Goal: Task Accomplishment & Management: Use online tool/utility

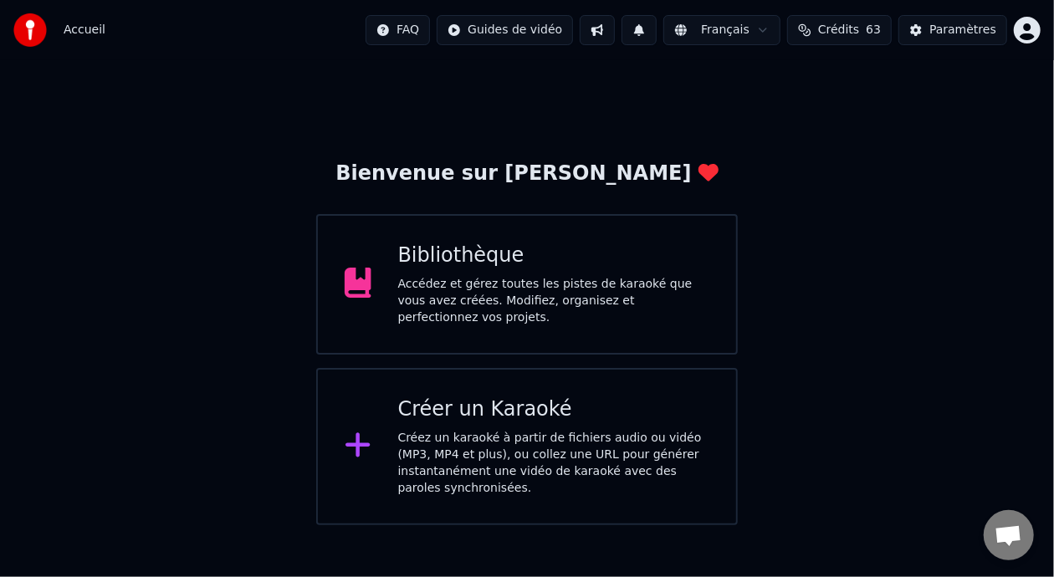
click at [498, 267] on div "Bibliothèque" at bounding box center [554, 256] width 312 height 27
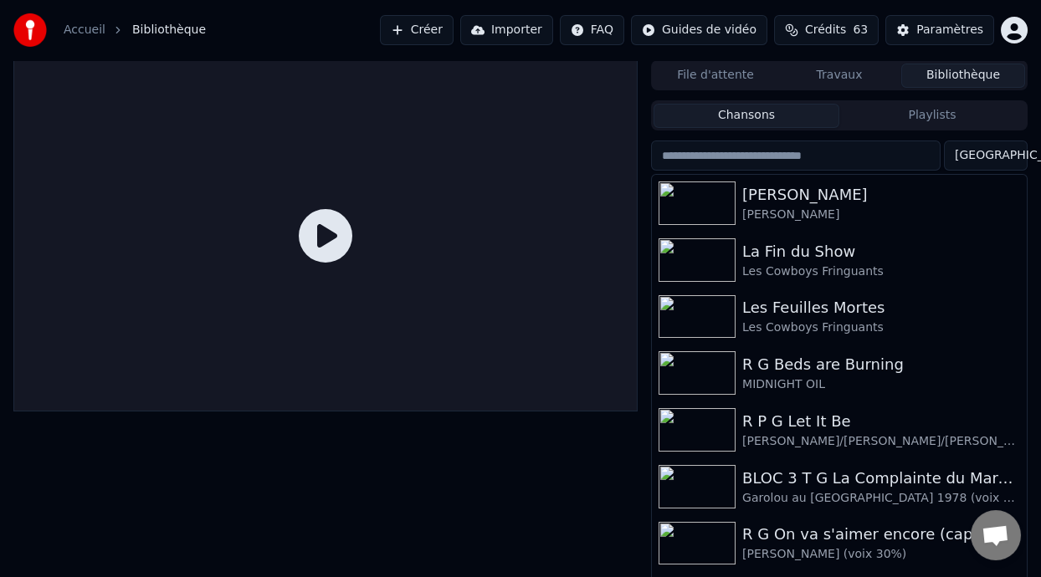
click at [945, 117] on button "Playlists" at bounding box center [932, 116] width 186 height 24
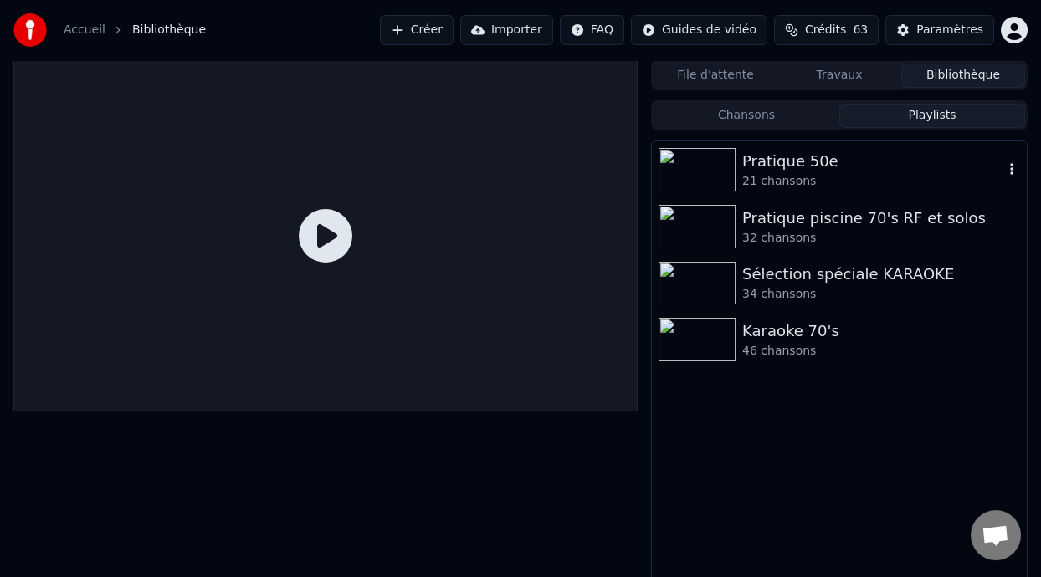
click at [789, 166] on div "Pratique 50e" at bounding box center [872, 161] width 261 height 23
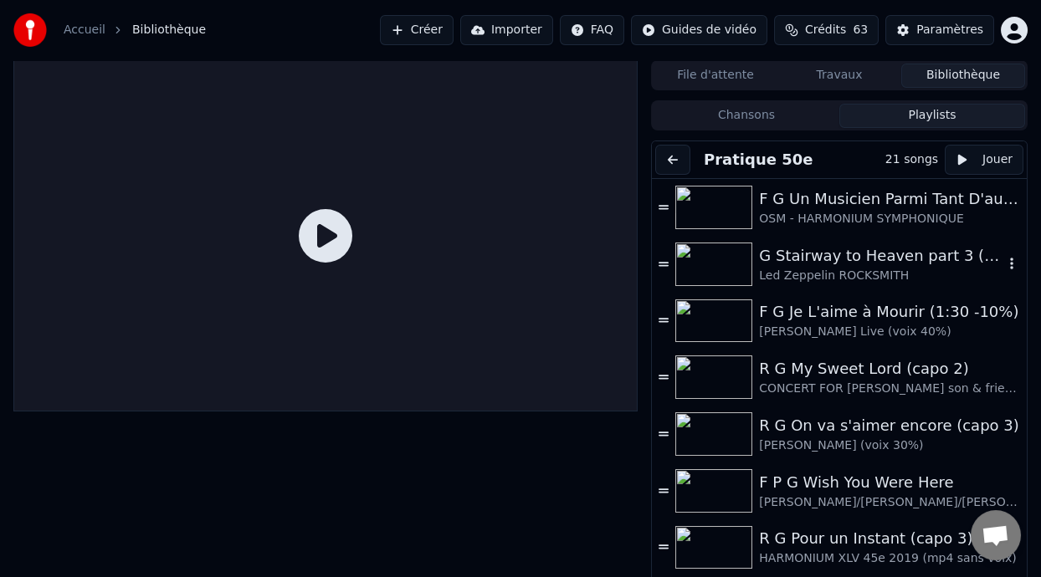
click at [868, 264] on div "G Stairway to Heaven part 3 (2:23 - 5:44) -8%" at bounding box center [881, 255] width 244 height 23
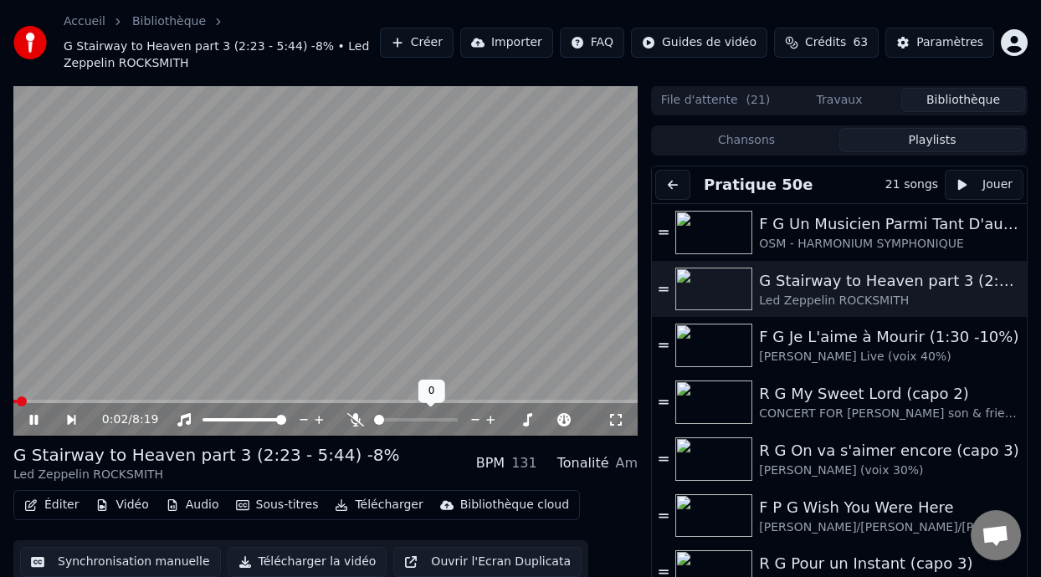
click at [379, 418] on span at bounding box center [379, 420] width 10 height 10
click at [428, 418] on icon at bounding box center [429, 419] width 13 height 13
click at [350, 419] on icon at bounding box center [355, 419] width 17 height 13
click at [225, 401] on span at bounding box center [325, 401] width 624 height 3
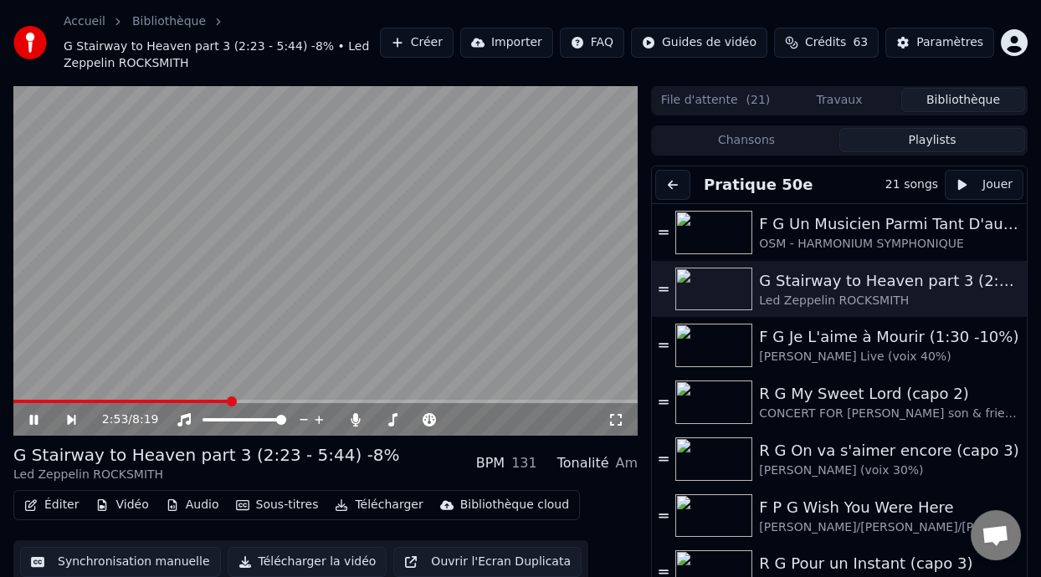
click at [200, 402] on span at bounding box center [121, 401] width 217 height 3
click at [33, 416] on icon at bounding box center [46, 419] width 38 height 13
click at [33, 416] on icon at bounding box center [33, 420] width 10 height 12
click at [34, 417] on icon at bounding box center [46, 419] width 38 height 13
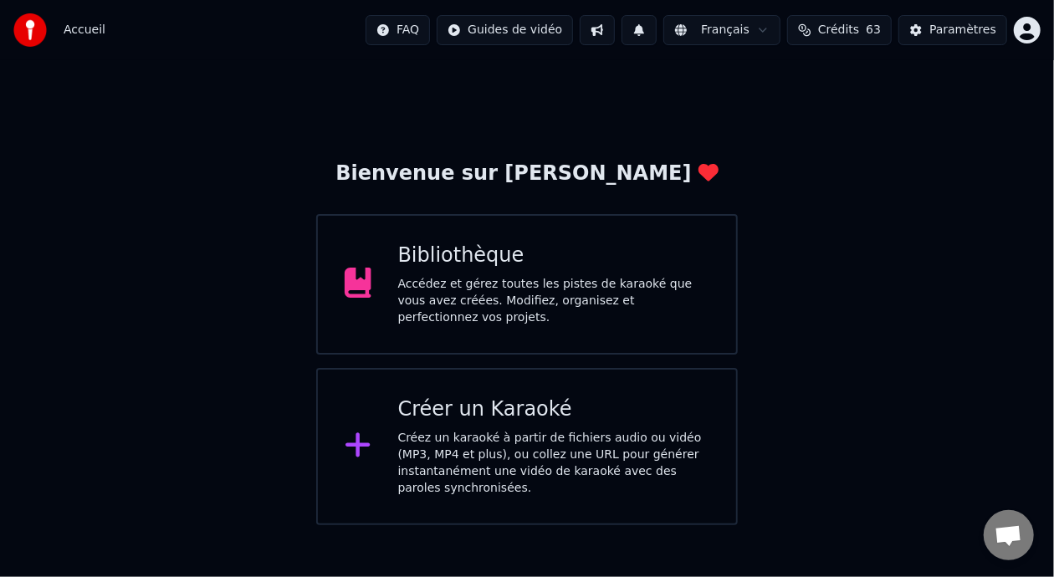
click at [545, 292] on div "Accédez et gérez toutes les pistes de karaoké que vous avez créées. Modifiez, o…" at bounding box center [554, 301] width 312 height 50
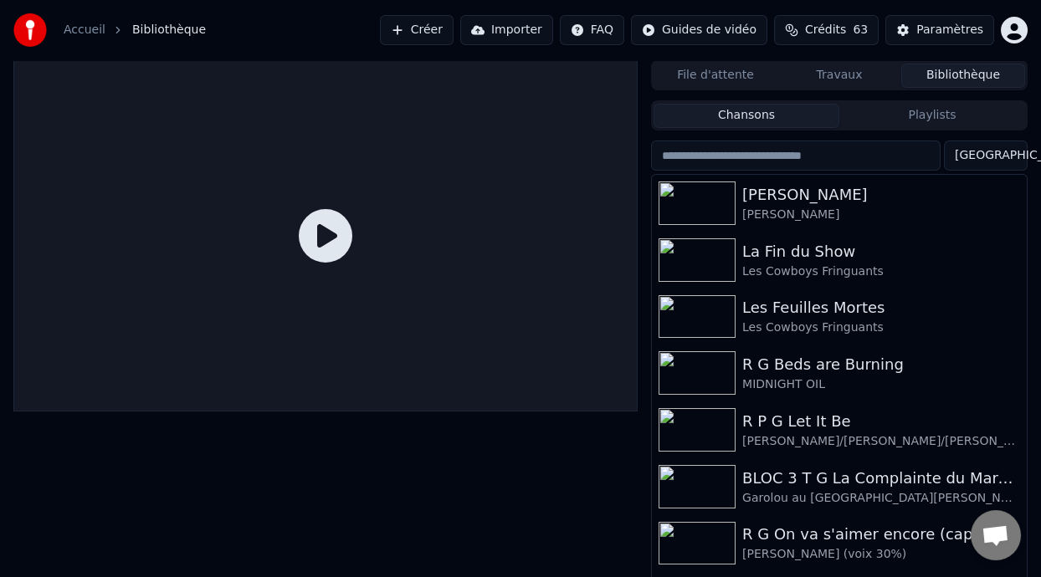
click at [935, 104] on button "Playlists" at bounding box center [932, 116] width 186 height 24
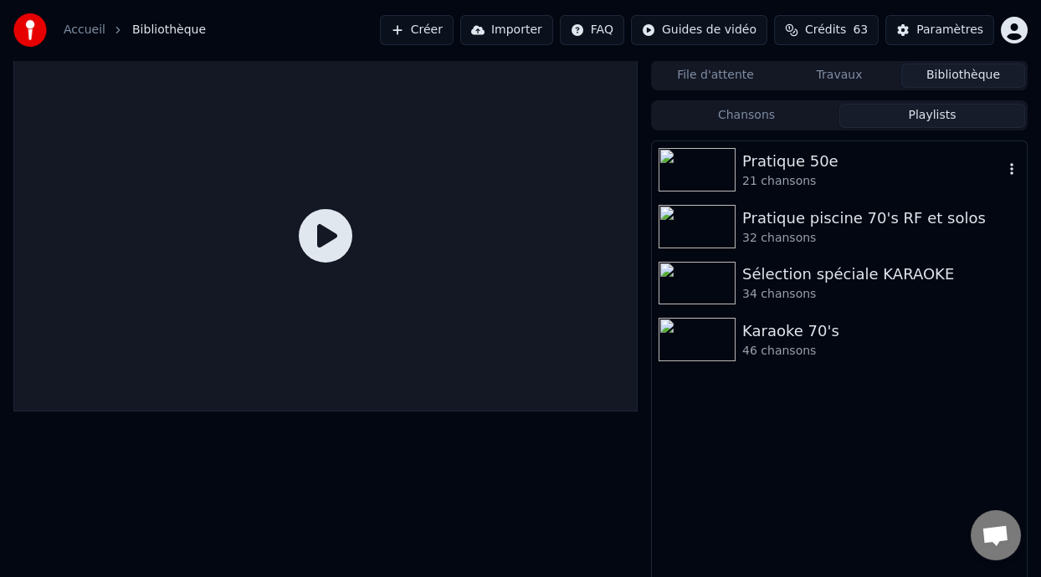
click at [819, 166] on div "Pratique 50e" at bounding box center [872, 161] width 261 height 23
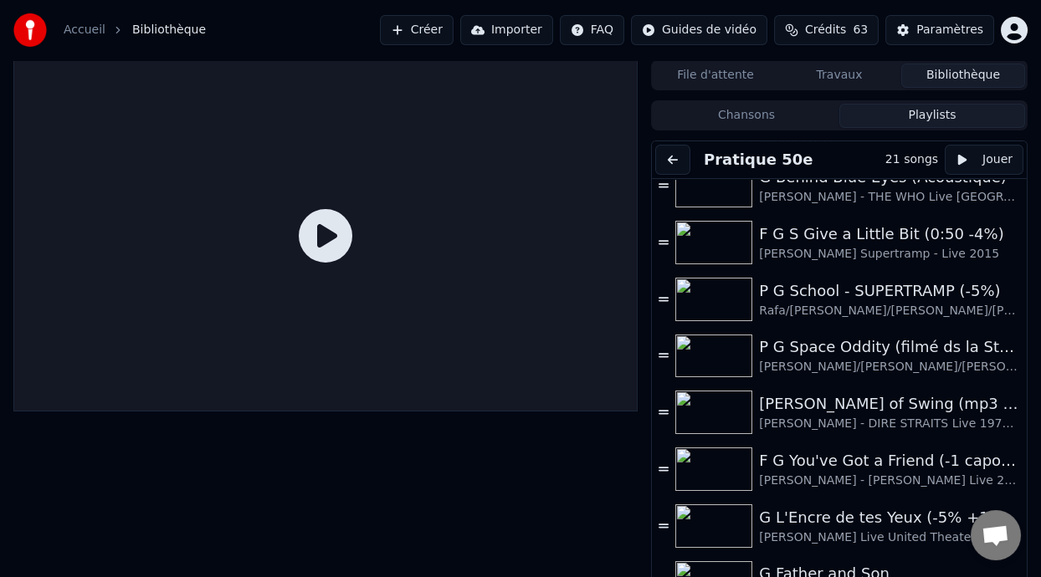
scroll to position [656, 0]
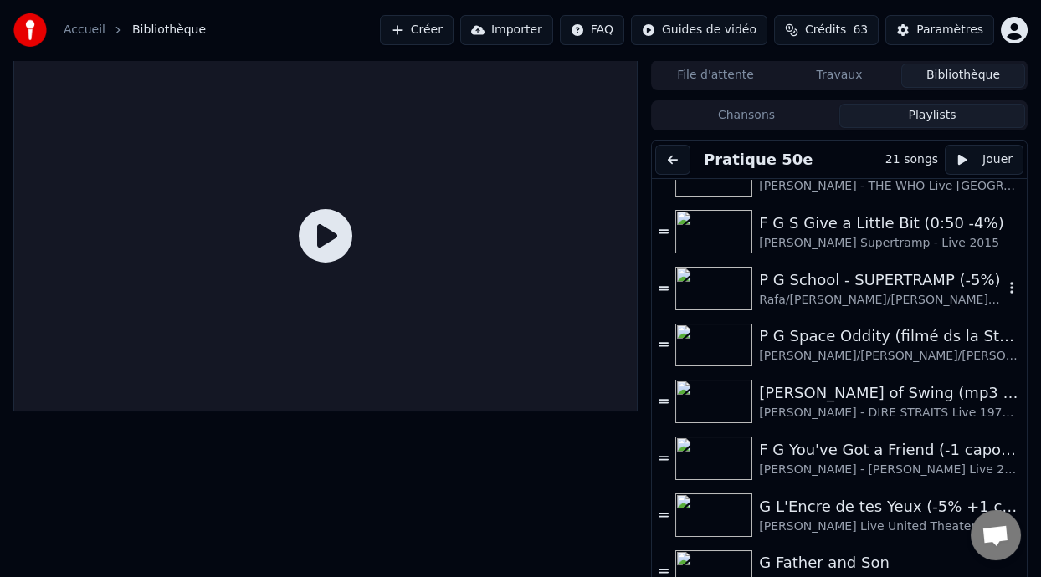
click at [832, 288] on div "P G School - SUPERTRAMP (-5%)" at bounding box center [881, 280] width 244 height 23
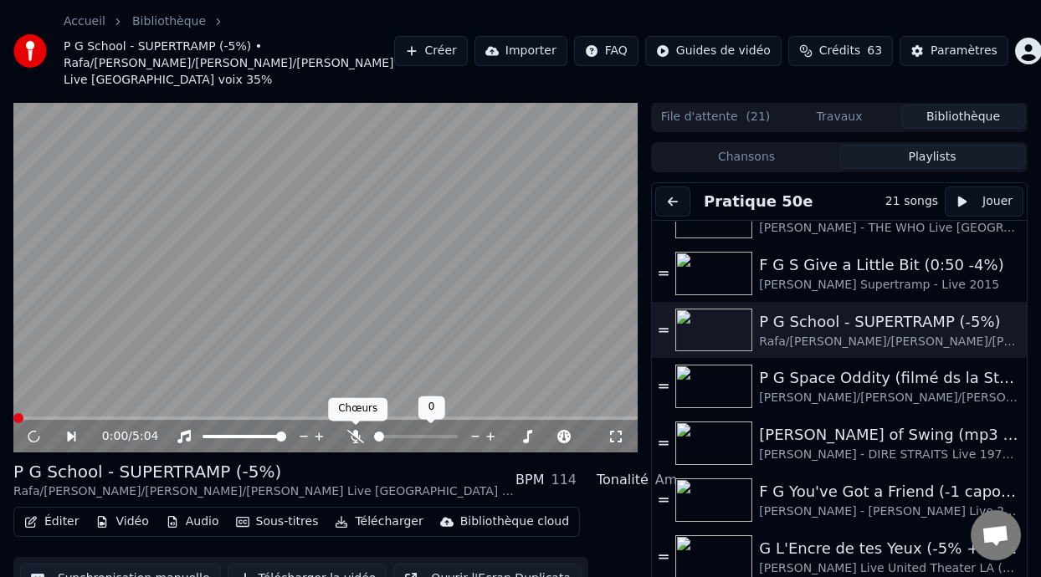
click at [355, 433] on icon at bounding box center [355, 436] width 17 height 13
click at [36, 438] on icon at bounding box center [33, 437] width 8 height 10
click at [430, 433] on icon at bounding box center [429, 436] width 13 height 13
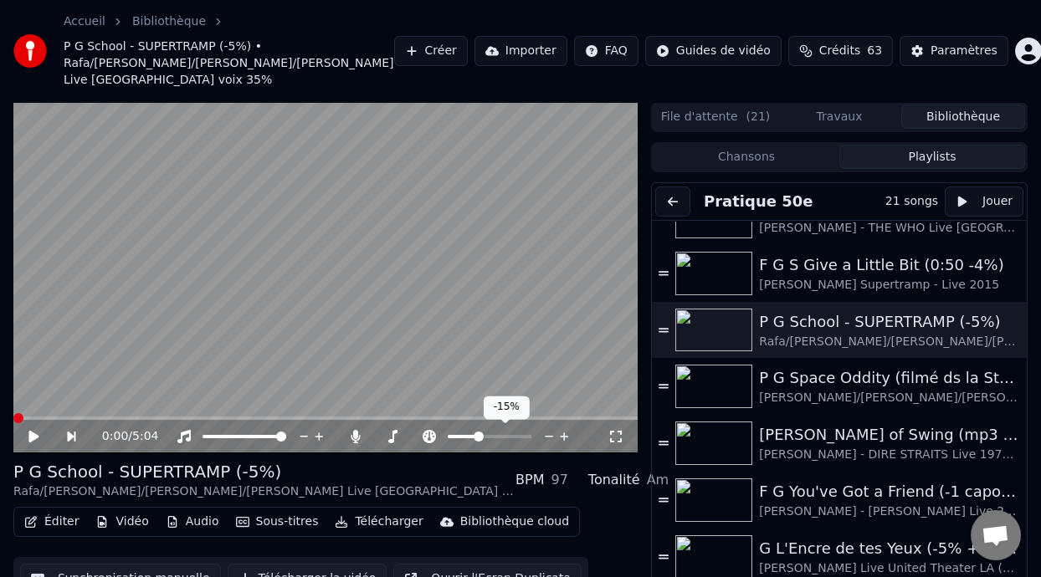
click at [476, 435] on span at bounding box center [462, 436] width 29 height 3
click at [477, 438] on span at bounding box center [479, 437] width 10 height 10
click at [395, 435] on span at bounding box center [385, 436] width 22 height 3
click at [401, 434] on span at bounding box center [403, 437] width 10 height 10
click at [355, 433] on icon at bounding box center [355, 436] width 9 height 13
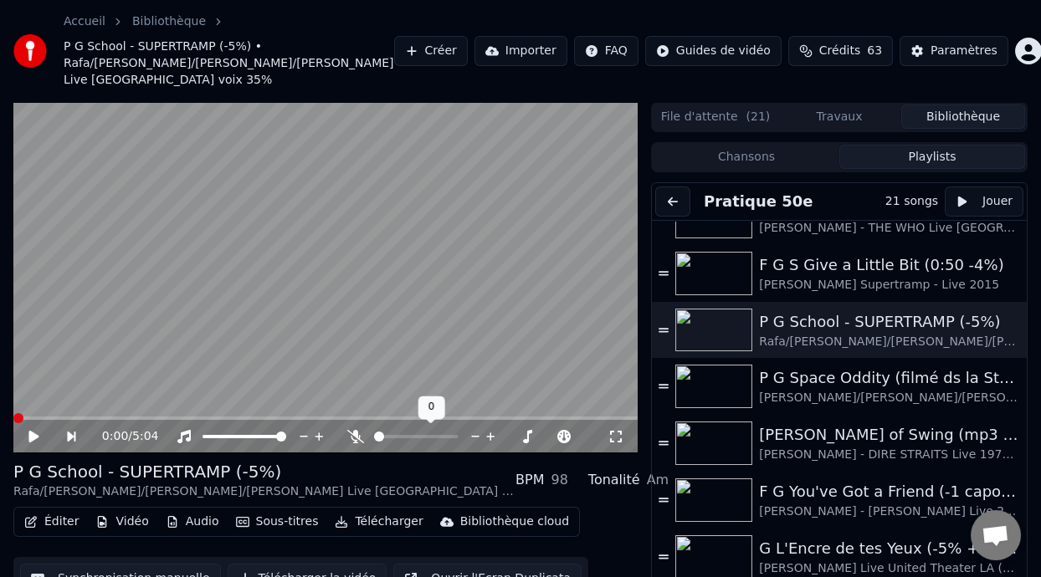
click at [356, 433] on icon at bounding box center [355, 436] width 17 height 13
click at [357, 433] on icon at bounding box center [355, 436] width 9 height 13
click at [357, 434] on icon at bounding box center [355, 436] width 17 height 13
click at [407, 435] on span at bounding box center [390, 436] width 33 height 3
click at [304, 434] on icon at bounding box center [304, 436] width 16 height 17
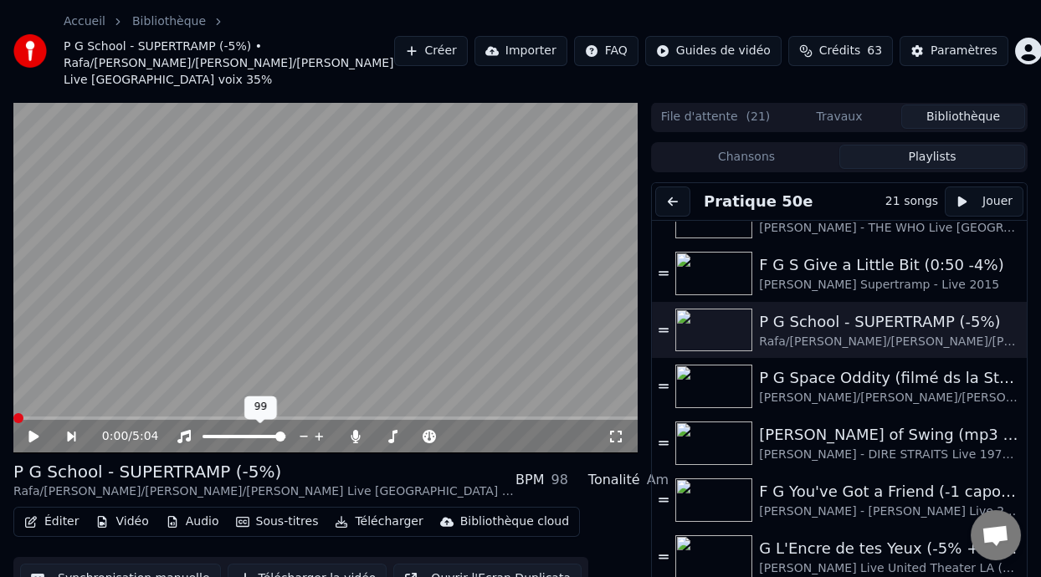
click at [318, 432] on icon at bounding box center [319, 436] width 16 height 17
click at [403, 438] on span at bounding box center [406, 437] width 10 height 10
click at [33, 432] on icon at bounding box center [46, 436] width 38 height 13
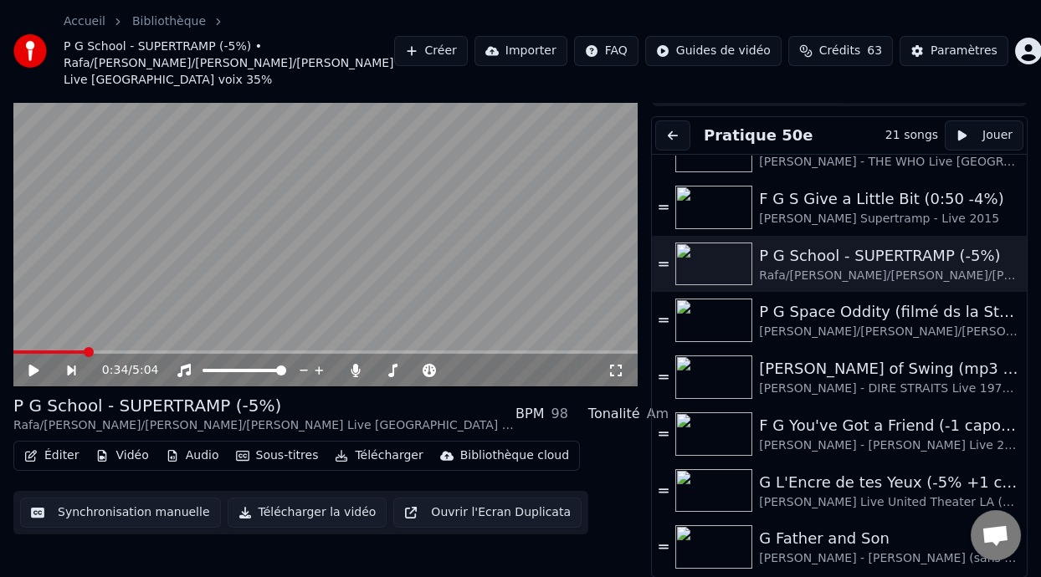
click at [615, 368] on icon at bounding box center [615, 370] width 17 height 13
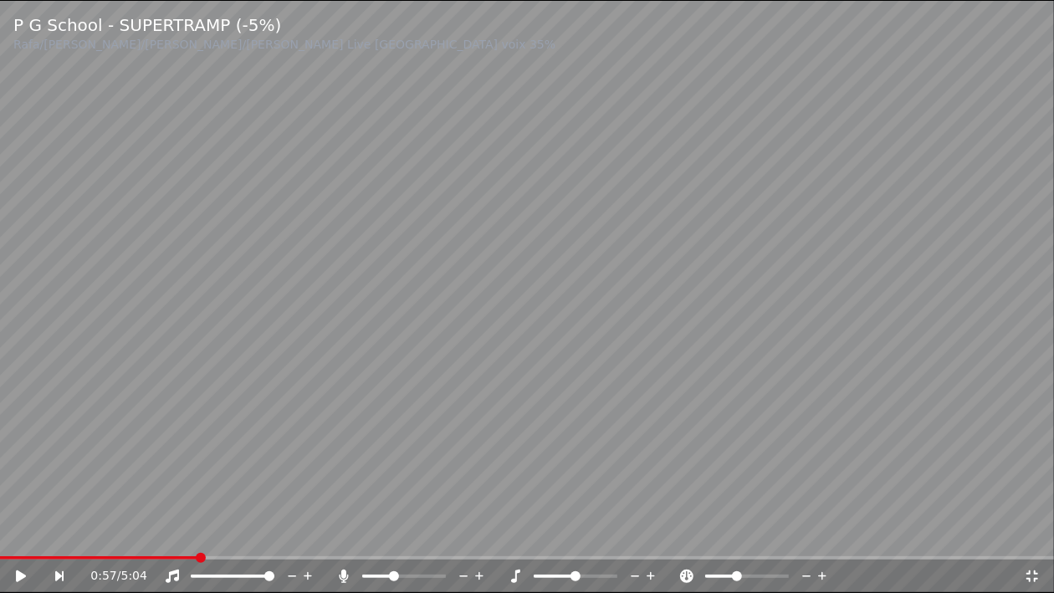
click at [8, 555] on video at bounding box center [527, 296] width 1054 height 593
click at [8, 561] on div "0:57 / 5:04" at bounding box center [527, 576] width 1054 height 33
click at [13, 557] on span at bounding box center [7, 557] width 14 height 3
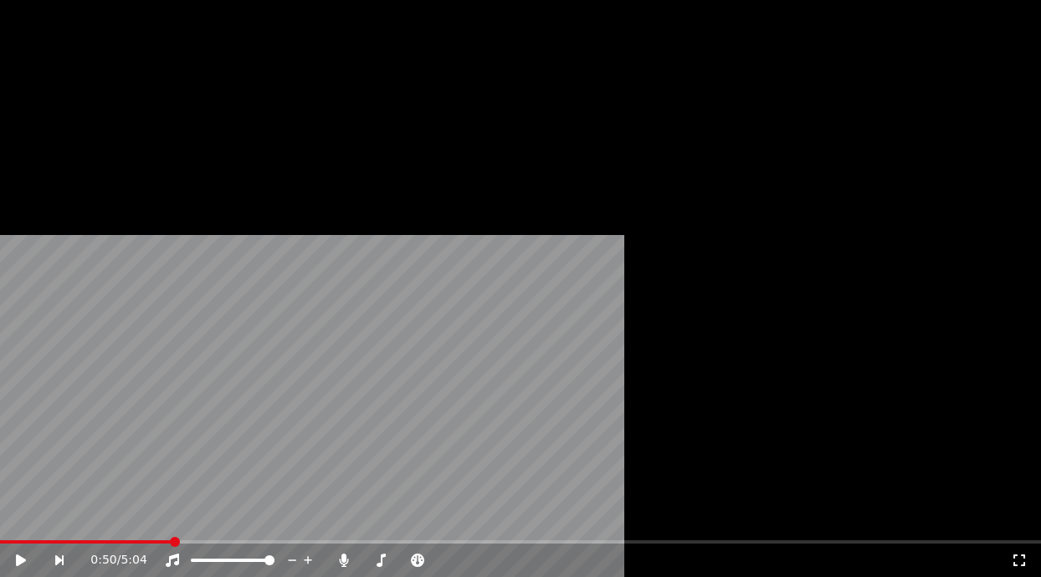
scroll to position [66, 0]
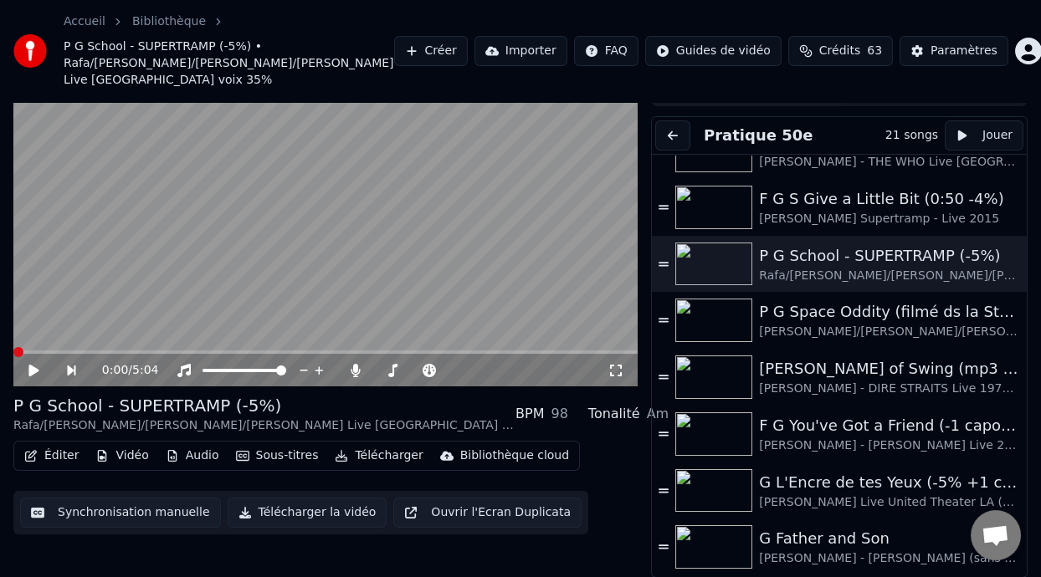
click at [34, 368] on icon at bounding box center [33, 371] width 10 height 12
click at [16, 351] on span at bounding box center [24, 352] width 23 height 3
click at [17, 351] on span at bounding box center [15, 352] width 5 height 3
click at [475, 367] on span at bounding box center [478, 371] width 10 height 10
click at [17, 351] on span at bounding box center [15, 352] width 4 height 3
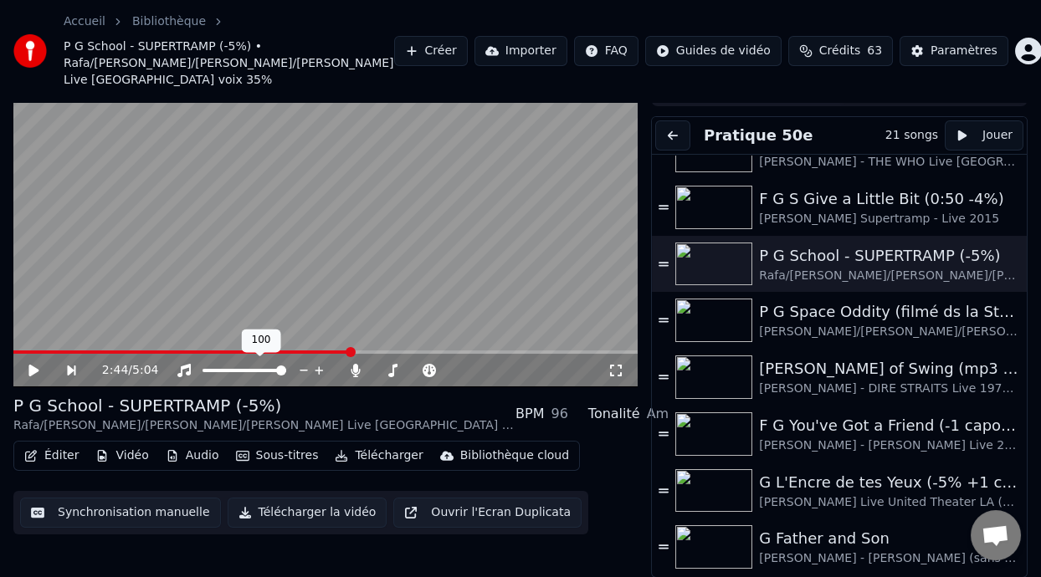
click at [264, 351] on icon at bounding box center [260, 351] width 12 height 12
click at [293, 351] on span at bounding box center [182, 352] width 338 height 3
click at [38, 366] on icon at bounding box center [46, 370] width 38 height 13
click at [46, 351] on span at bounding box center [29, 352] width 33 height 3
click at [32, 366] on icon at bounding box center [33, 371] width 8 height 10
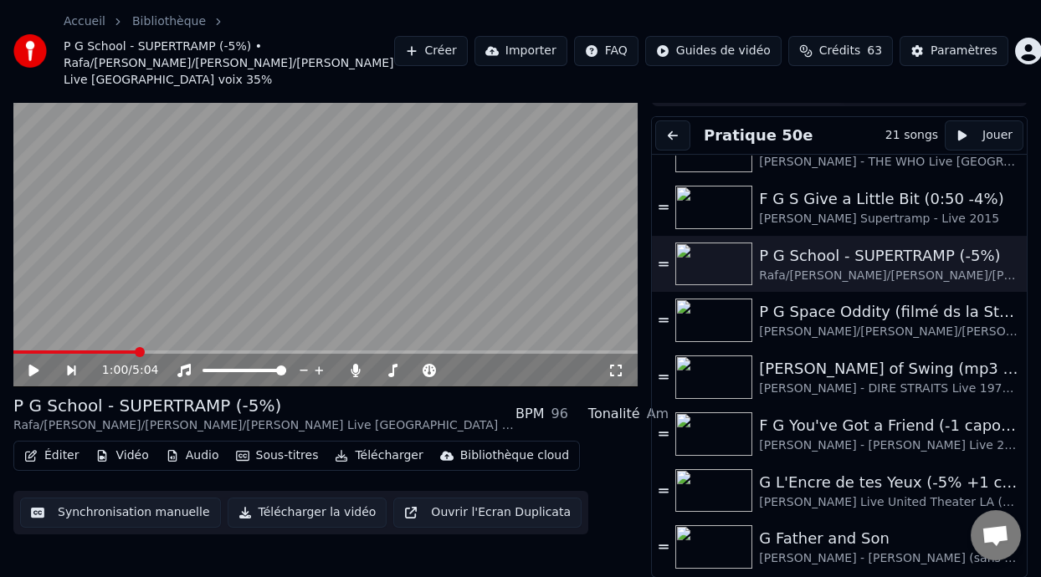
click at [136, 351] on span at bounding box center [140, 352] width 10 height 10
click at [223, 347] on video at bounding box center [325, 211] width 624 height 351
click at [224, 351] on span at bounding box center [325, 352] width 624 height 3
click at [58, 455] on button "Éditer" at bounding box center [52, 455] width 68 height 23
click at [63, 459] on button "Éditer" at bounding box center [52, 455] width 68 height 23
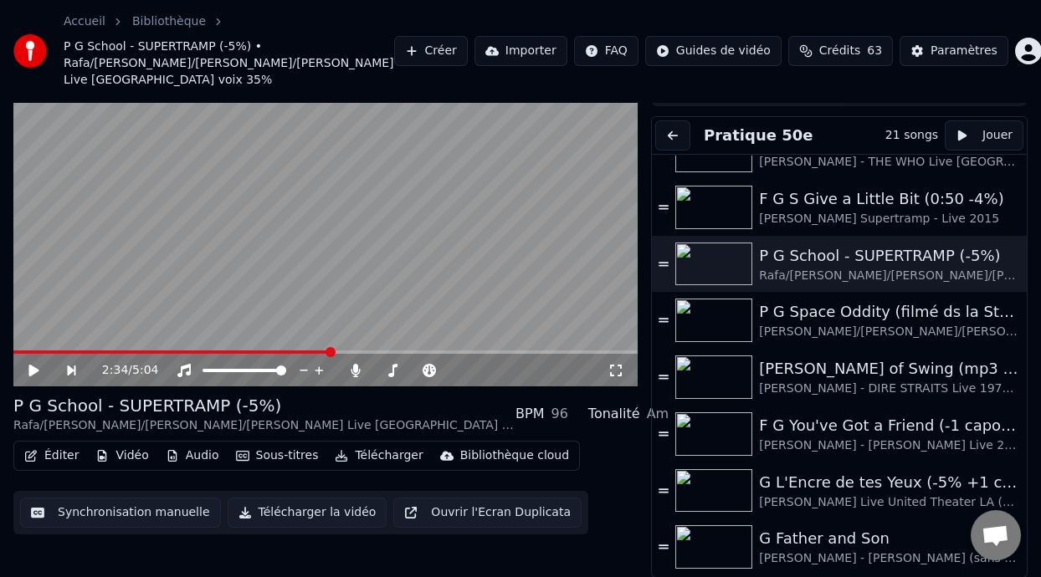
click at [61, 453] on button "Éditer" at bounding box center [52, 455] width 68 height 23
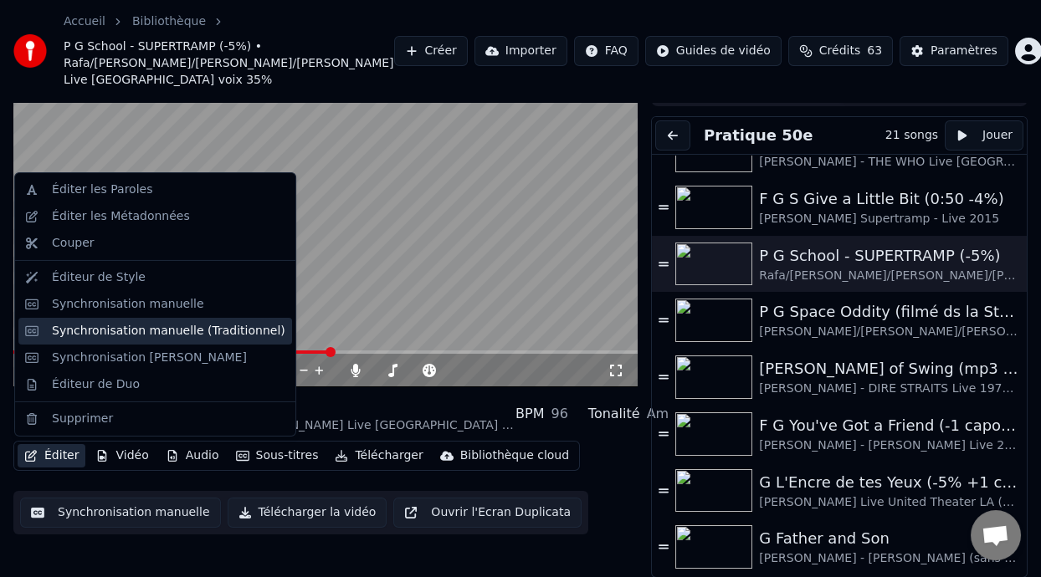
click at [235, 328] on div "Synchronisation manuelle (Traditionnel)" at bounding box center [168, 331] width 233 height 17
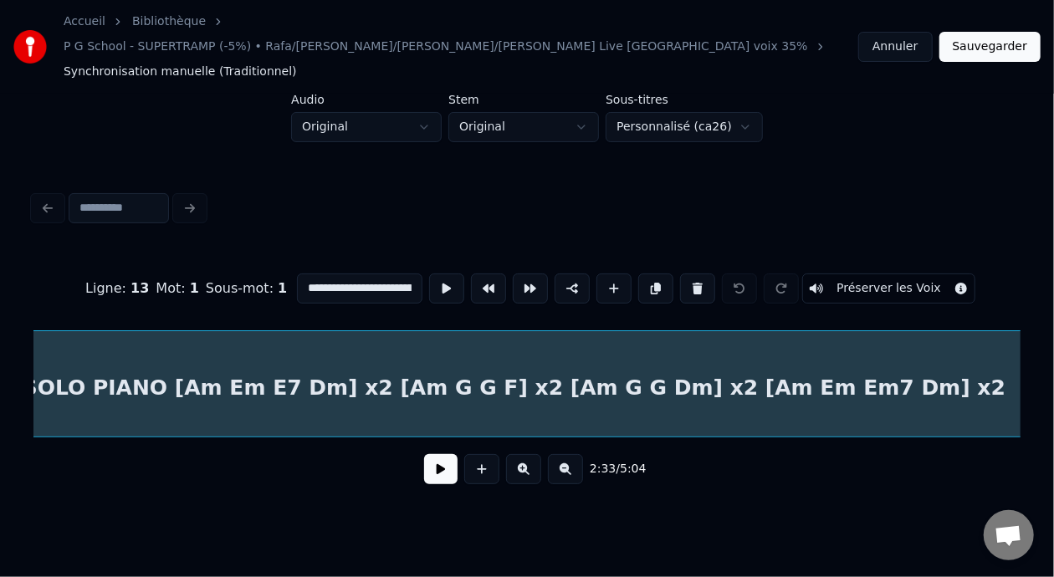
scroll to position [0, 28895]
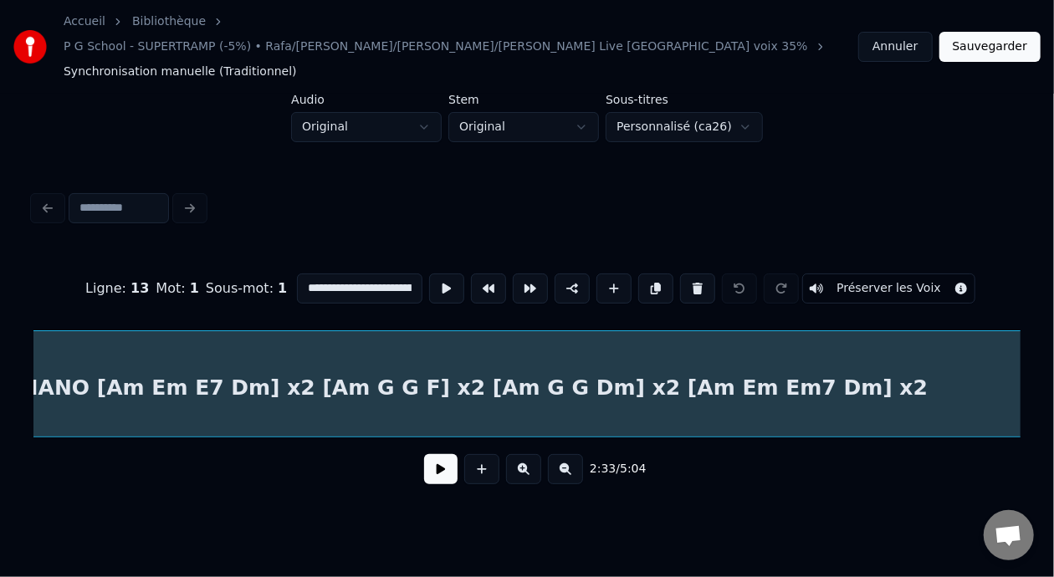
click at [250, 355] on div "SOLO PIANO [Am Em E7 Dm] x2 [Am G G F] x2 [Am G G Dm] x2 [Am Em Em7 Dm] x2" at bounding box center [436, 388] width 7094 height 114
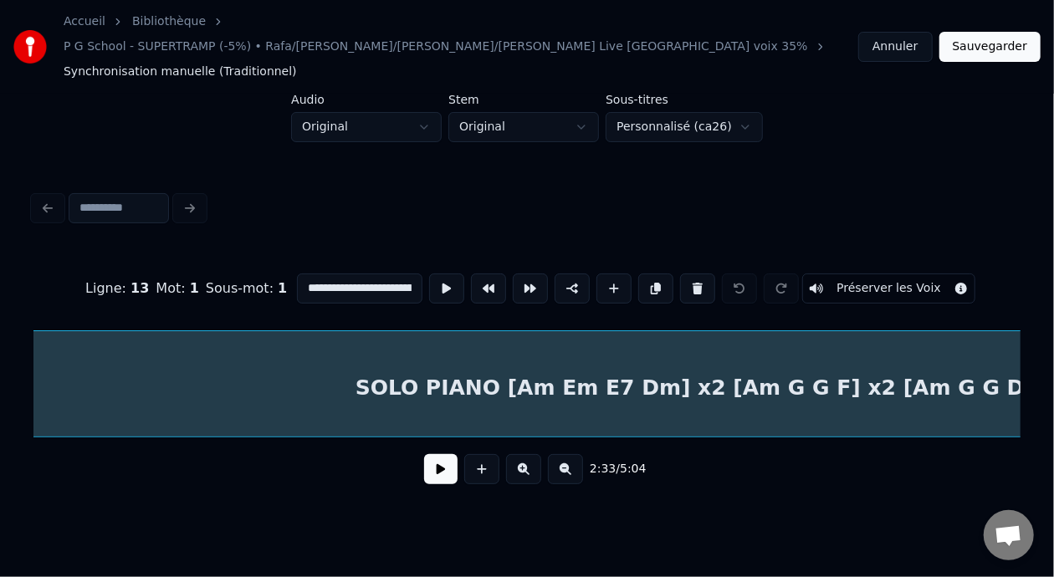
scroll to position [0, 28949]
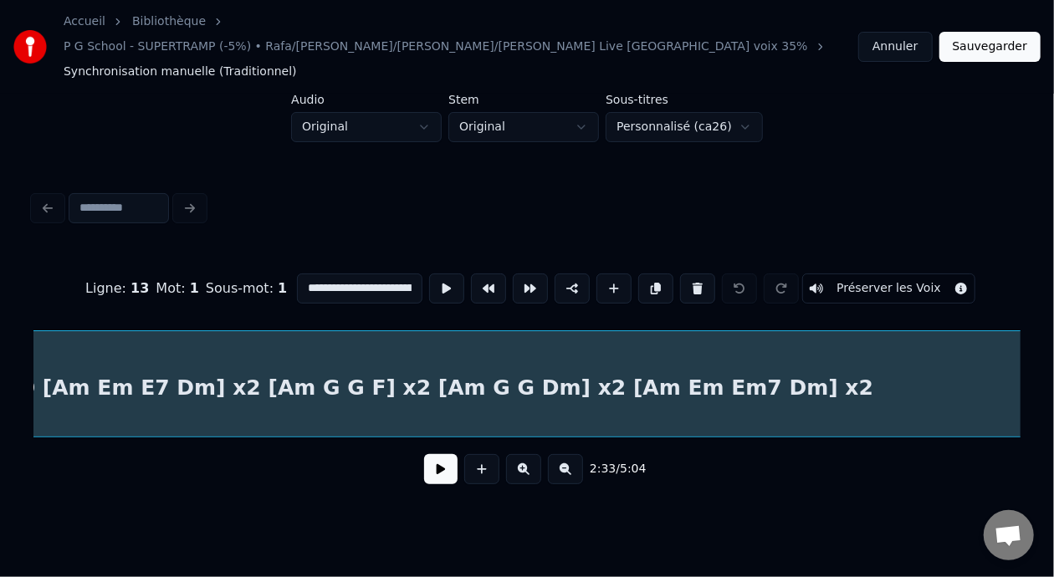
click at [348, 274] on input "**********" at bounding box center [359, 289] width 125 height 30
click at [372, 274] on input "**********" at bounding box center [359, 289] width 125 height 30
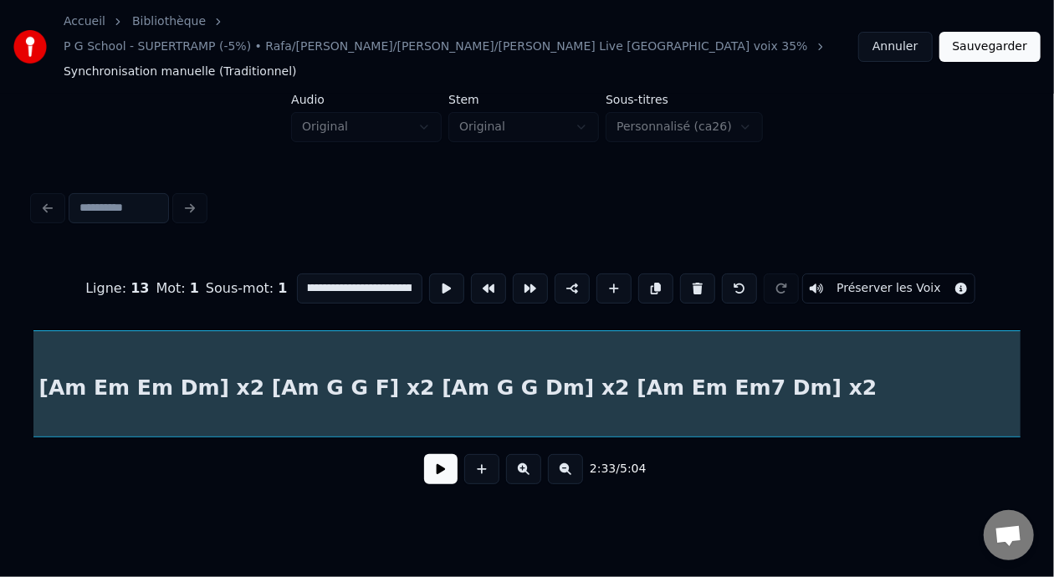
scroll to position [0, 0]
click at [374, 274] on input "**********" at bounding box center [359, 289] width 125 height 30
click at [342, 274] on input "**********" at bounding box center [359, 289] width 125 height 30
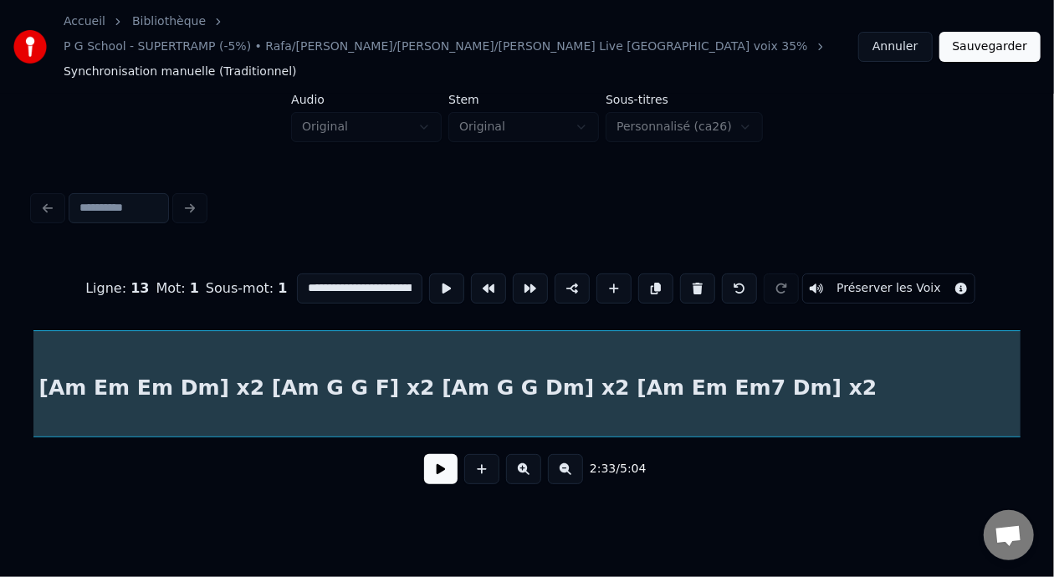
click at [364, 274] on input "**********" at bounding box center [359, 289] width 125 height 30
click at [363, 274] on input "**********" at bounding box center [359, 289] width 125 height 30
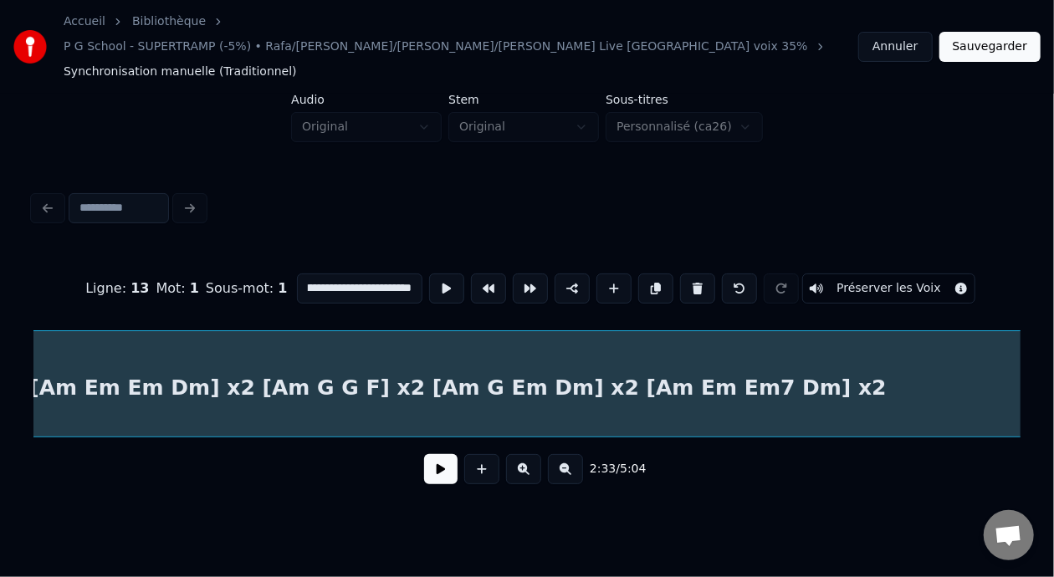
scroll to position [0, 0]
click at [374, 274] on input "**********" at bounding box center [359, 289] width 125 height 30
click at [359, 274] on input "**********" at bounding box center [359, 289] width 125 height 30
click at [357, 274] on input "**********" at bounding box center [359, 289] width 125 height 30
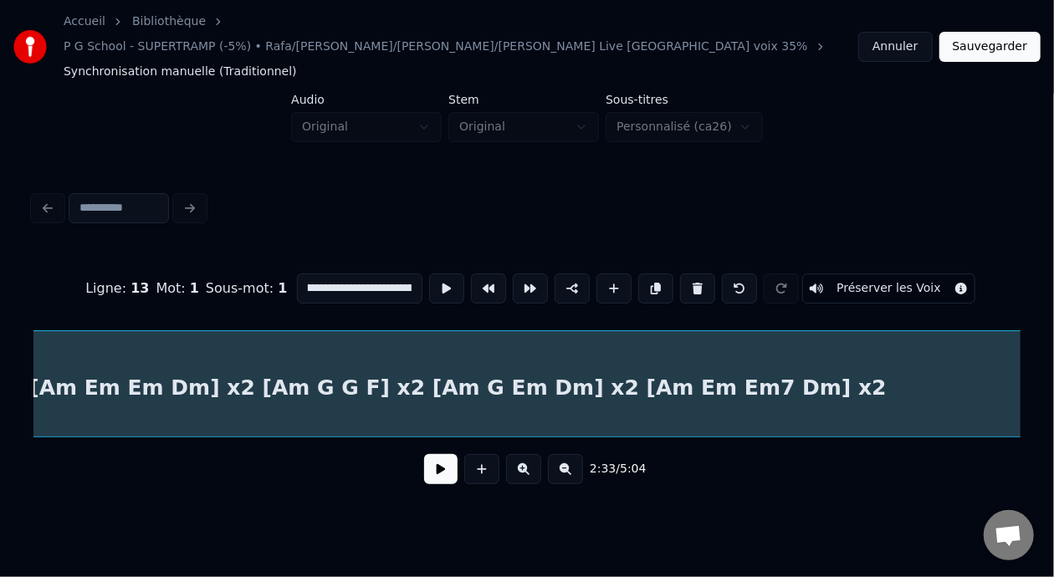
click at [356, 274] on input "**********" at bounding box center [359, 289] width 125 height 30
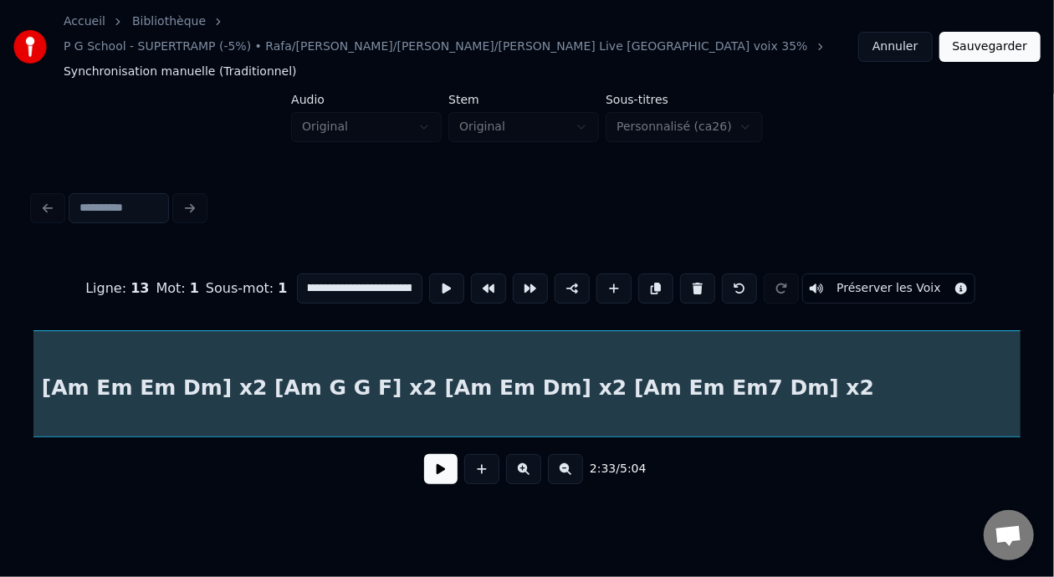
click at [361, 274] on input "**********" at bounding box center [359, 289] width 125 height 30
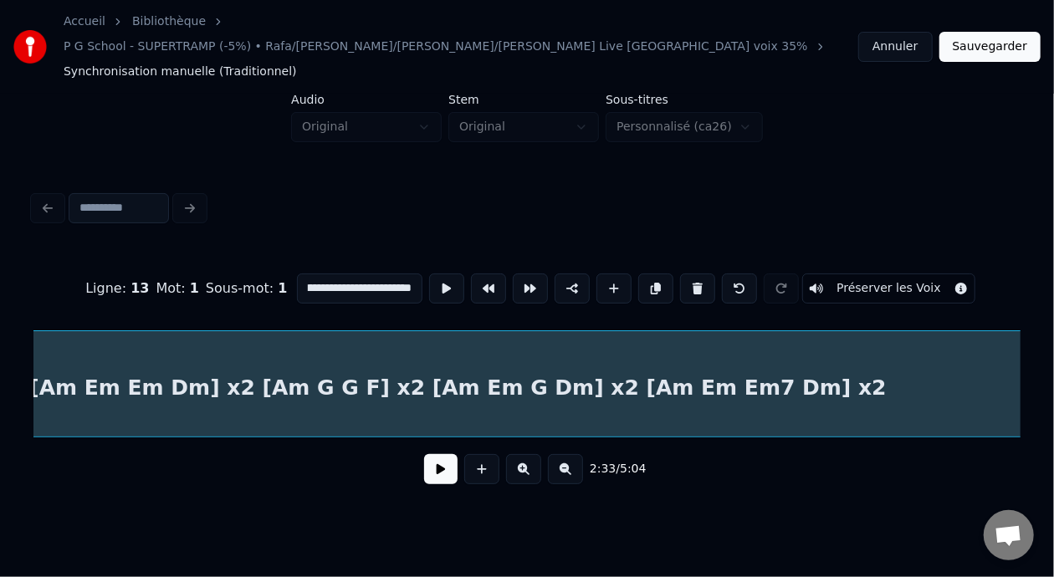
scroll to position [0, 0]
click at [367, 274] on input "**********" at bounding box center [359, 289] width 125 height 30
click at [355, 274] on input "**********" at bounding box center [359, 289] width 125 height 30
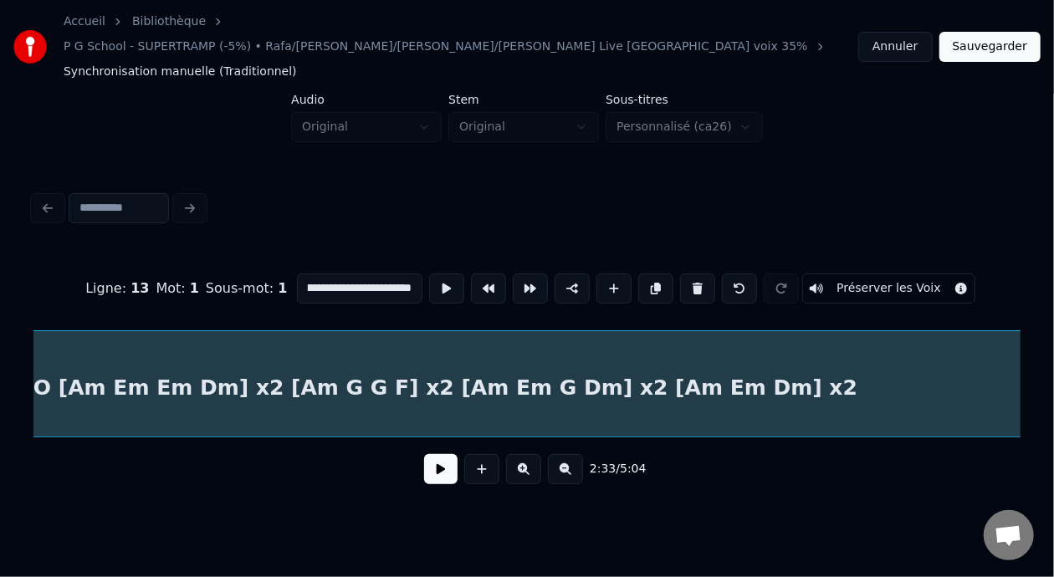
scroll to position [0, 0]
click at [743, 359] on div "SOLO PIANO [Am Em Em Dm] x2 [Am G G F] x2 [Am Em G Dm] x2 [Am Em Dm] x2" at bounding box center [382, 388] width 7094 height 114
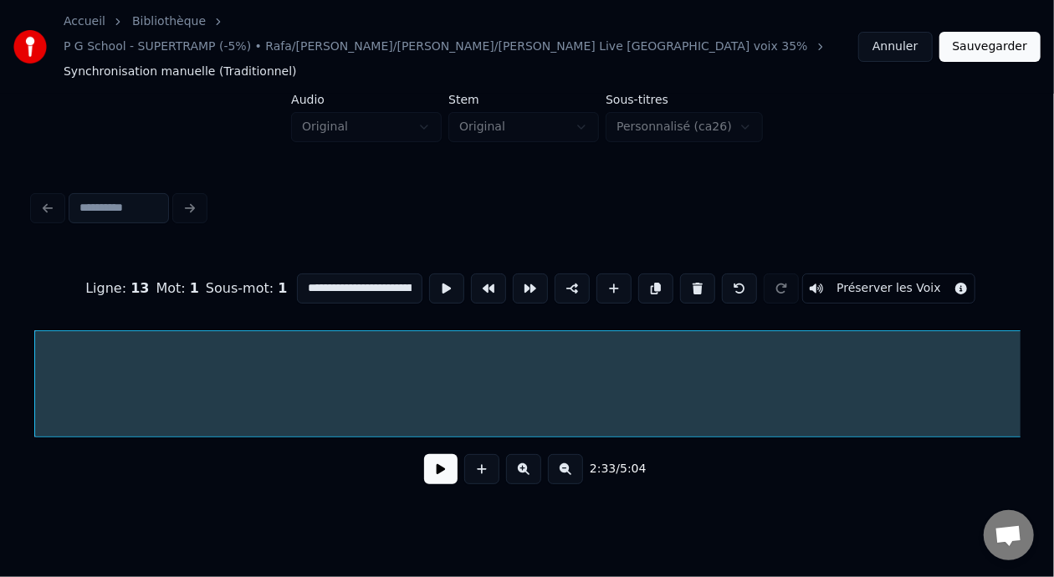
click at [382, 274] on input "**********" at bounding box center [359, 289] width 125 height 30
click at [366, 274] on input "**********" at bounding box center [359, 289] width 125 height 30
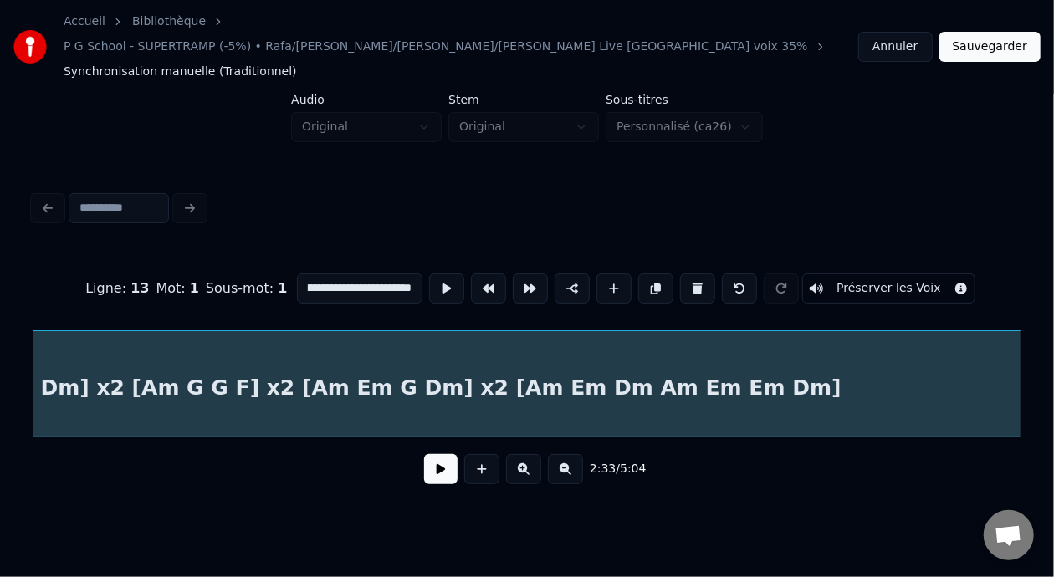
scroll to position [0, 0]
click at [359, 274] on input "**********" at bounding box center [359, 289] width 125 height 30
click at [352, 274] on input "**********" at bounding box center [359, 289] width 125 height 30
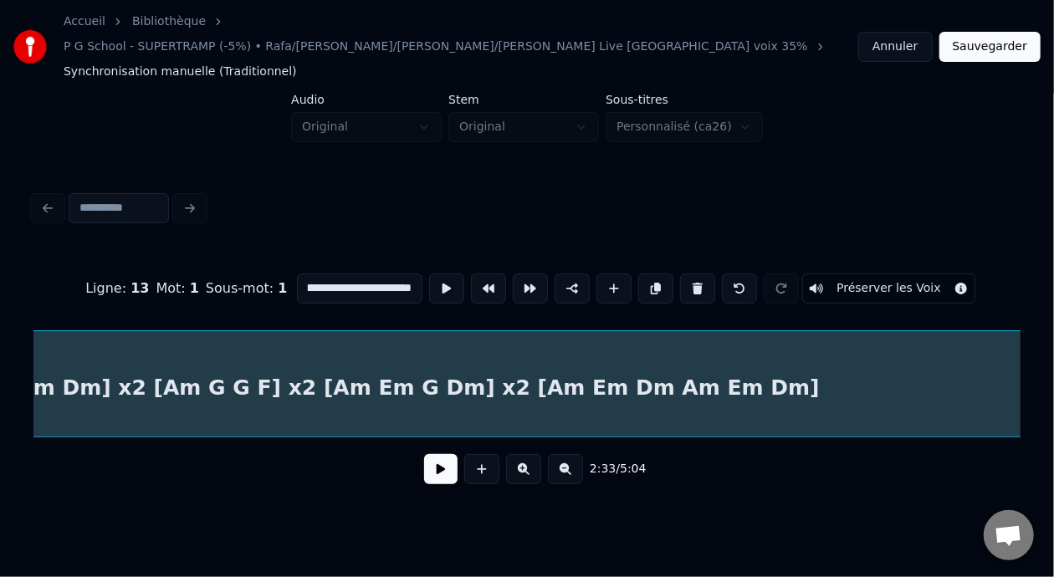
scroll to position [0, 347]
click at [377, 274] on input "**********" at bounding box center [359, 289] width 125 height 30
click at [371, 274] on input "**********" at bounding box center [359, 289] width 125 height 30
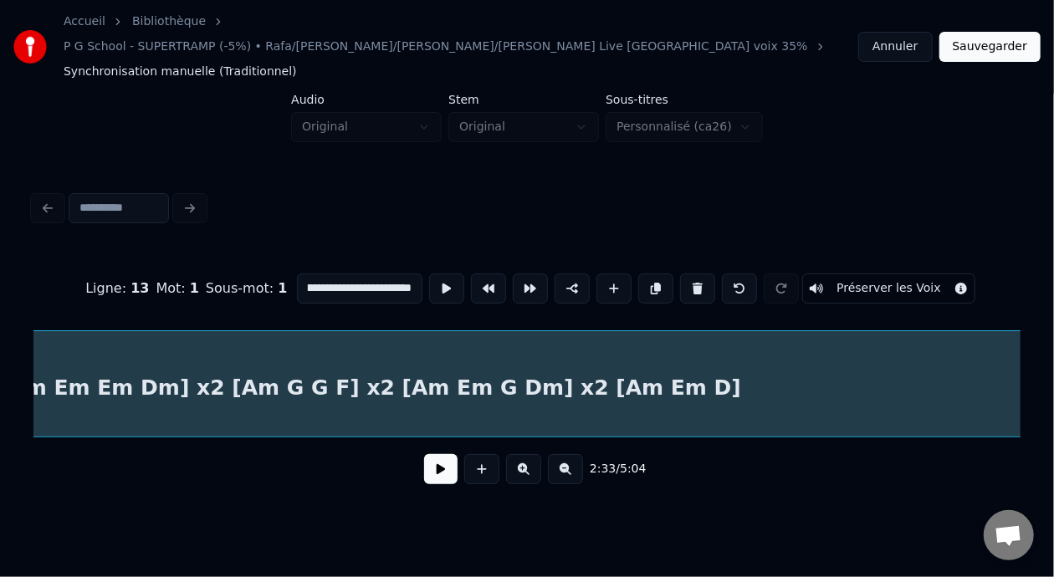
scroll to position [0, 305]
click at [358, 274] on input "**********" at bounding box center [359, 289] width 125 height 30
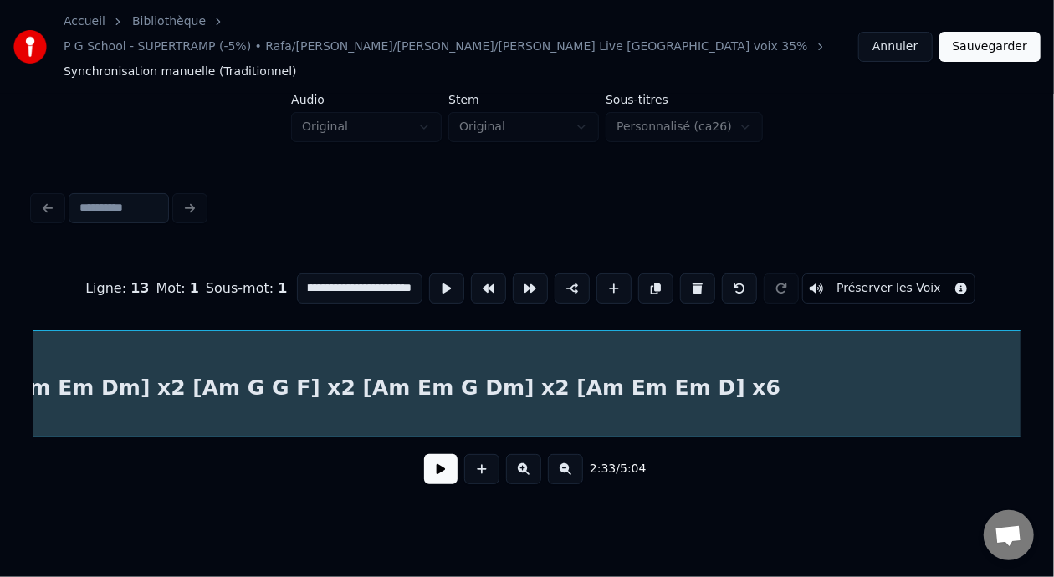
scroll to position [0, 0]
click at [366, 274] on input "**********" at bounding box center [359, 289] width 125 height 30
click at [297, 274] on input "**********" at bounding box center [359, 289] width 125 height 30
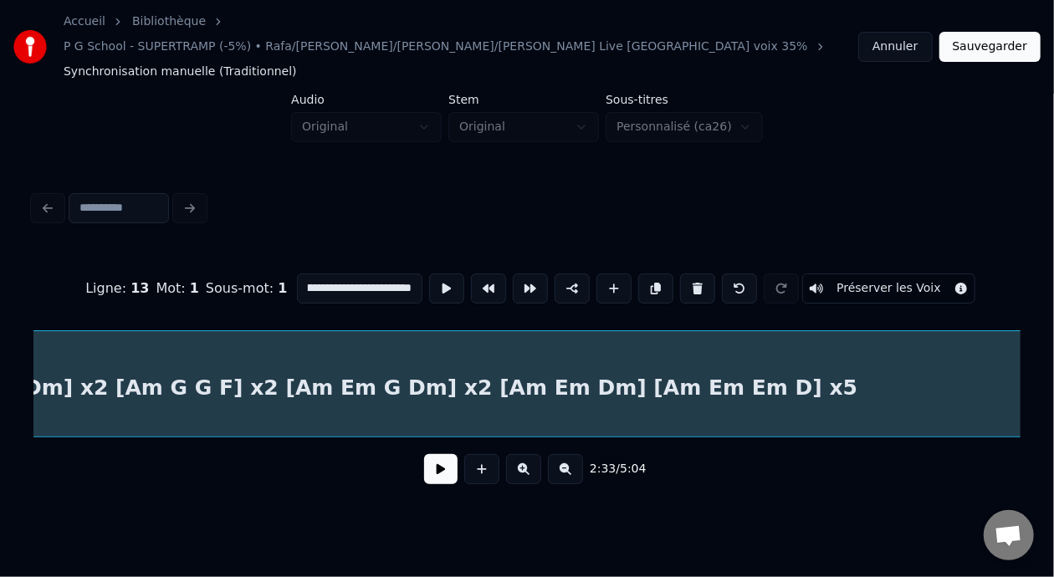
type input "**********"
click at [1001, 34] on button "Sauvegarder" at bounding box center [990, 47] width 101 height 30
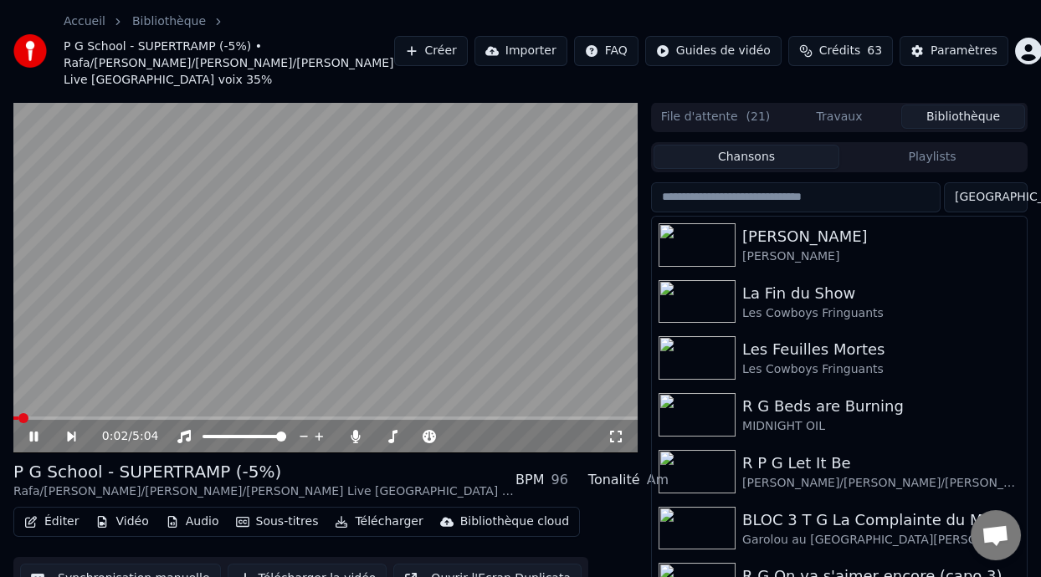
click at [33, 433] on icon at bounding box center [33, 437] width 8 height 10
click at [62, 524] on button "Éditer" at bounding box center [52, 521] width 68 height 23
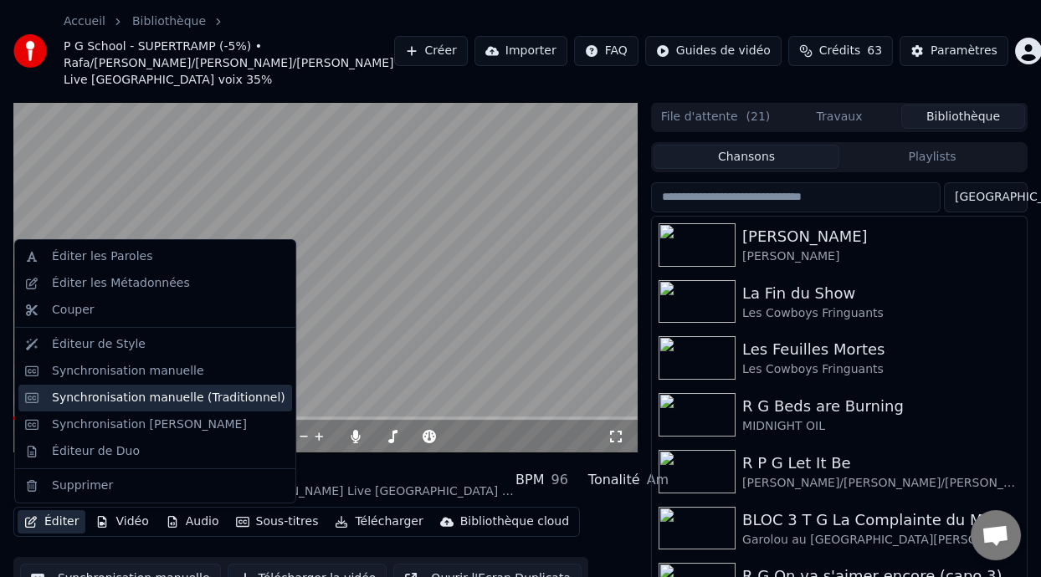
click at [243, 397] on div "Synchronisation manuelle (Traditionnel)" at bounding box center [168, 398] width 233 height 17
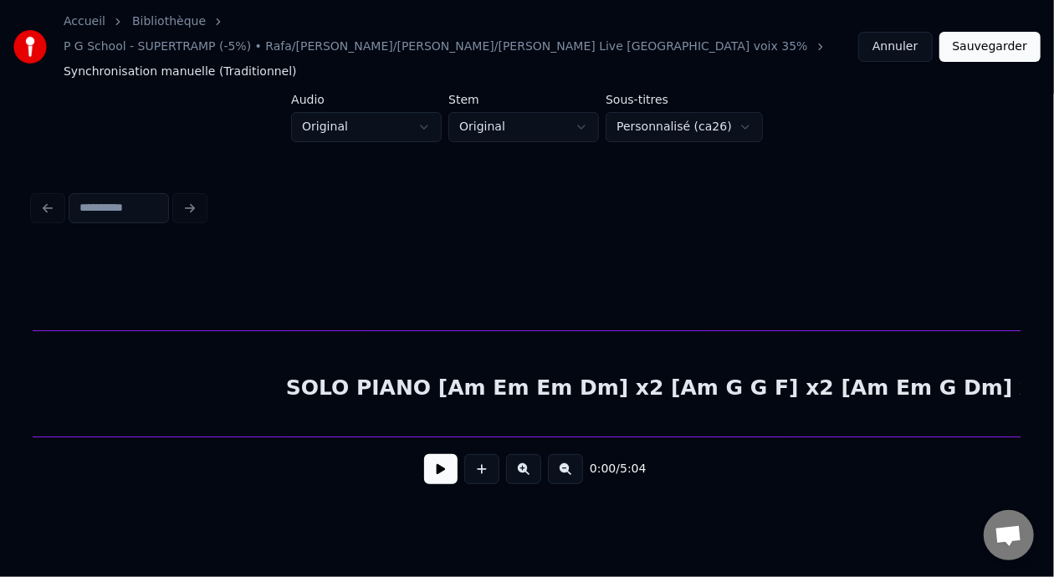
scroll to position [0, 28539]
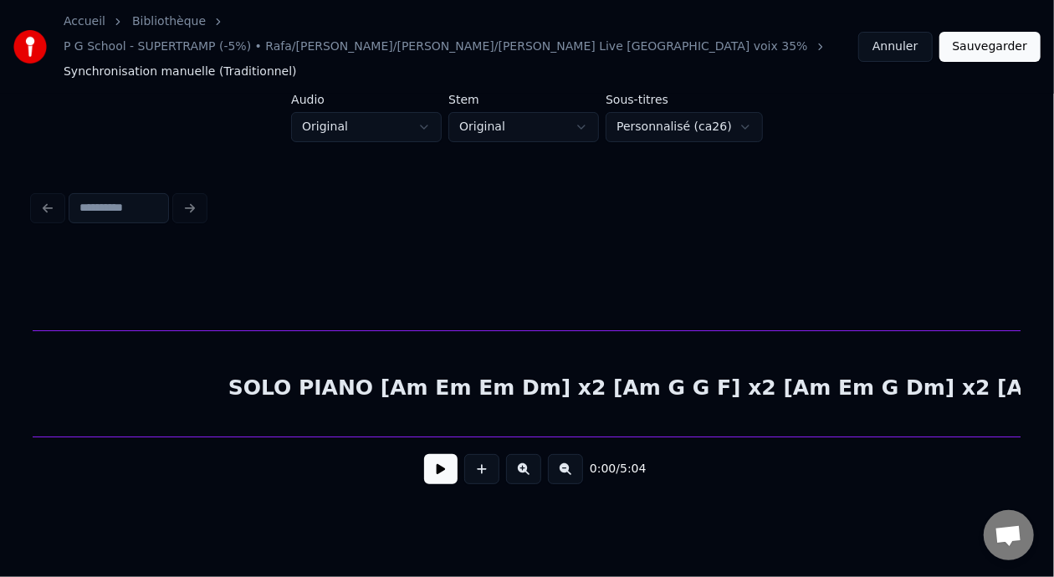
click at [441, 454] on button at bounding box center [440, 469] width 33 height 30
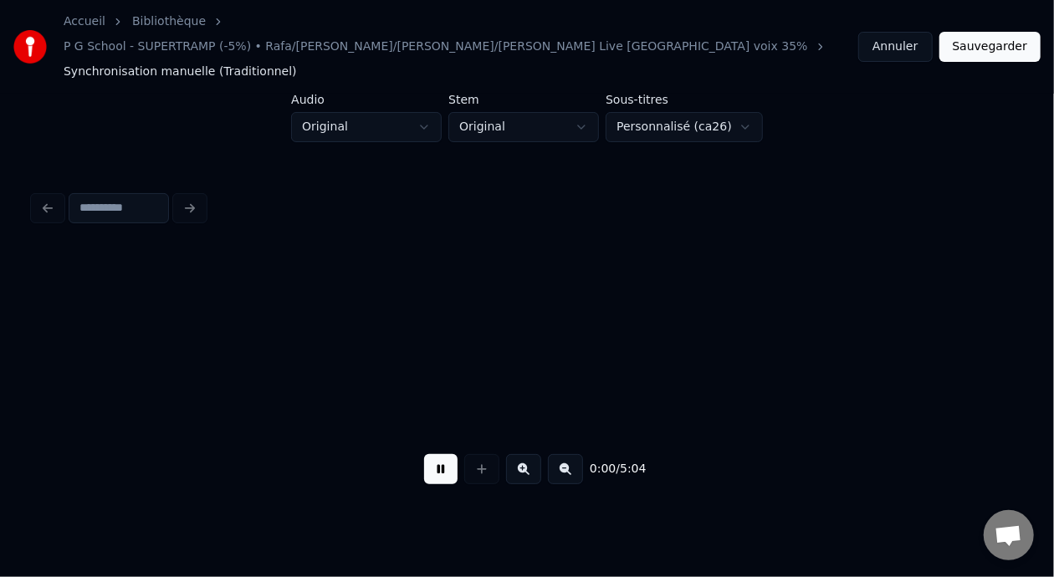
scroll to position [0, 64]
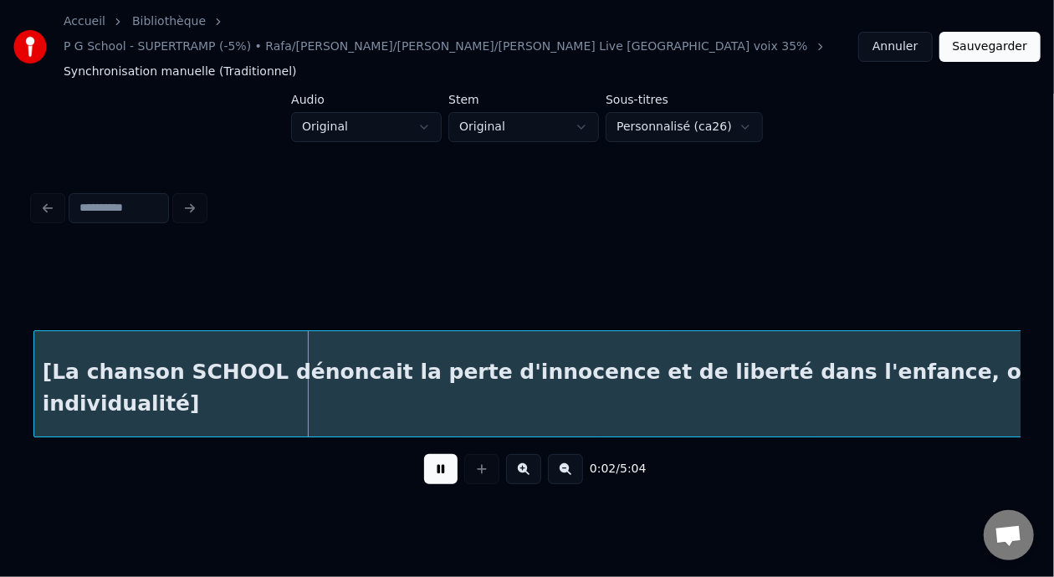
click at [430, 451] on div "0:02 / 5:04" at bounding box center [527, 469] width 960 height 37
click at [433, 457] on button at bounding box center [440, 469] width 33 height 30
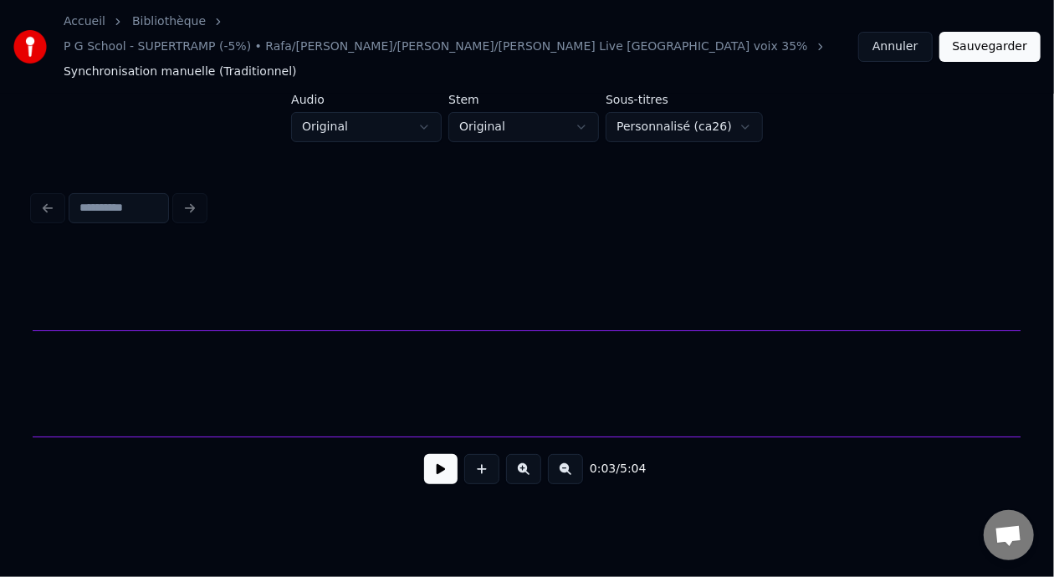
scroll to position [0, 24833]
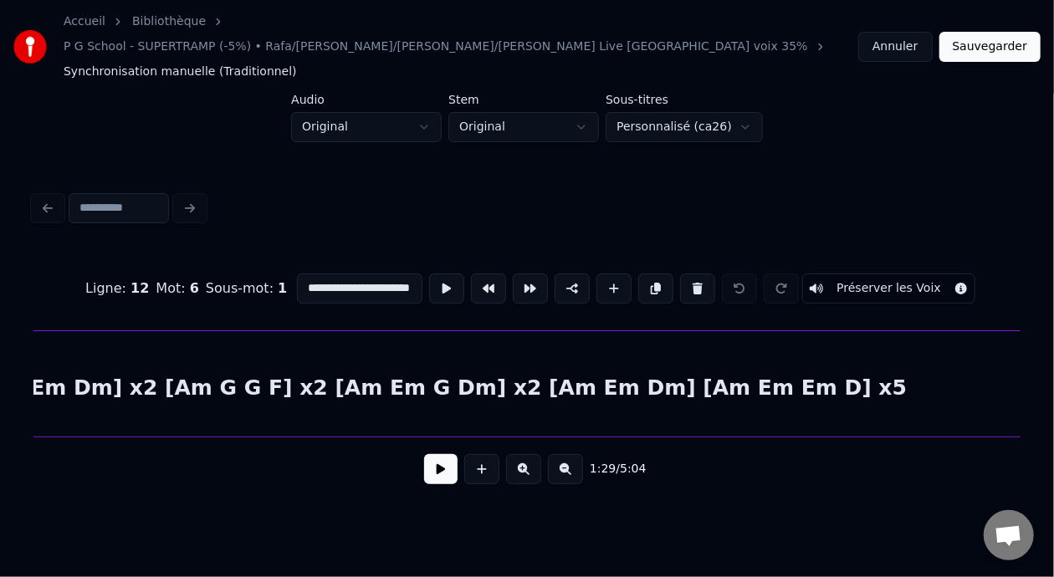
scroll to position [0, 29075]
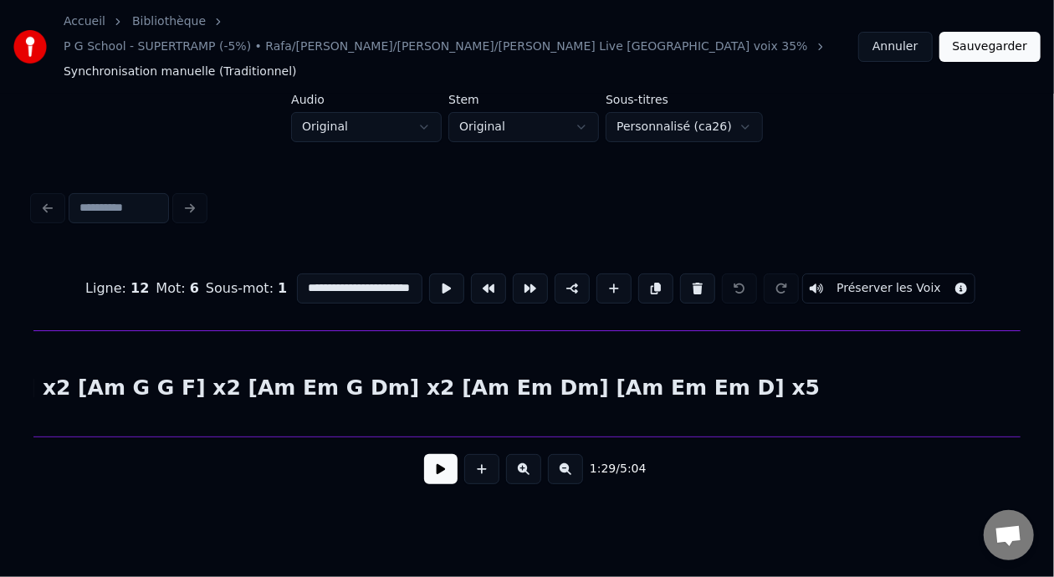
click at [374, 274] on input "**********" at bounding box center [359, 289] width 125 height 30
click at [338, 376] on div "SOLO PIANO [Am Em Em Dm] x2 [Am G G F] x2 [Am Em G Dm] x2 [Am Em Dm] [Am Em Em …" at bounding box center [257, 388] width 7094 height 114
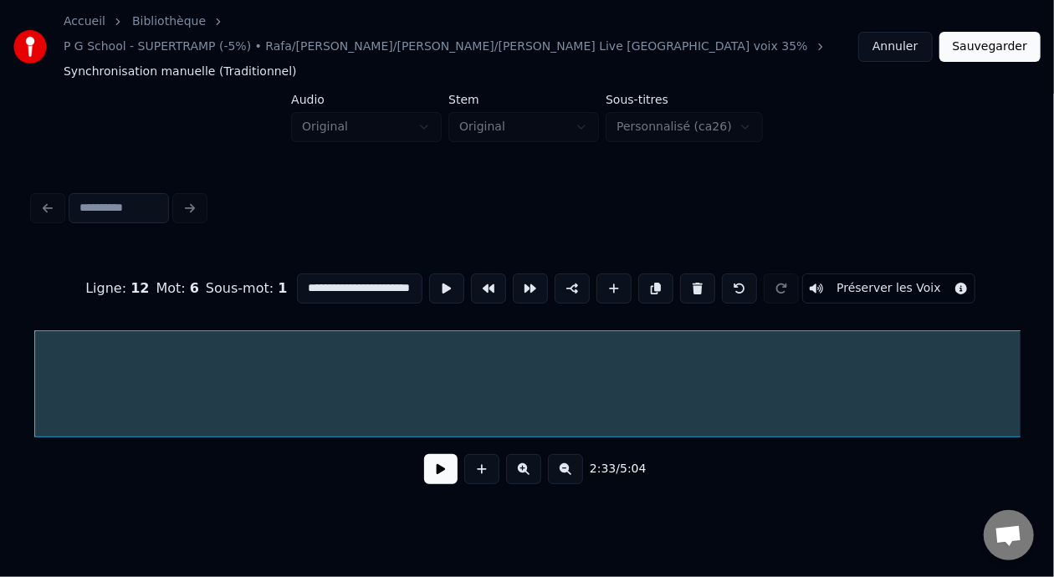
click at [297, 274] on input "**********" at bounding box center [359, 289] width 125 height 30
click at [355, 274] on input "**********" at bounding box center [359, 289] width 125 height 30
click at [353, 274] on input "**********" at bounding box center [359, 289] width 125 height 30
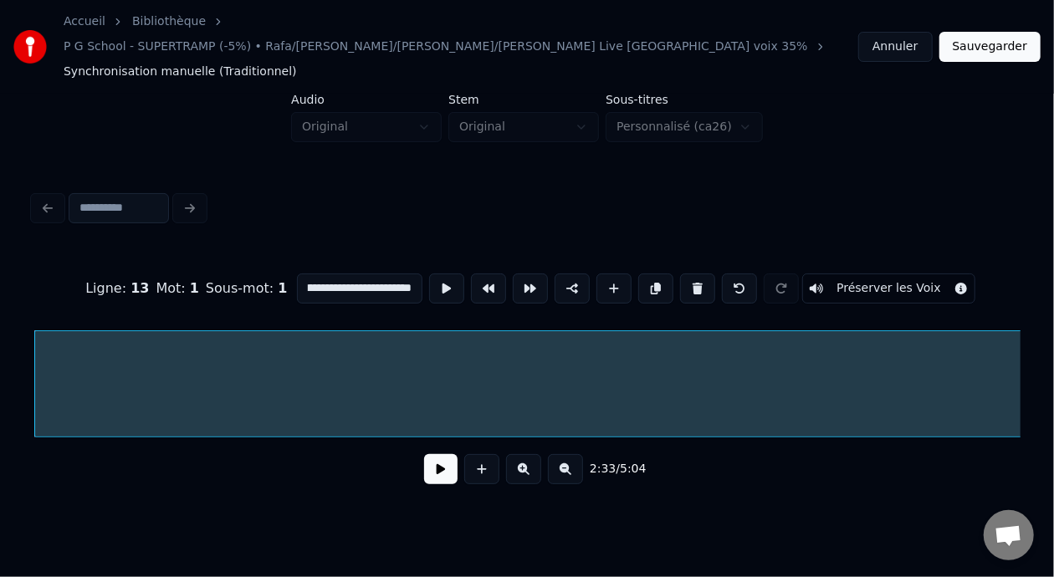
type input "**********"
click at [575, 454] on button at bounding box center [565, 469] width 35 height 30
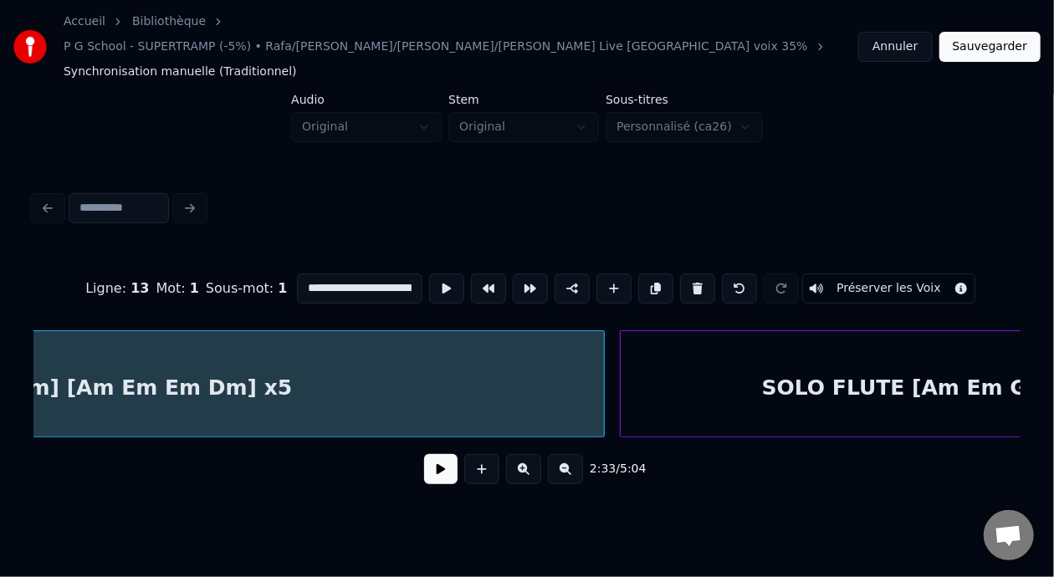
scroll to position [0, 7697]
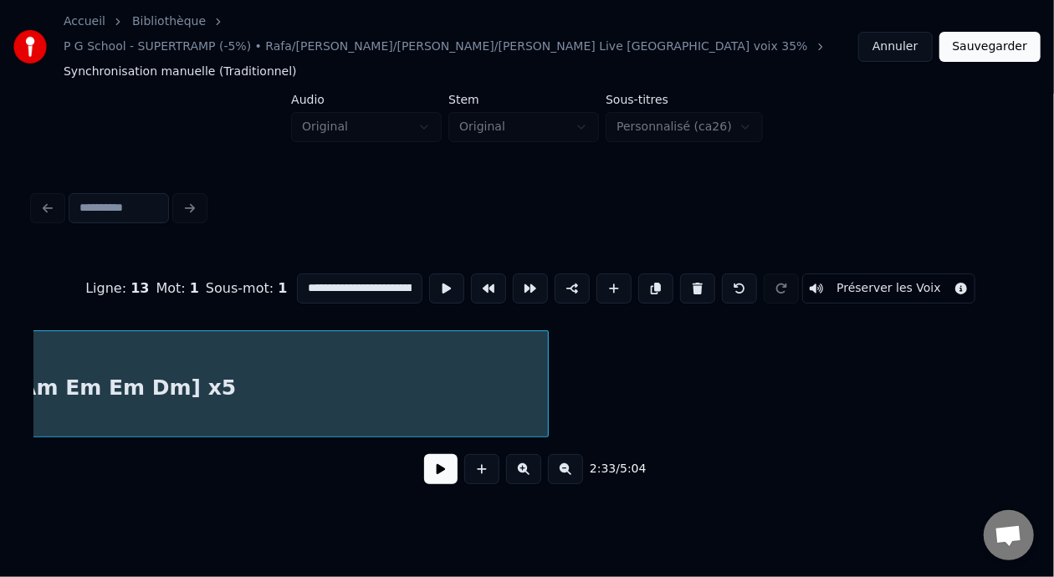
scroll to position [0, 6438]
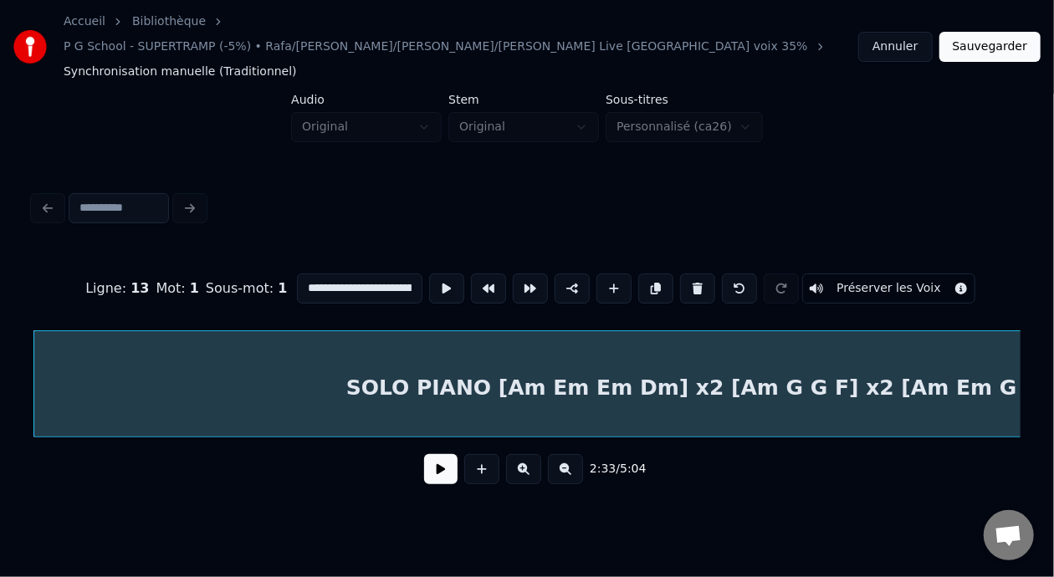
click at [991, 35] on button "Sauvegarder" at bounding box center [990, 47] width 101 height 30
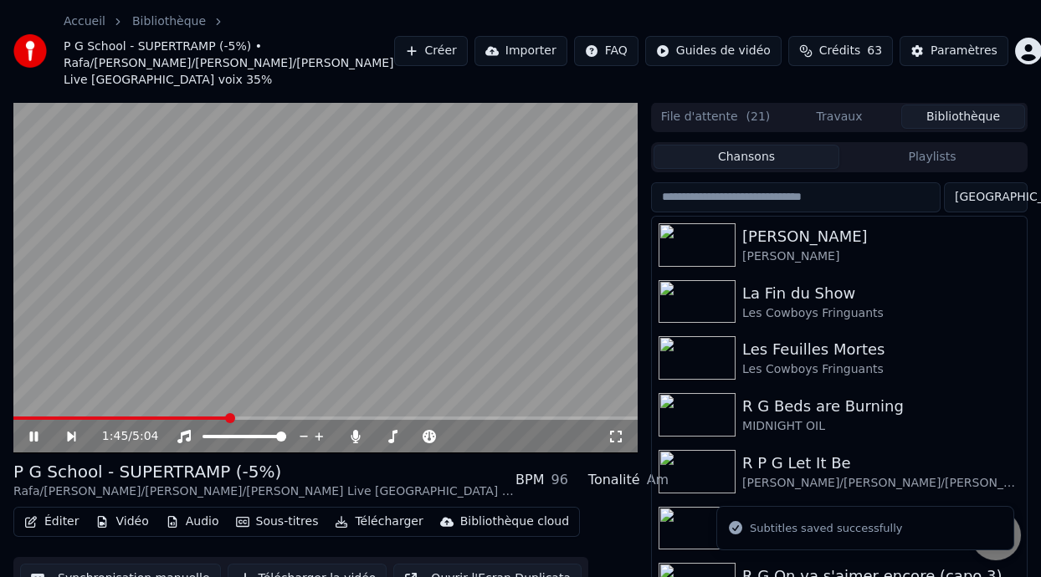
click at [228, 420] on span at bounding box center [230, 418] width 10 height 10
click at [235, 418] on span at bounding box center [230, 418] width 10 height 10
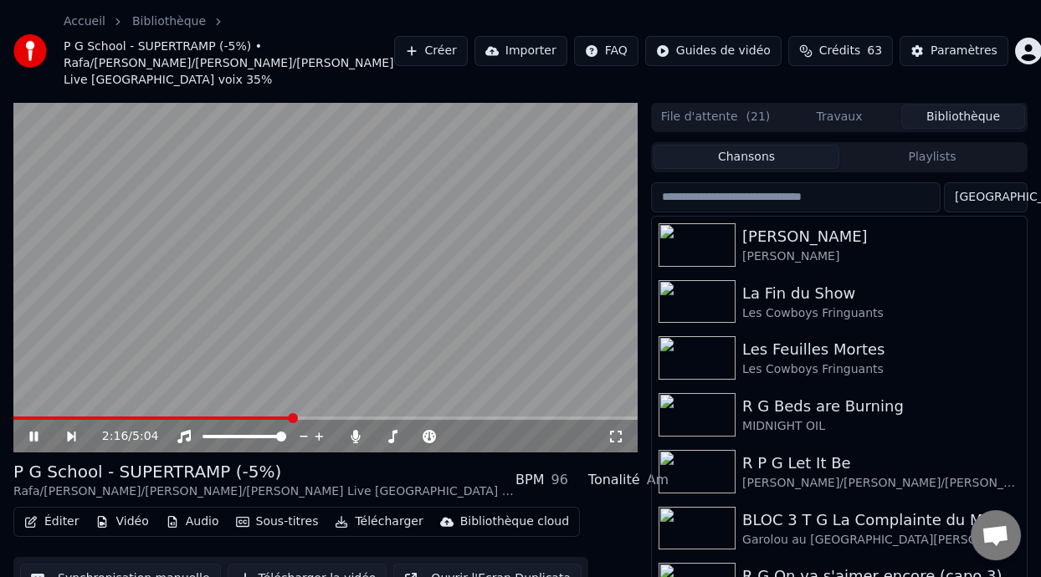
click at [291, 417] on span at bounding box center [293, 418] width 10 height 10
click at [286, 435] on span at bounding box center [281, 437] width 10 height 10
click at [337, 418] on span at bounding box center [337, 418] width 10 height 10
click at [38, 434] on icon at bounding box center [46, 436] width 38 height 13
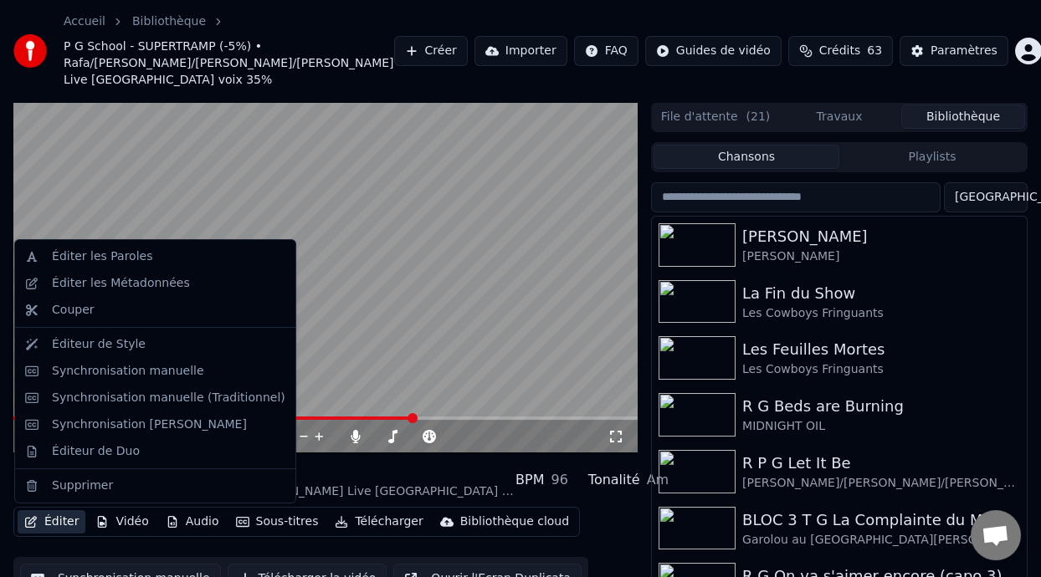
click at [66, 520] on button "Éditer" at bounding box center [52, 521] width 68 height 23
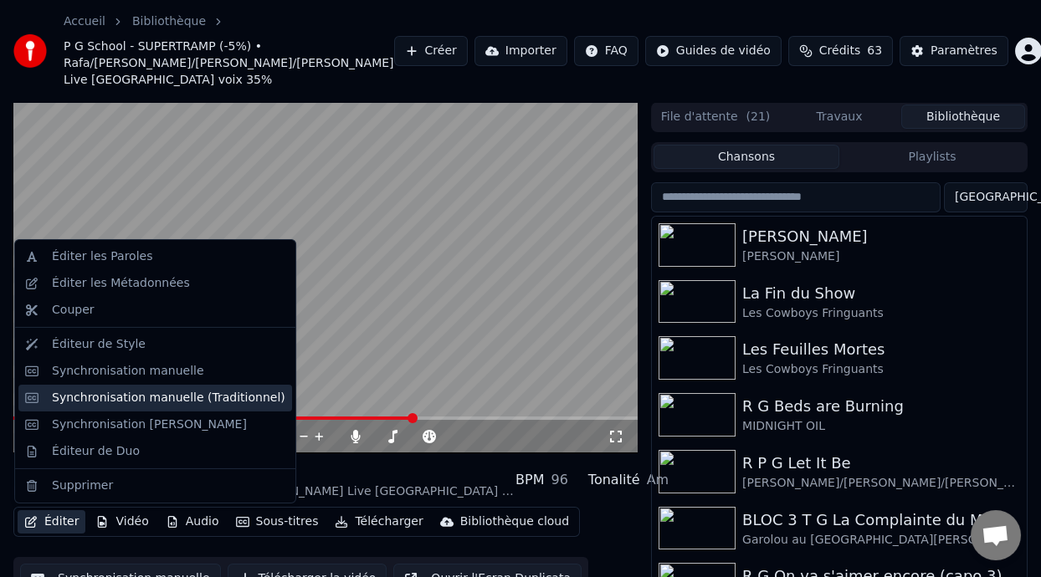
click at [193, 399] on div "Synchronisation manuelle (Traditionnel)" at bounding box center [168, 398] width 233 height 17
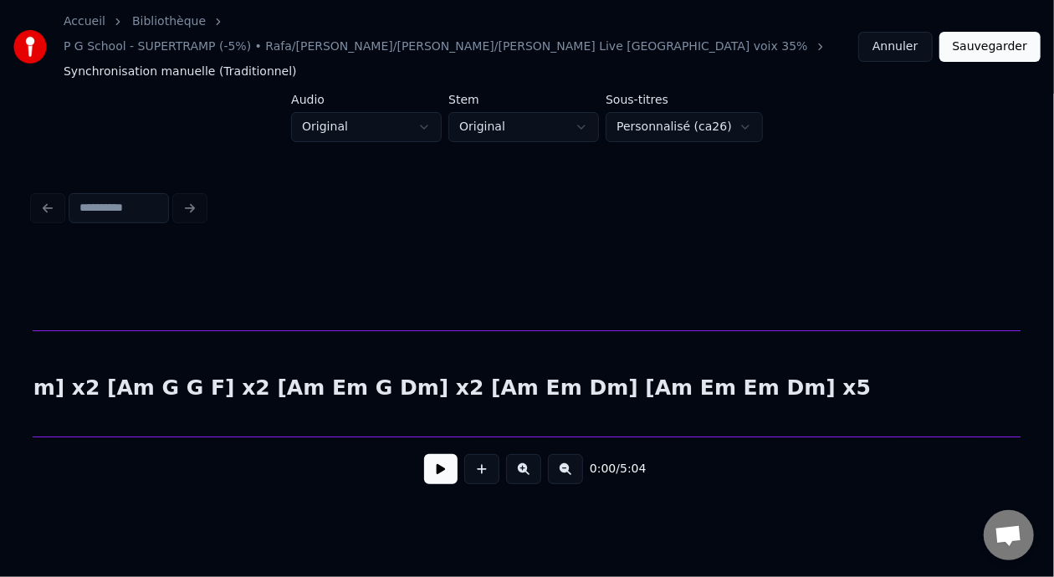
scroll to position [0, 7041]
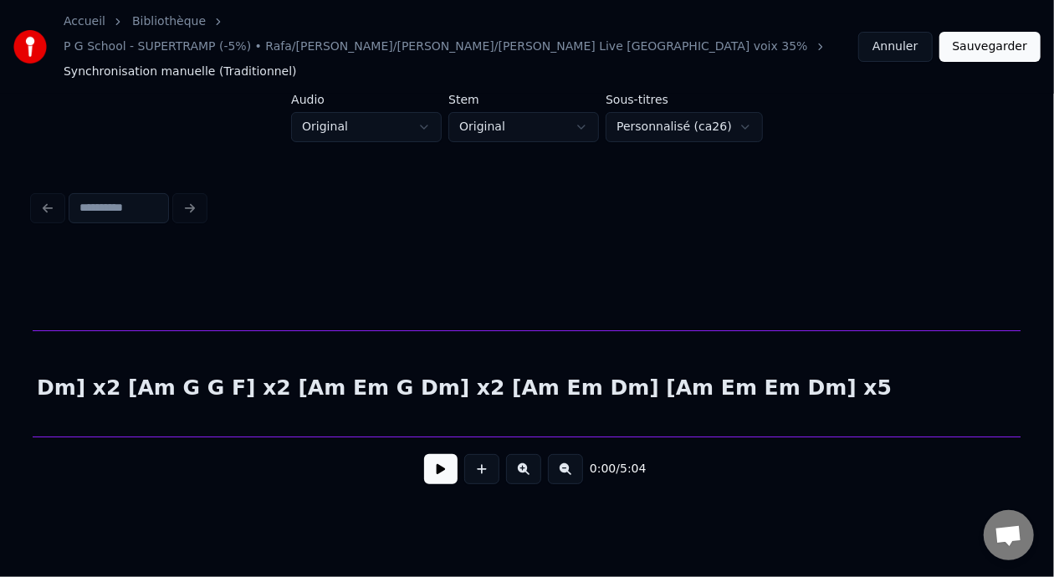
click at [583, 356] on div "SOLO PIANO [Am Em Em Dm] x2 [Am G G F] x2 [Am Em G Dm] x2 [Am Em Dm] [Am Em Em …" at bounding box center [317, 388] width 1772 height 114
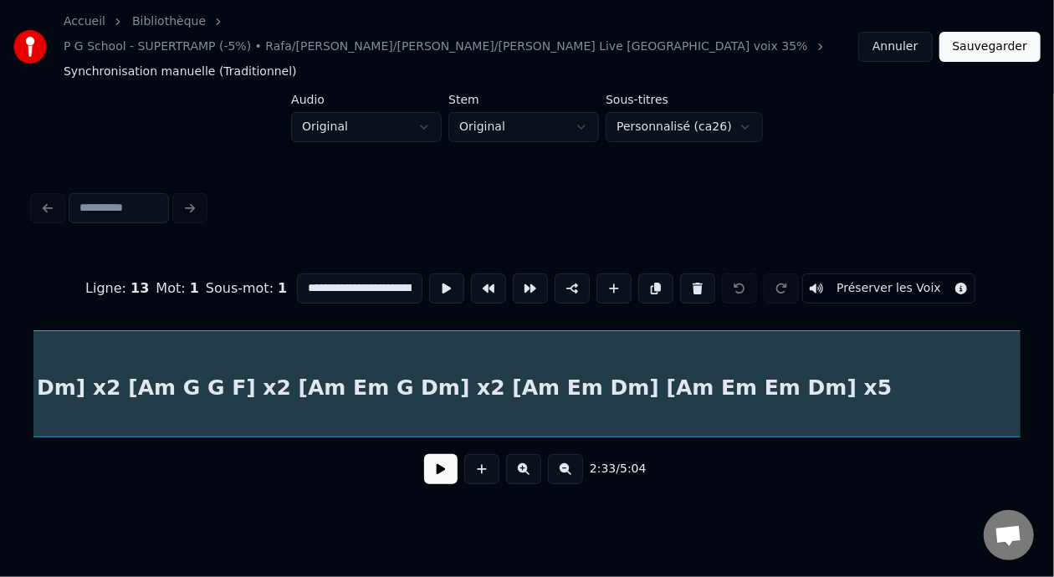
scroll to position [0, 6438]
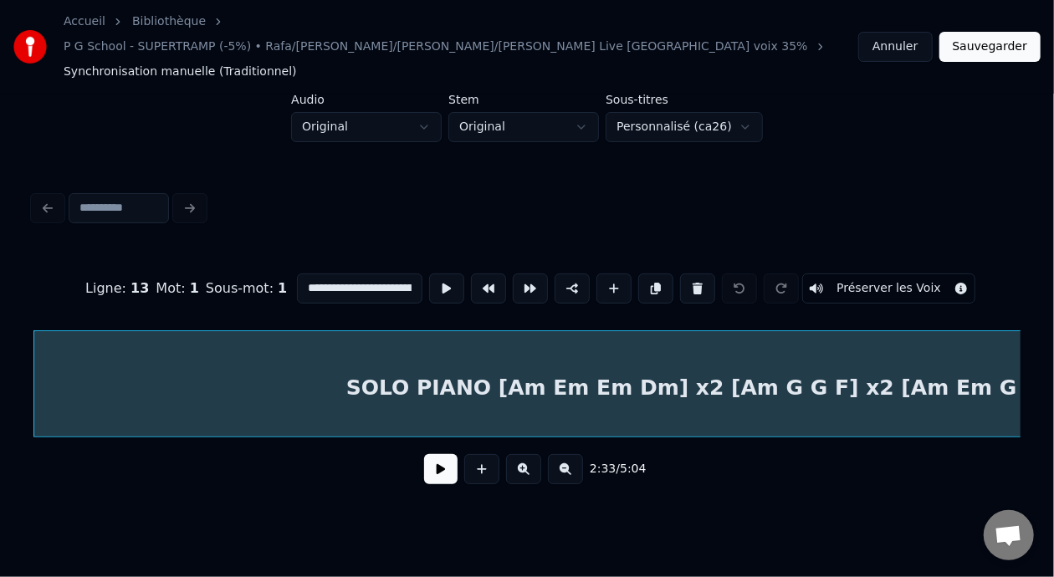
click at [372, 274] on input "**********" at bounding box center [359, 289] width 125 height 30
click at [351, 274] on input "**********" at bounding box center [359, 289] width 125 height 30
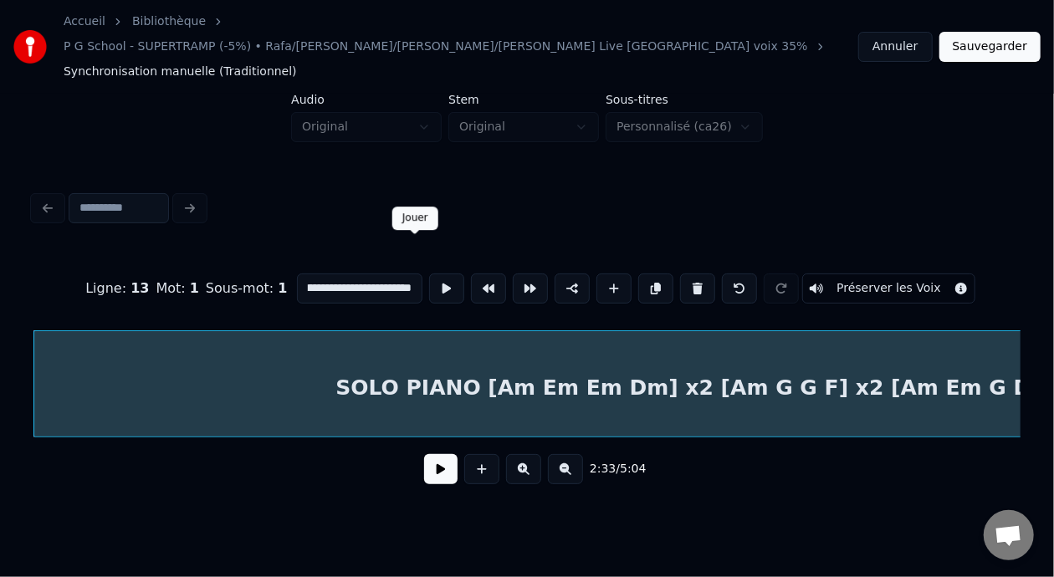
scroll to position [0, 436]
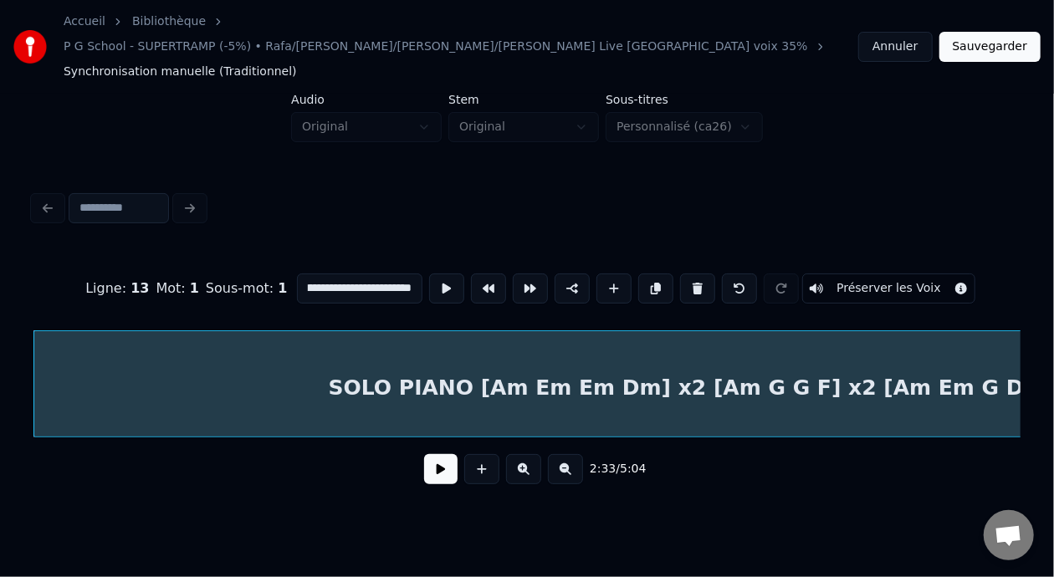
type input "**********"
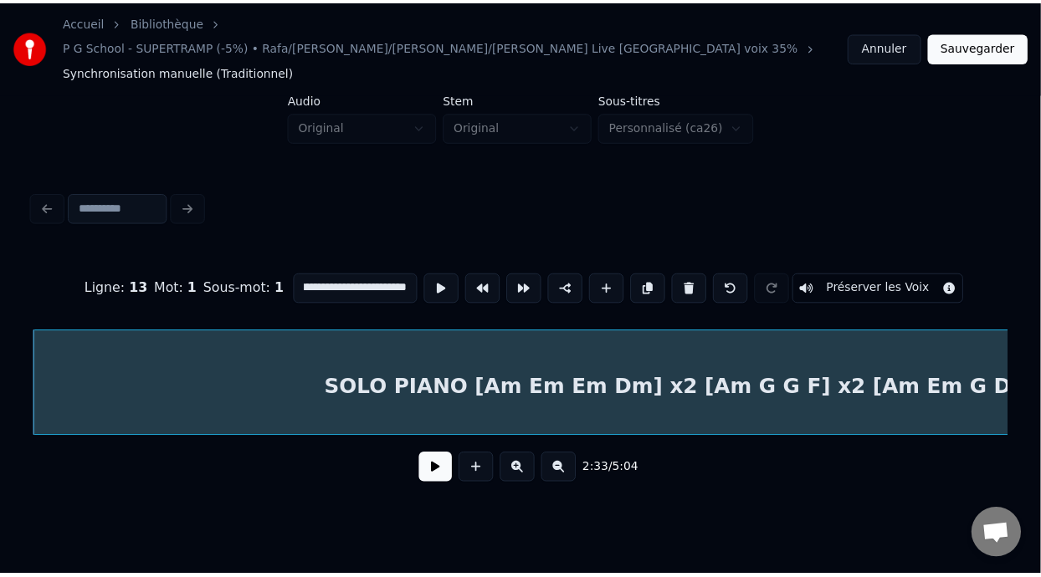
scroll to position [0, 0]
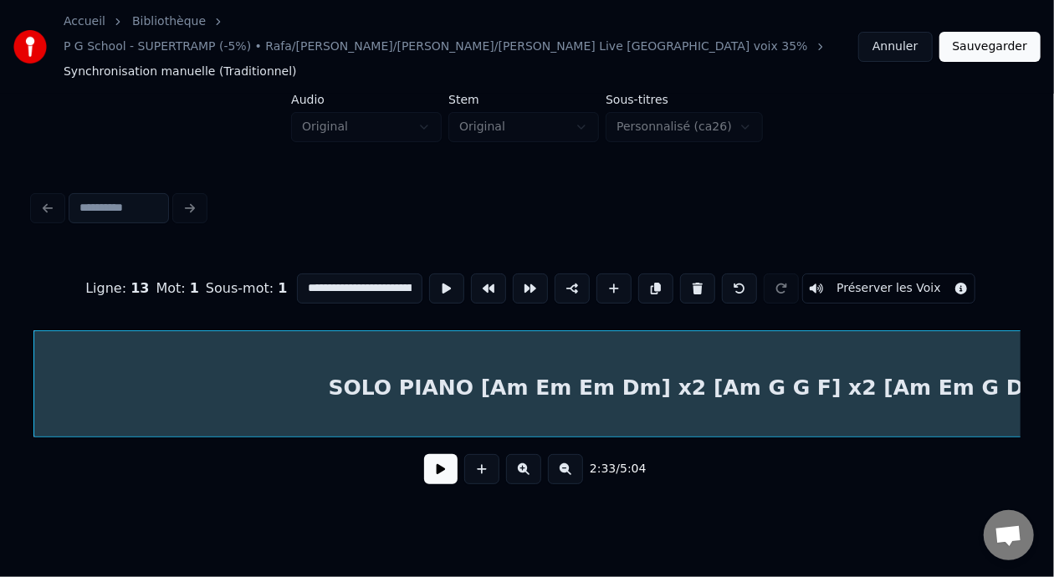
click at [998, 34] on button "Sauvegarder" at bounding box center [990, 47] width 101 height 30
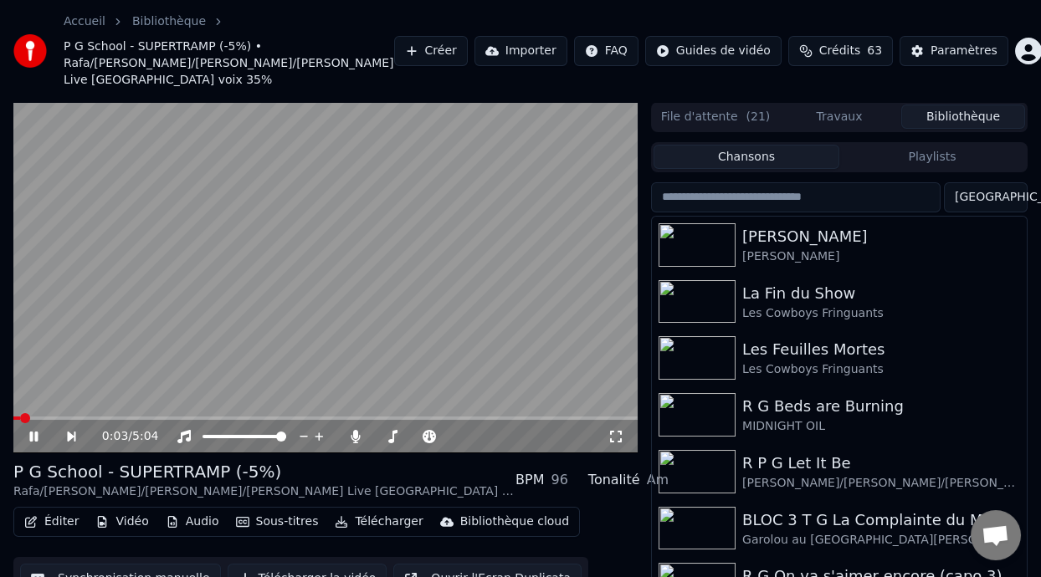
scroll to position [71, 0]
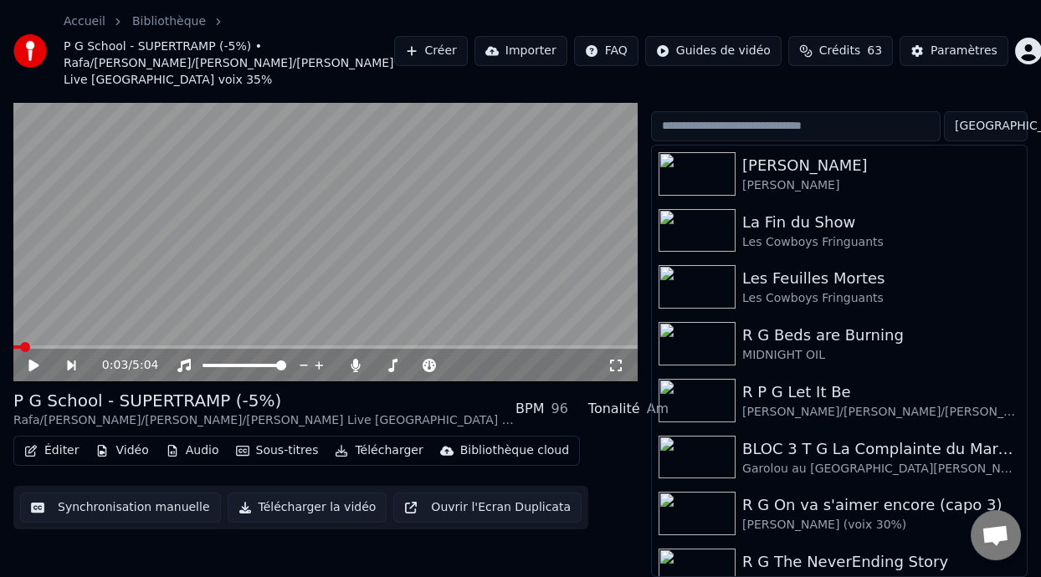
click at [30, 361] on icon at bounding box center [33, 366] width 10 height 12
click at [353, 359] on icon at bounding box center [355, 365] width 17 height 13
click at [430, 361] on icon at bounding box center [429, 365] width 13 height 13
click at [431, 361] on icon at bounding box center [429, 365] width 13 height 13
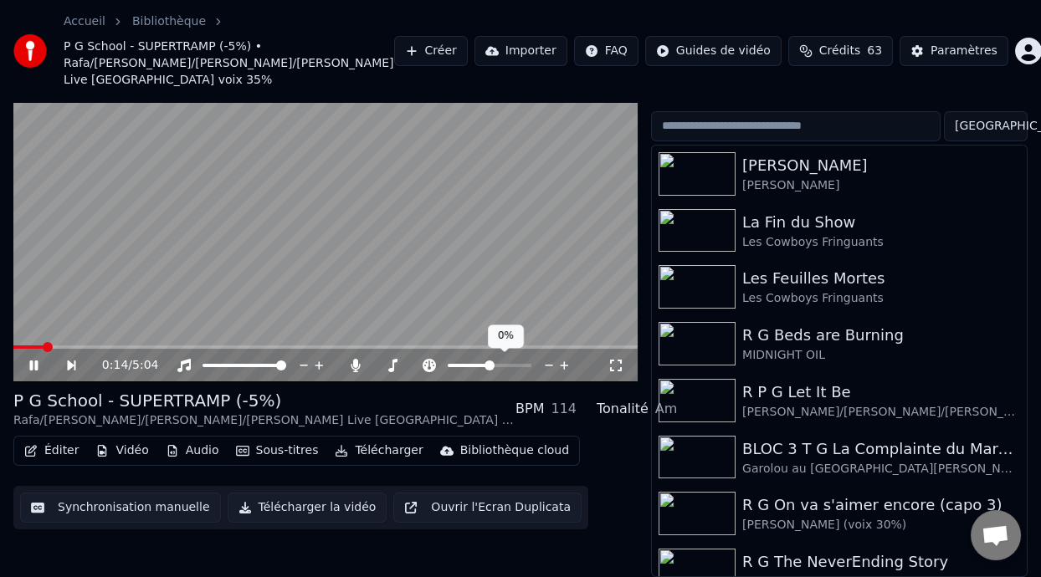
click at [432, 361] on icon at bounding box center [429, 365] width 17 height 13
click at [35, 359] on icon at bounding box center [46, 365] width 38 height 13
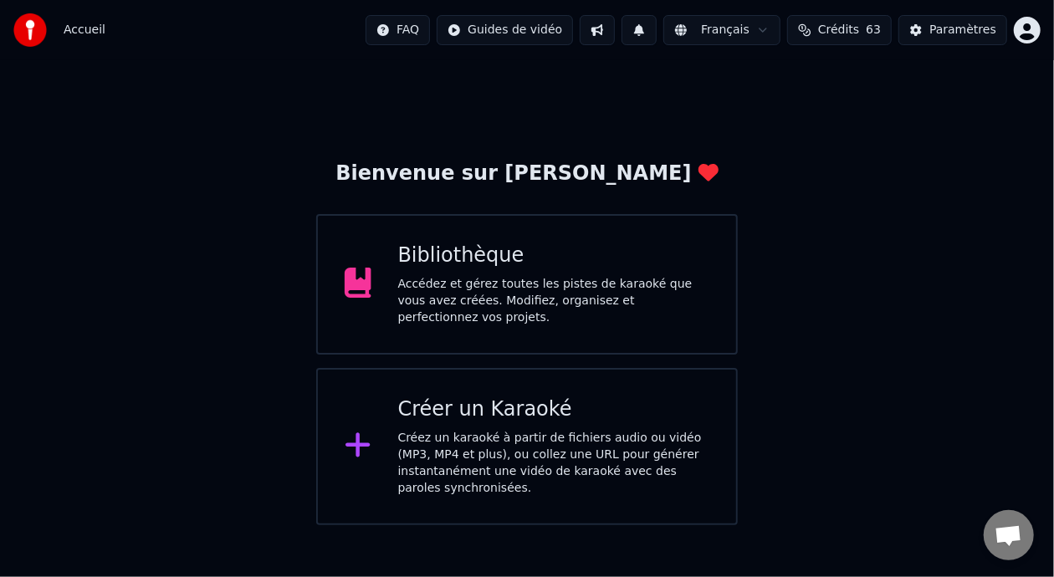
click at [581, 280] on div "Bibliothèque Accédez et gérez toutes les pistes de karaoké que vous avez créées…" at bounding box center [554, 285] width 312 height 84
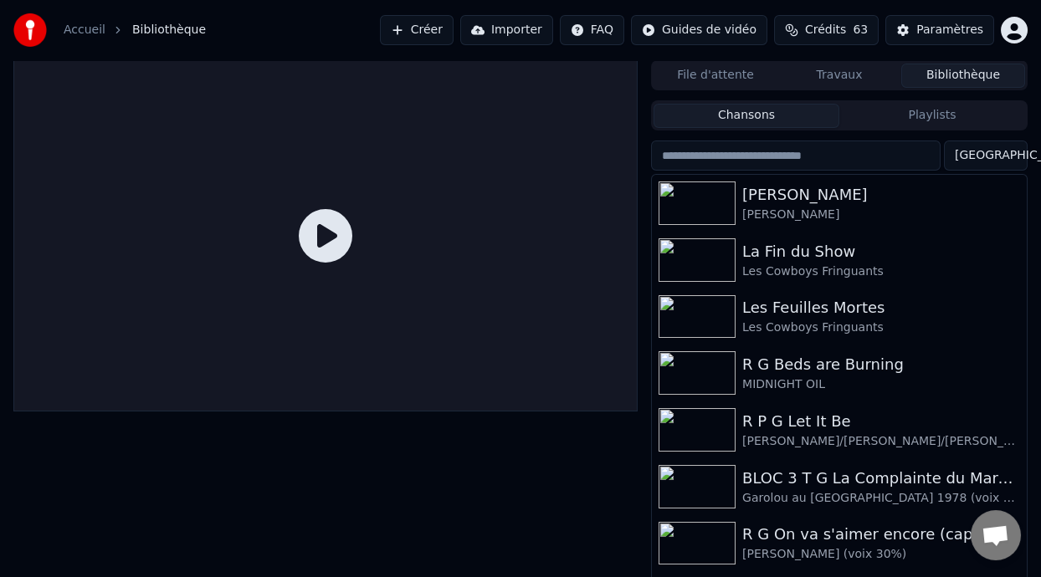
click at [944, 114] on button "Playlists" at bounding box center [932, 116] width 186 height 24
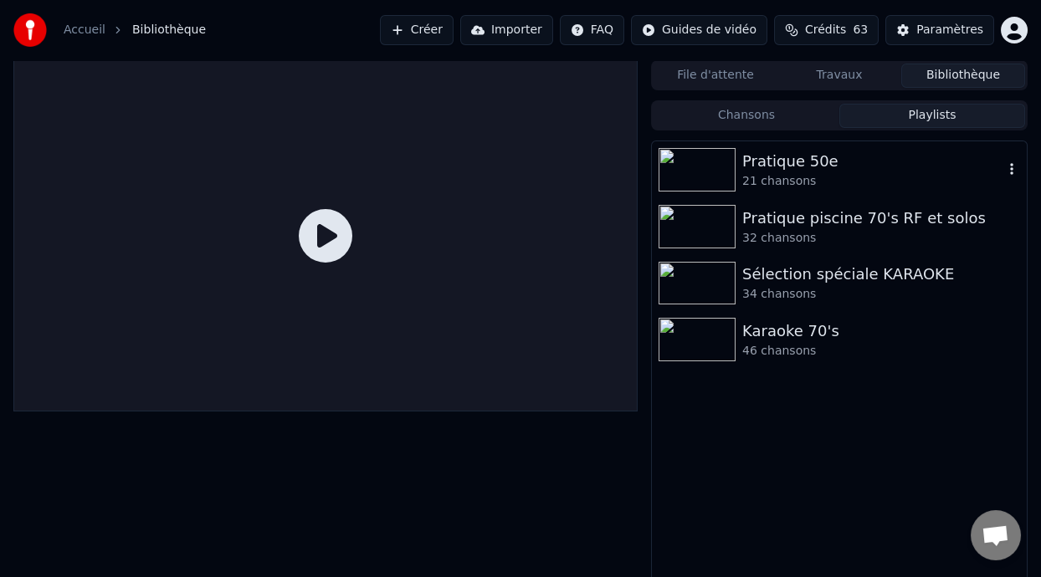
click at [820, 166] on div "Pratique 50e" at bounding box center [872, 161] width 261 height 23
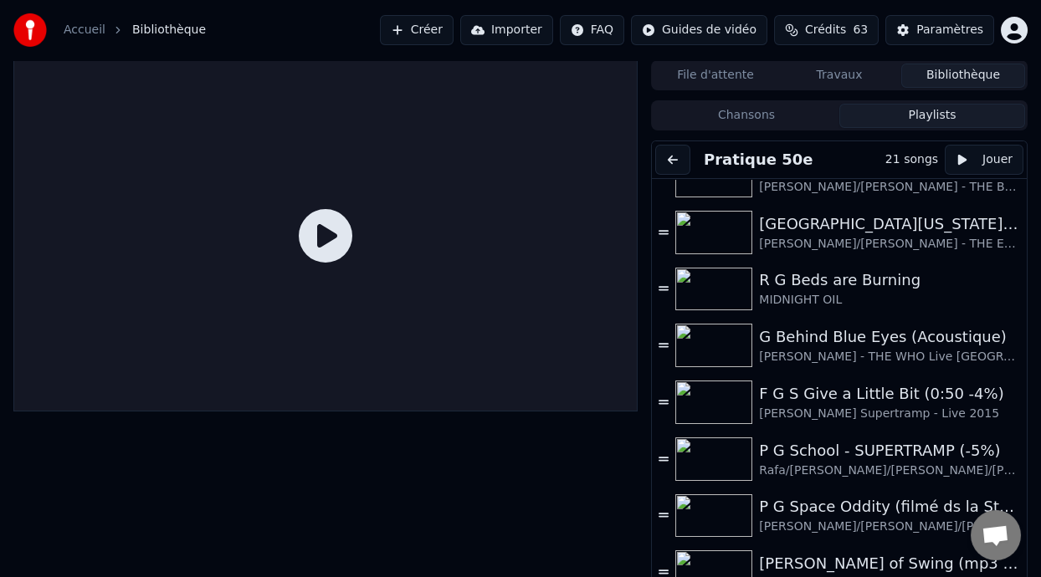
scroll to position [454, 0]
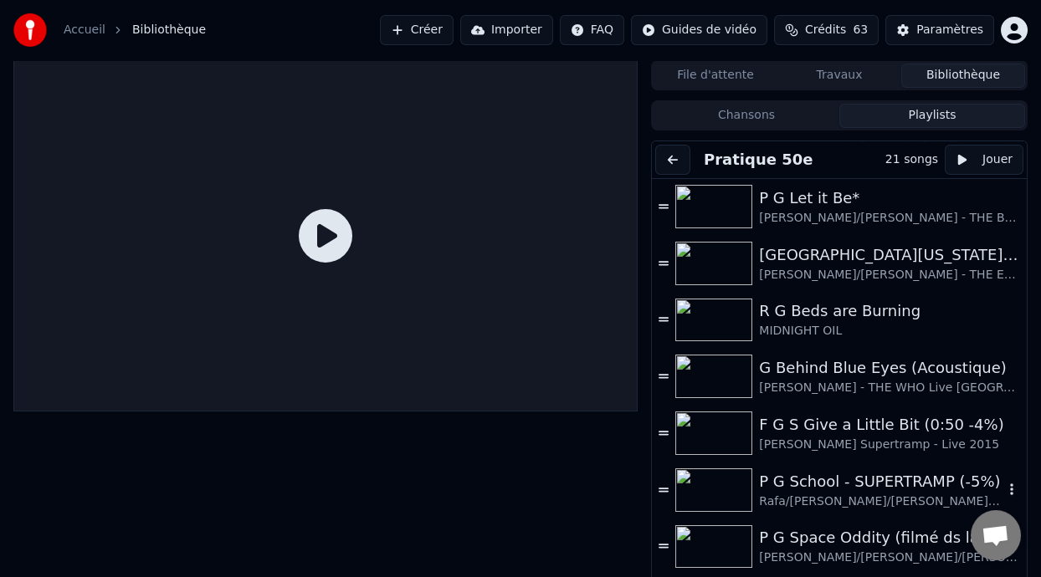
click at [890, 489] on div "P G School - SUPERTRAMP (-5%)" at bounding box center [881, 481] width 244 height 23
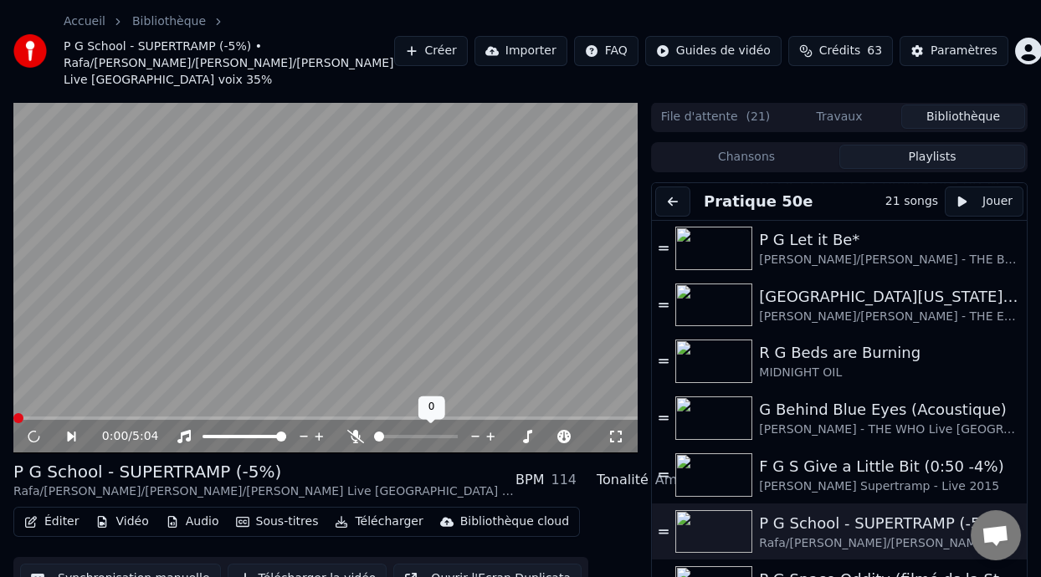
click at [355, 436] on icon at bounding box center [355, 436] width 17 height 13
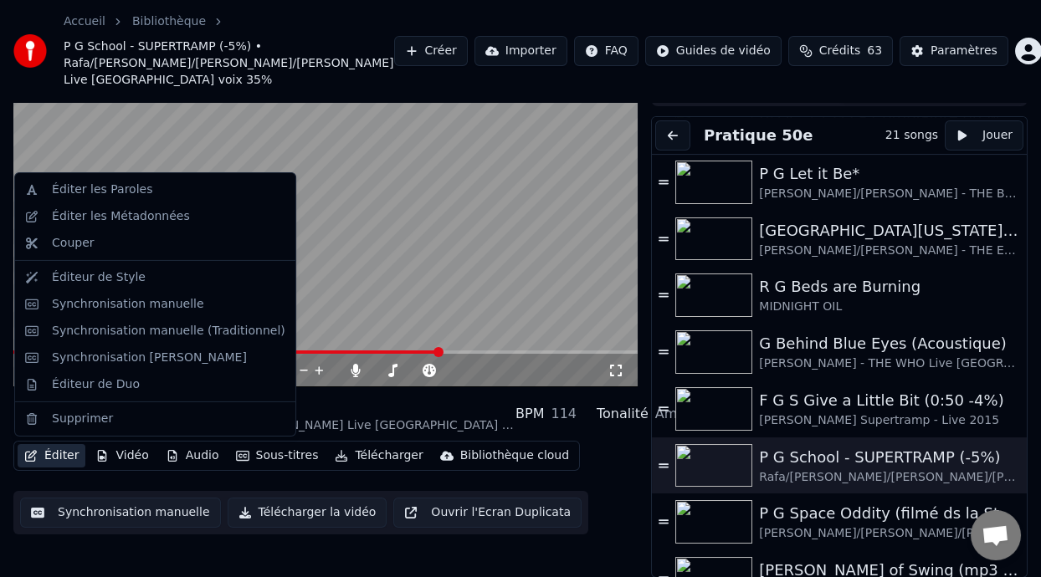
click at [68, 457] on button "Éditer" at bounding box center [52, 455] width 68 height 23
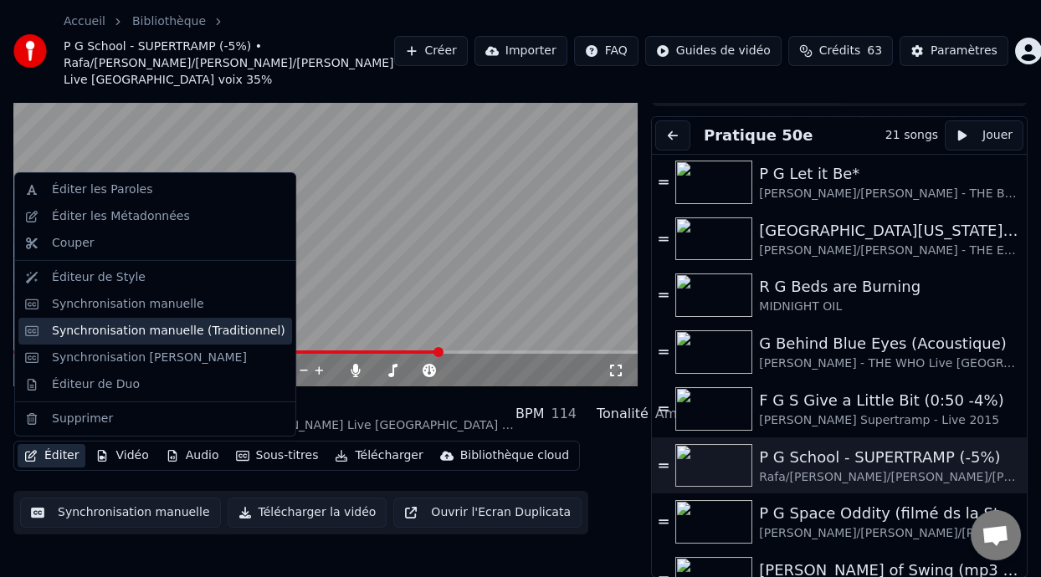
click at [193, 334] on div "Synchronisation manuelle (Traditionnel)" at bounding box center [168, 331] width 233 height 17
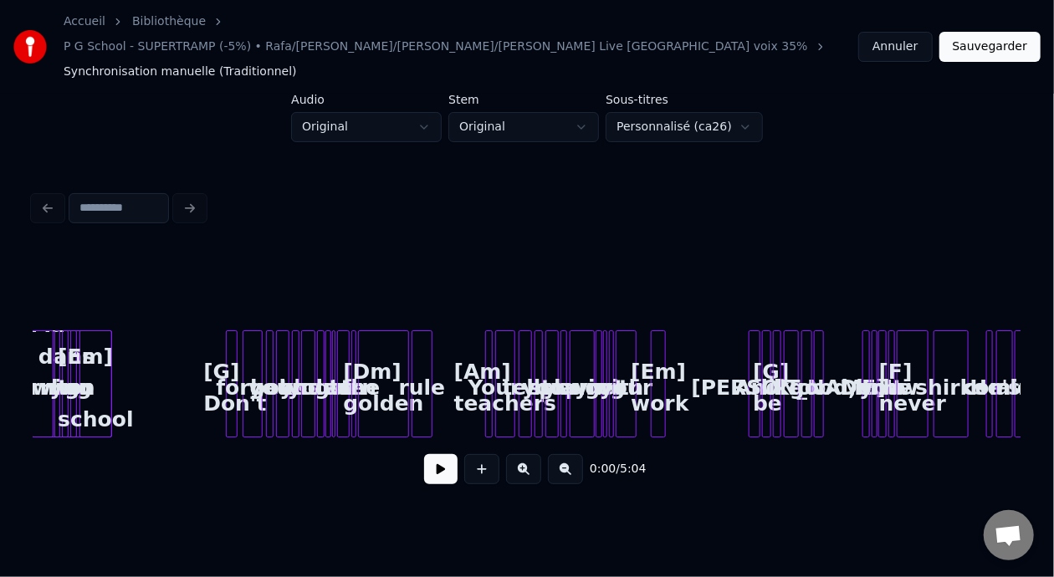
scroll to position [0, 501]
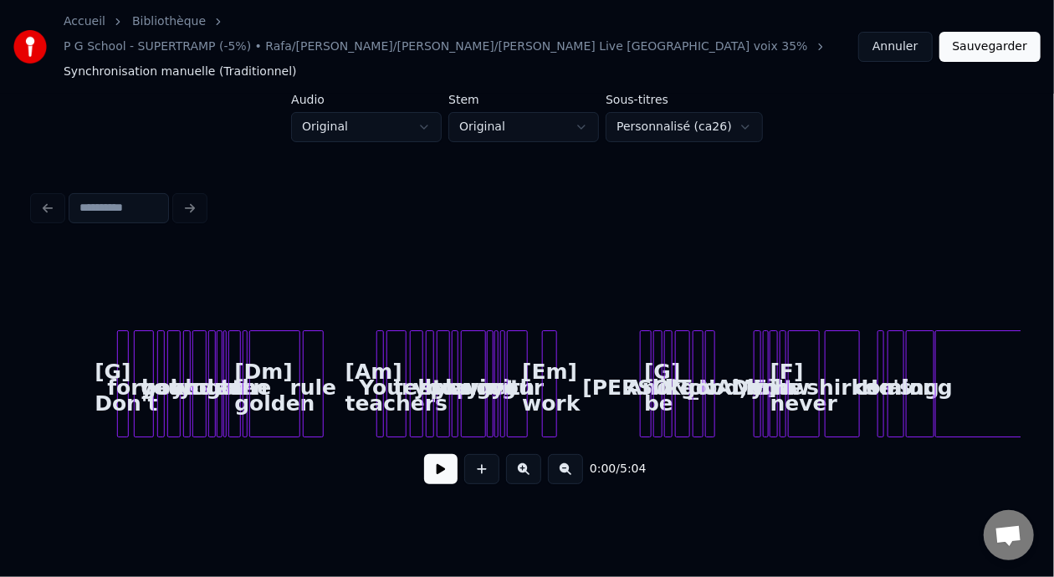
click at [523, 454] on button at bounding box center [523, 469] width 35 height 30
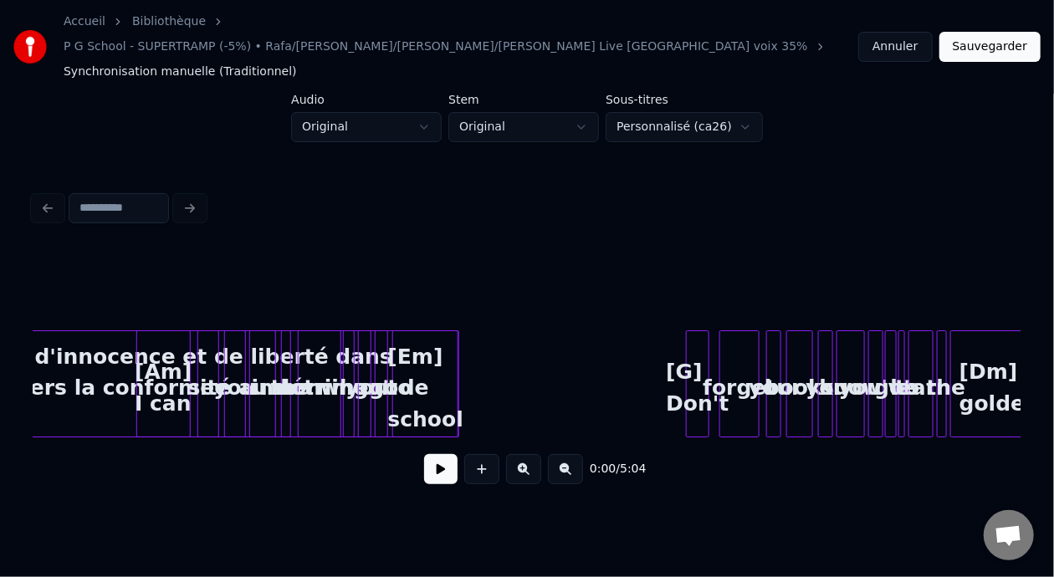
click at [525, 454] on button at bounding box center [523, 469] width 35 height 30
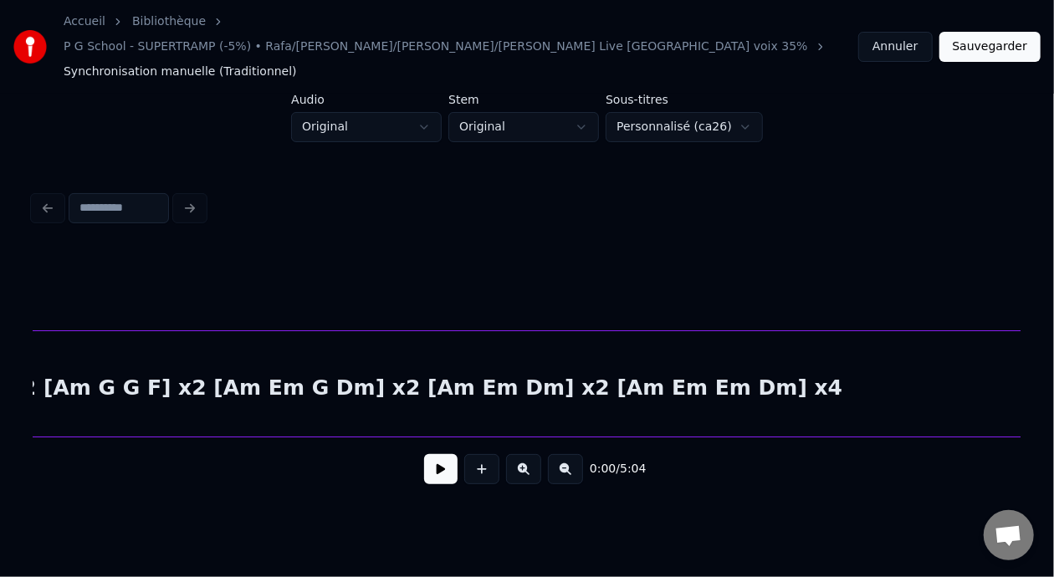
scroll to position [0, 21737]
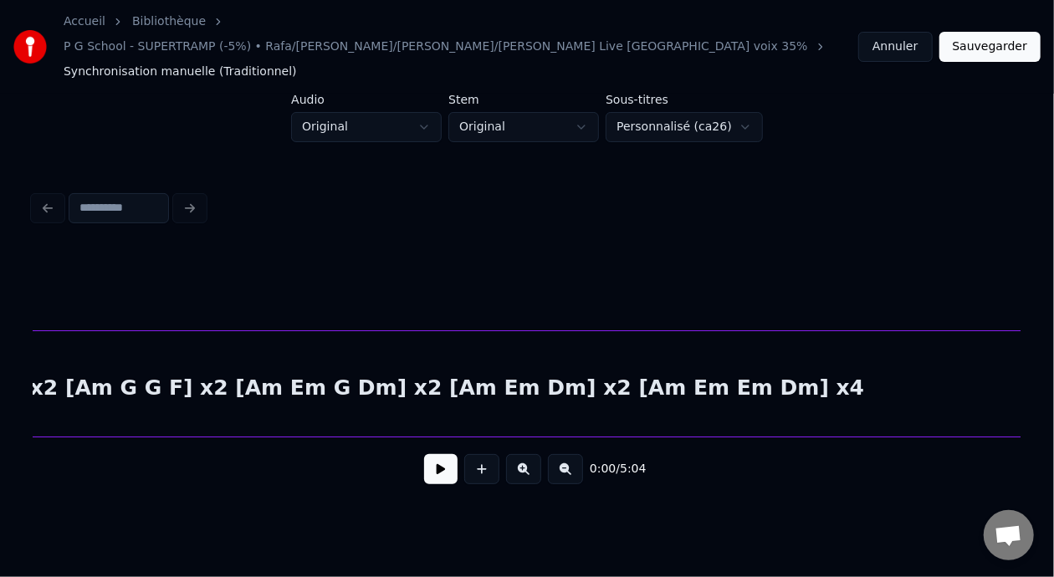
click at [703, 353] on div "SOLO PIANO [Am Em Em Dm] x2 [Am G G F] x2 [Am Em G Dm] x2 [Am Em Dm] x2 [Am Em …" at bounding box center [272, 388] width 5320 height 114
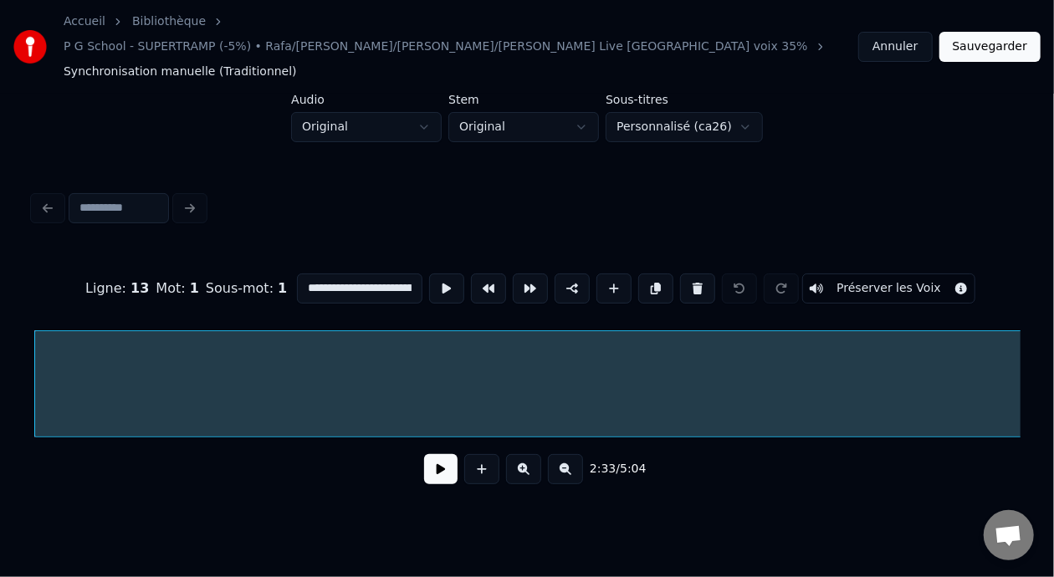
click at [375, 274] on input "**********" at bounding box center [359, 289] width 125 height 30
click at [371, 274] on input "**********" at bounding box center [359, 289] width 125 height 30
click at [355, 274] on input "**********" at bounding box center [359, 289] width 125 height 30
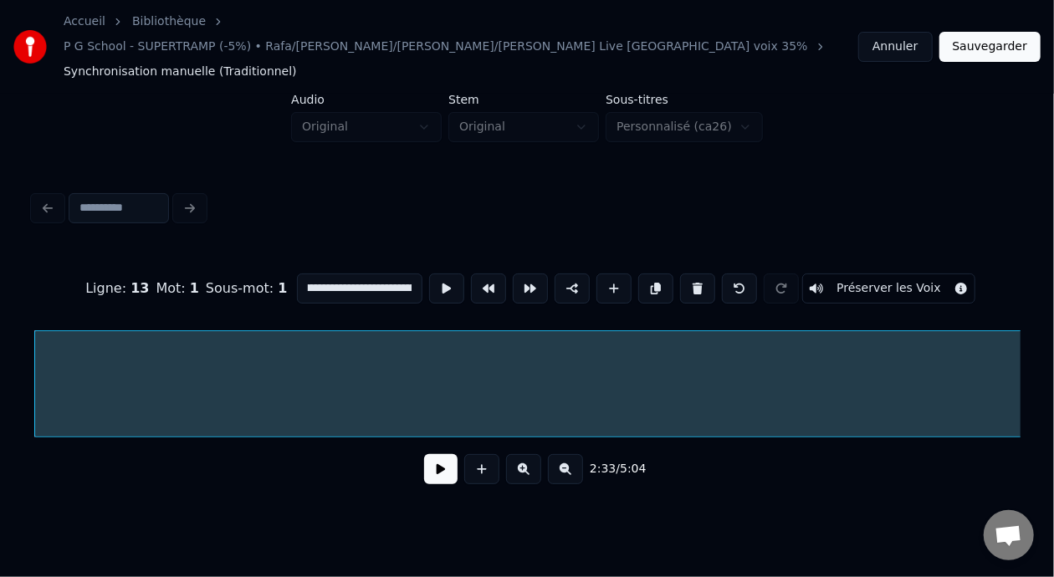
scroll to position [0, 263]
click at [353, 274] on input "**********" at bounding box center [359, 289] width 125 height 30
click at [332, 274] on input "**********" at bounding box center [359, 289] width 125 height 30
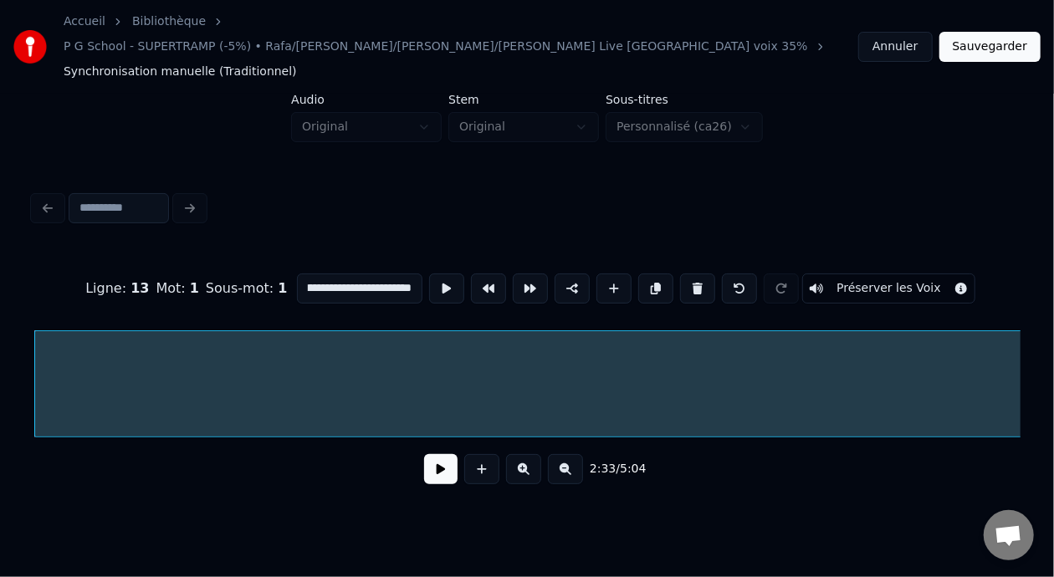
click at [363, 274] on input "**********" at bounding box center [359, 289] width 125 height 30
type input "**********"
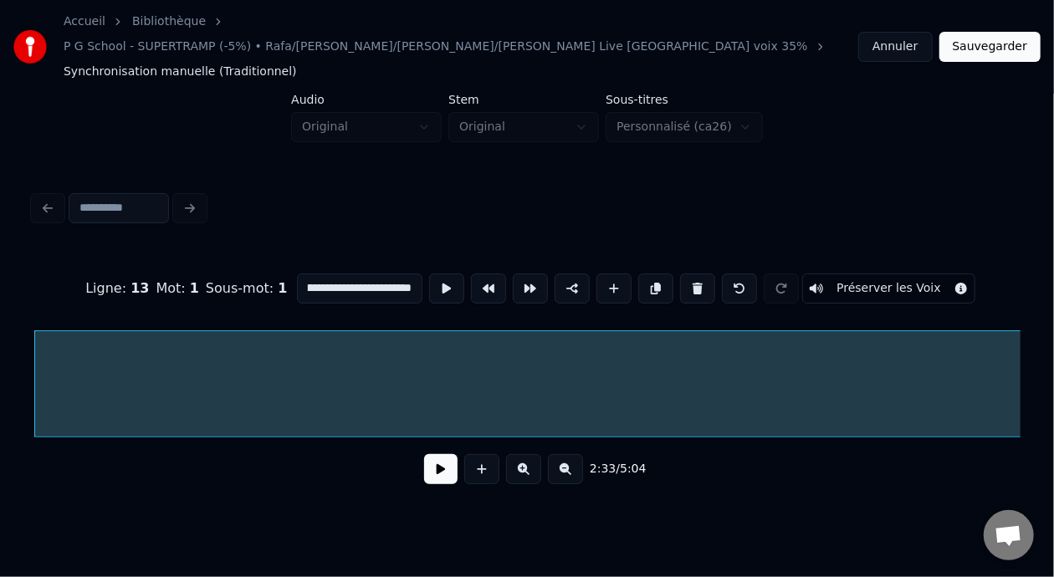
click at [437, 454] on button at bounding box center [440, 469] width 33 height 30
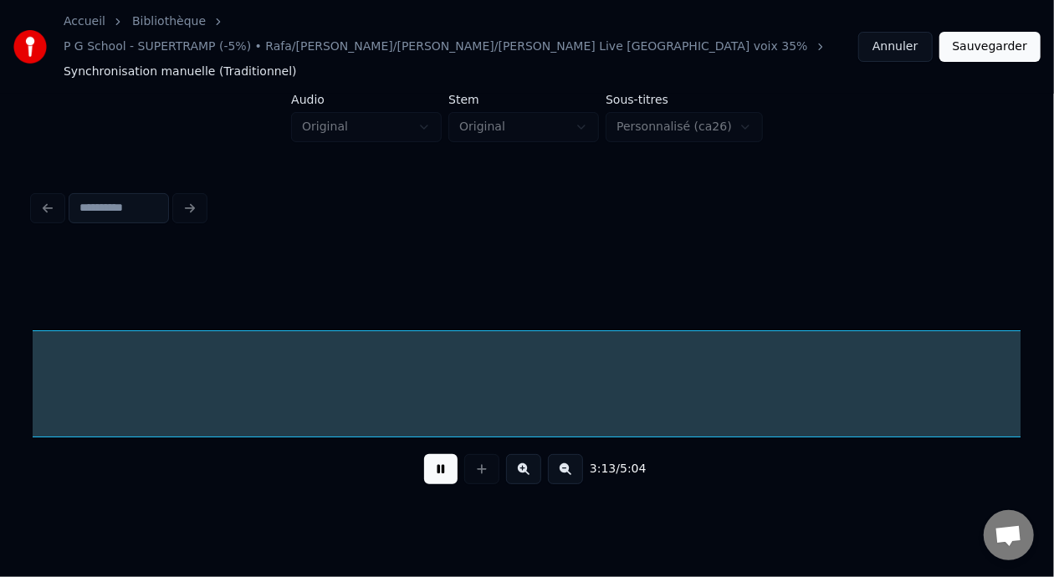
scroll to position [0, 24251]
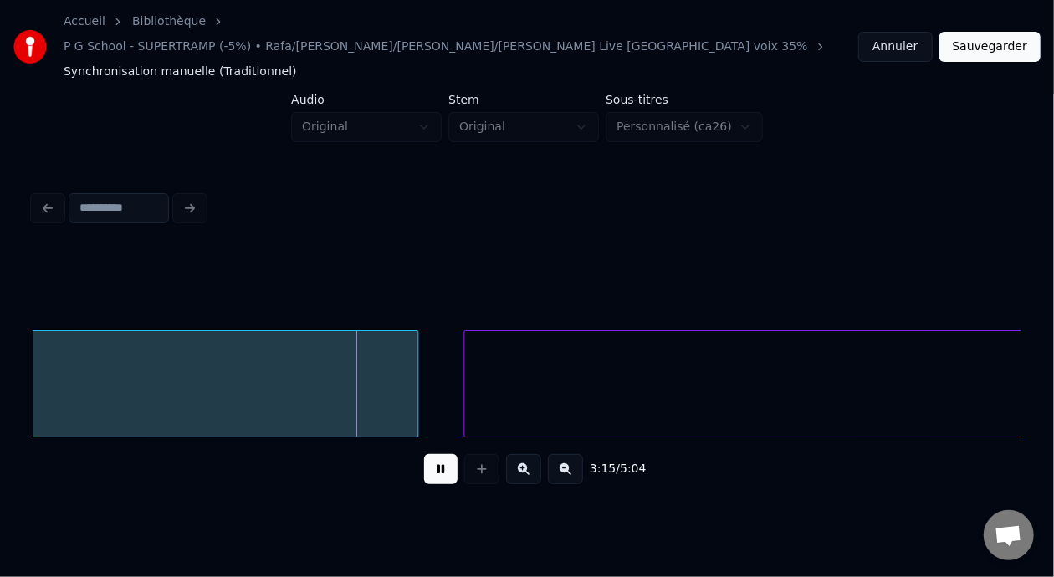
click at [424, 454] on button at bounding box center [440, 469] width 33 height 30
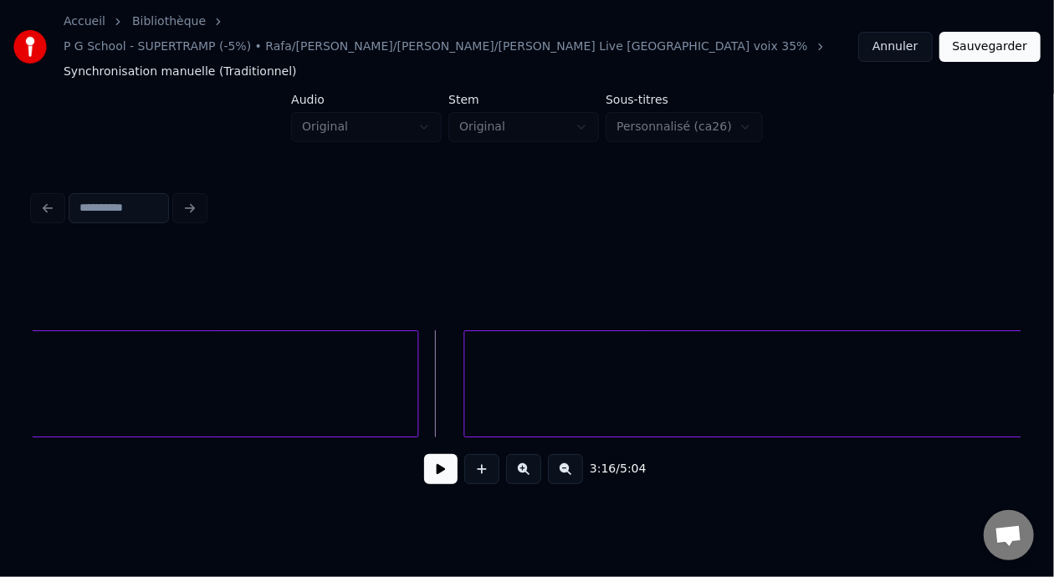
click at [424, 454] on button at bounding box center [440, 469] width 33 height 30
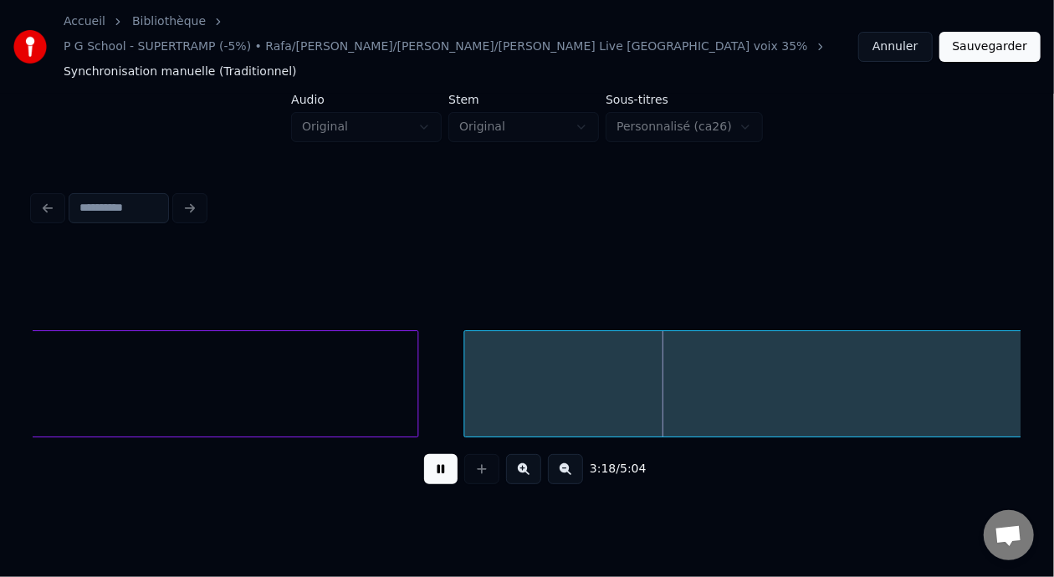
click at [424, 454] on button at bounding box center [440, 469] width 33 height 30
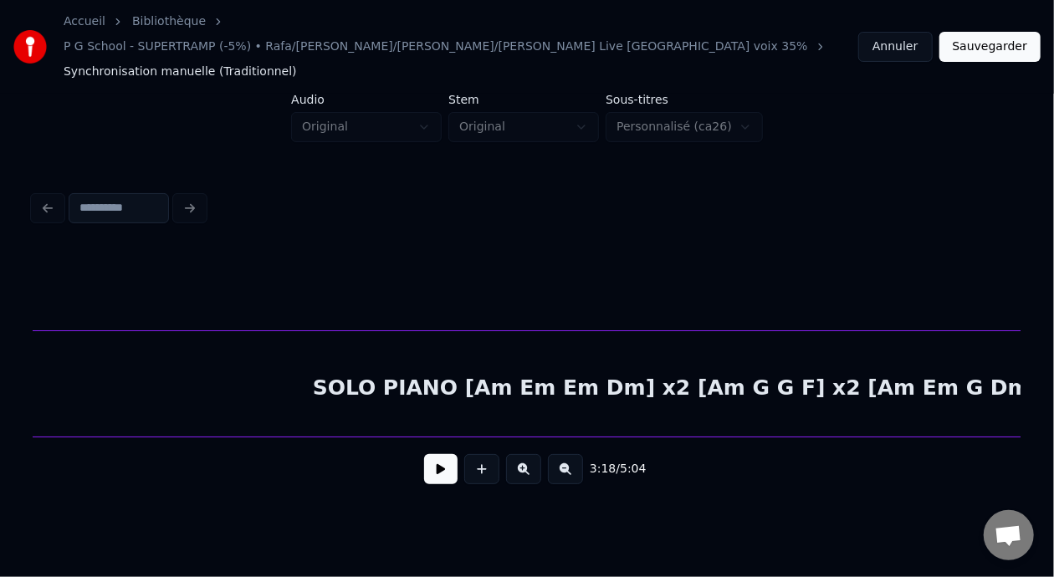
click at [514, 352] on div "SOLO PIANO [Am Em Em Dm] x2 [Am G G F] x2 [Am Em G Dm] x2 [Am Em Dm] x2 [Am Em …" at bounding box center [905, 388] width 5320 height 114
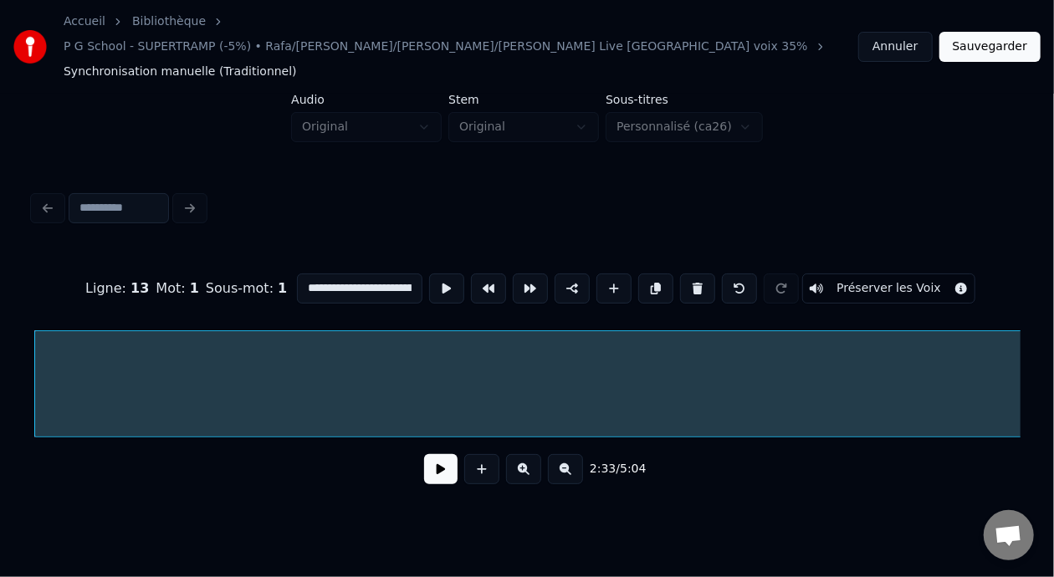
click at [424, 454] on button at bounding box center [440, 469] width 33 height 30
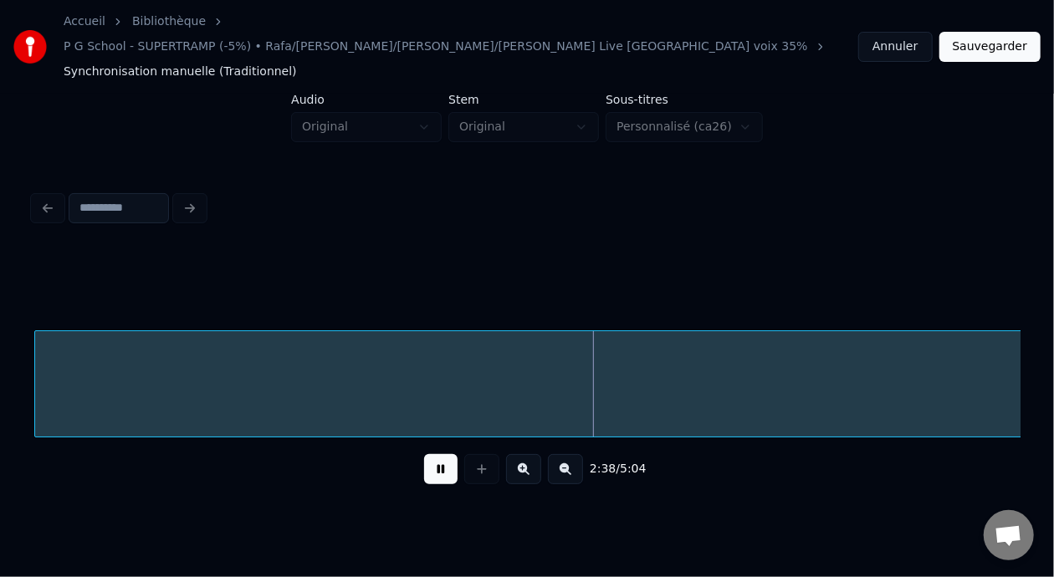
click at [436, 454] on button at bounding box center [440, 469] width 33 height 30
click at [577, 454] on button at bounding box center [565, 469] width 35 height 30
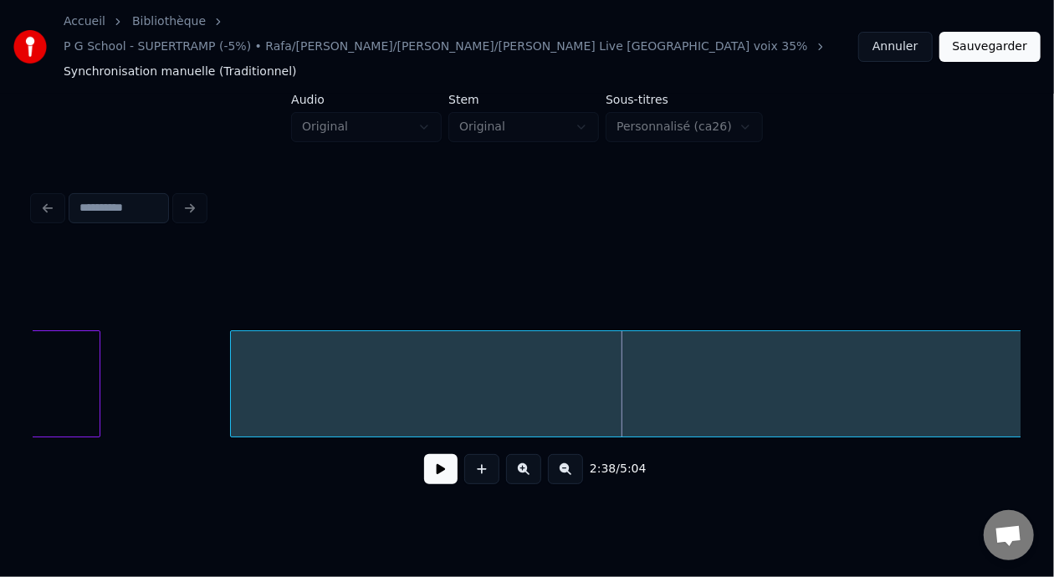
click at [578, 454] on button at bounding box center [565, 469] width 35 height 30
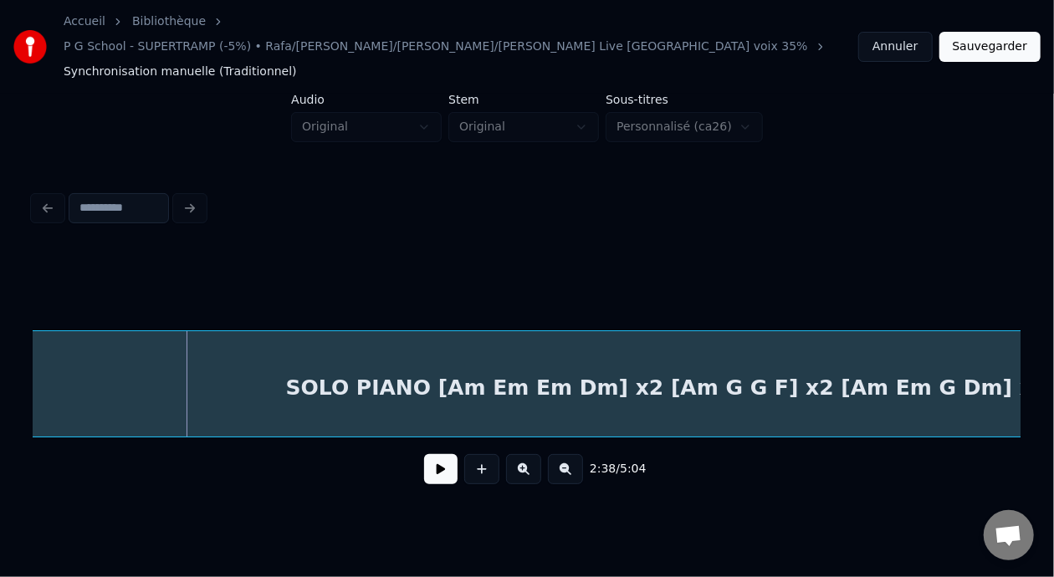
scroll to position [0, 6592]
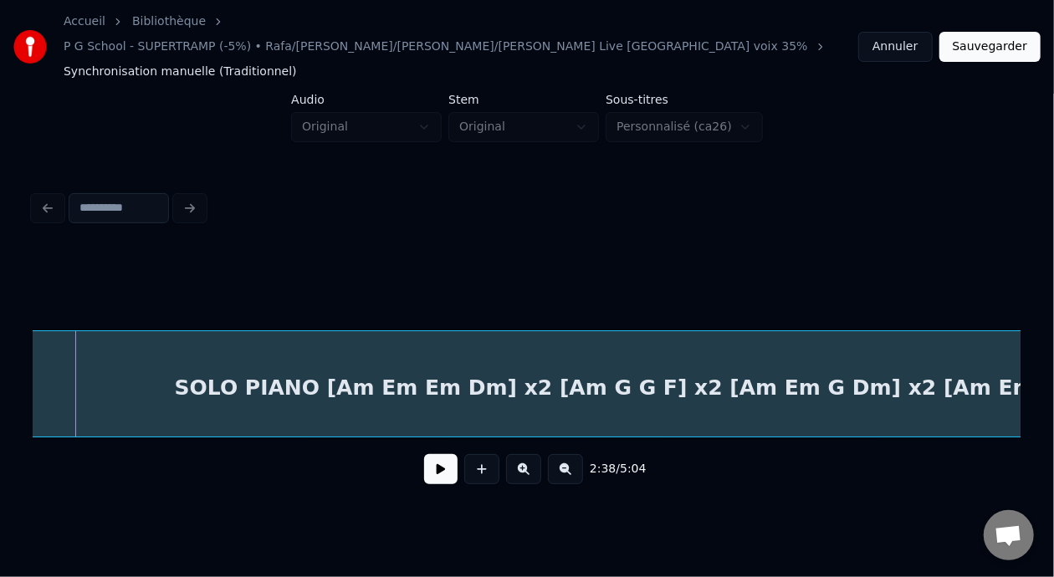
click at [69, 350] on div "SOLO PIANO [Am Em Em Dm] x2 [Am G G F] x2 [Am Em G Dm] x2 [Am Em Dm] x2 [Am Em …" at bounding box center [766, 388] width 1772 height 114
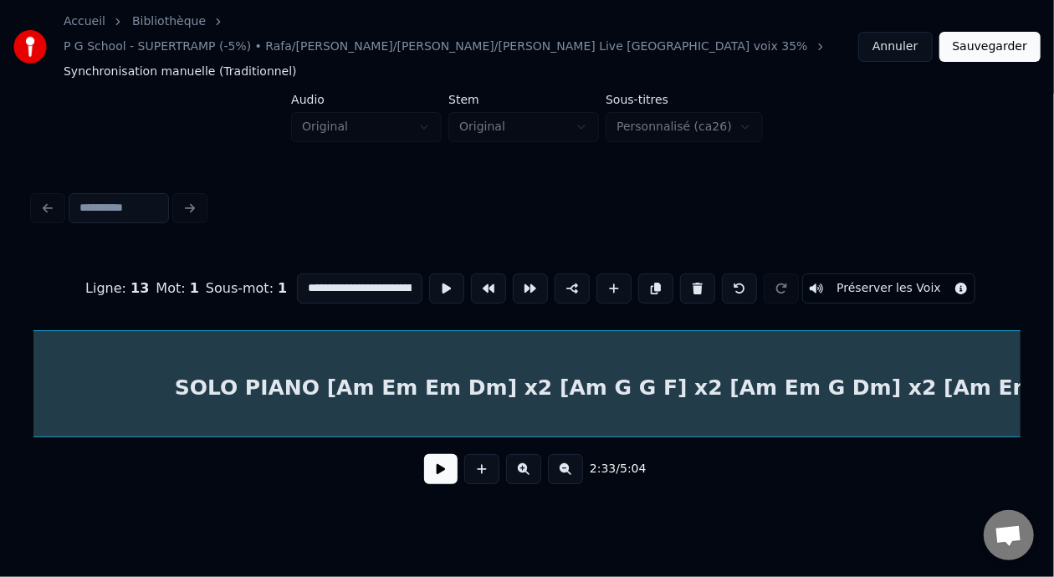
scroll to position [0, 6438]
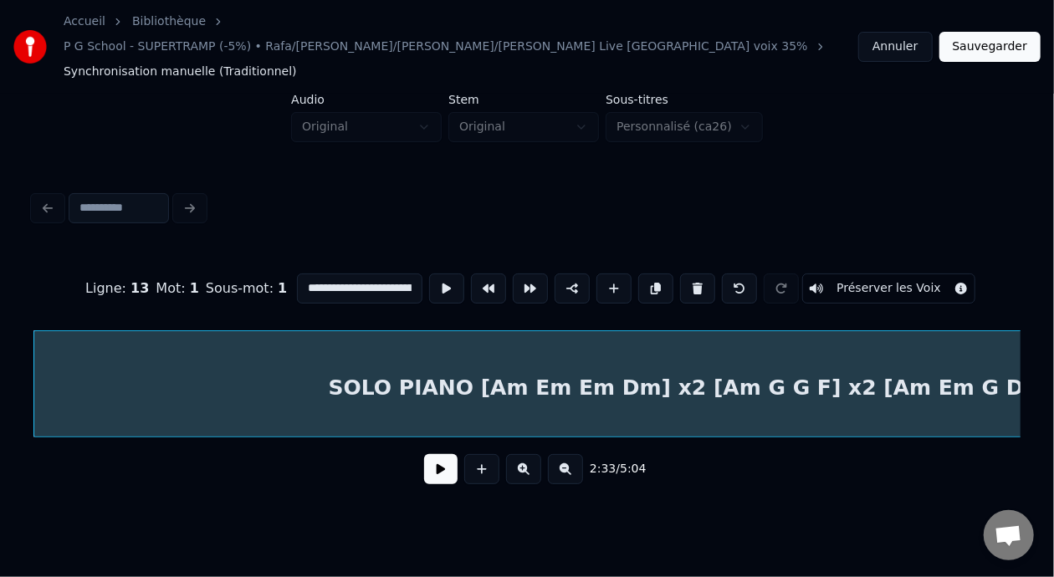
click at [443, 454] on button at bounding box center [440, 469] width 33 height 30
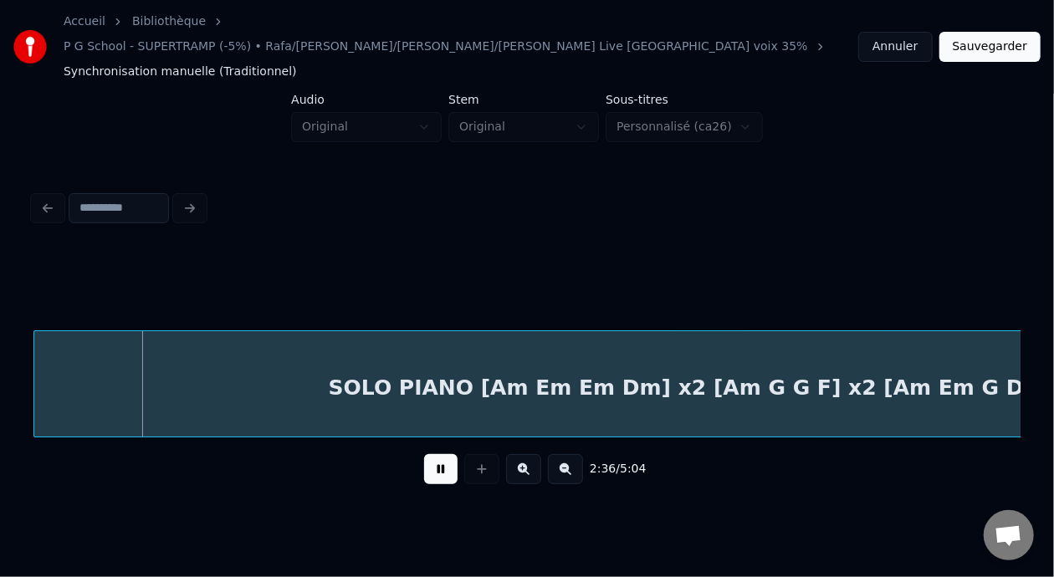
click at [424, 454] on button at bounding box center [440, 469] width 33 height 30
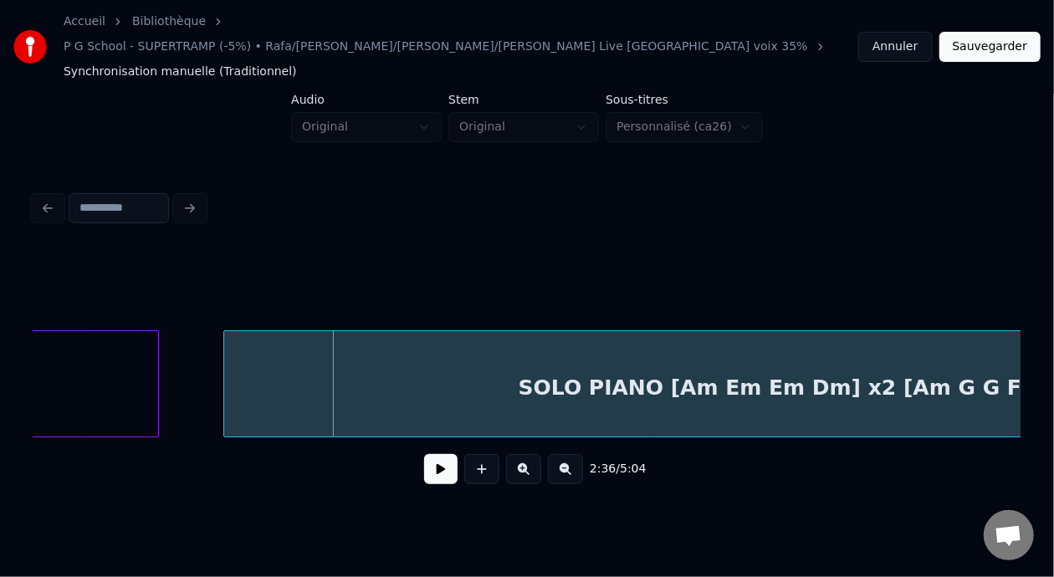
scroll to position [0, 6192]
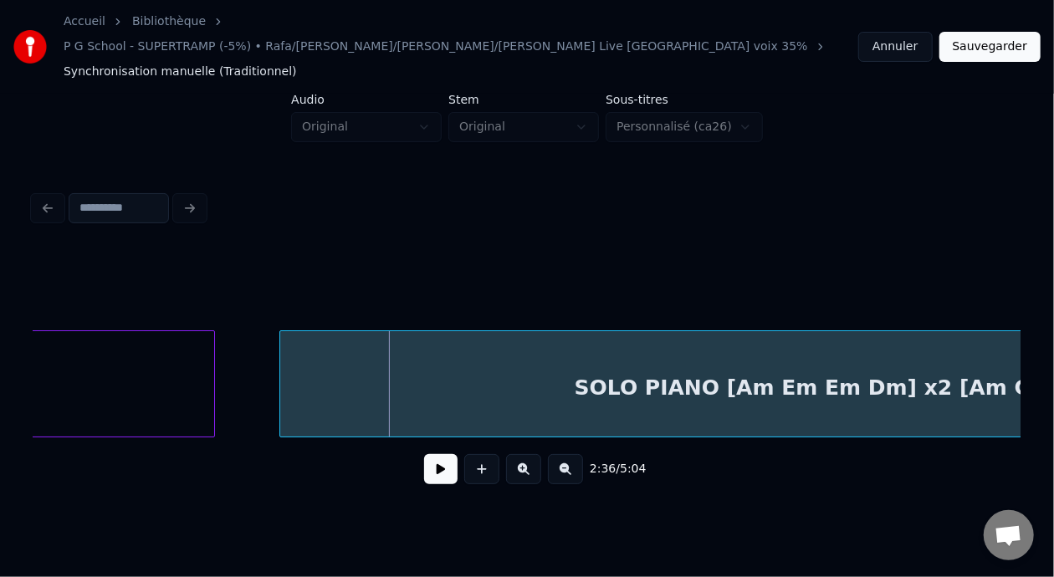
click at [254, 356] on div "SOLO PIANO [Am Em Em Dm] x2 [Am G G F] x2 [Am Em G Dm] x2 [Am Em Dm] x2 [Am Em …" at bounding box center [206, 383] width 12728 height 107
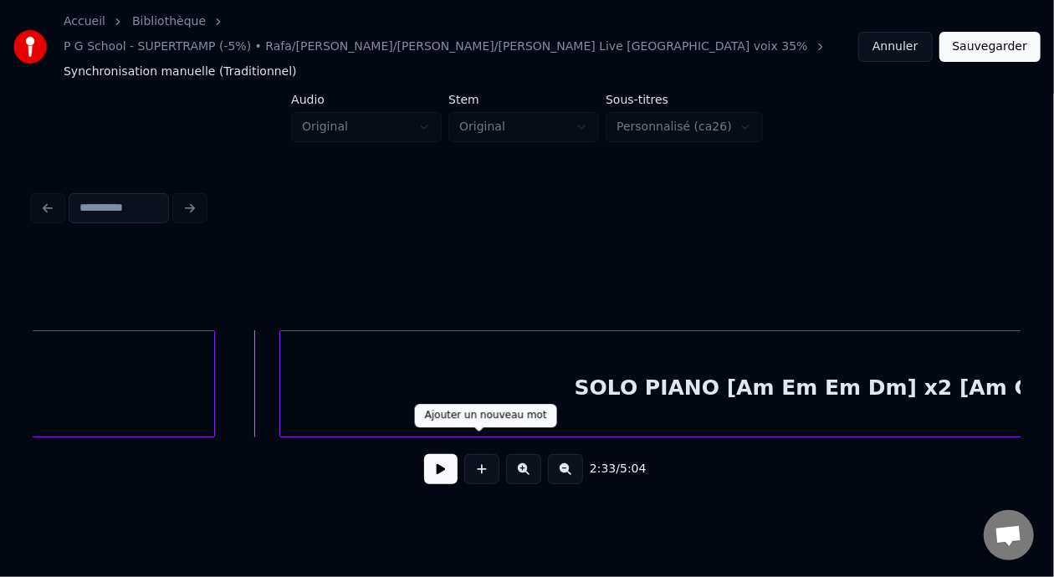
click at [461, 454] on div at bounding box center [482, 469] width 42 height 30
click at [444, 454] on button at bounding box center [440, 469] width 33 height 30
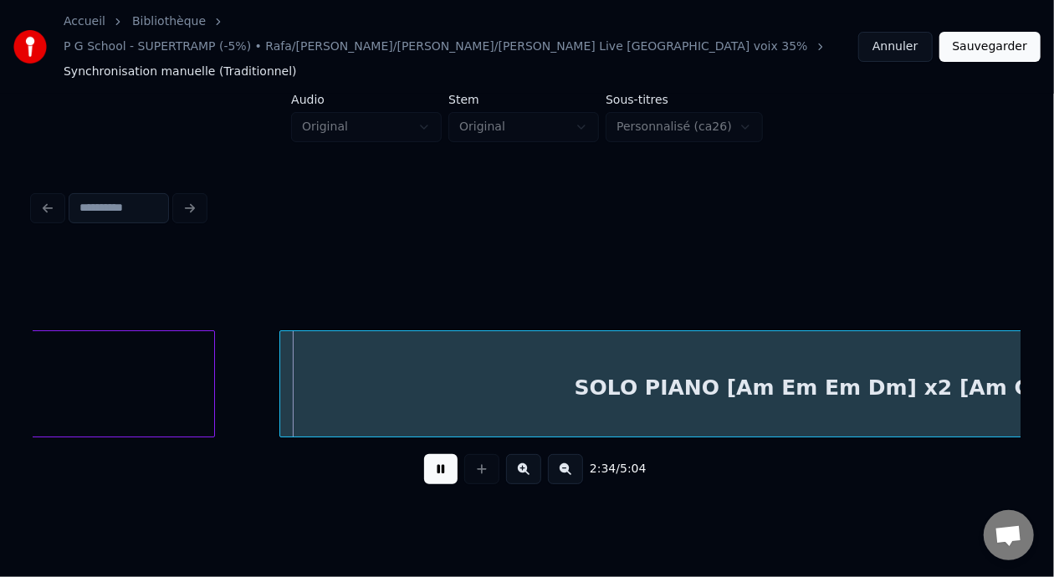
click at [444, 454] on button at bounding box center [440, 469] width 33 height 30
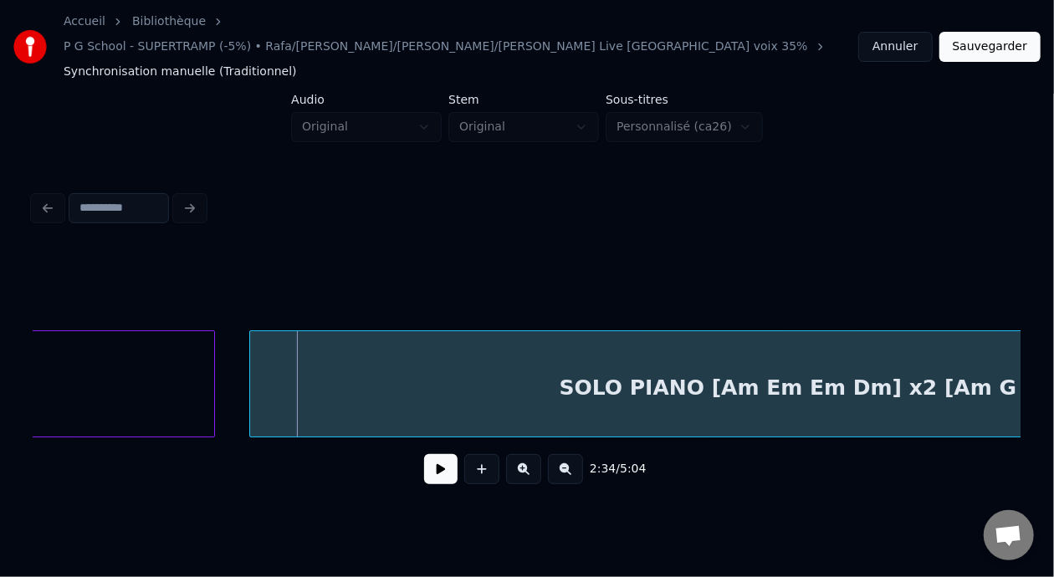
click at [250, 349] on div at bounding box center [252, 383] width 5 height 105
click at [431, 455] on button at bounding box center [440, 469] width 33 height 30
click at [431, 454] on button at bounding box center [440, 469] width 33 height 30
click at [233, 349] on div "SOLO PIANO [Am Em Em Dm] x2 [Am G G F] x2 [Am Em G Dm] x2 [Am Em Dm] x2 [Am Em …" at bounding box center [206, 383] width 12728 height 107
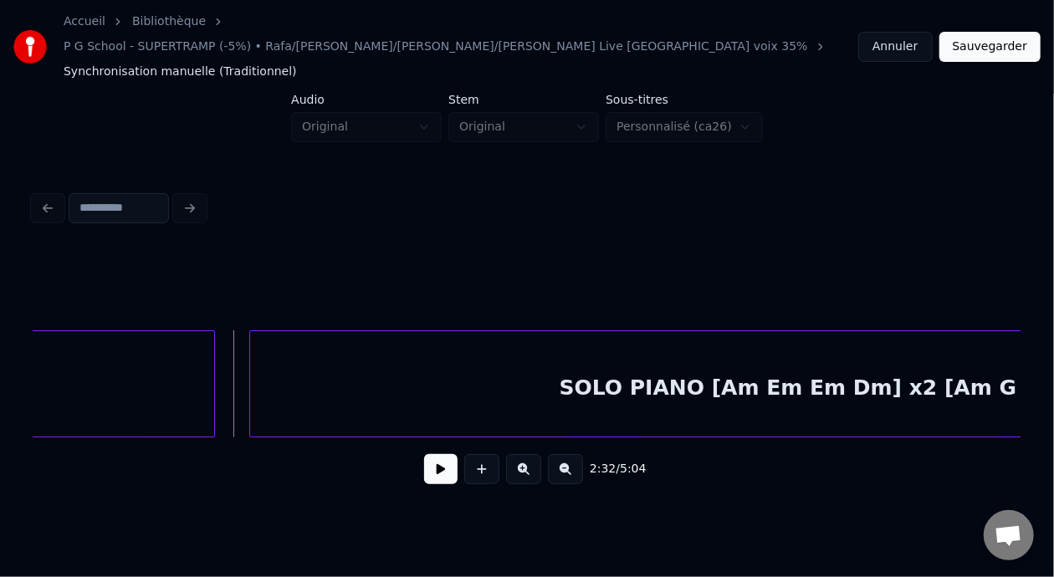
click at [428, 457] on button at bounding box center [440, 469] width 33 height 30
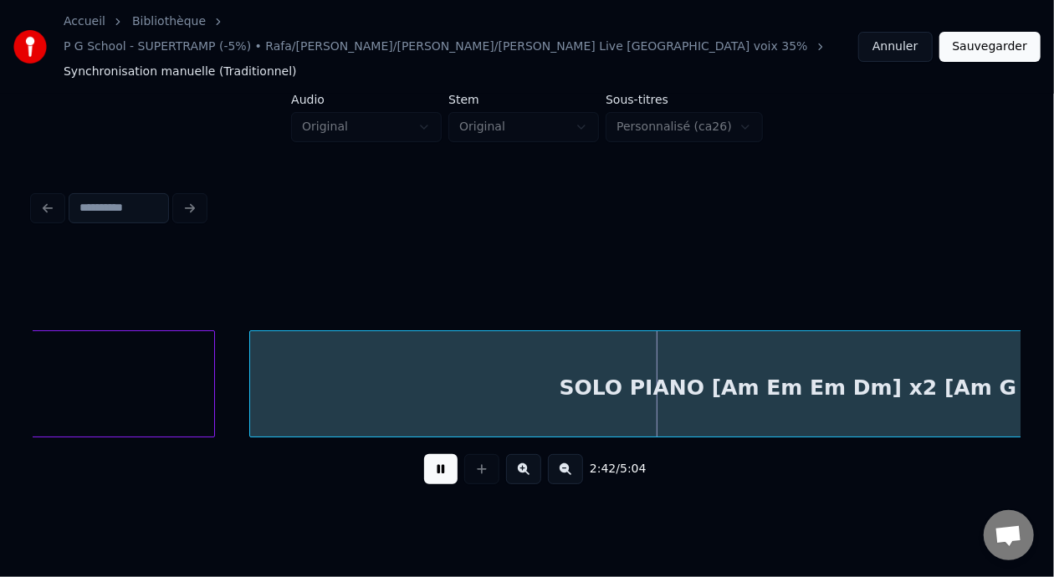
click at [444, 454] on button at bounding box center [440, 469] width 33 height 30
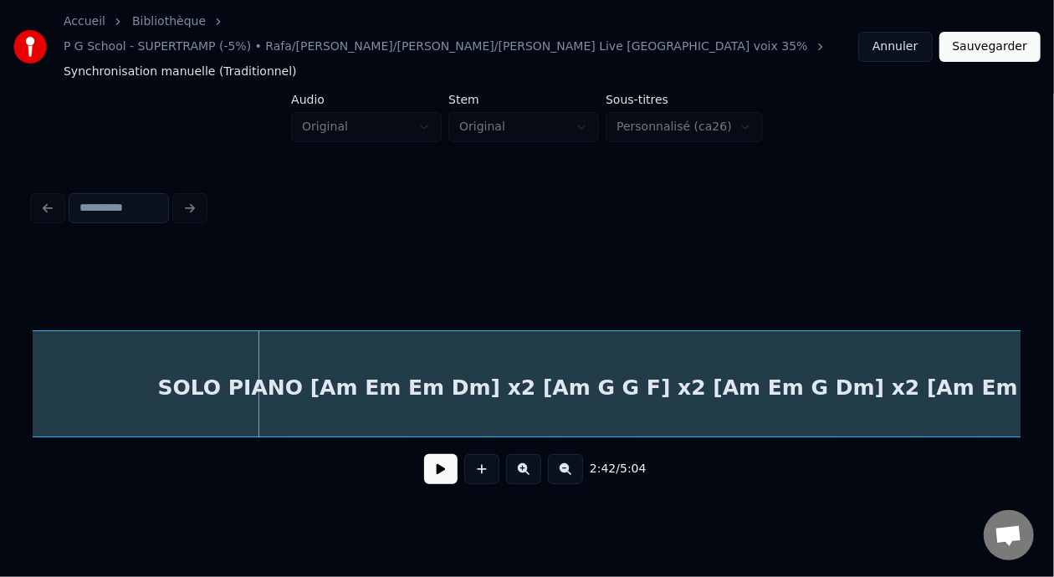
scroll to position [0, 6627]
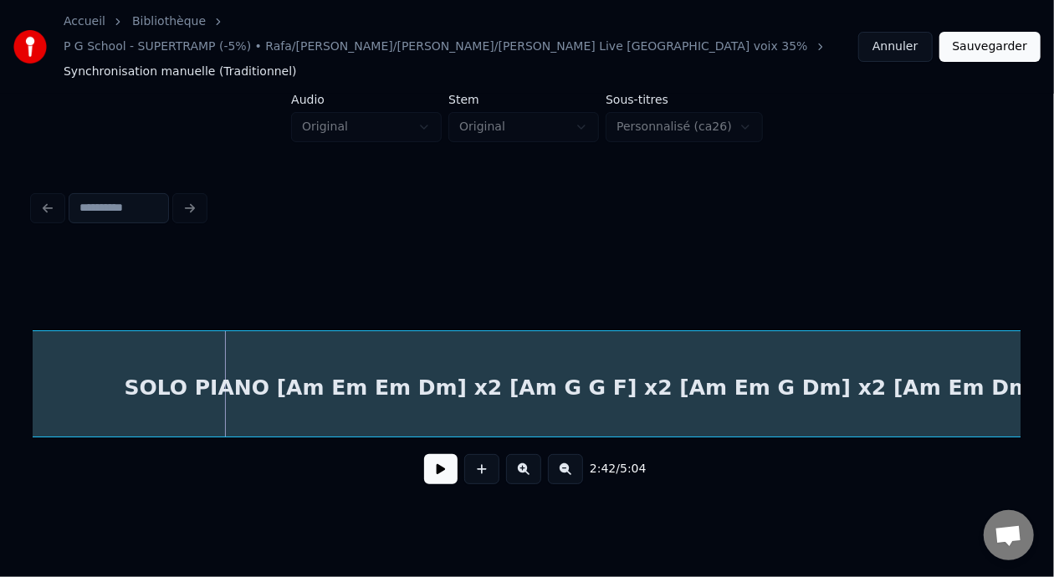
click at [429, 454] on button at bounding box center [440, 469] width 33 height 30
click at [424, 454] on button at bounding box center [440, 469] width 33 height 30
click at [581, 454] on button at bounding box center [565, 469] width 35 height 30
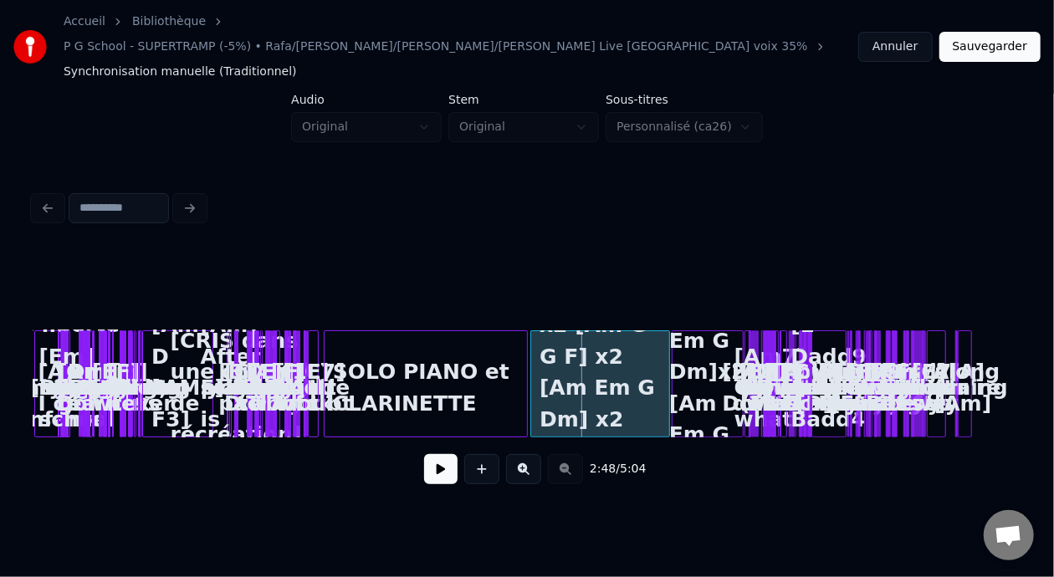
scroll to position [0, 0]
click at [530, 454] on button at bounding box center [523, 469] width 35 height 30
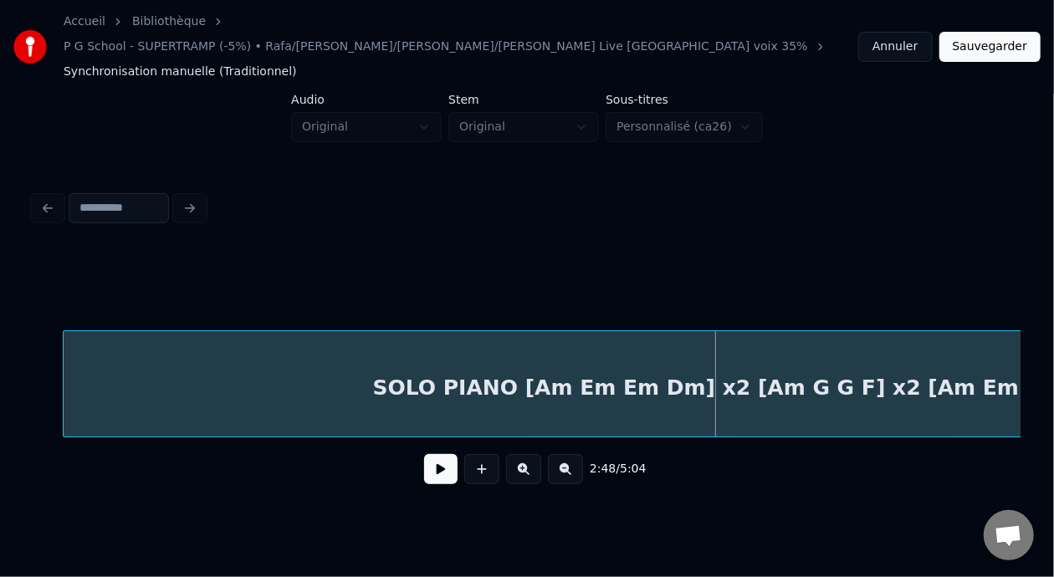
scroll to position [0, 6345]
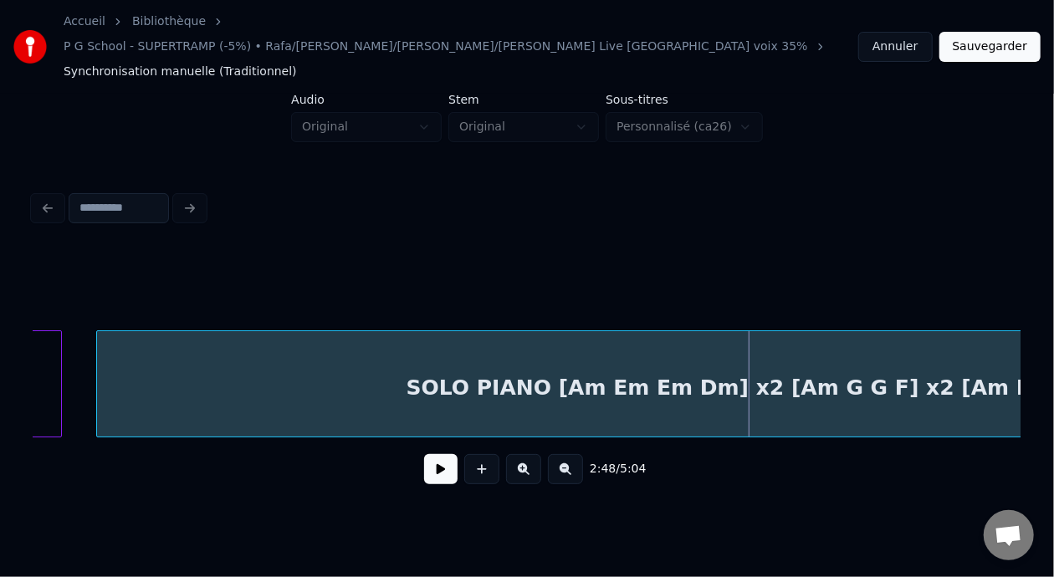
click at [1007, 32] on button "Sauvegarder" at bounding box center [990, 47] width 101 height 30
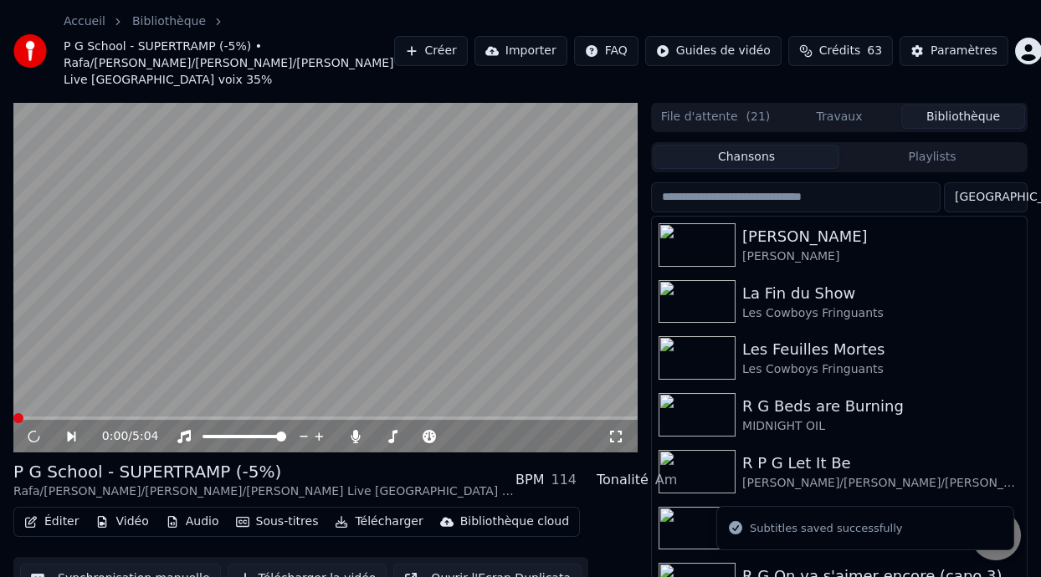
click at [942, 151] on button "Playlists" at bounding box center [932, 157] width 186 height 24
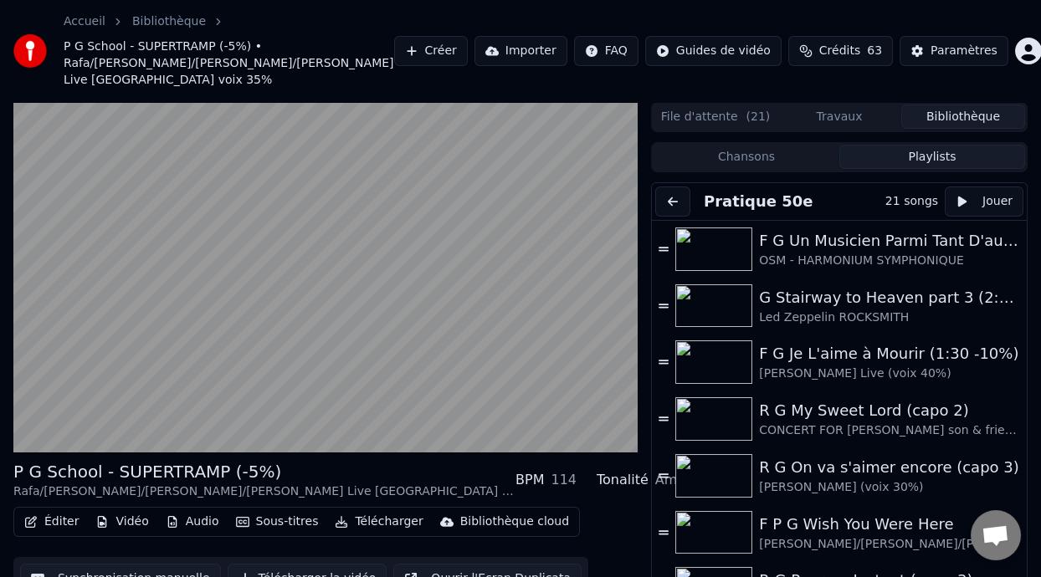
click at [839, 145] on button "Playlists" at bounding box center [932, 157] width 186 height 24
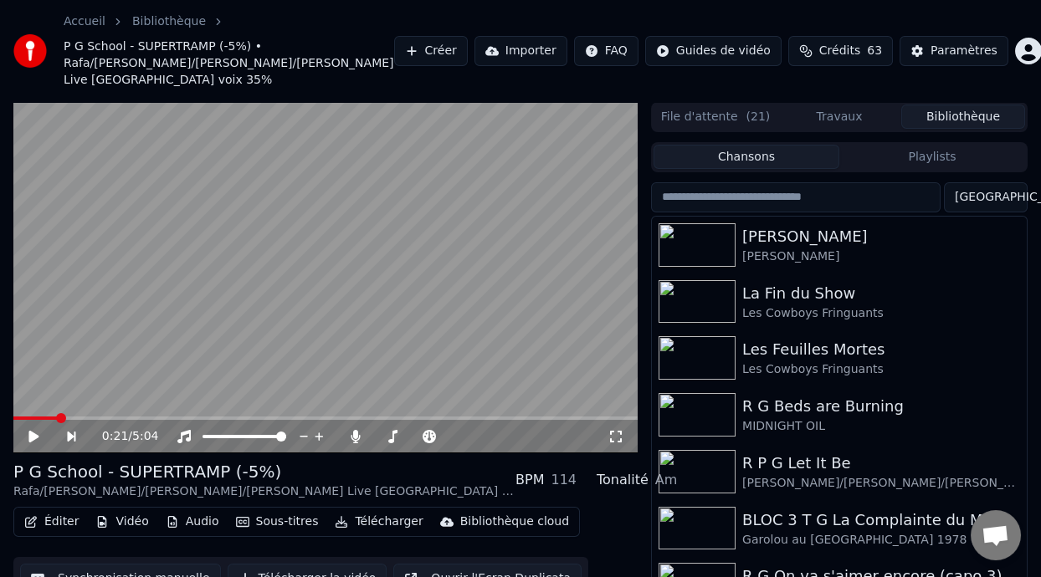
click at [653, 145] on button "Chansons" at bounding box center [746, 157] width 186 height 24
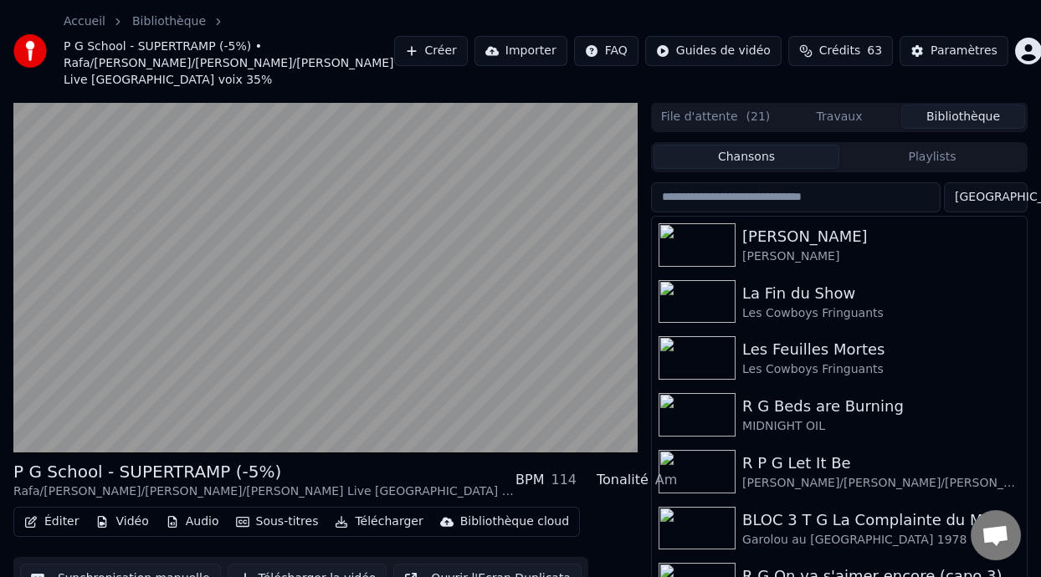
click at [653, 145] on button "Chansons" at bounding box center [746, 157] width 186 height 24
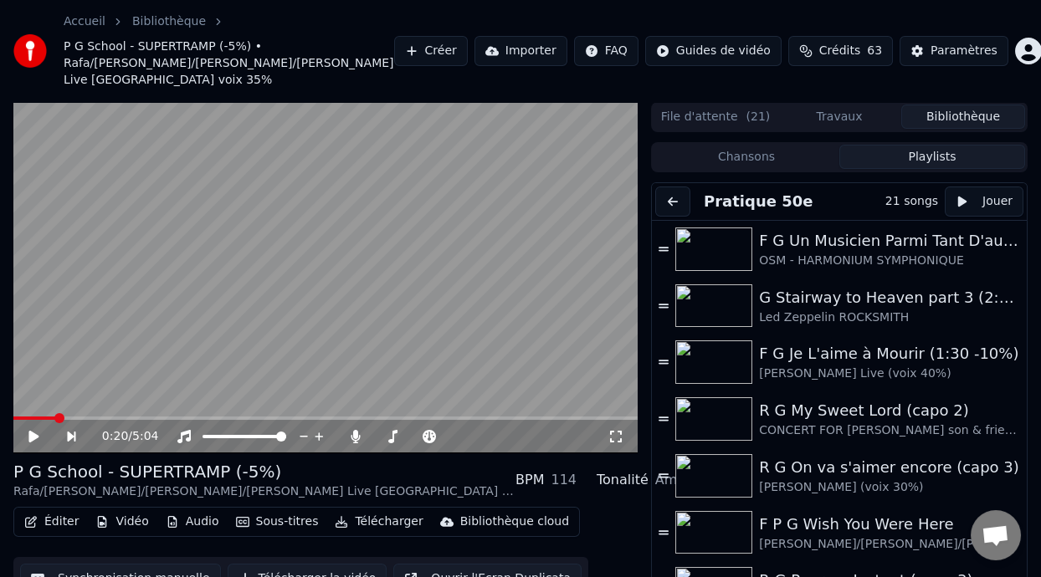
click at [839, 145] on button "Playlists" at bounding box center [932, 157] width 186 height 24
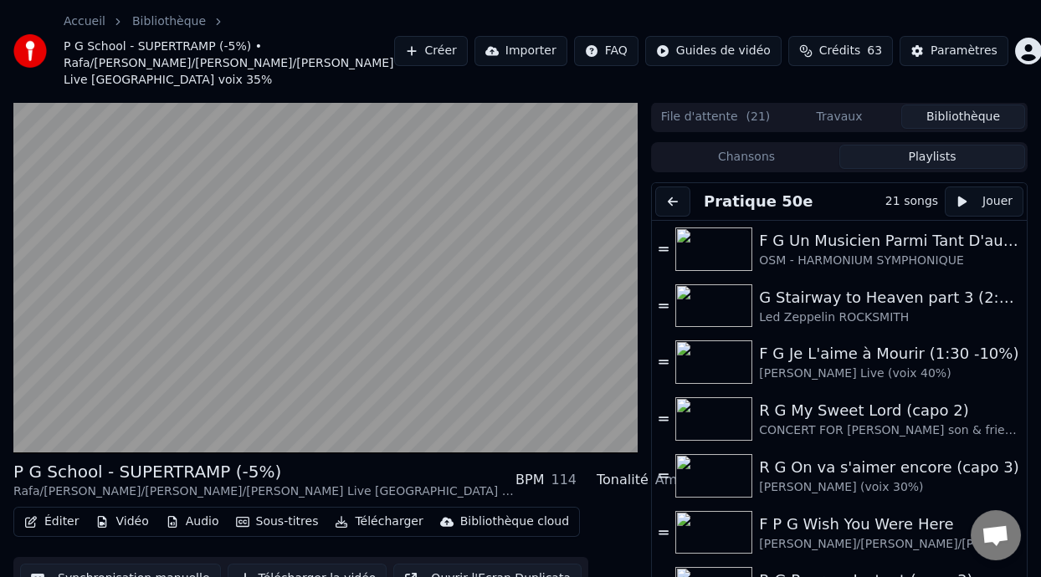
click at [839, 145] on button "Playlists" at bounding box center [932, 157] width 186 height 24
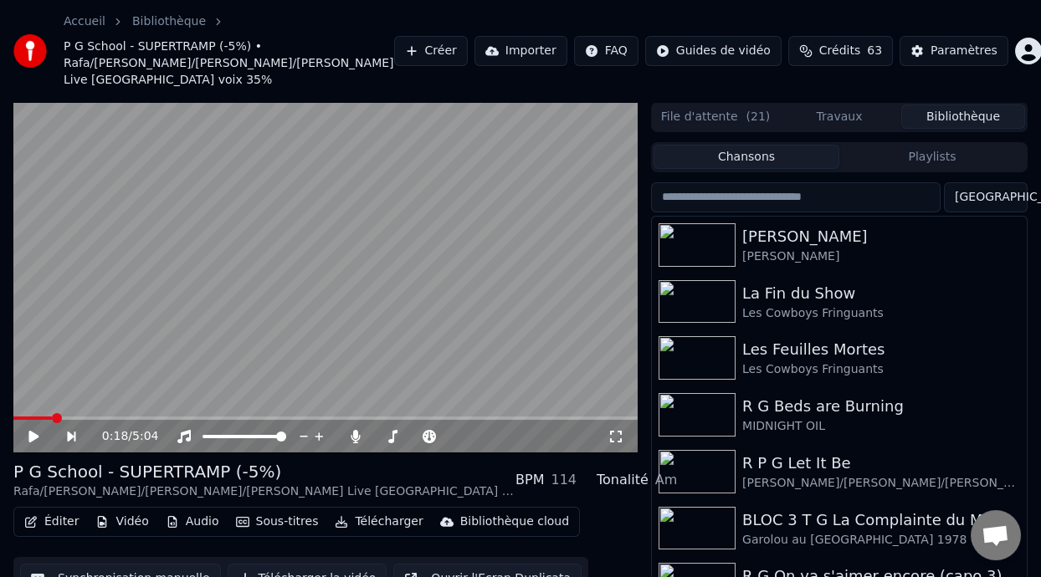
click at [653, 145] on button "Chansons" at bounding box center [746, 157] width 186 height 24
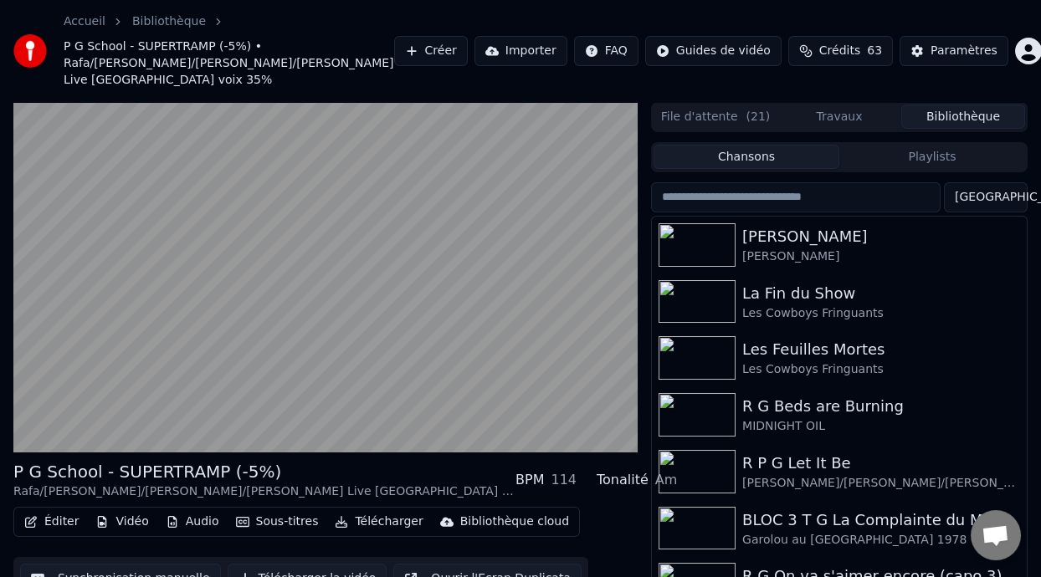
click at [653, 145] on button "Chansons" at bounding box center [746, 157] width 186 height 24
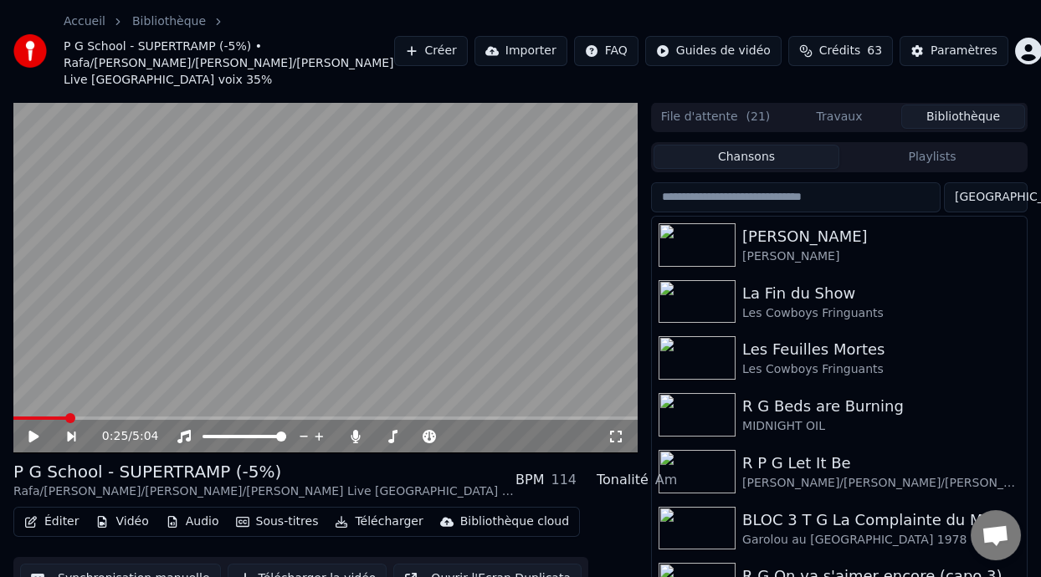
click at [653, 145] on button "Chansons" at bounding box center [746, 157] width 186 height 24
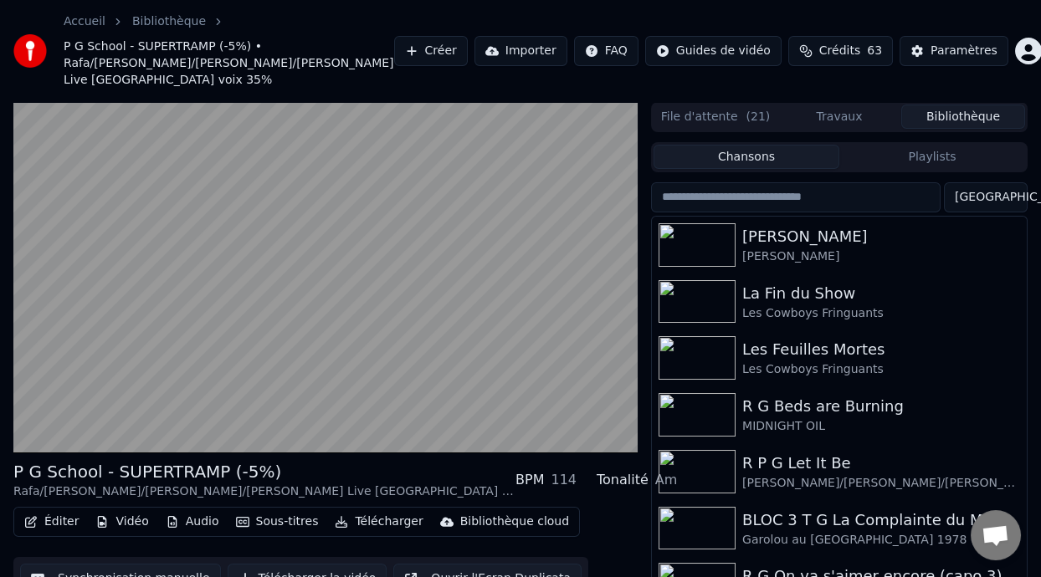
click at [653, 145] on button "Chansons" at bounding box center [746, 157] width 186 height 24
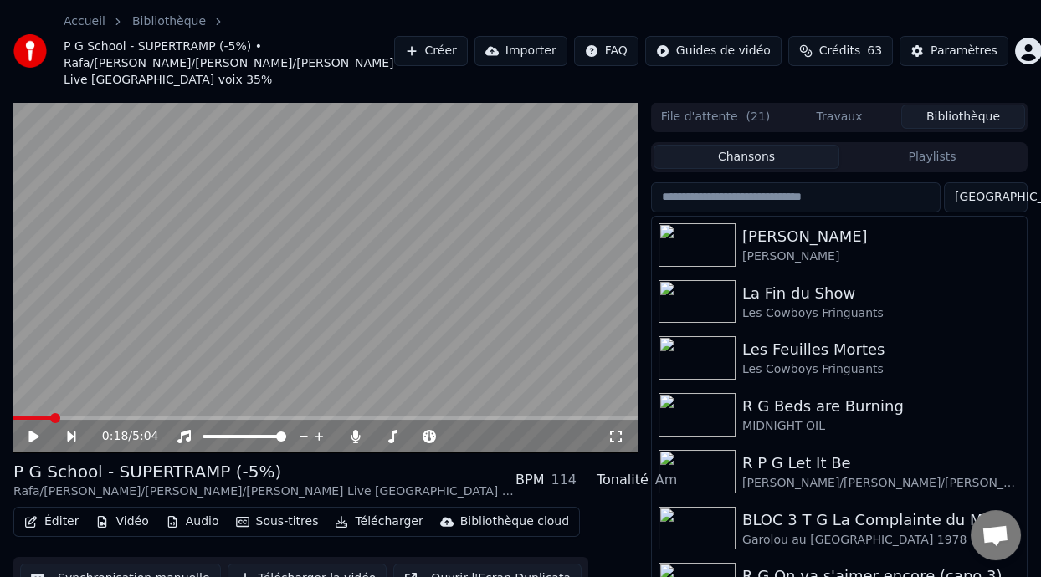
click at [653, 145] on button "Chansons" at bounding box center [746, 157] width 186 height 24
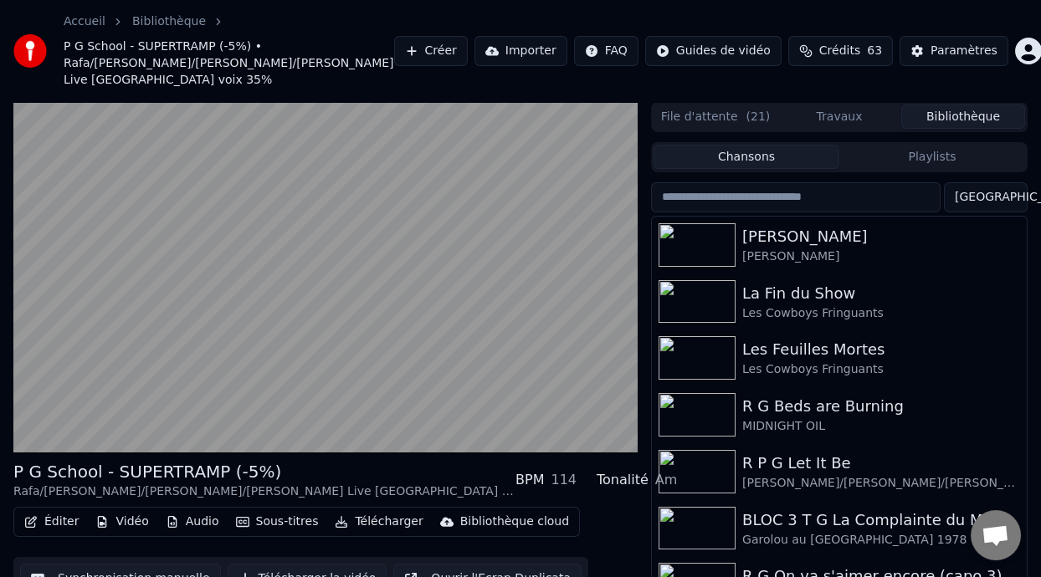
click at [653, 145] on button "Chansons" at bounding box center [746, 157] width 186 height 24
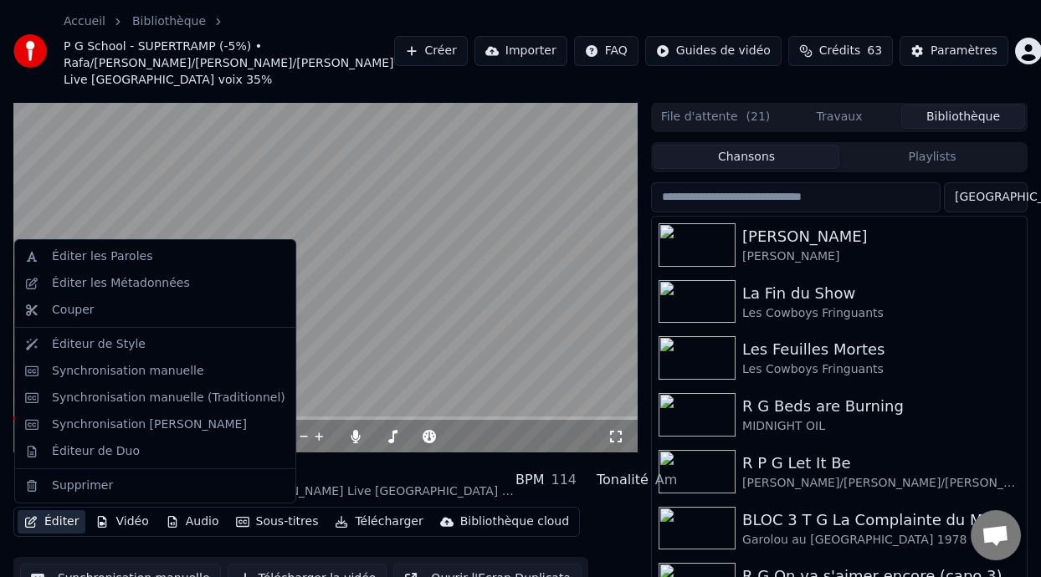
click at [52, 524] on button "Éditer" at bounding box center [52, 521] width 68 height 23
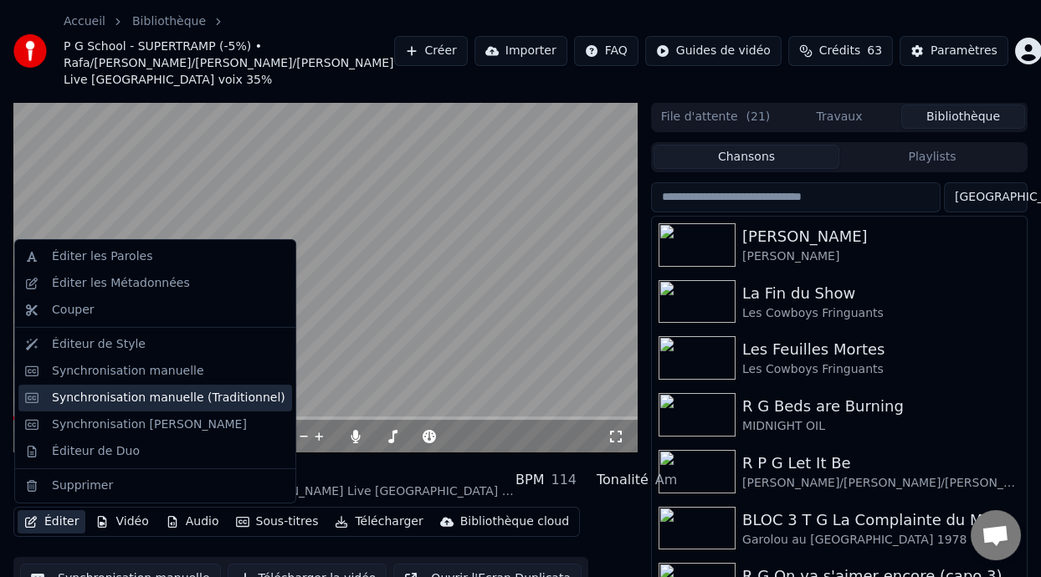
click at [187, 407] on div "Synchronisation manuelle (Traditionnel)" at bounding box center [155, 398] width 274 height 27
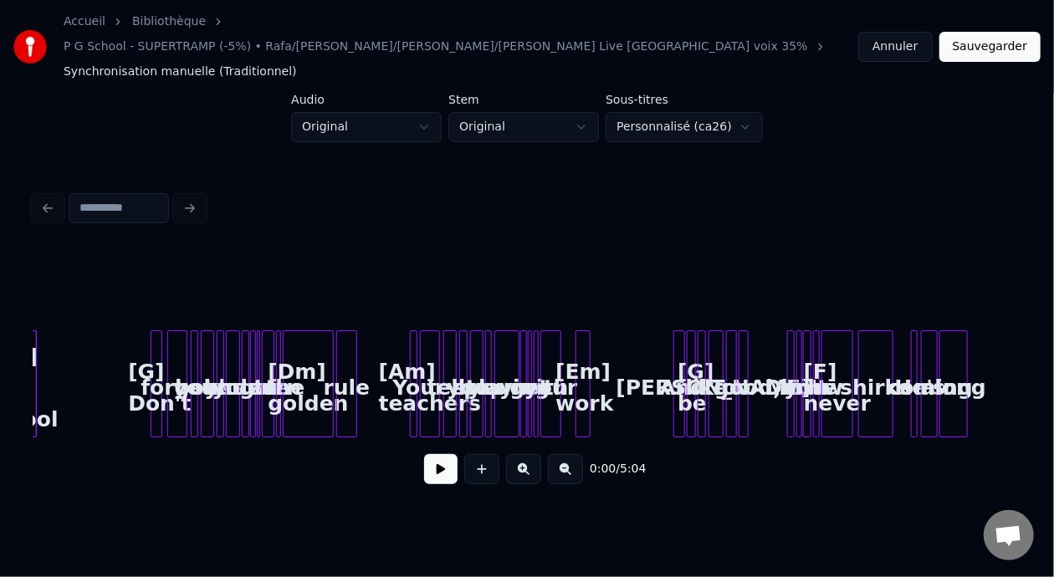
scroll to position [0, 535]
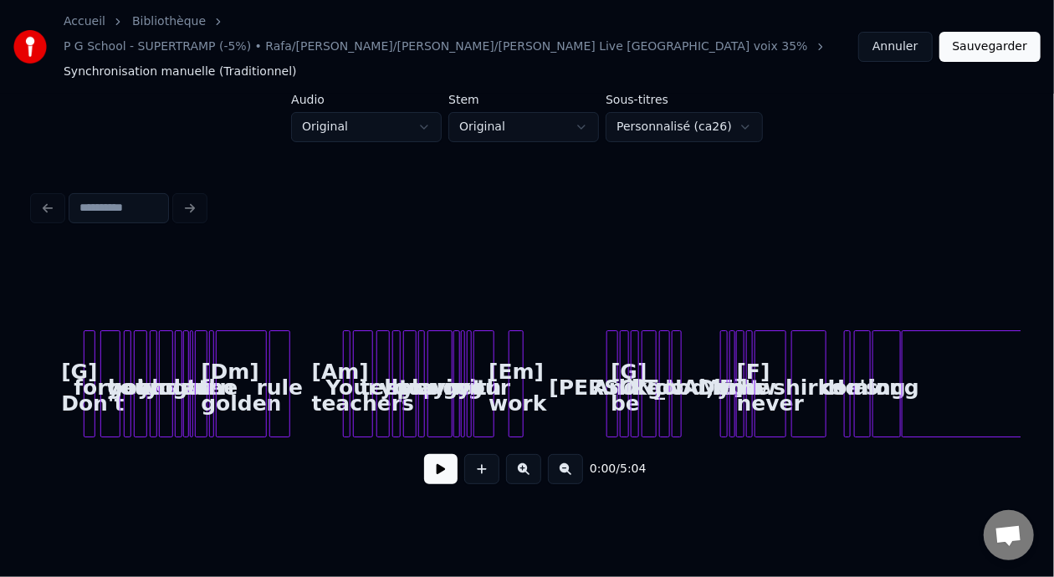
click at [525, 454] on button at bounding box center [523, 469] width 35 height 30
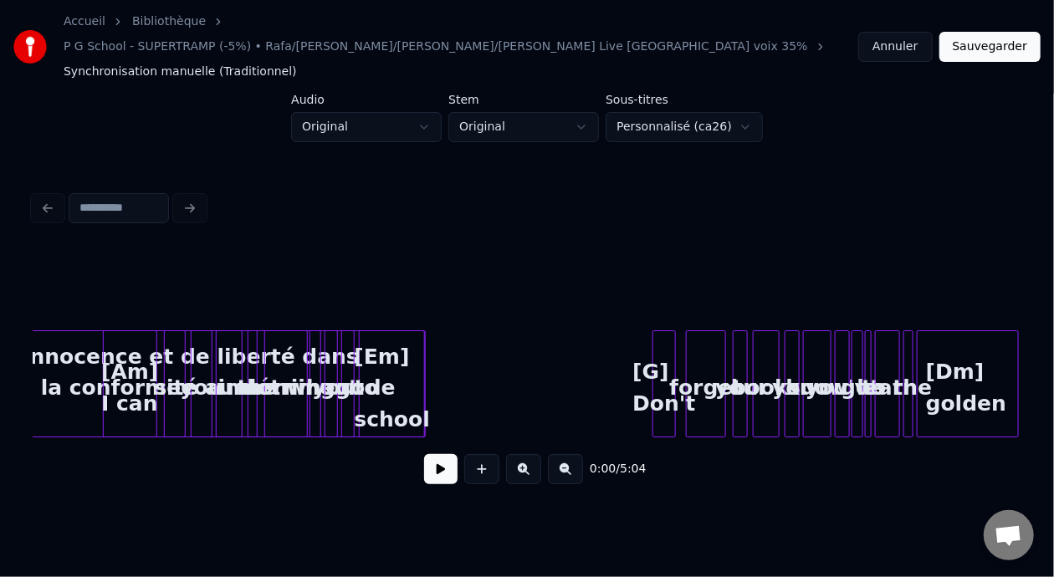
click at [525, 454] on button at bounding box center [523, 469] width 35 height 30
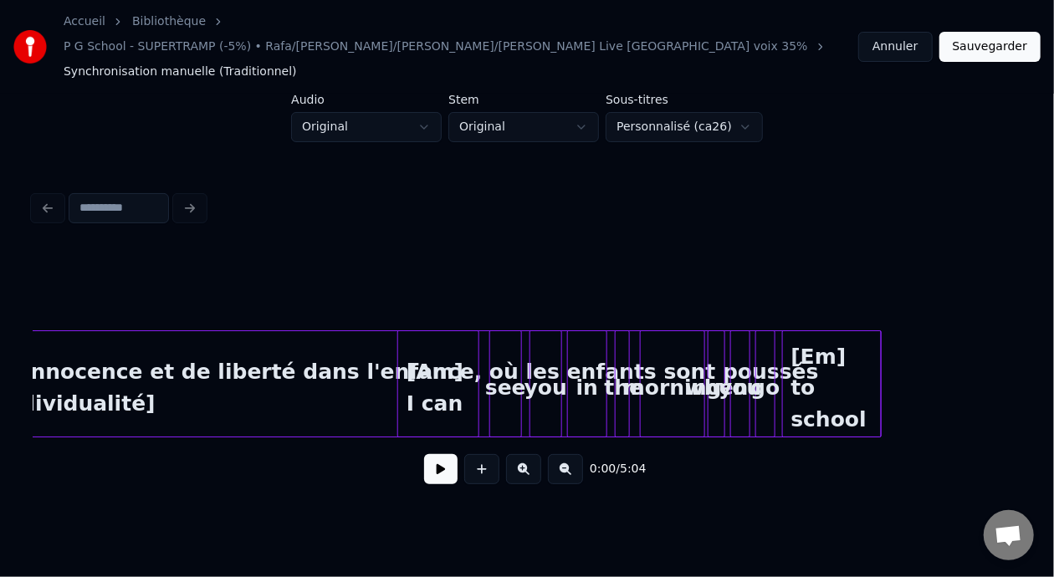
click at [525, 454] on button at bounding box center [523, 469] width 35 height 30
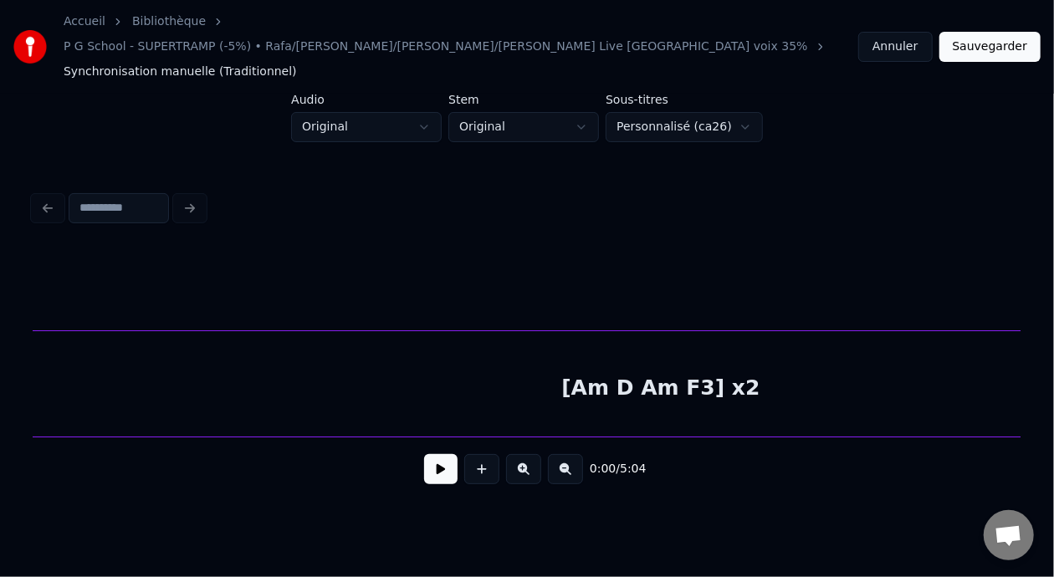
scroll to position [0, 6780]
click at [576, 454] on button at bounding box center [565, 469] width 35 height 30
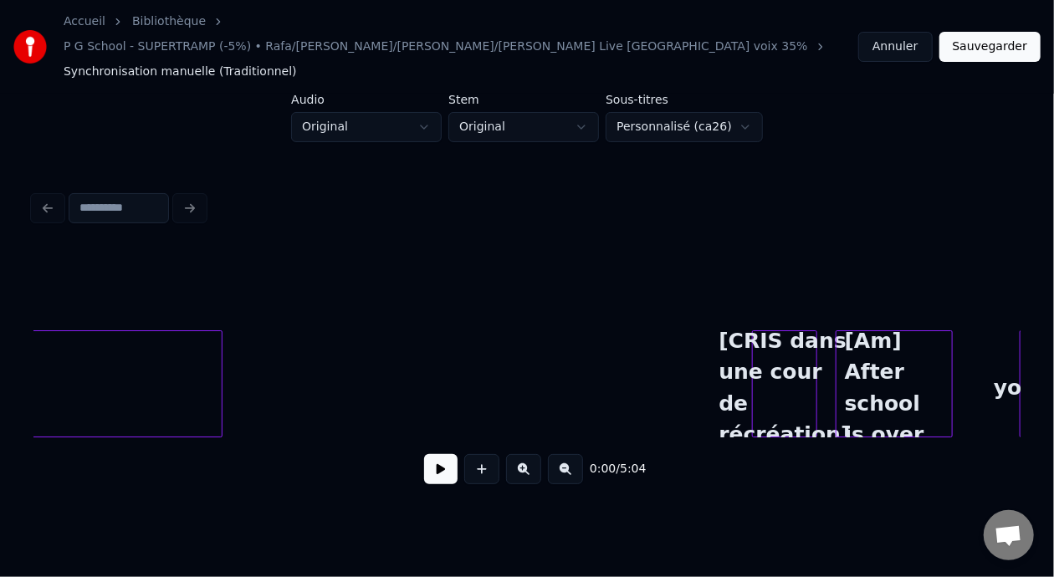
click at [576, 454] on button at bounding box center [565, 469] width 35 height 30
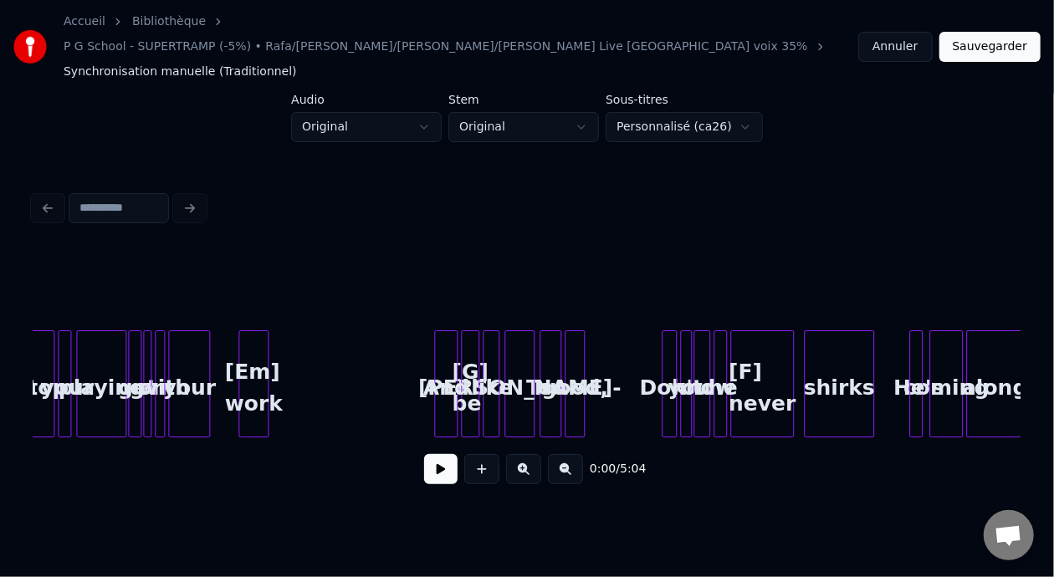
scroll to position [0, 1800]
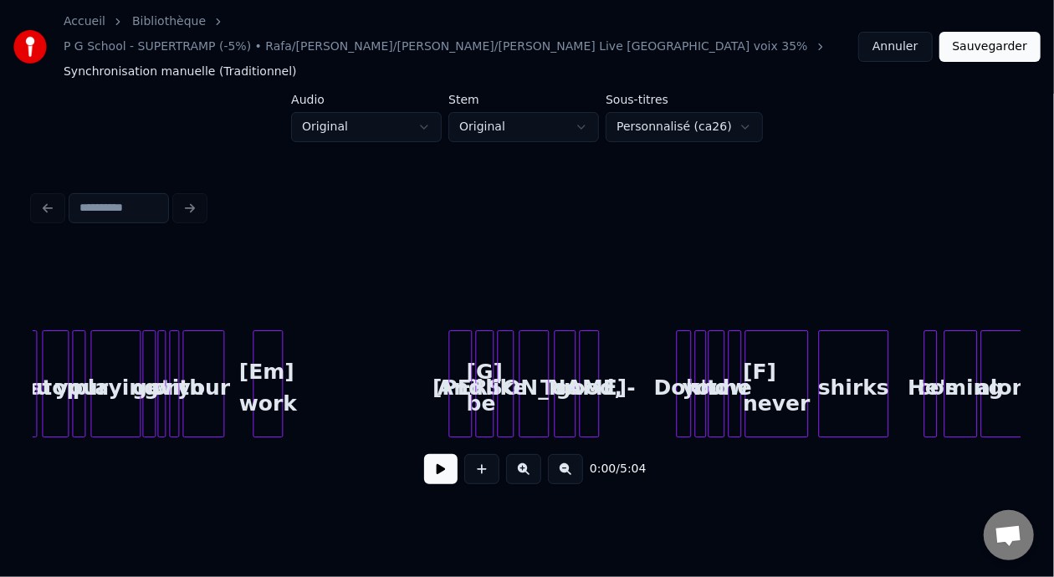
click at [522, 454] on button at bounding box center [523, 469] width 35 height 30
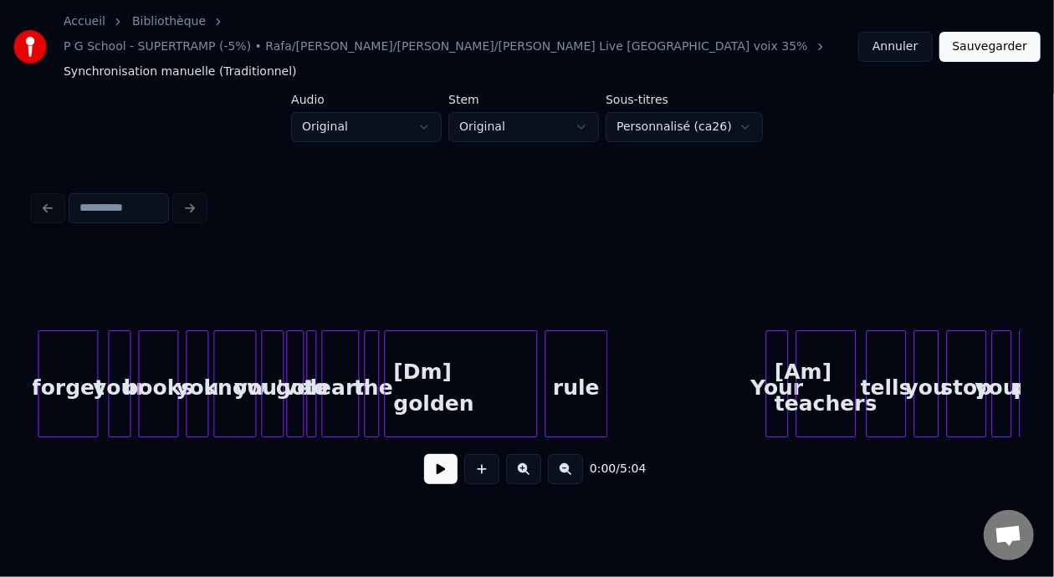
scroll to position [0, 1815]
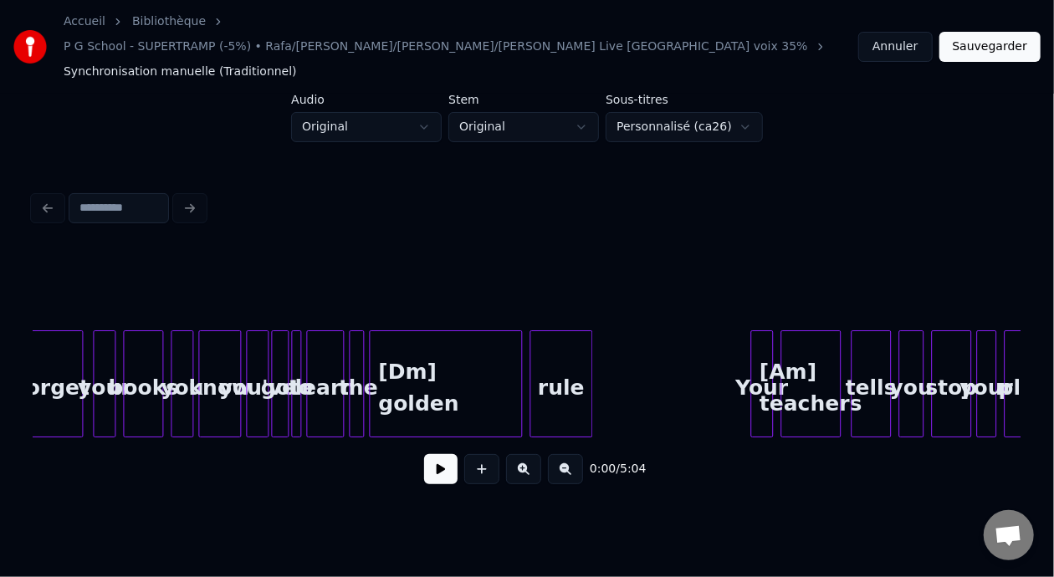
click at [522, 454] on button at bounding box center [523, 469] width 35 height 30
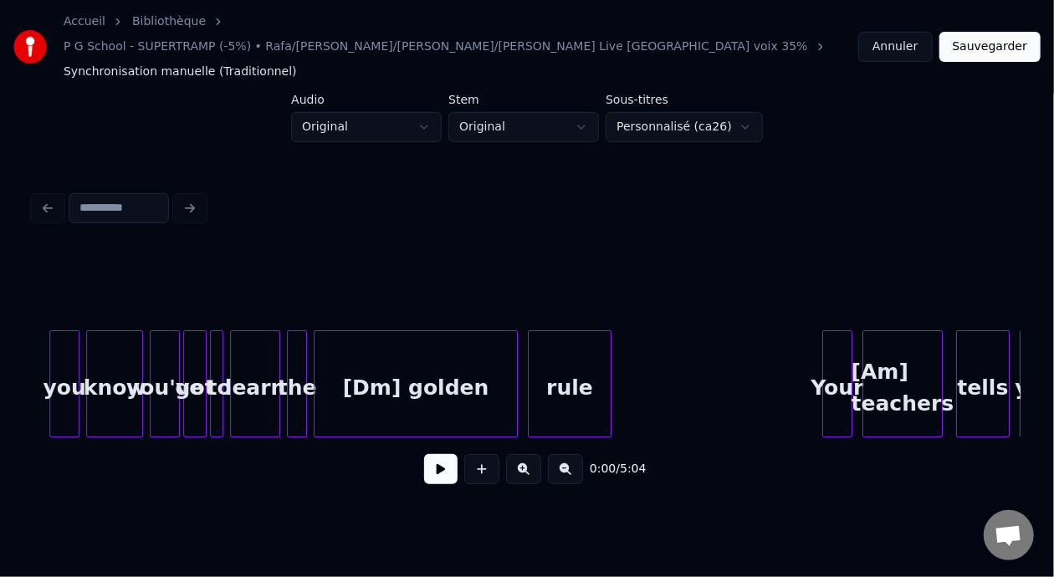
scroll to position [0, 2616]
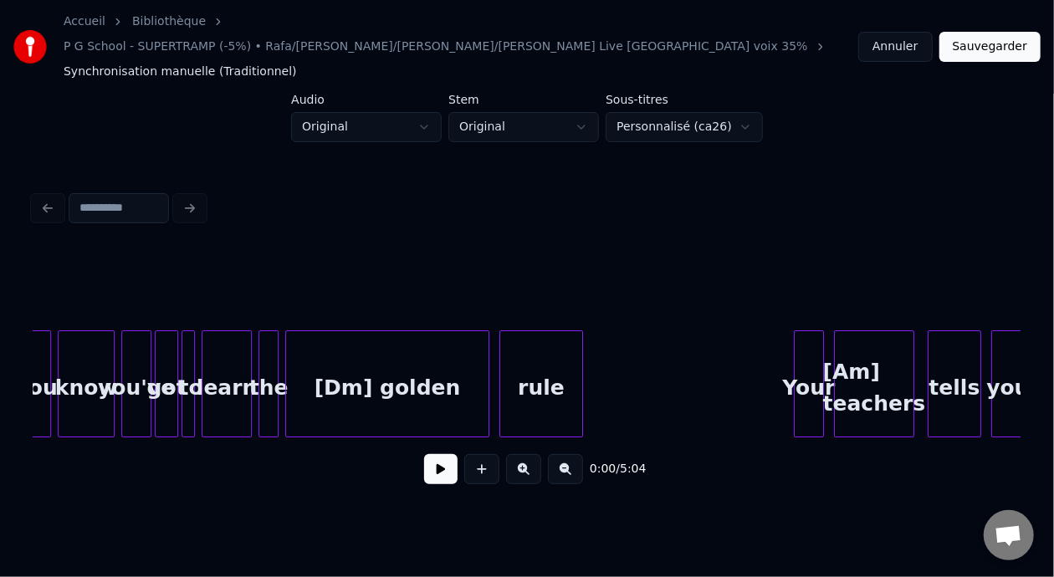
click at [416, 362] on div "[Dm] golden" at bounding box center [387, 388] width 202 height 114
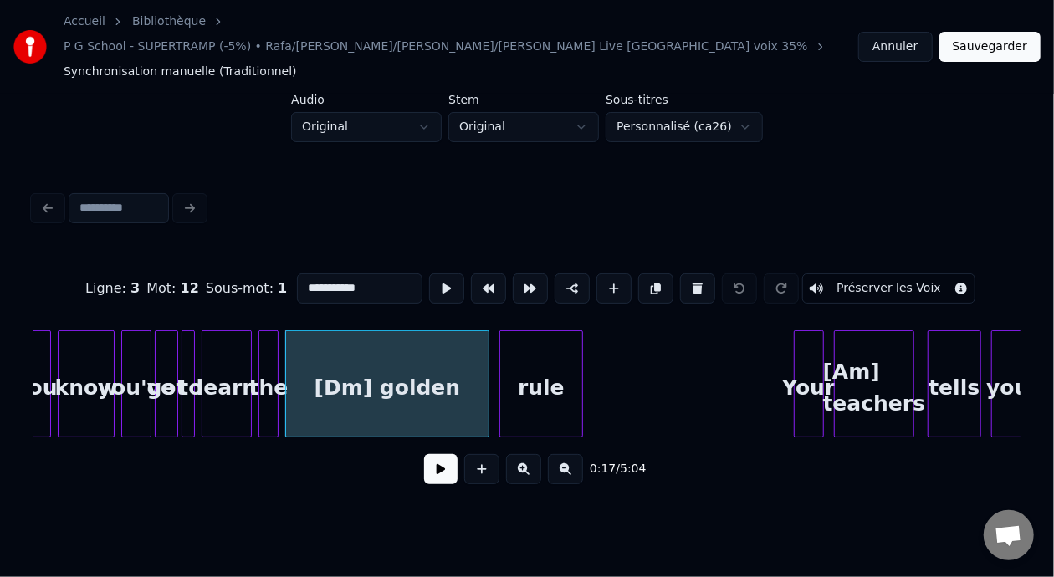
click at [312, 274] on input "**********" at bounding box center [359, 289] width 125 height 30
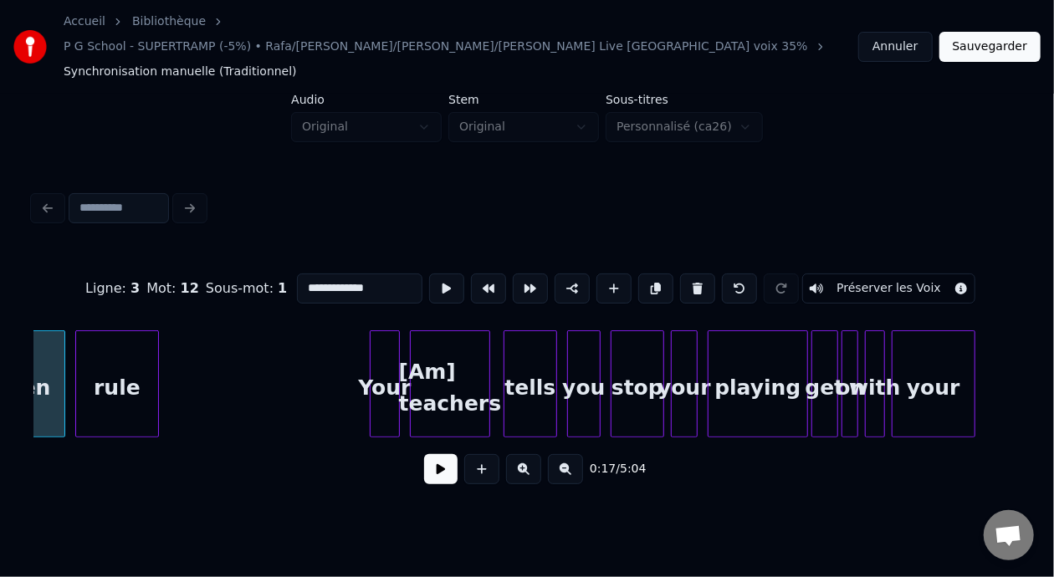
scroll to position [0, 3107]
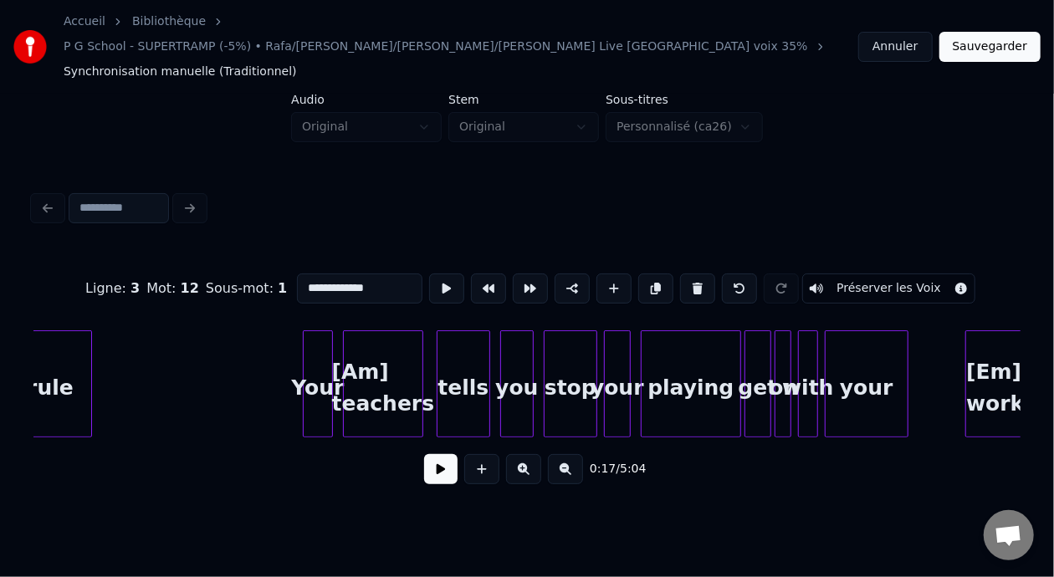
click at [527, 454] on button at bounding box center [523, 469] width 35 height 30
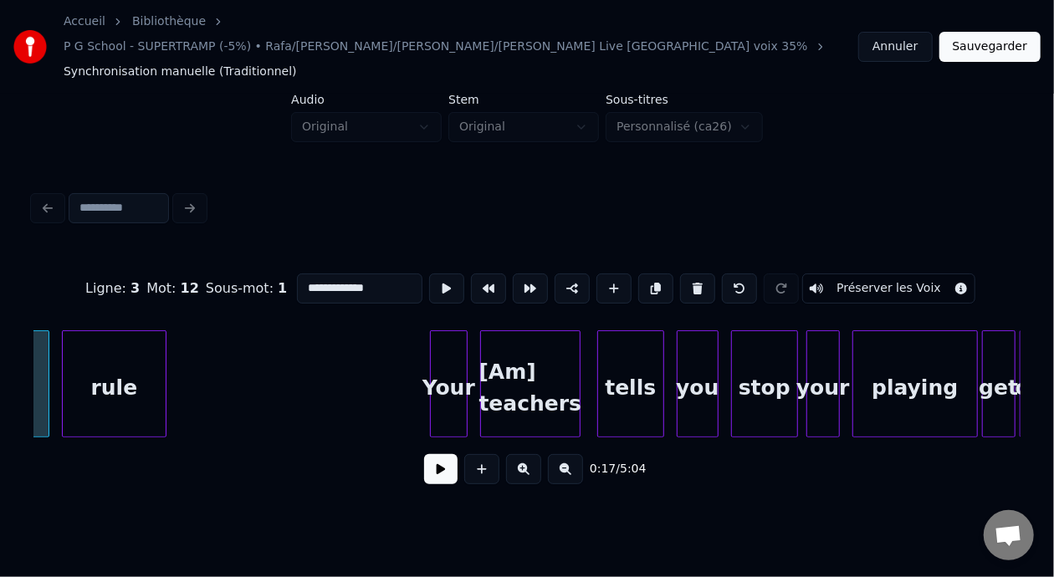
click at [527, 454] on button at bounding box center [523, 469] width 35 height 30
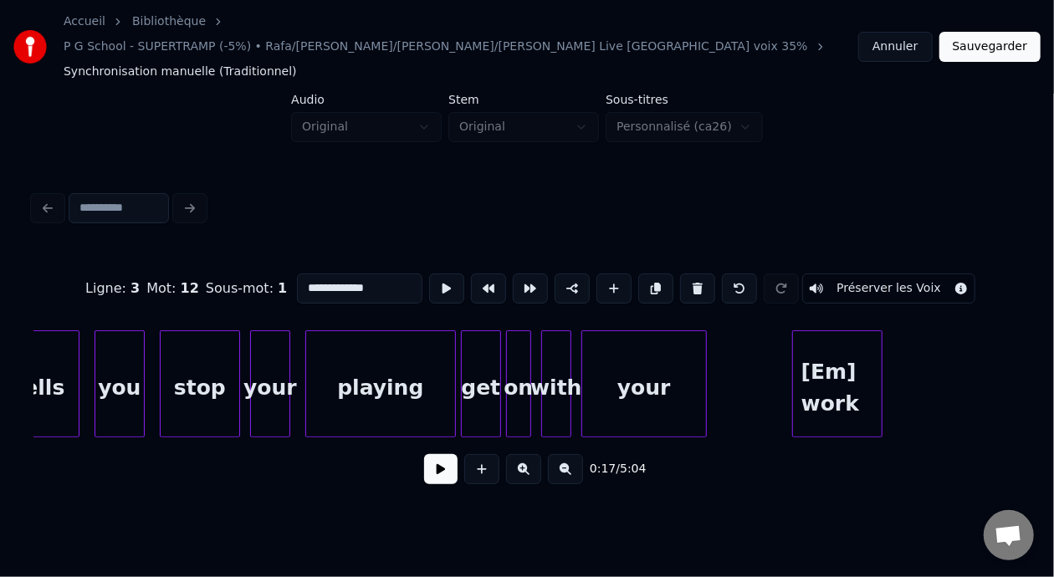
scroll to position [0, 5322]
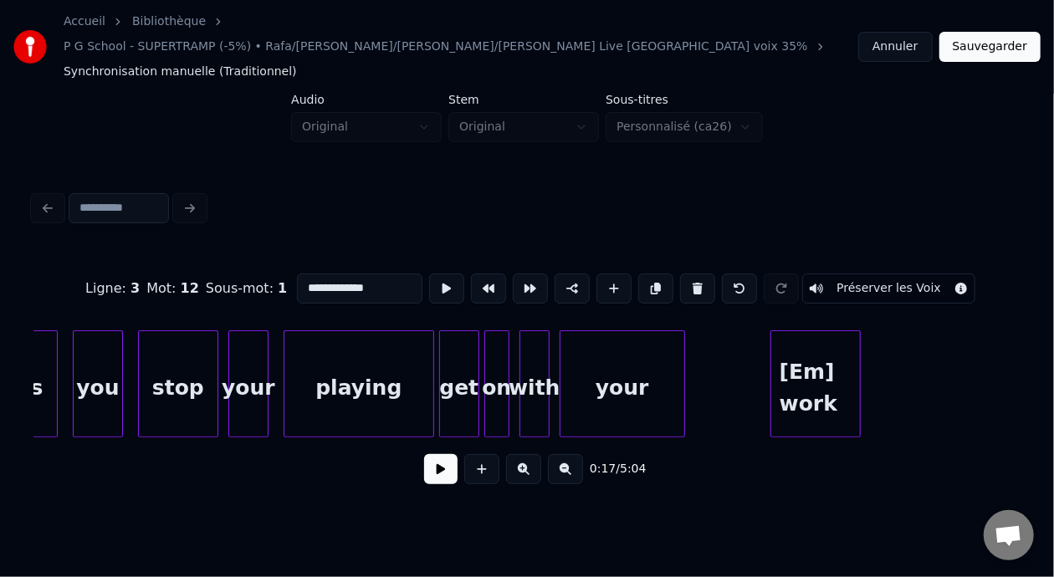
click at [634, 361] on div "your" at bounding box center [623, 388] width 124 height 114
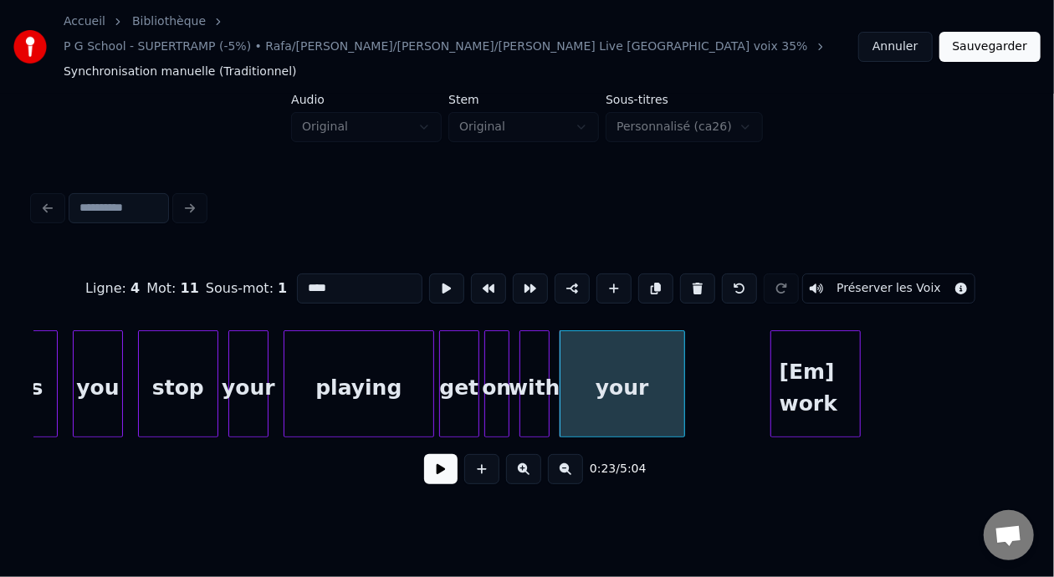
click at [304, 274] on input "****" at bounding box center [359, 289] width 125 height 30
type input "*"
click at [108, 351] on div "you" at bounding box center [98, 388] width 49 height 114
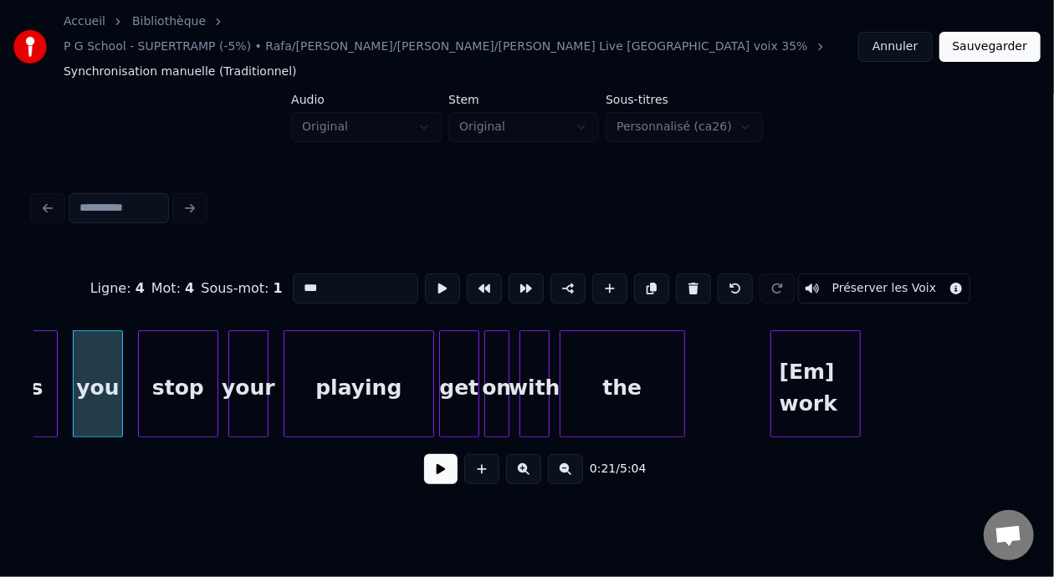
type input "***"
click at [431, 460] on button at bounding box center [440, 469] width 33 height 30
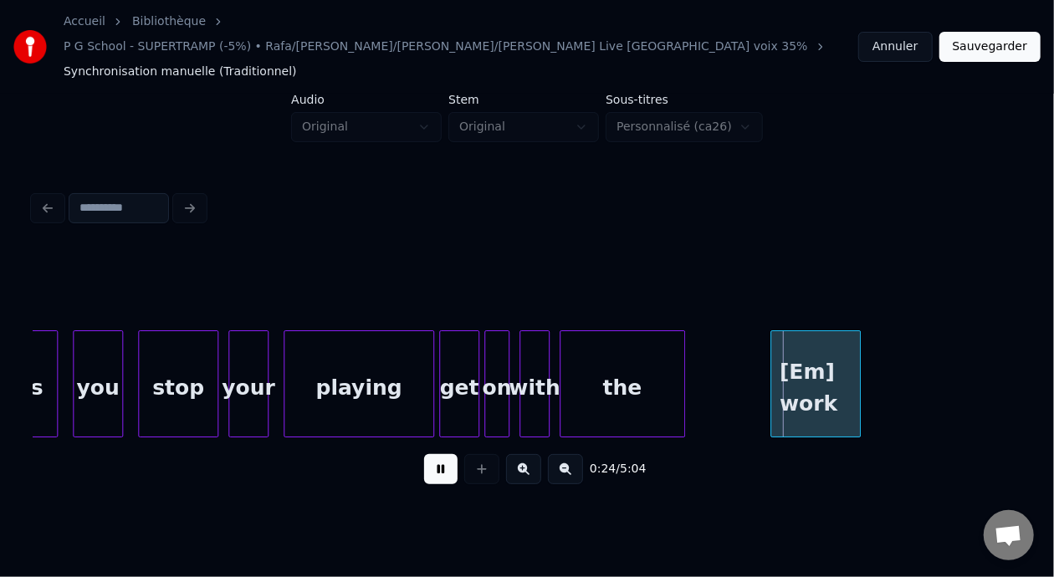
click at [431, 460] on button at bounding box center [440, 469] width 33 height 30
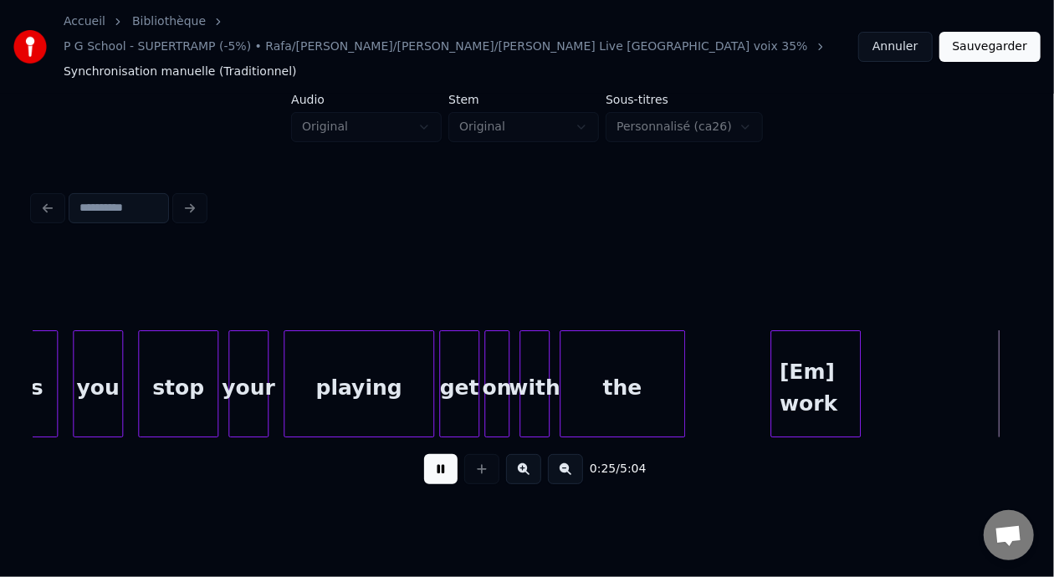
scroll to position [0, 6312]
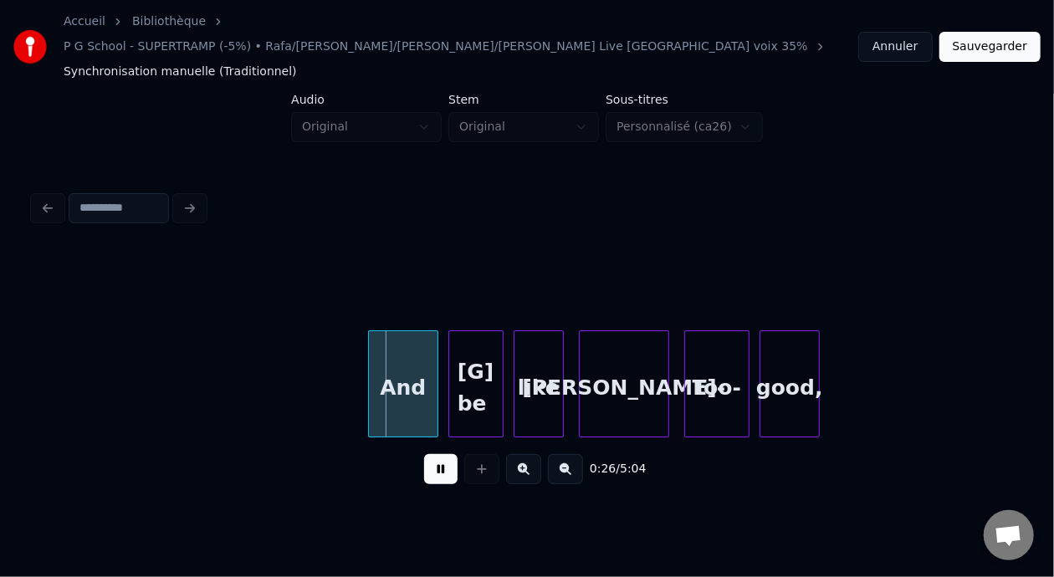
click at [431, 460] on button at bounding box center [440, 469] width 33 height 30
click at [429, 454] on button at bounding box center [440, 469] width 33 height 30
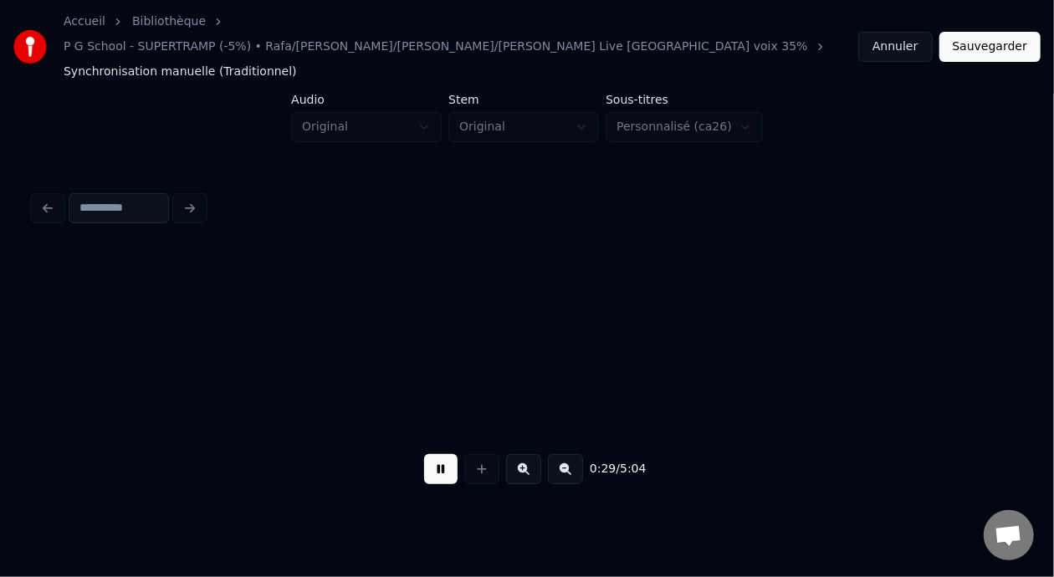
scroll to position [0, 7299]
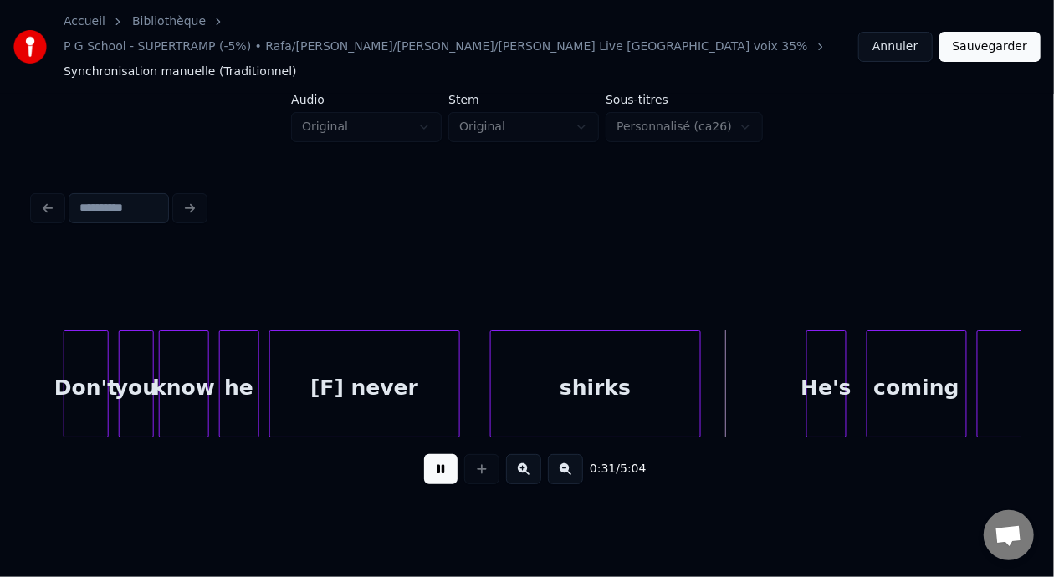
click at [429, 454] on button at bounding box center [440, 469] width 33 height 30
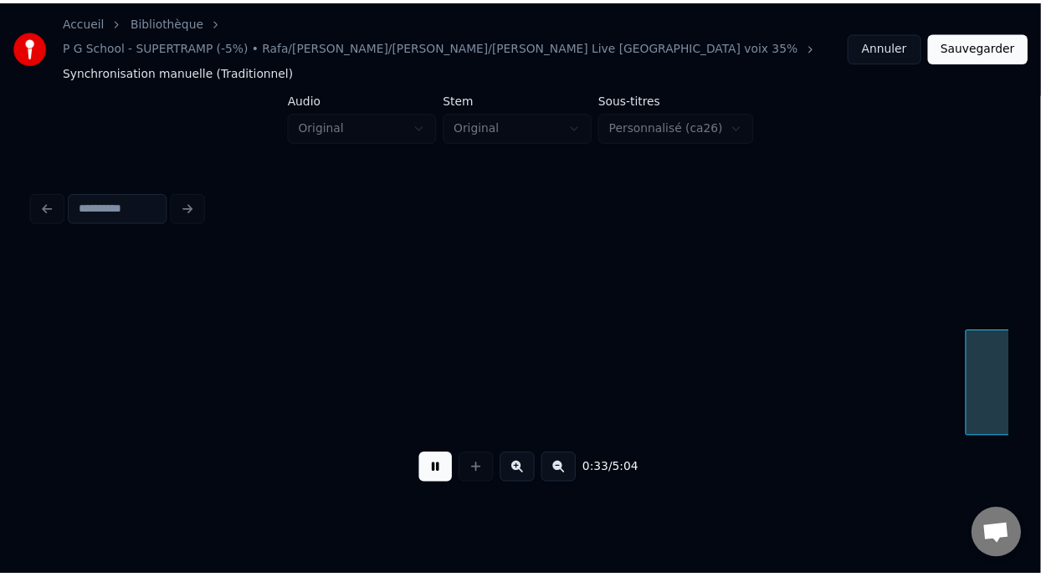
scroll to position [0, 8288]
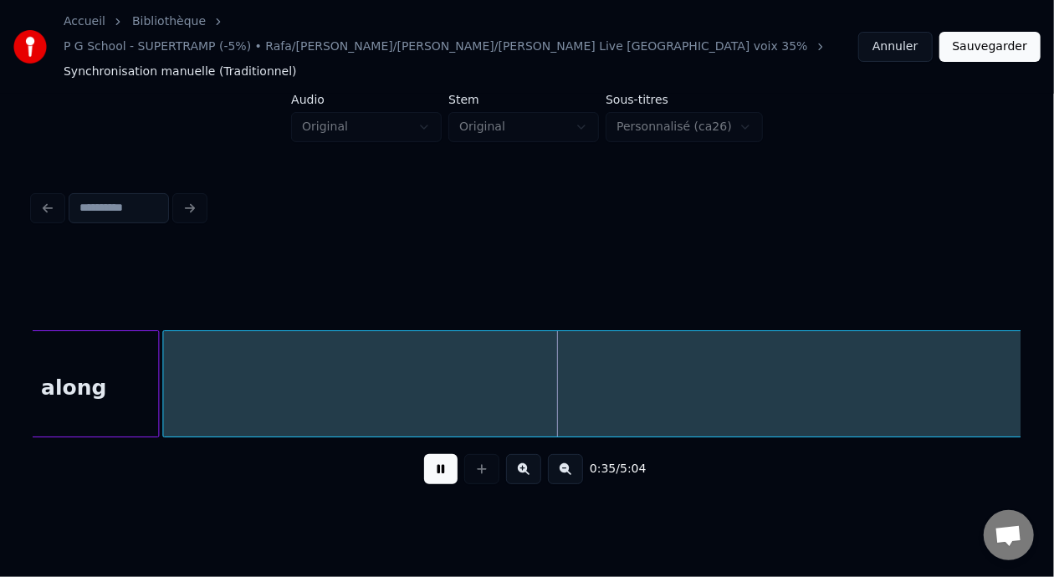
click at [429, 454] on button at bounding box center [440, 469] width 33 height 30
click at [992, 36] on button "Sauvegarder" at bounding box center [990, 47] width 101 height 30
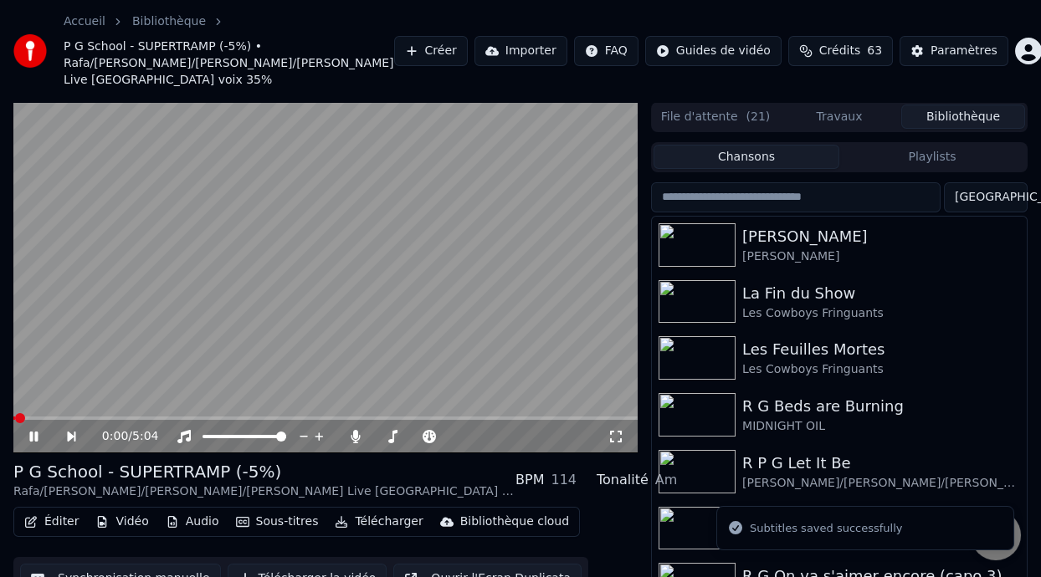
scroll to position [71, 0]
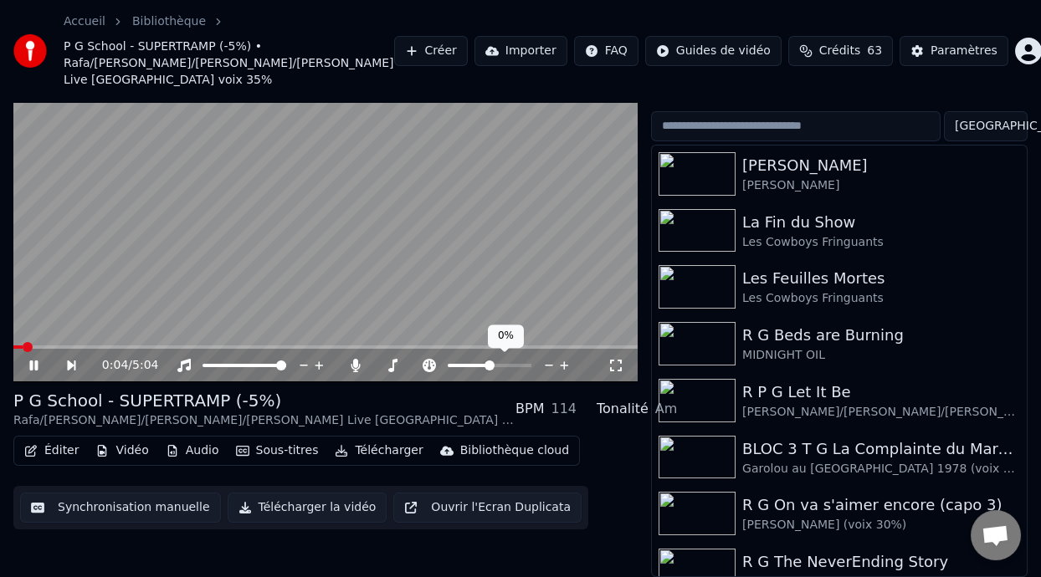
click at [476, 364] on span at bounding box center [469, 365] width 42 height 3
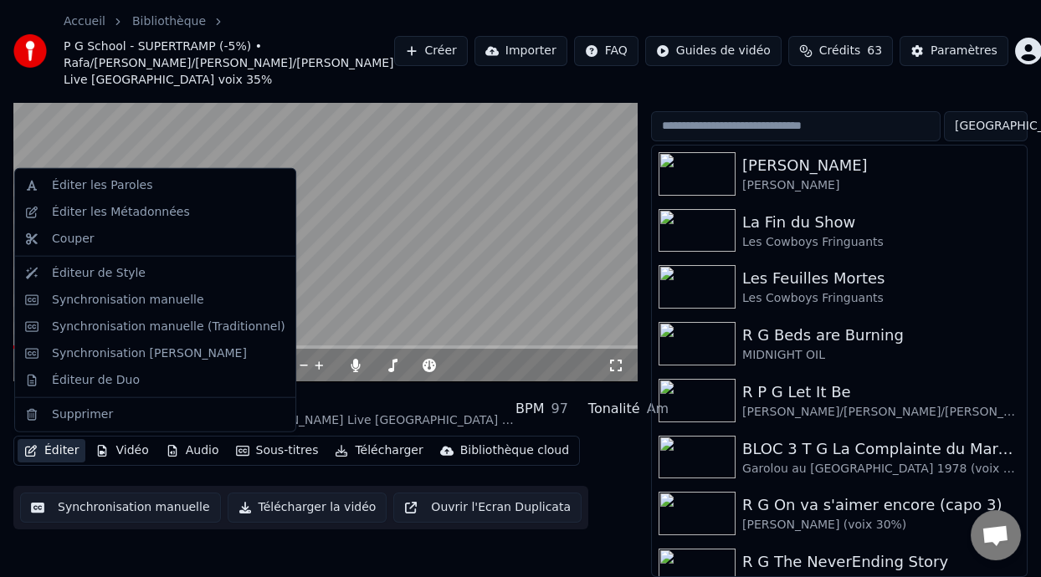
click at [61, 448] on button "Éditer" at bounding box center [52, 450] width 68 height 23
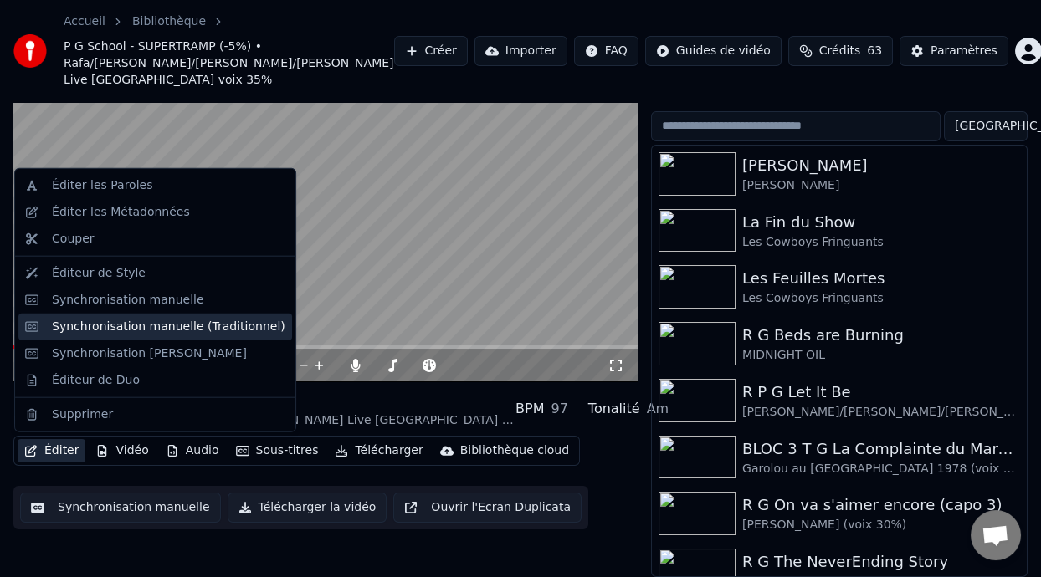
click at [186, 323] on div "Synchronisation manuelle (Traditionnel)" at bounding box center [168, 327] width 233 height 17
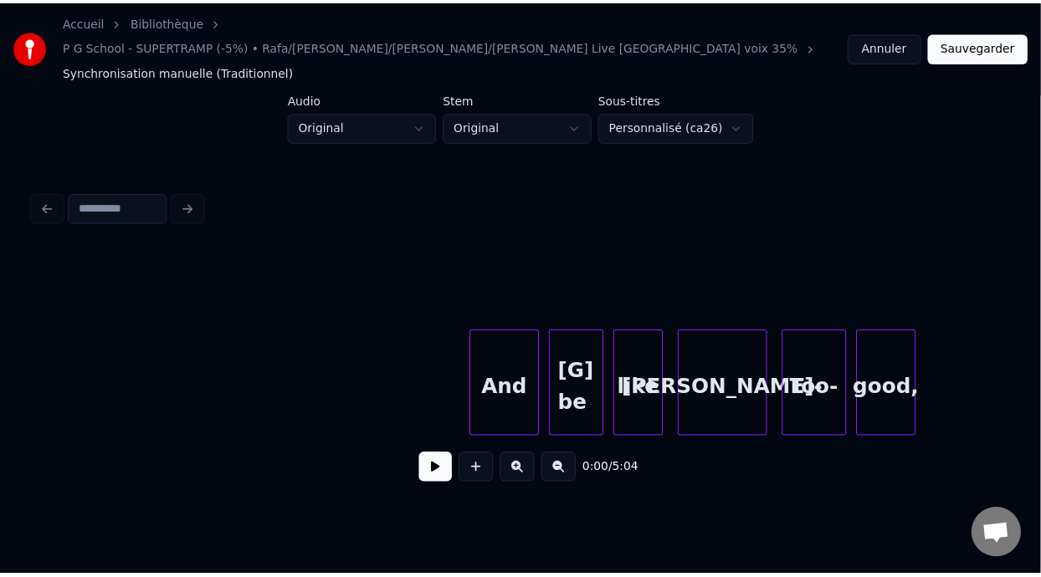
scroll to position [0, 6292]
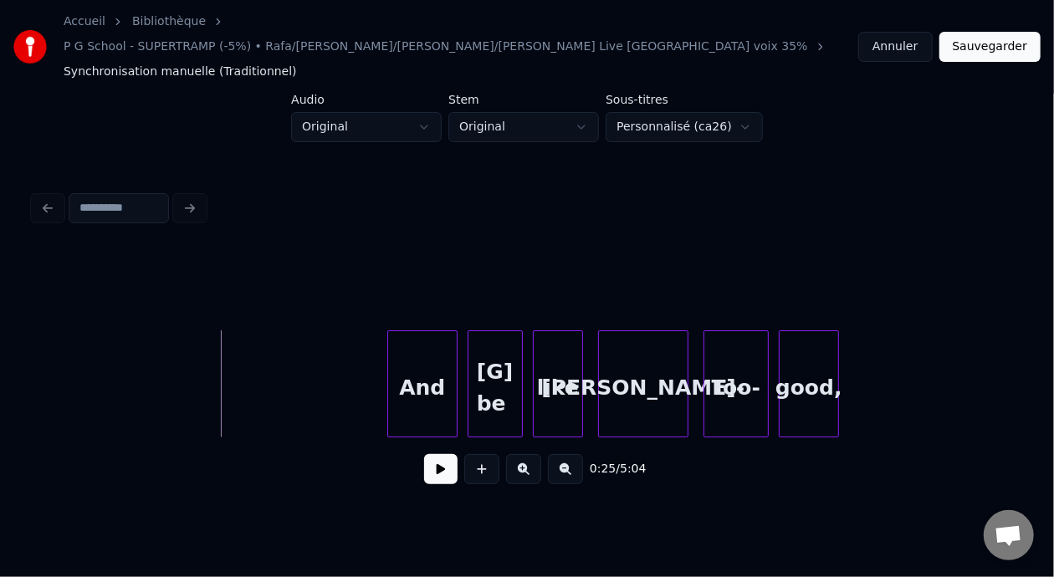
click at [443, 454] on button at bounding box center [440, 469] width 33 height 30
click at [436, 456] on button at bounding box center [440, 469] width 33 height 30
click at [436, 455] on button at bounding box center [440, 469] width 33 height 30
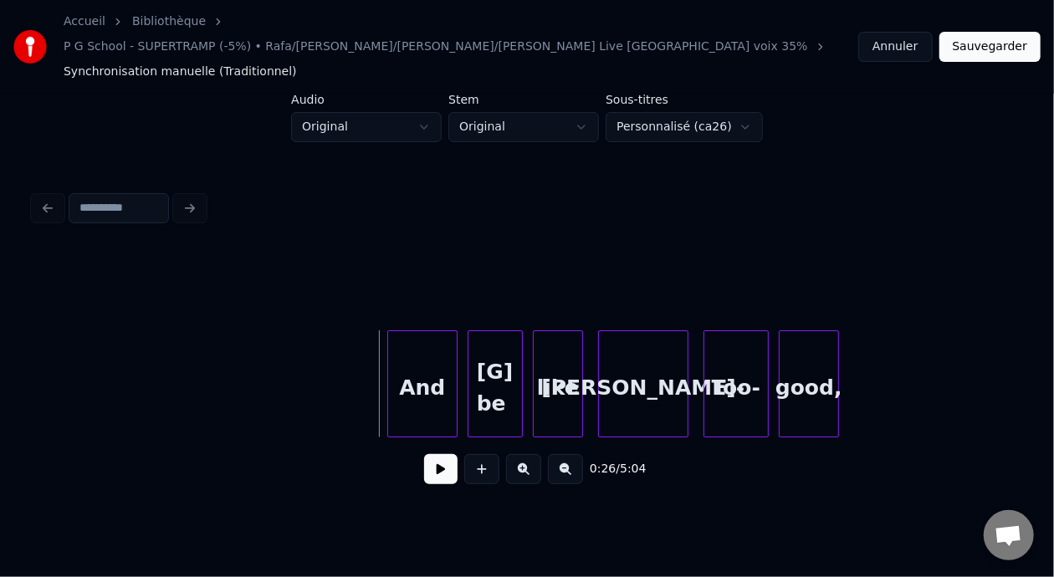
click at [421, 344] on div "And" at bounding box center [422, 388] width 69 height 114
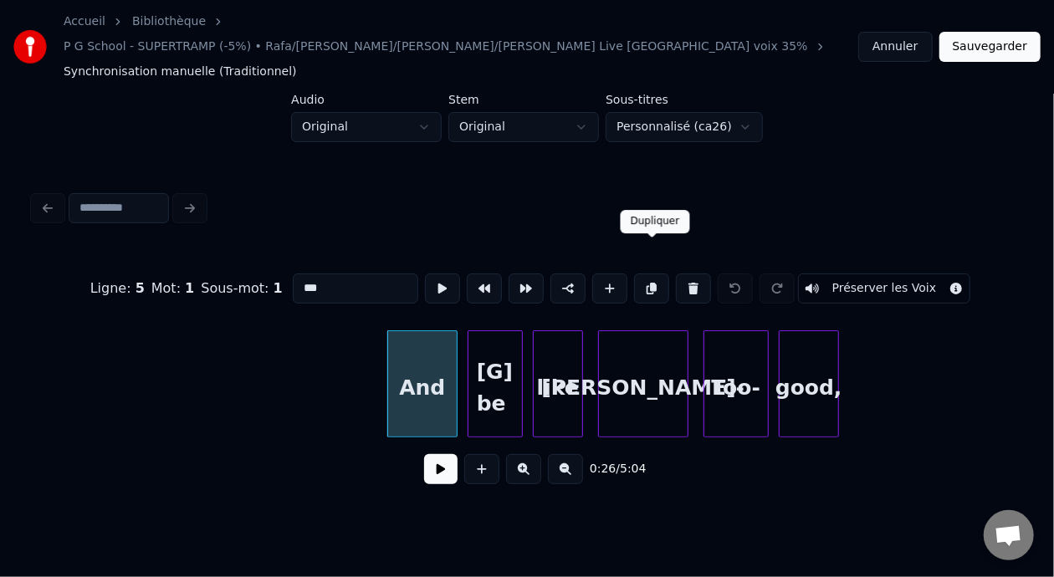
click at [656, 274] on button at bounding box center [651, 289] width 35 height 30
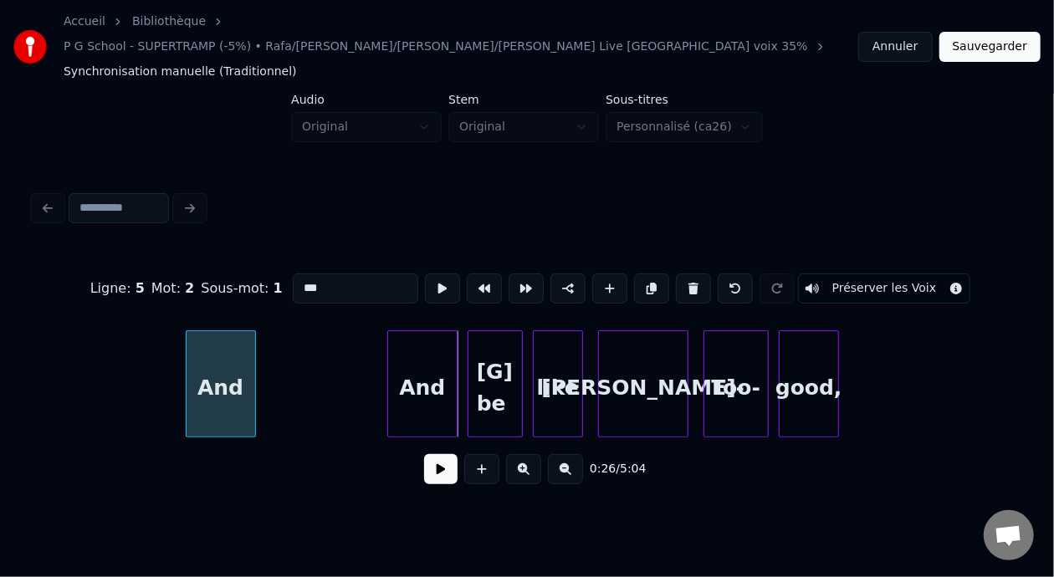
click at [227, 351] on div "And" at bounding box center [221, 388] width 69 height 114
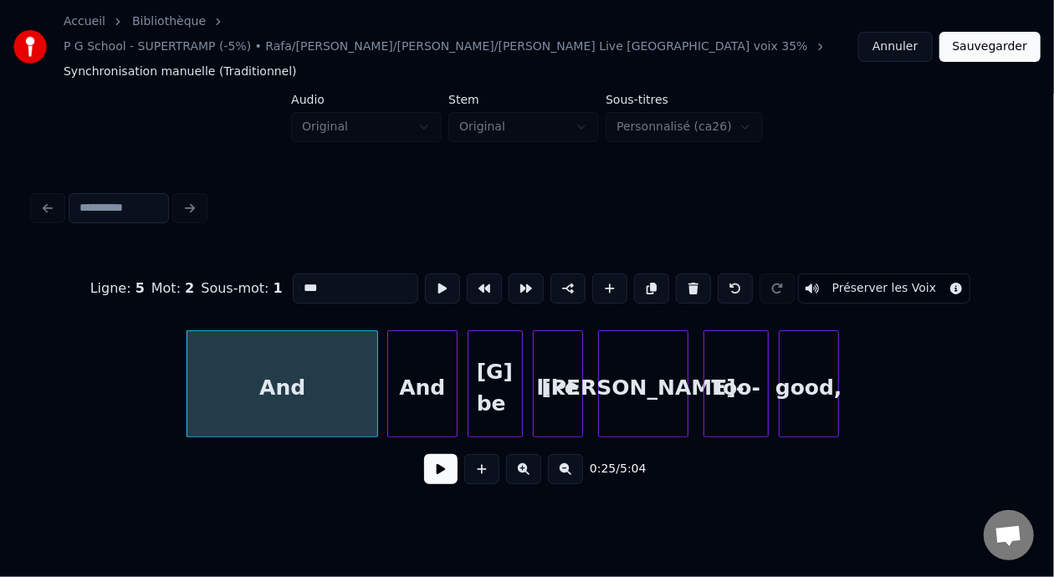
click at [375, 353] on div at bounding box center [374, 383] width 5 height 105
click at [287, 358] on div "And" at bounding box center [282, 388] width 191 height 114
click at [310, 274] on input "***" at bounding box center [355, 289] width 125 height 30
click at [325, 274] on input "***" at bounding box center [355, 289] width 125 height 30
click at [293, 274] on input "***" at bounding box center [355, 289] width 125 height 30
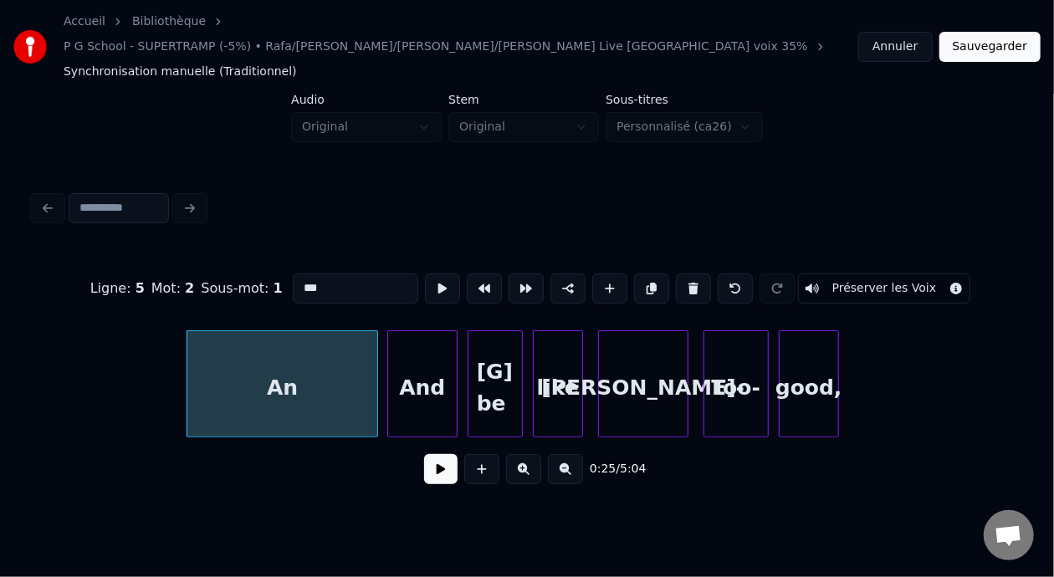
click at [296, 274] on input "***" at bounding box center [355, 289] width 125 height 30
click at [430, 357] on div "And" at bounding box center [422, 388] width 69 height 114
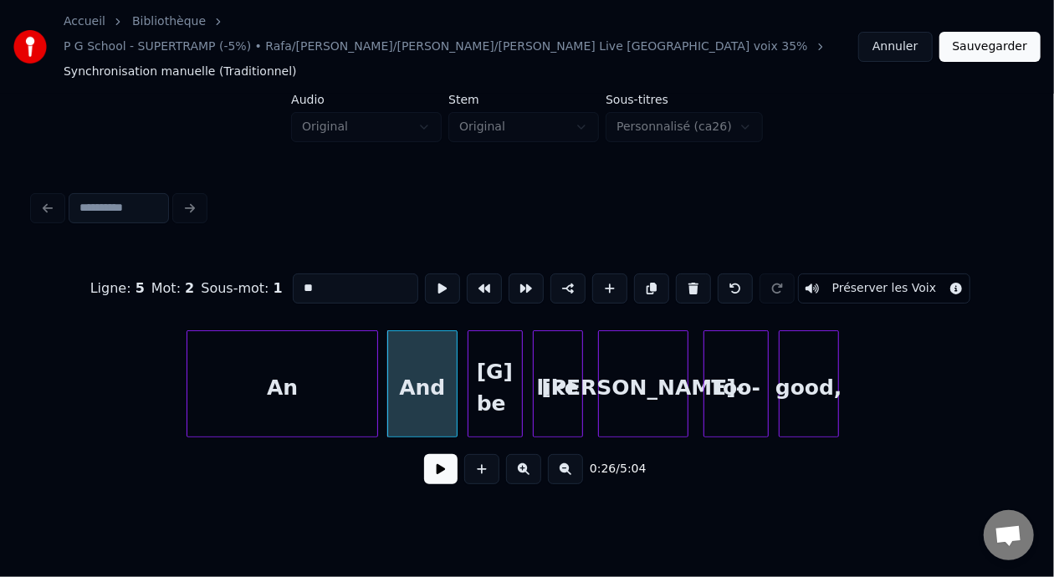
click at [293, 274] on input "**" at bounding box center [355, 289] width 125 height 30
type input "***"
click at [290, 360] on div "An" at bounding box center [282, 388] width 191 height 114
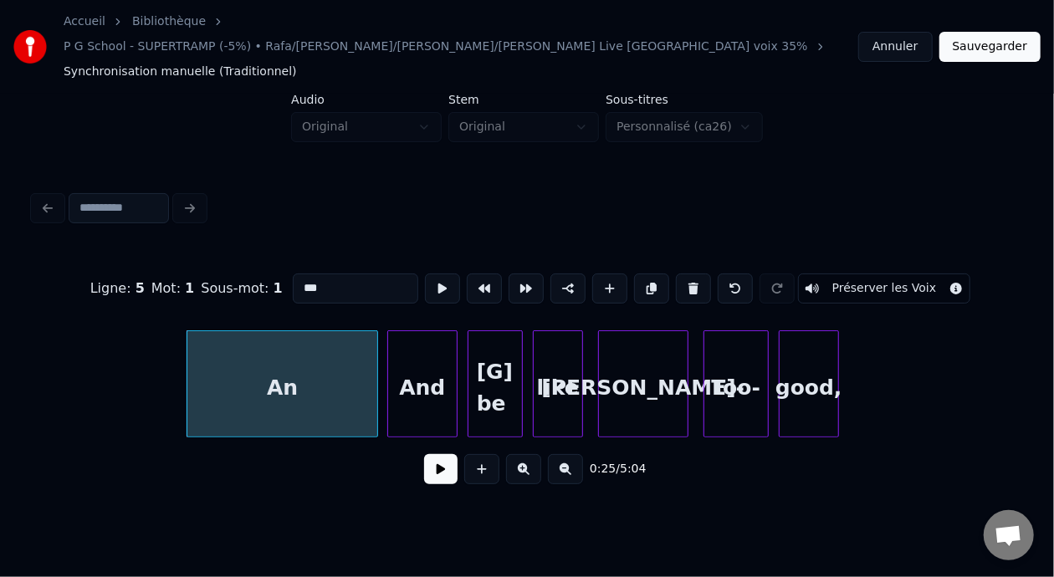
click at [291, 362] on div "An" at bounding box center [282, 388] width 191 height 114
click at [293, 274] on input "***" at bounding box center [355, 289] width 125 height 30
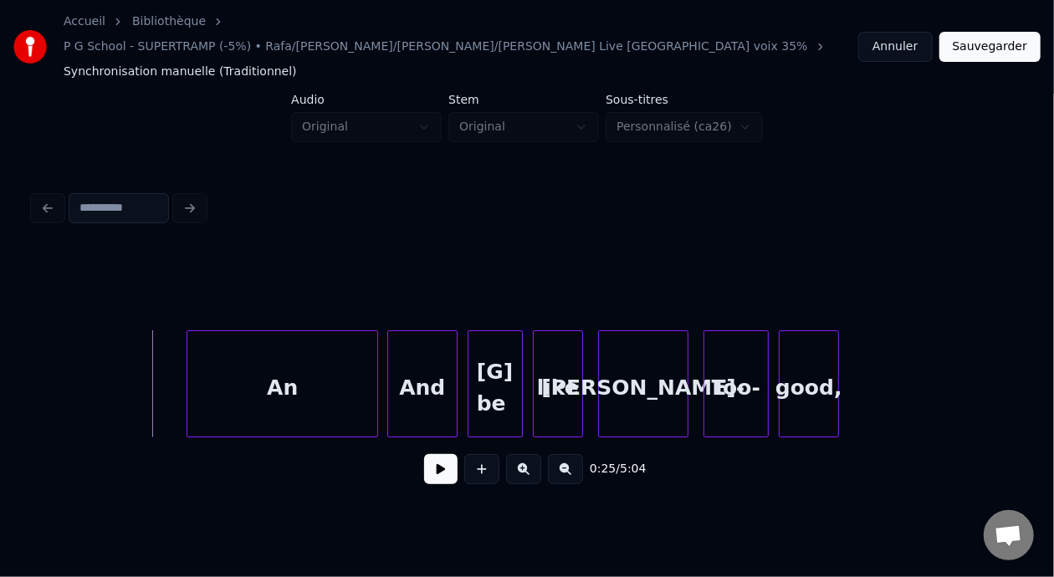
click at [263, 360] on div "An" at bounding box center [282, 388] width 191 height 114
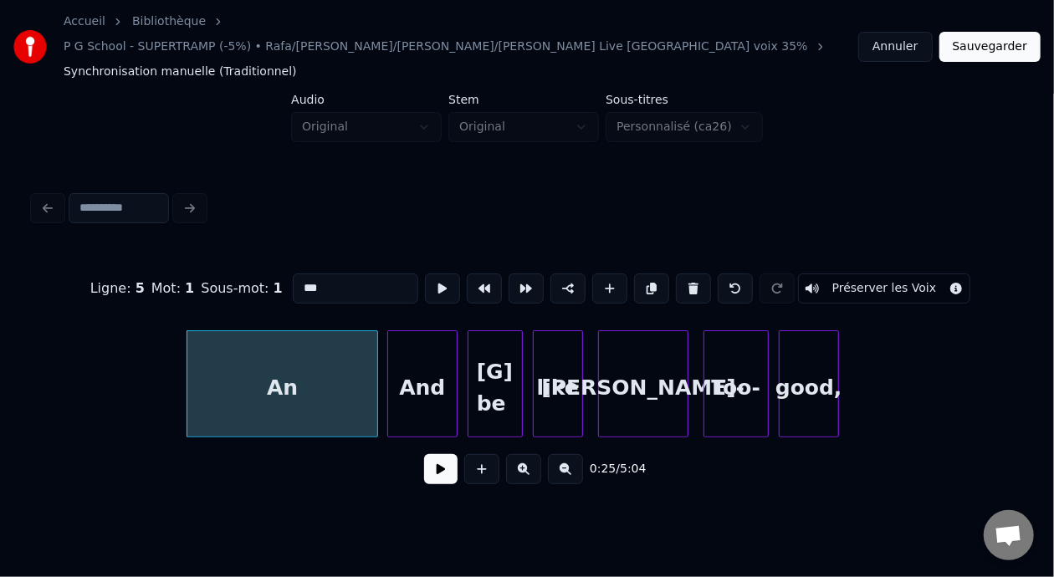
click at [305, 274] on input "***" at bounding box center [355, 289] width 125 height 30
type input "*"
type input "****"
click at [992, 43] on button "Sauvegarder" at bounding box center [990, 47] width 101 height 30
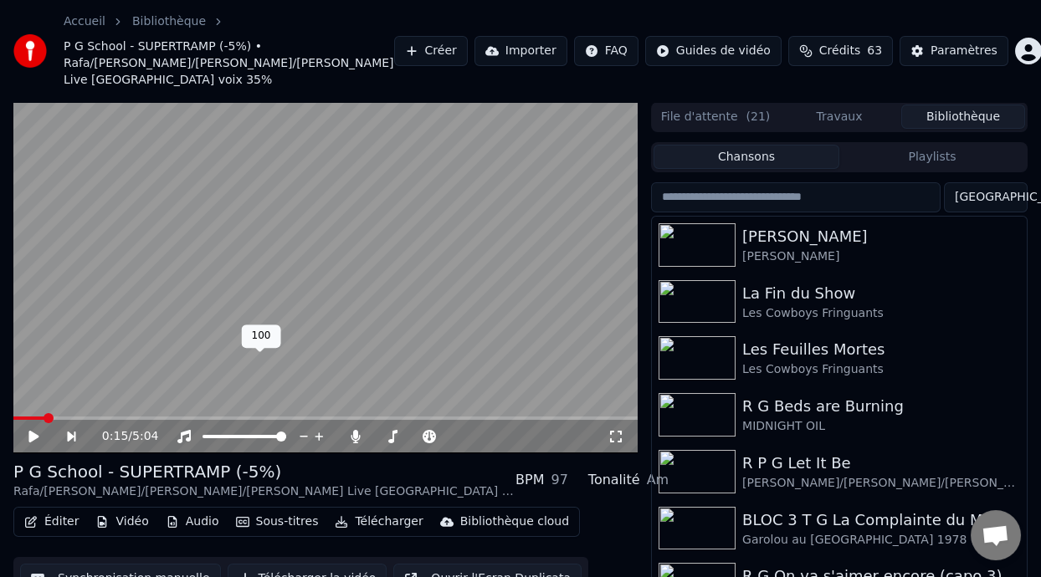
scroll to position [71, 0]
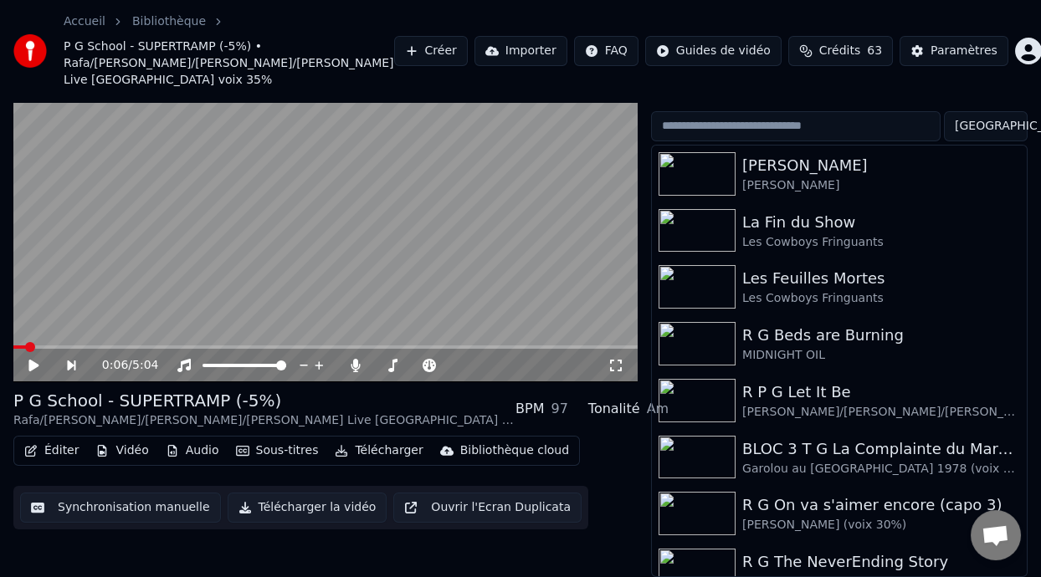
click at [24, 346] on span at bounding box center [19, 347] width 13 height 3
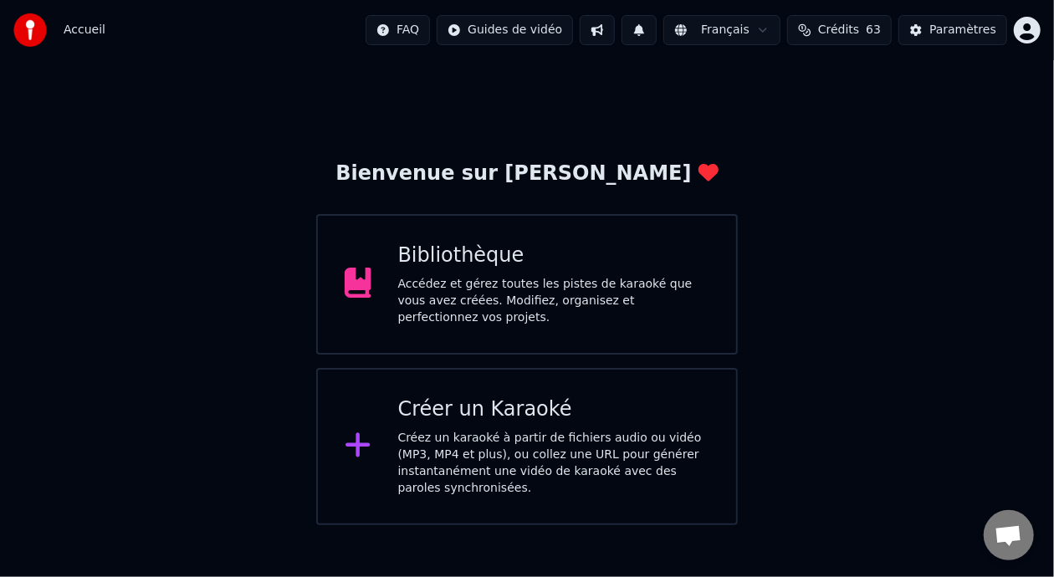
click at [484, 264] on div "Bibliothèque" at bounding box center [554, 256] width 312 height 27
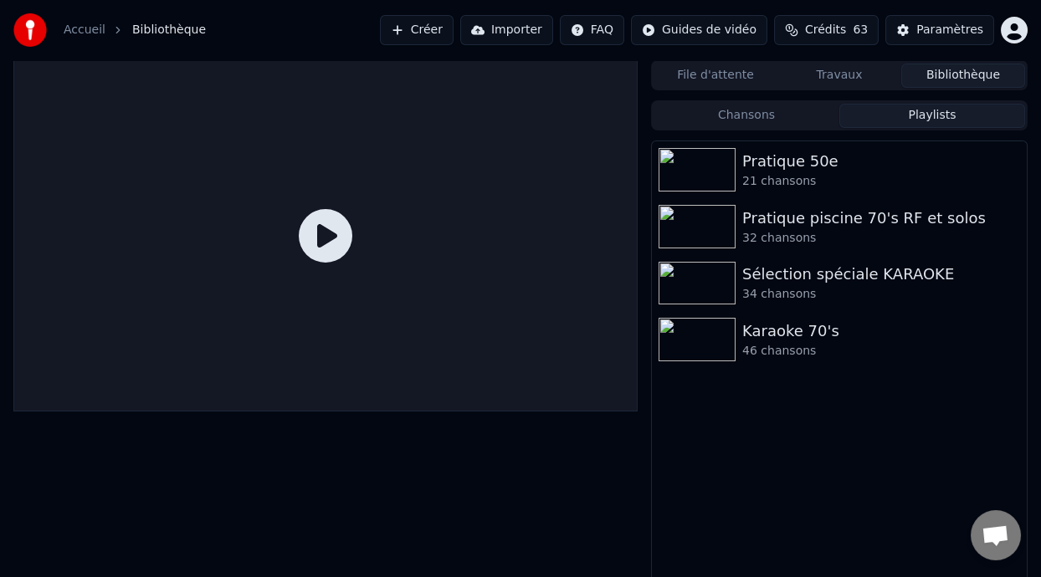
click at [948, 113] on button "Playlists" at bounding box center [932, 116] width 186 height 24
click at [823, 159] on div "Pratique 50e" at bounding box center [872, 161] width 261 height 23
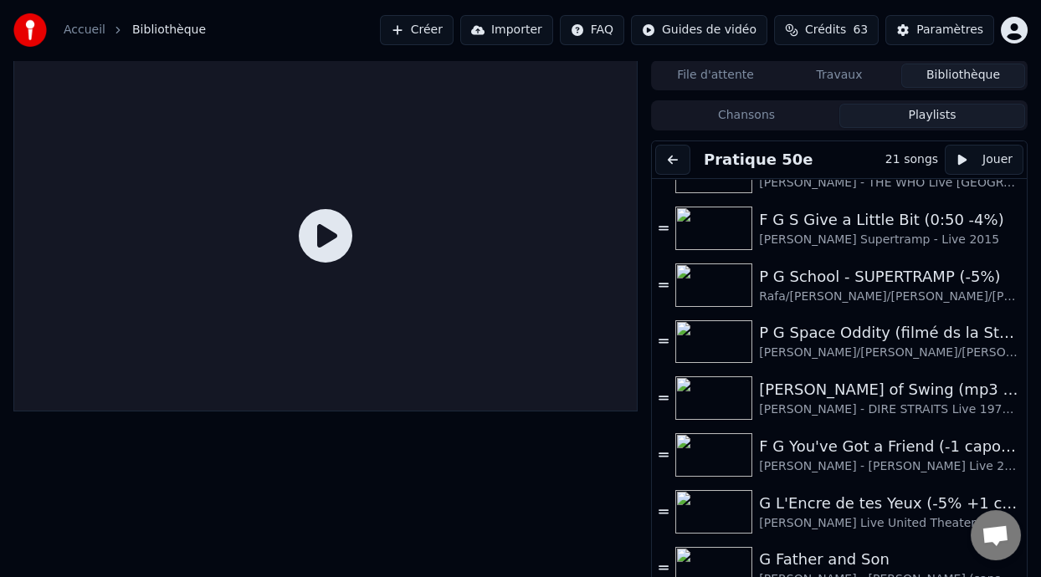
scroll to position [643, 0]
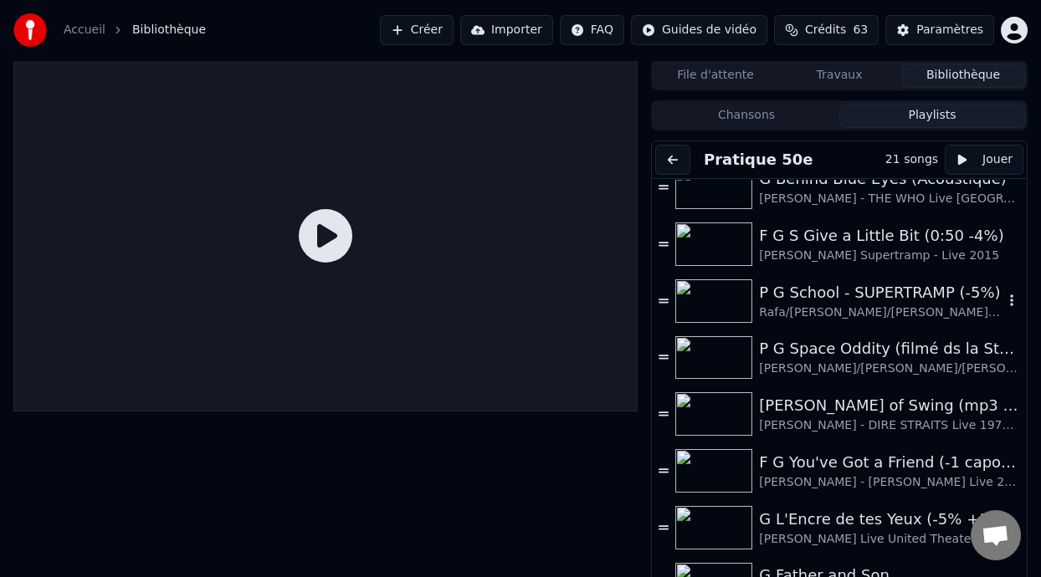
click at [863, 289] on div "P G School - SUPERTRAMP (-5%)" at bounding box center [881, 292] width 244 height 23
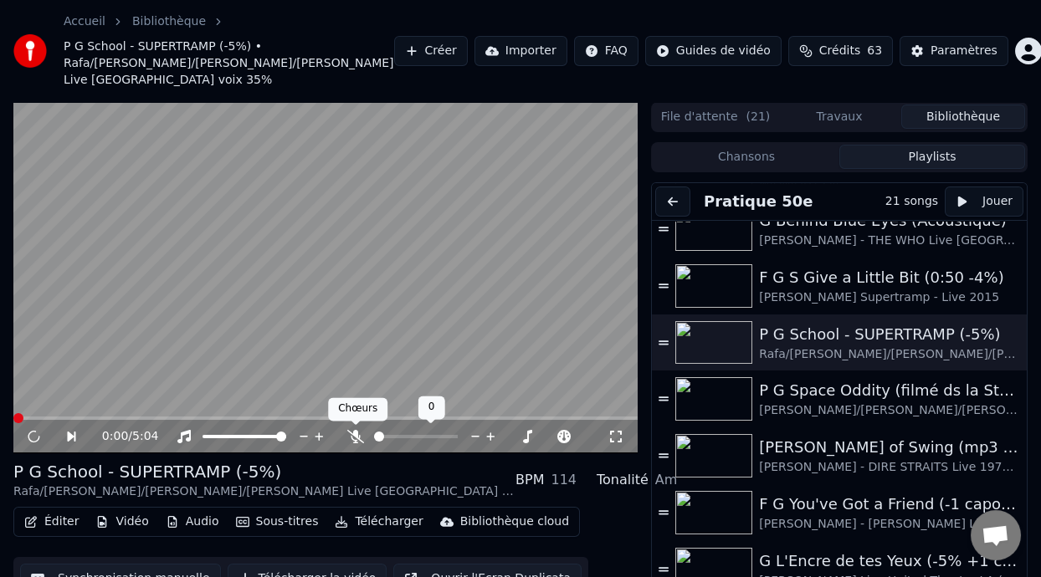
click at [353, 433] on icon at bounding box center [355, 436] width 17 height 13
click at [427, 434] on icon at bounding box center [429, 436] width 13 height 13
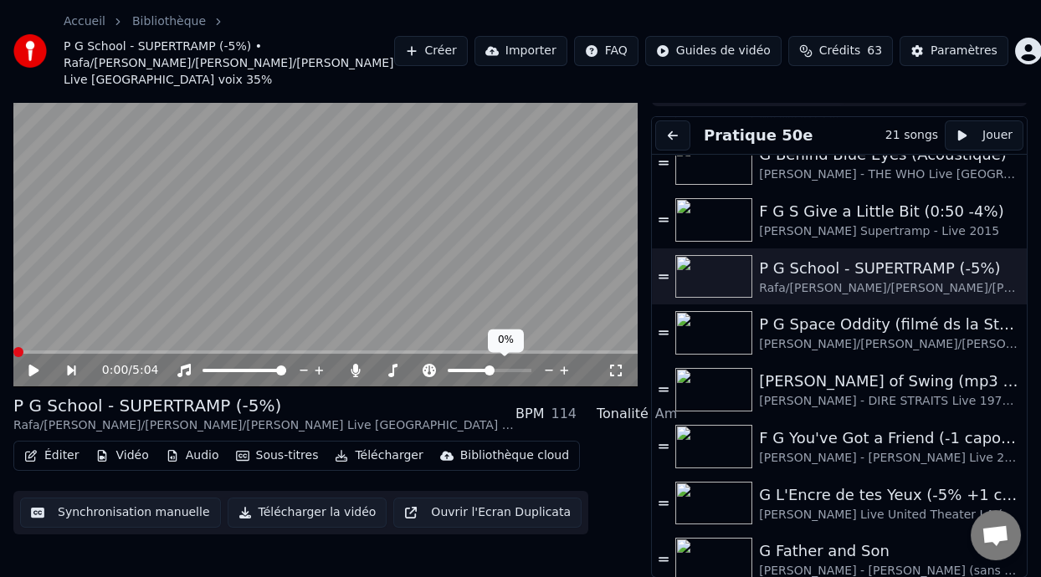
click at [479, 369] on span at bounding box center [469, 370] width 42 height 3
click at [470, 369] on span at bounding box center [459, 370] width 23 height 3
click at [479, 371] on span at bounding box center [480, 371] width 10 height 10
click at [29, 365] on icon at bounding box center [33, 371] width 10 height 12
click at [467, 369] on span at bounding box center [464, 370] width 32 height 3
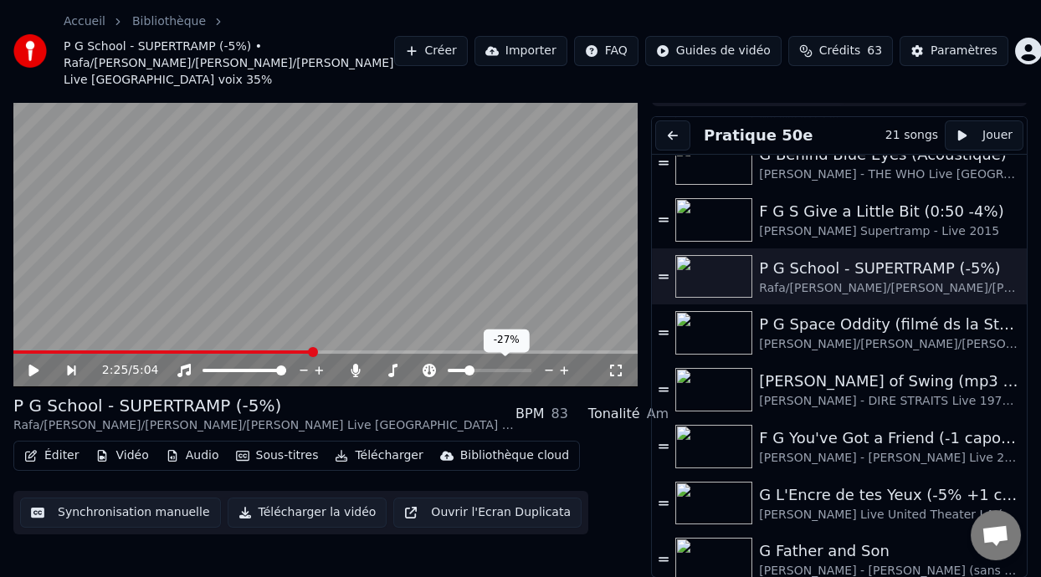
click at [472, 371] on span at bounding box center [469, 371] width 10 height 10
click at [473, 373] on span at bounding box center [475, 371] width 10 height 10
click at [32, 371] on icon at bounding box center [33, 371] width 10 height 12
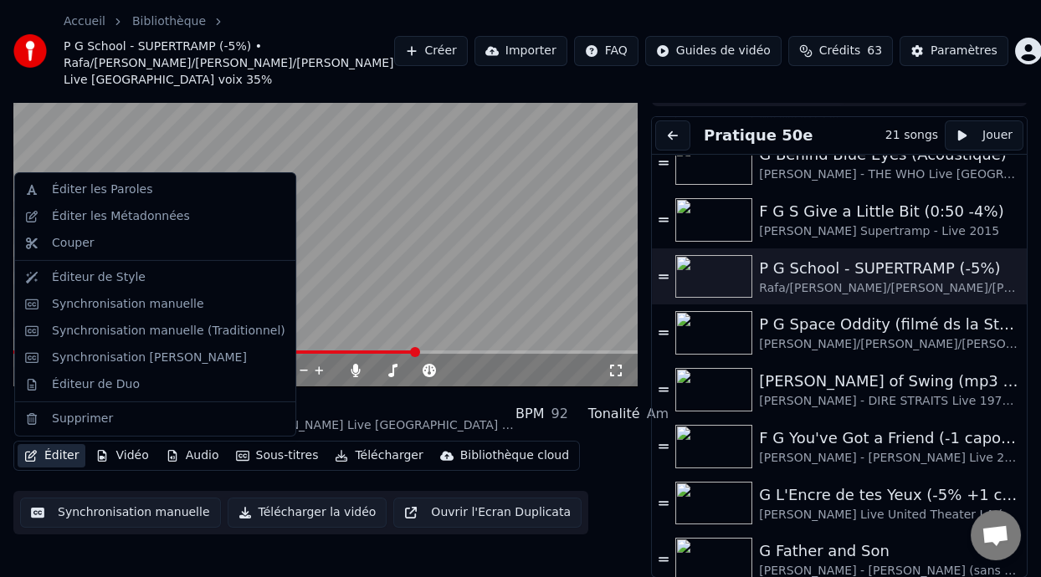
click at [61, 455] on button "Éditer" at bounding box center [52, 455] width 68 height 23
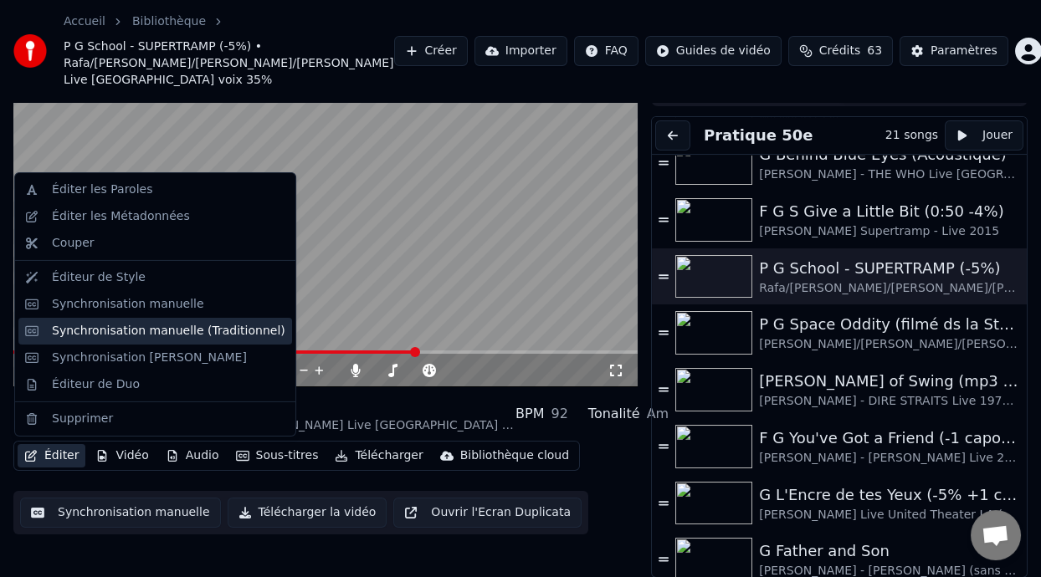
click at [177, 330] on div "Synchronisation manuelle (Traditionnel)" at bounding box center [168, 331] width 233 height 17
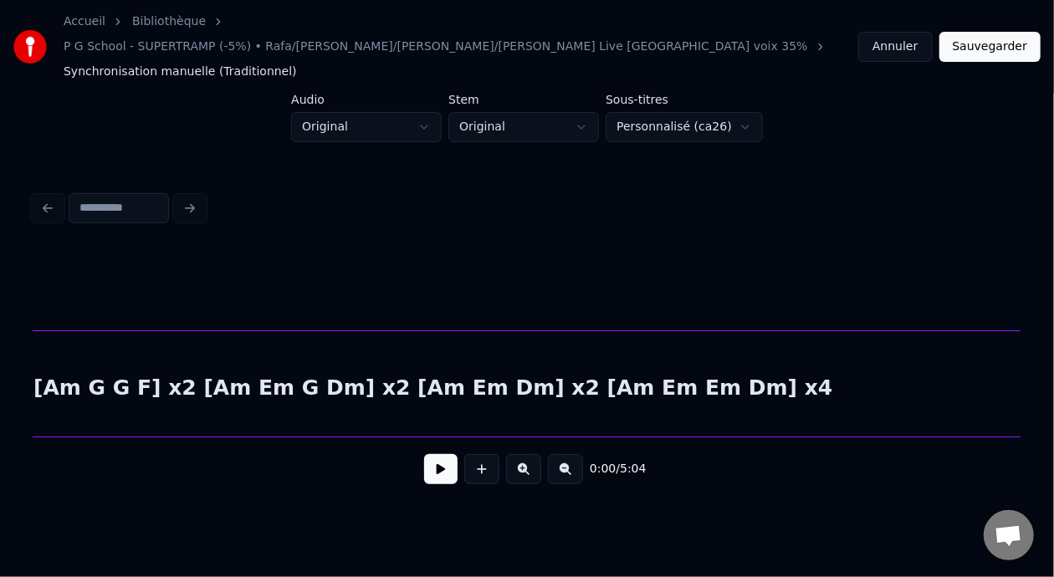
scroll to position [0, 43522]
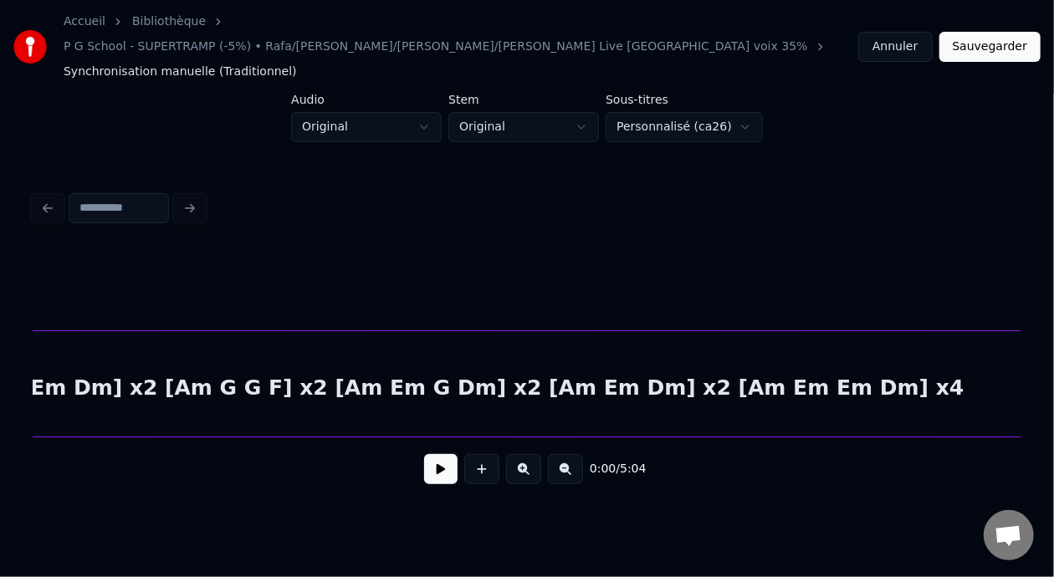
click at [639, 363] on div "SOLO PIANO [Am Em Em Dm] x2 [Am G G F] x2 [Am Em G Dm] x2 [Am Em Dm] x2 [Am Em …" at bounding box center [371, 388] width 10823 height 114
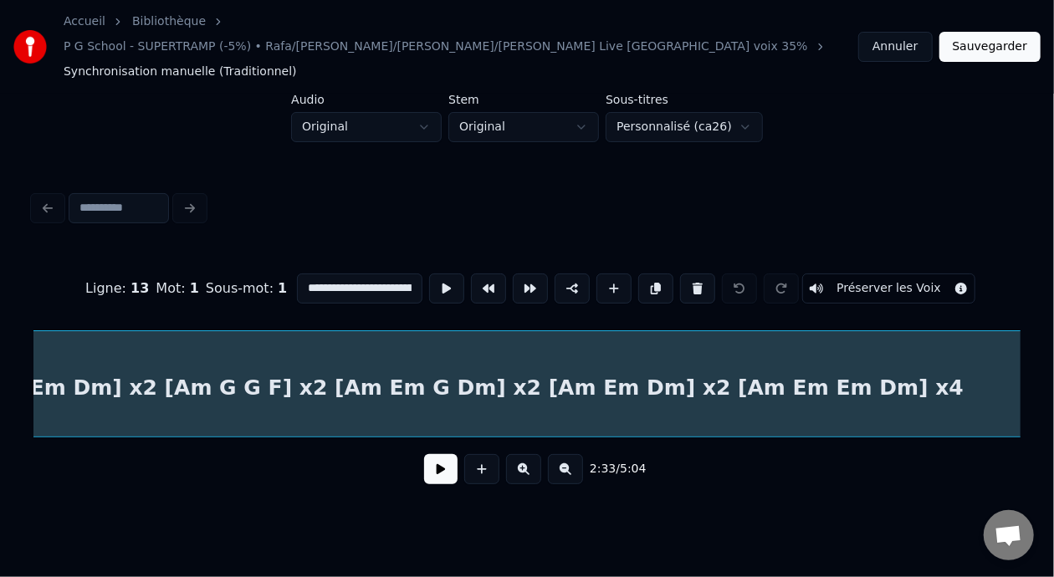
scroll to position [0, 38448]
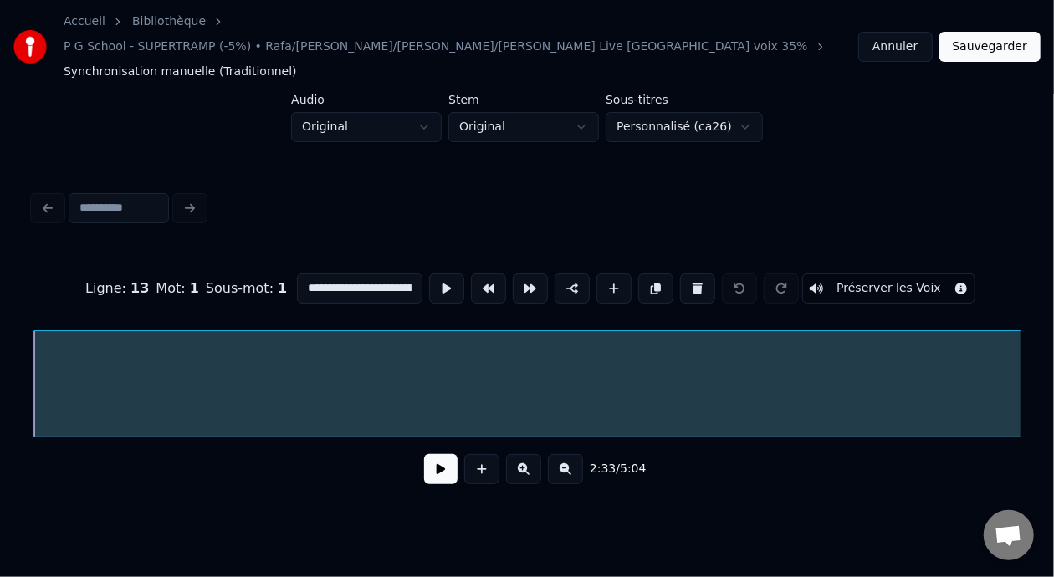
click at [376, 274] on input "**********" at bounding box center [359, 289] width 125 height 30
click at [333, 274] on input "**********" at bounding box center [359, 289] width 125 height 30
type input "**********"
click at [987, 38] on button "Sauvegarder" at bounding box center [990, 47] width 101 height 30
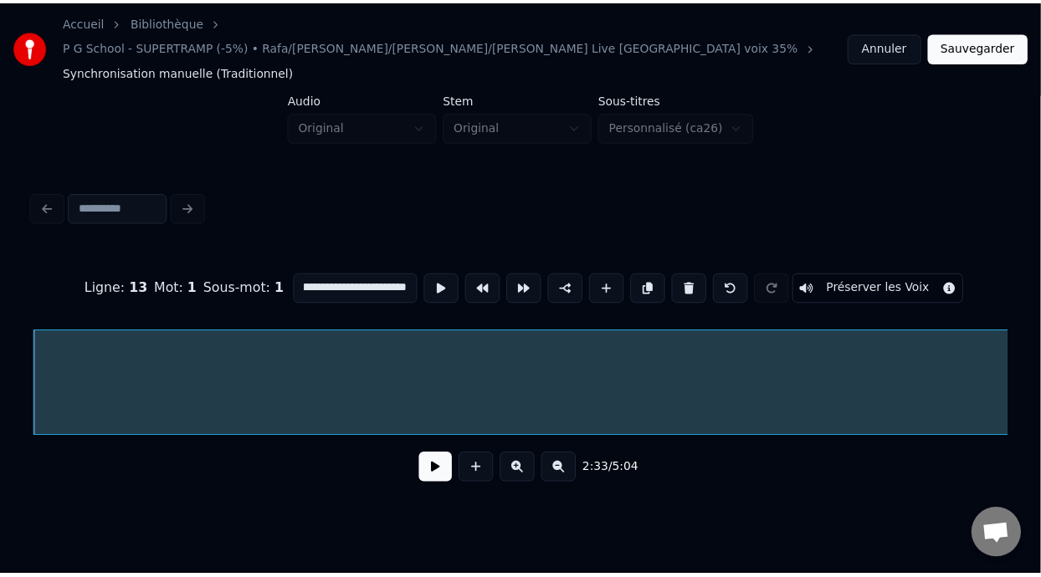
scroll to position [0, 0]
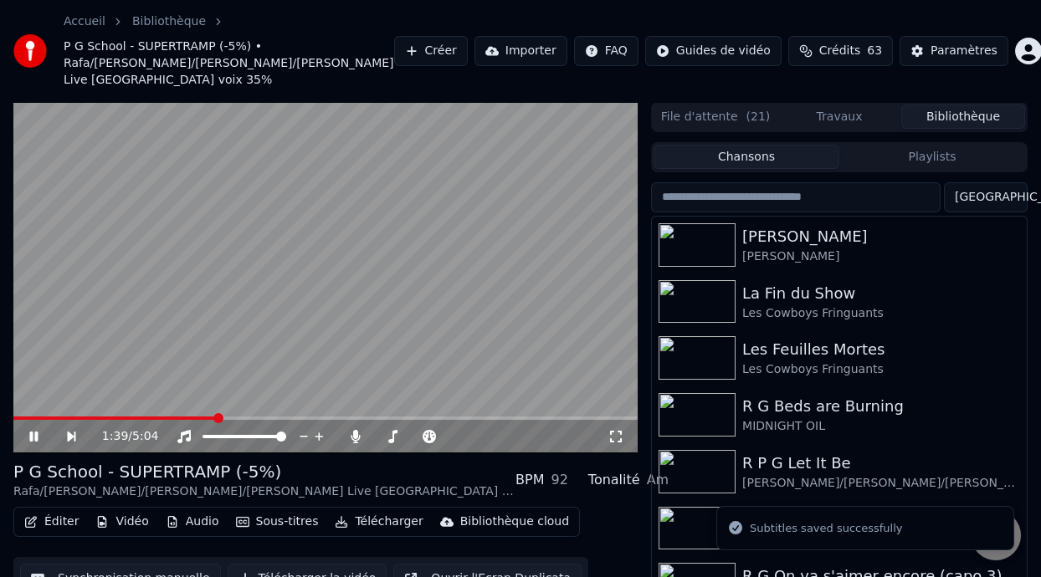
click at [217, 417] on span at bounding box center [218, 418] width 10 height 10
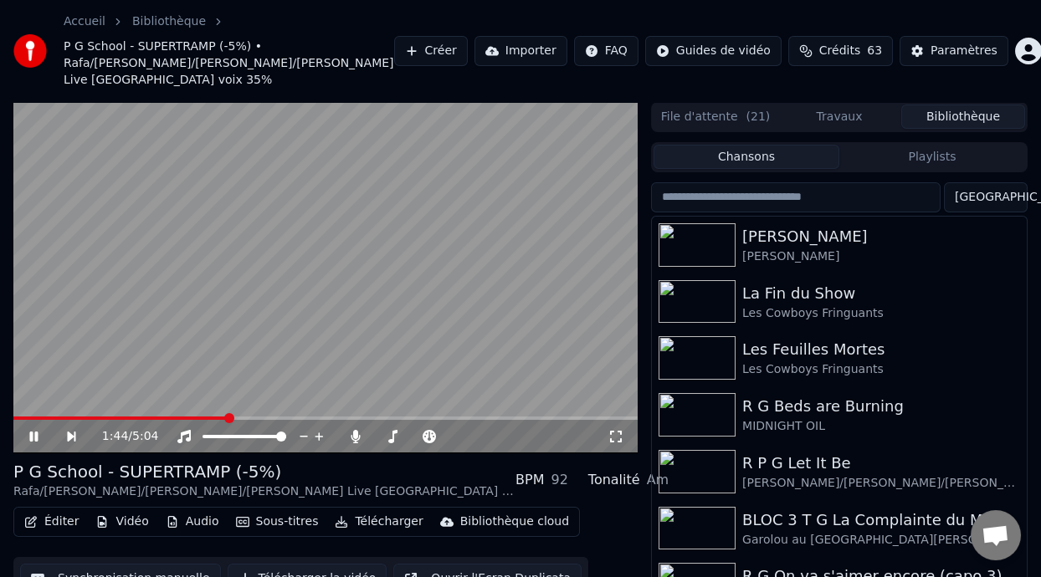
click at [33, 436] on icon at bounding box center [33, 437] width 8 height 10
click at [33, 436] on icon at bounding box center [33, 437] width 10 height 12
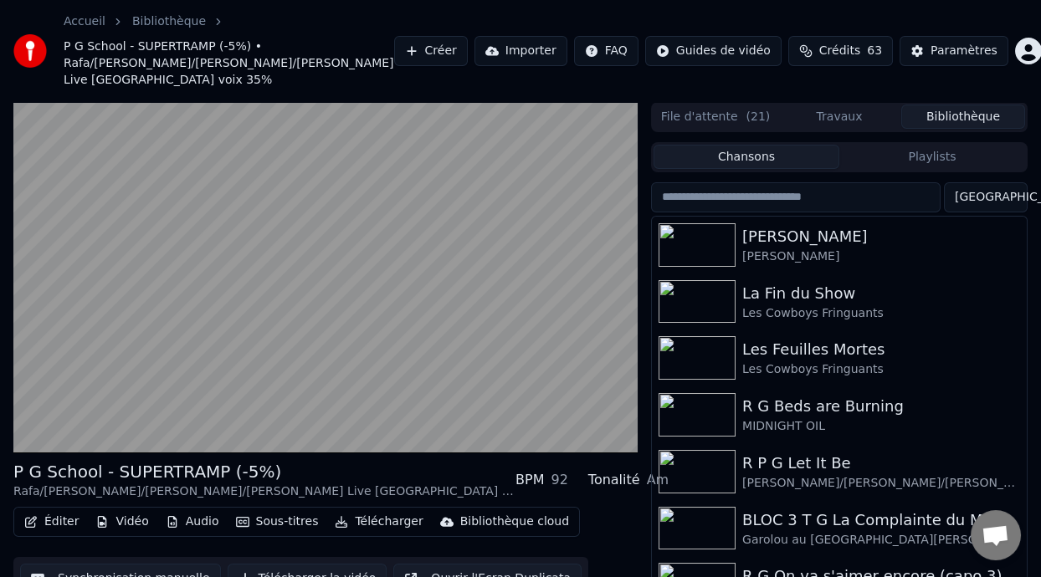
scroll to position [71, 0]
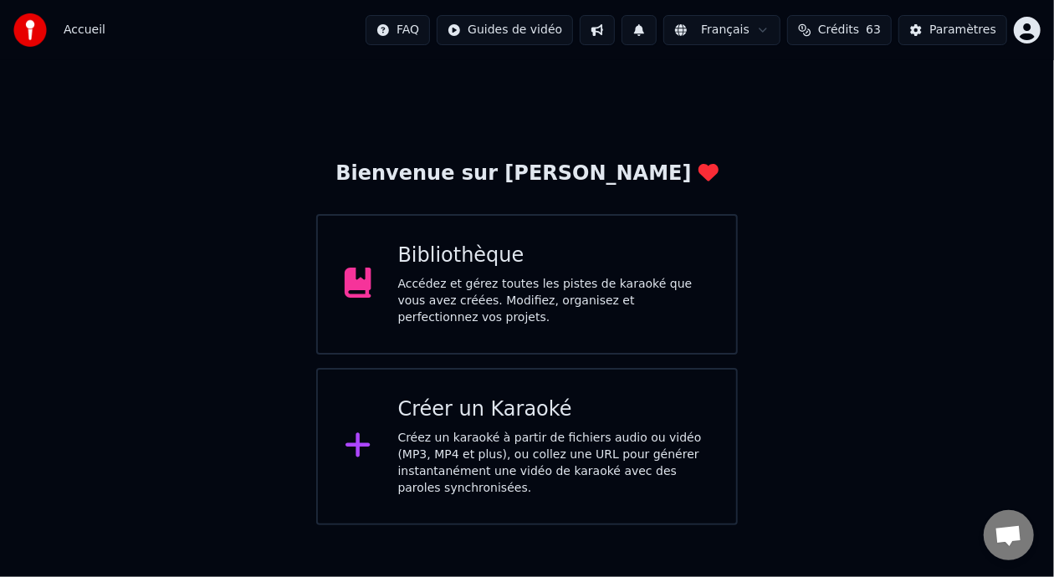
click at [571, 278] on div "Bibliothèque Accédez et gérez toutes les pistes de karaoké que vous avez créées…" at bounding box center [554, 285] width 312 height 84
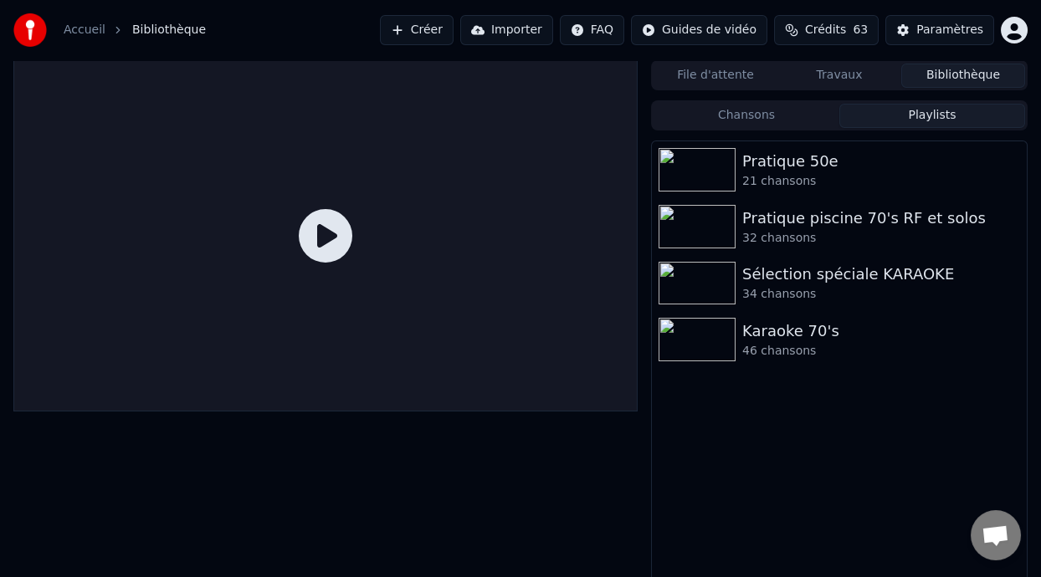
click at [933, 115] on button "Playlists" at bounding box center [932, 116] width 186 height 24
click at [814, 173] on div "21 chansons" at bounding box center [872, 181] width 261 height 17
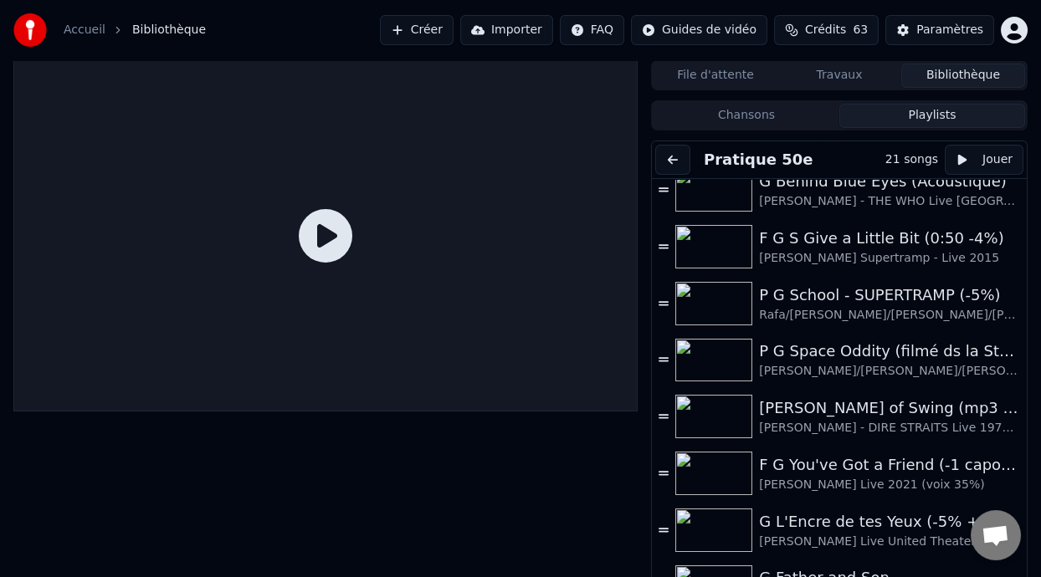
scroll to position [632, 0]
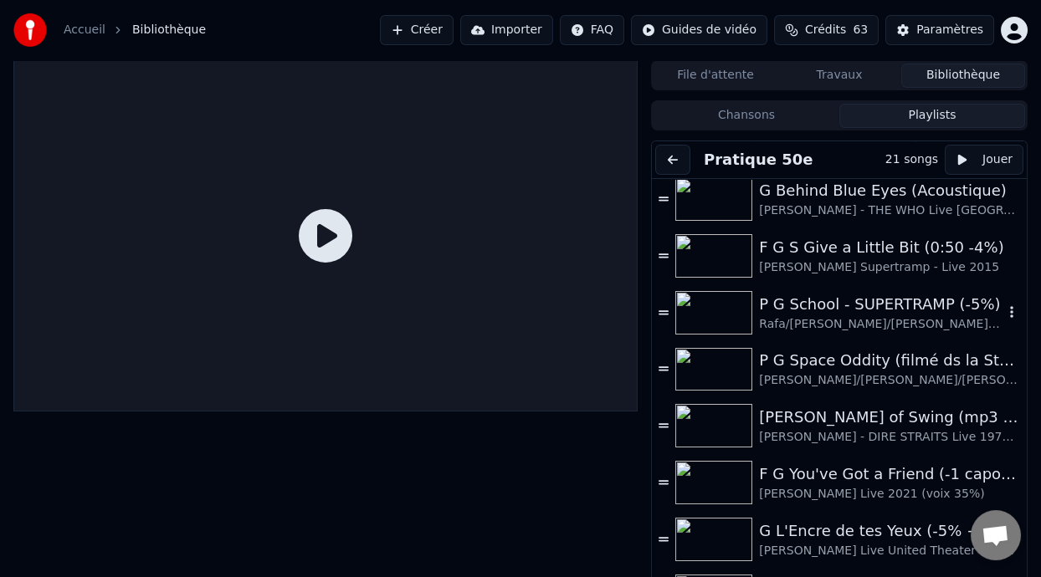
click at [879, 301] on div "P G School - SUPERTRAMP (-5%)" at bounding box center [881, 304] width 244 height 23
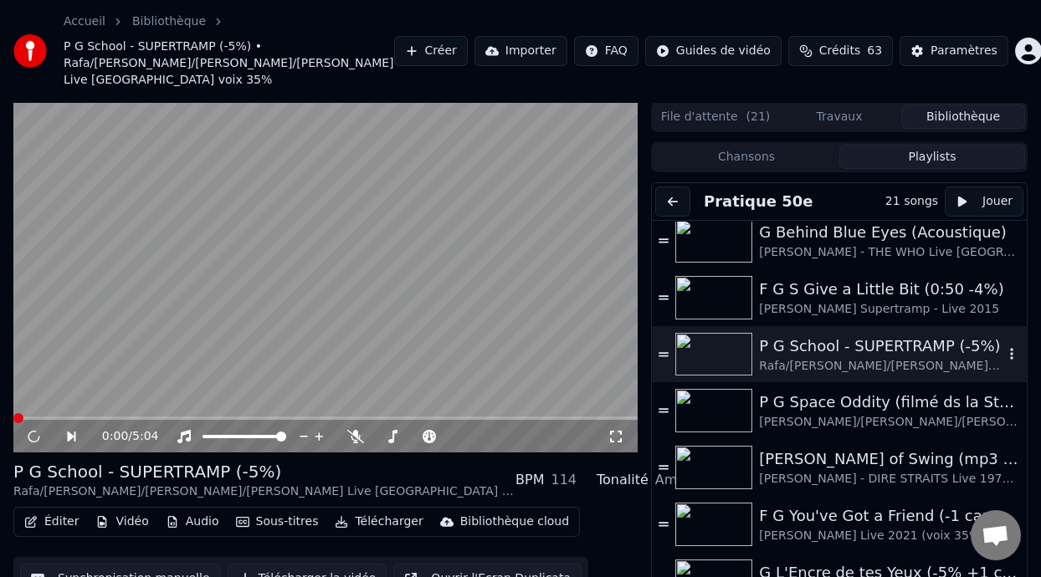
click at [836, 346] on div "P G School - SUPERTRAMP (-5%)" at bounding box center [881, 346] width 244 height 23
click at [354, 434] on icon at bounding box center [355, 436] width 17 height 13
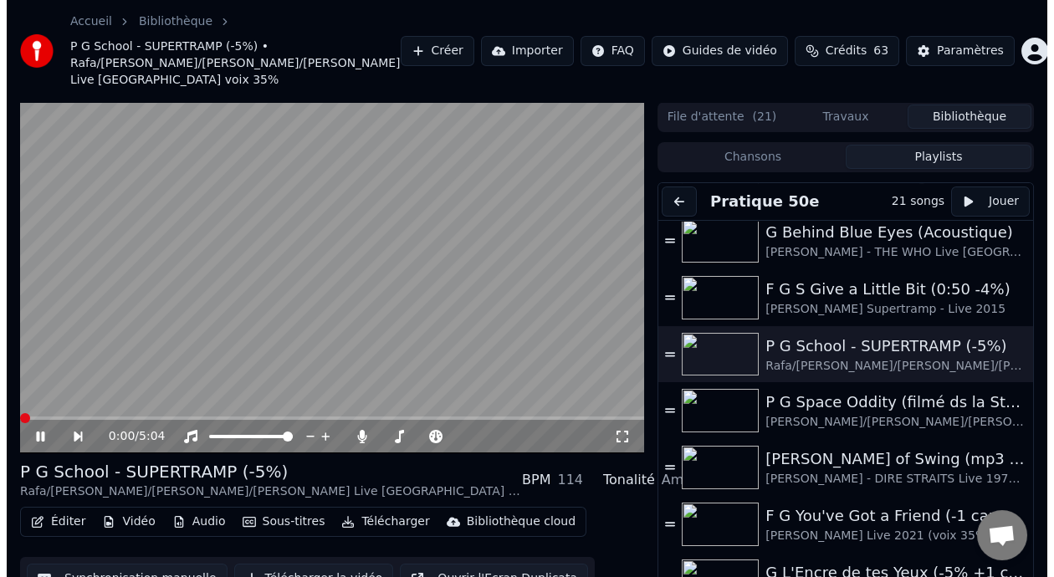
scroll to position [66, 0]
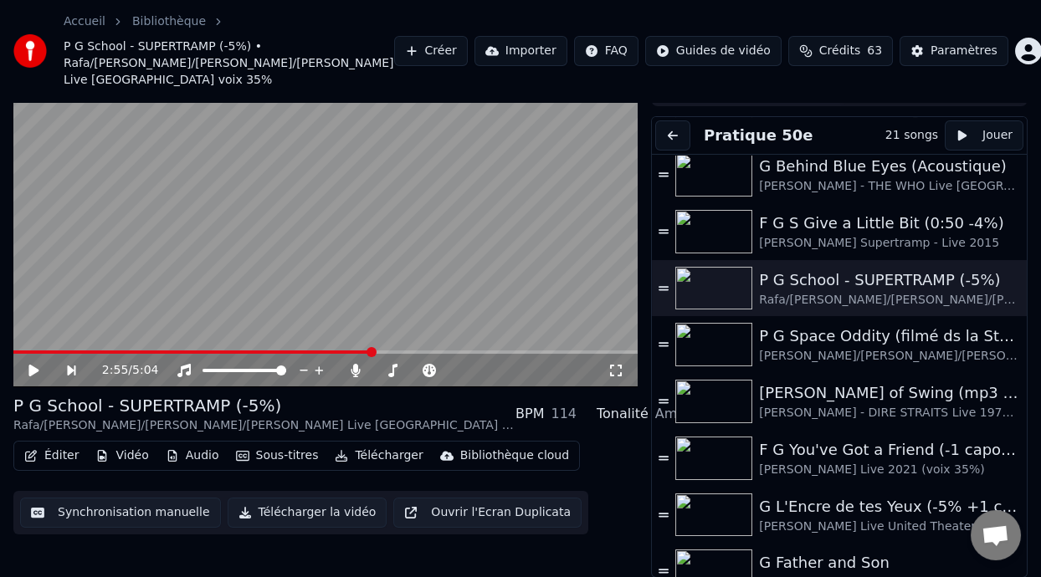
click at [371, 357] on span at bounding box center [371, 352] width 10 height 10
click at [38, 366] on icon at bounding box center [46, 370] width 38 height 13
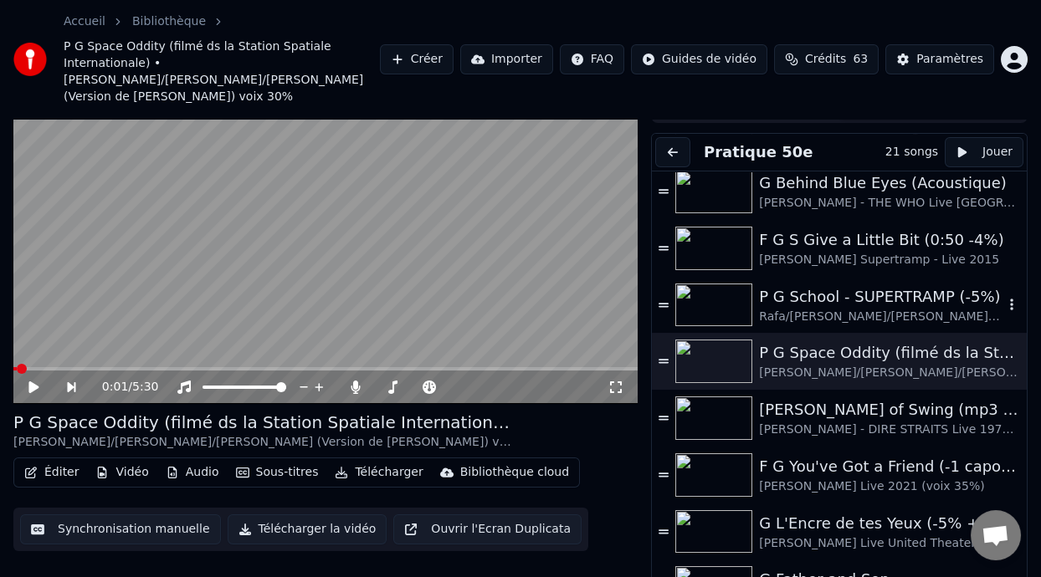
click at [851, 285] on div "P G School - SUPERTRAMP (-5%)" at bounding box center [881, 296] width 244 height 23
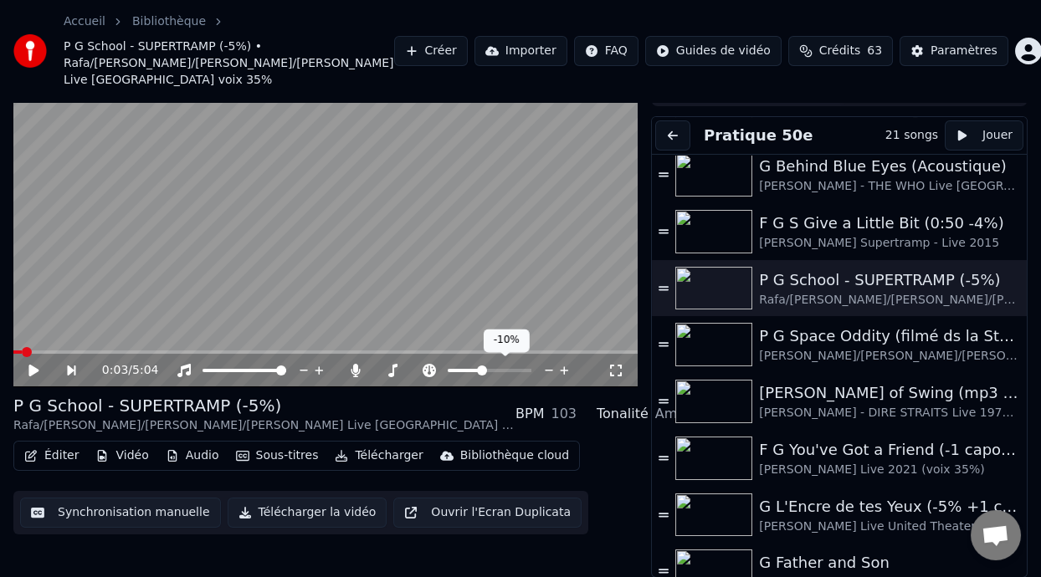
click at [480, 369] on span at bounding box center [464, 370] width 33 height 3
click at [32, 364] on icon at bounding box center [46, 370] width 38 height 13
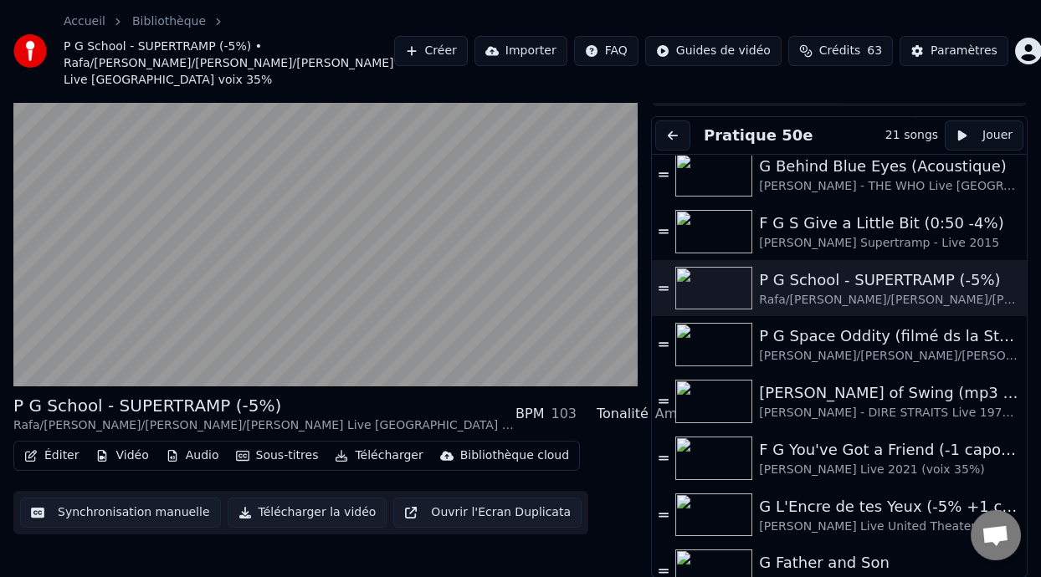
click at [60, 454] on button "Éditer" at bounding box center [52, 455] width 68 height 23
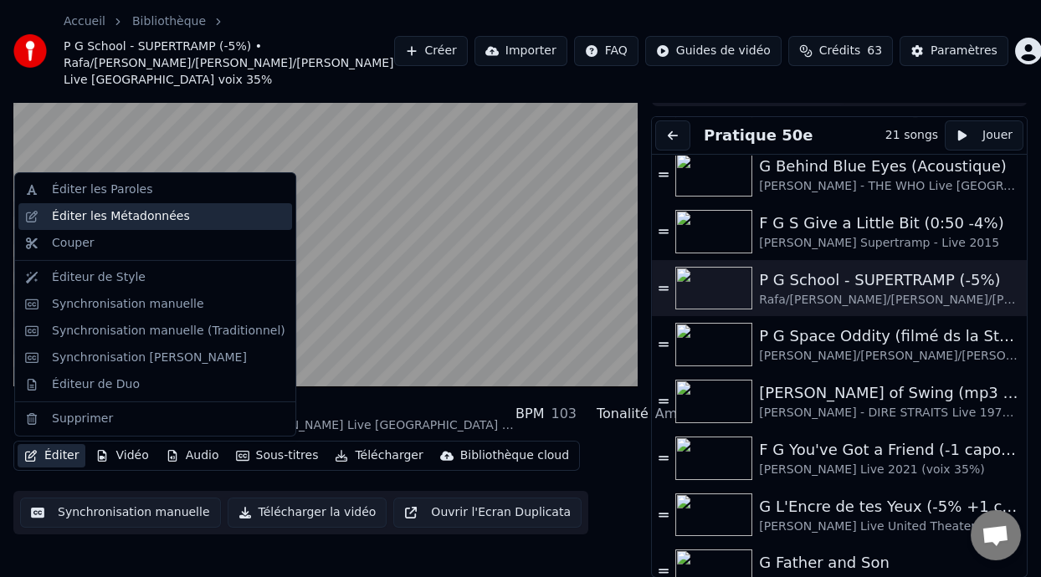
click at [145, 219] on div "Éditer les Métadonnées" at bounding box center [121, 216] width 138 height 17
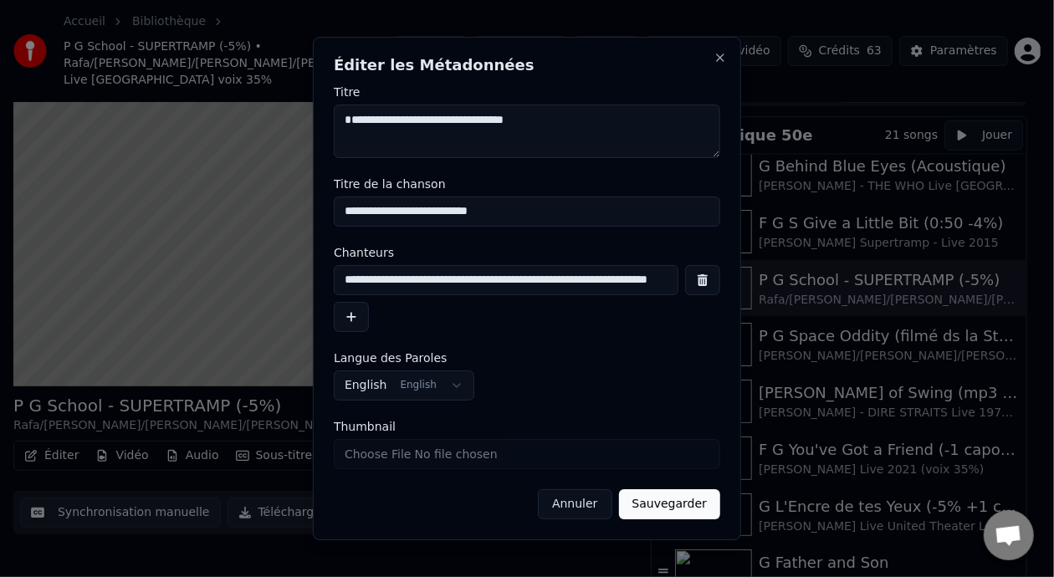
click at [373, 282] on input "**********" at bounding box center [506, 280] width 345 height 30
click at [489, 280] on input "**********" at bounding box center [506, 280] width 345 height 30
type input "**********"
click at [680, 503] on button "Sauvegarder" at bounding box center [669, 504] width 101 height 30
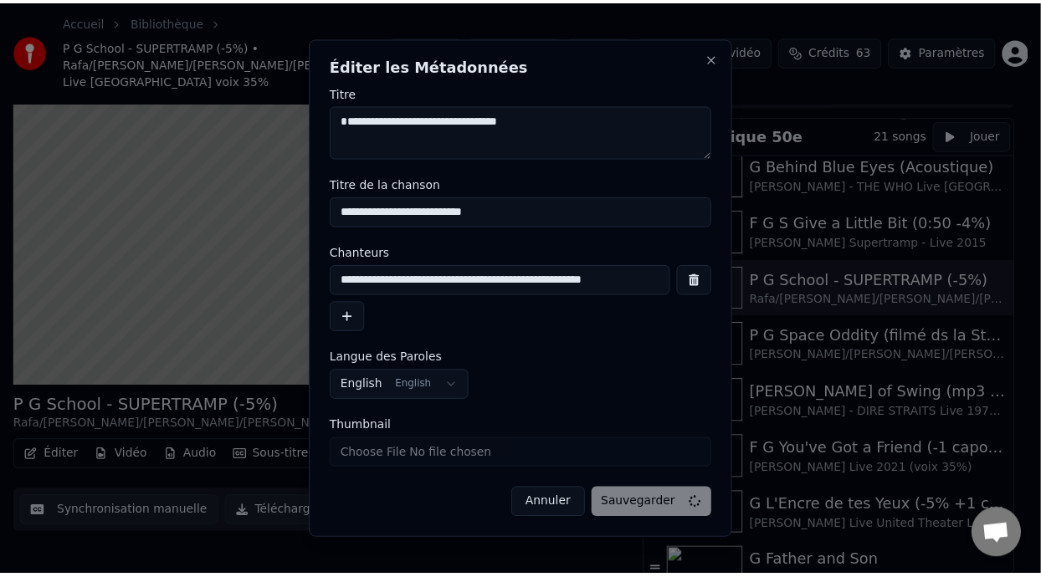
scroll to position [49, 0]
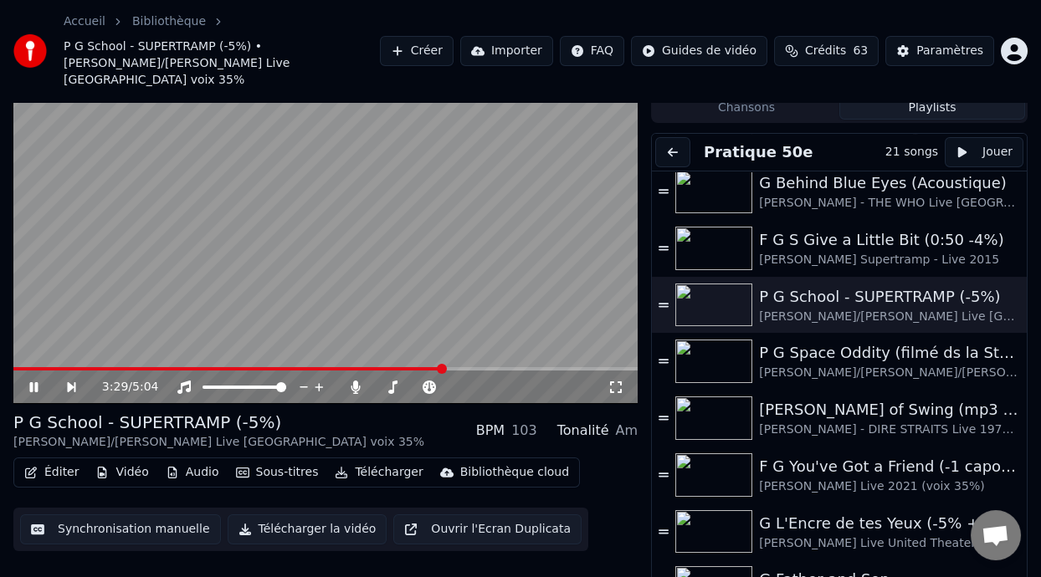
click at [29, 381] on icon at bounding box center [46, 387] width 38 height 13
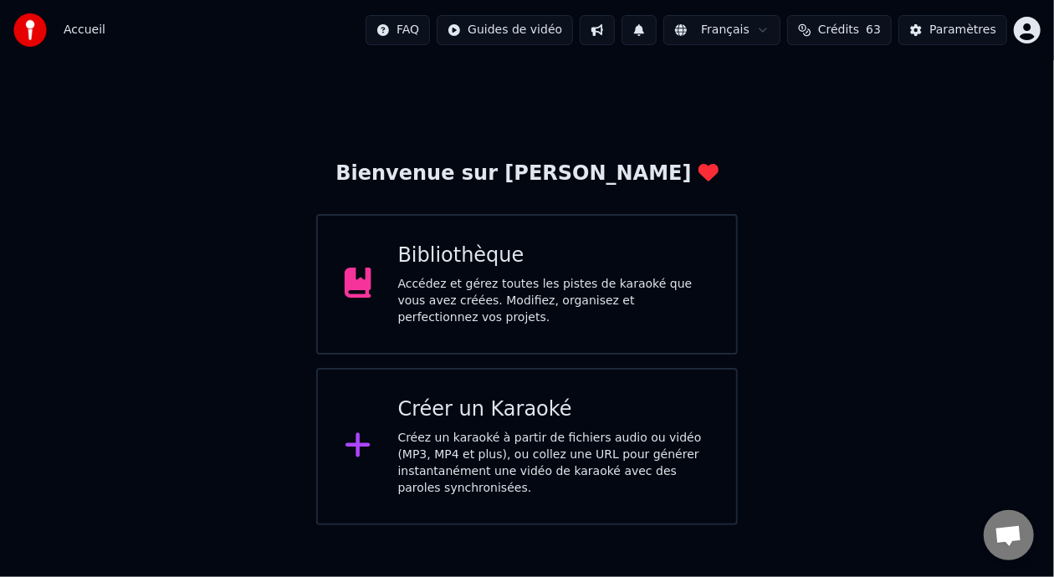
click at [591, 269] on div "Bibliothèque" at bounding box center [554, 256] width 312 height 27
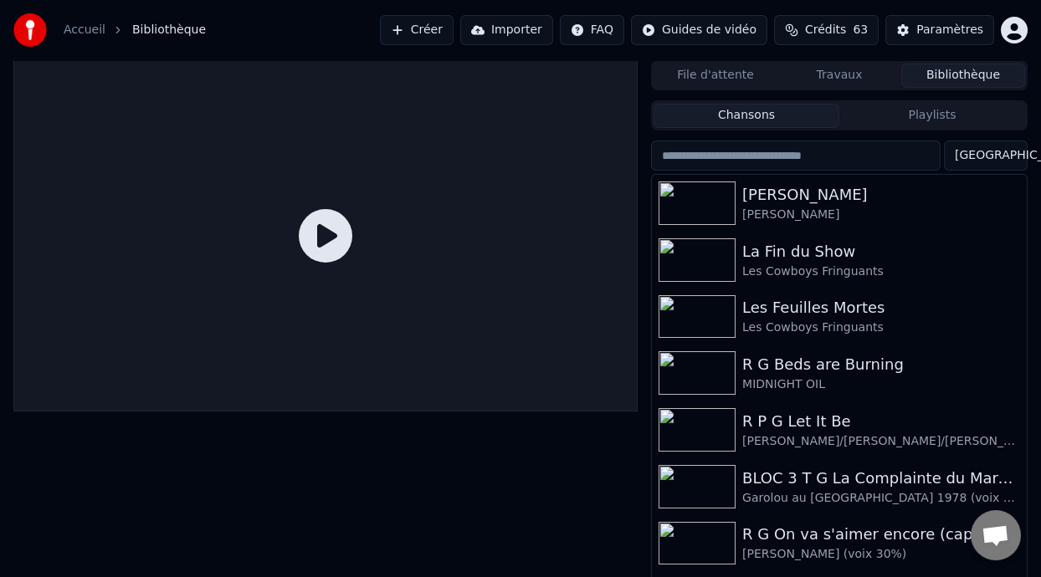
click at [935, 111] on button "Playlists" at bounding box center [932, 116] width 186 height 24
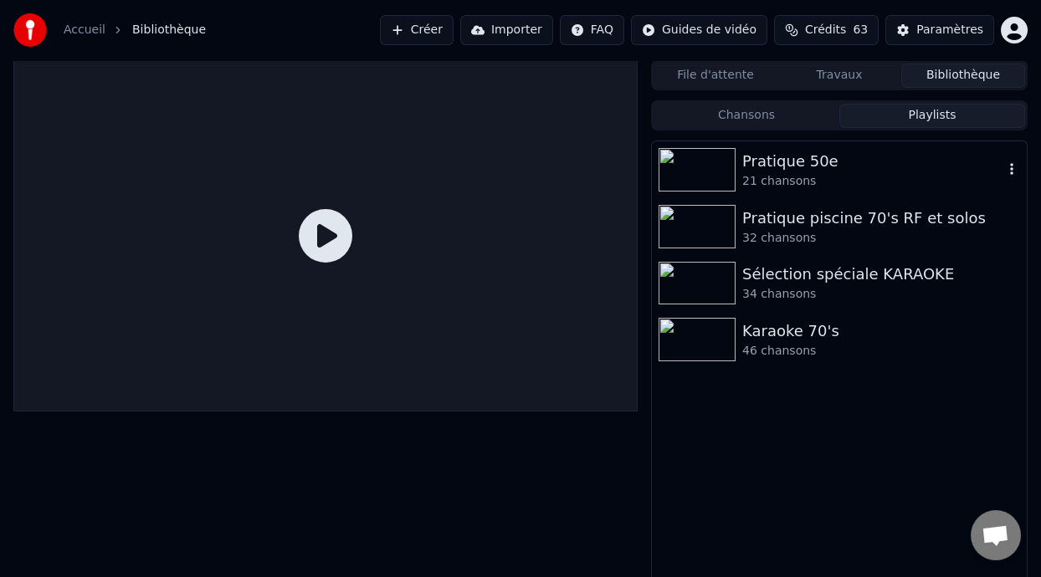
click at [772, 163] on div "Pratique 50e" at bounding box center [872, 161] width 261 height 23
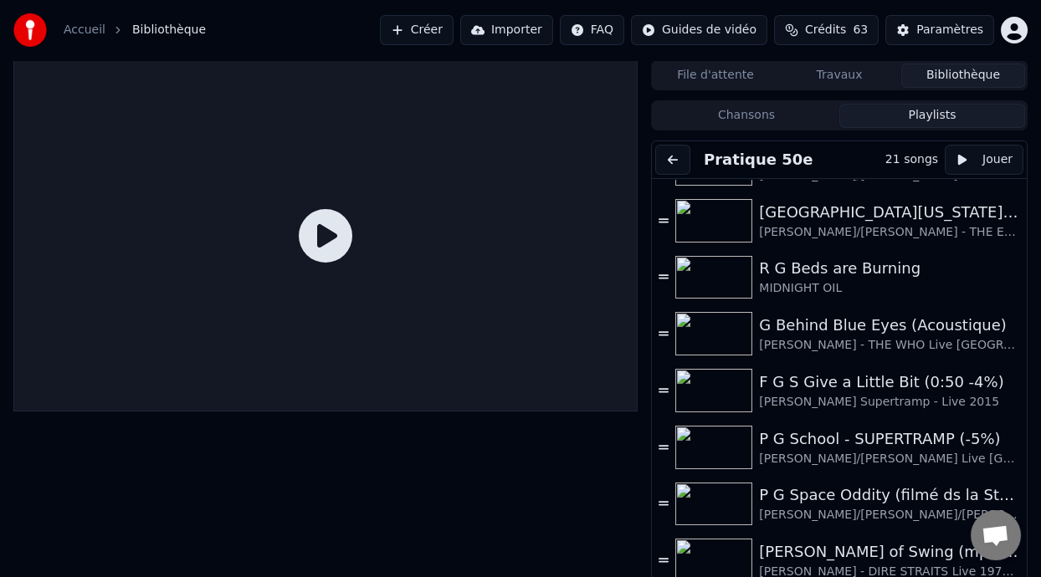
scroll to position [529, 0]
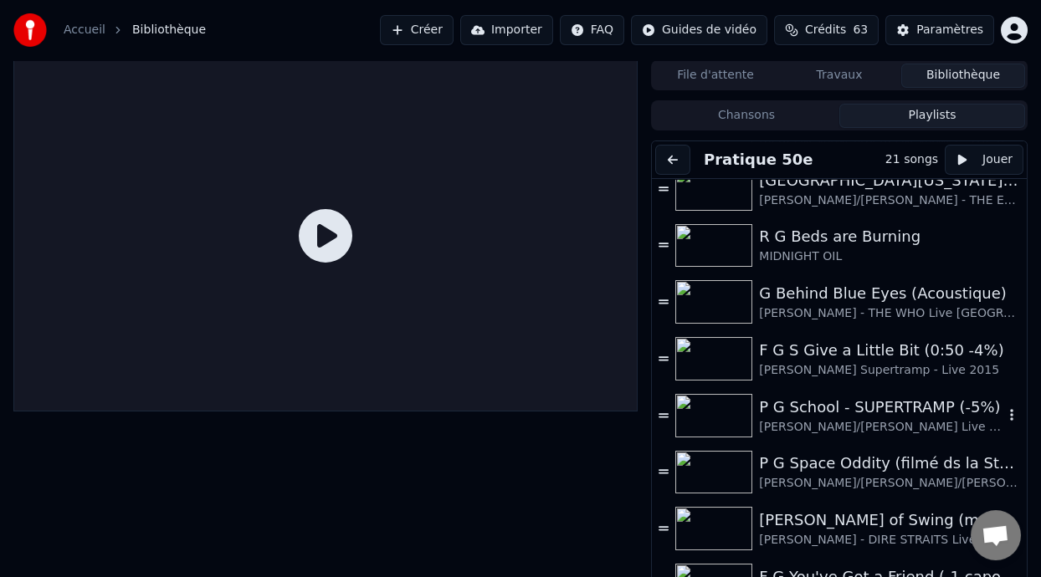
click at [784, 417] on div "P G School - SUPERTRAMP (-5%) Guillaume/Bernard - ROGER HODGSON Live Sao Paulo …" at bounding box center [881, 416] width 244 height 40
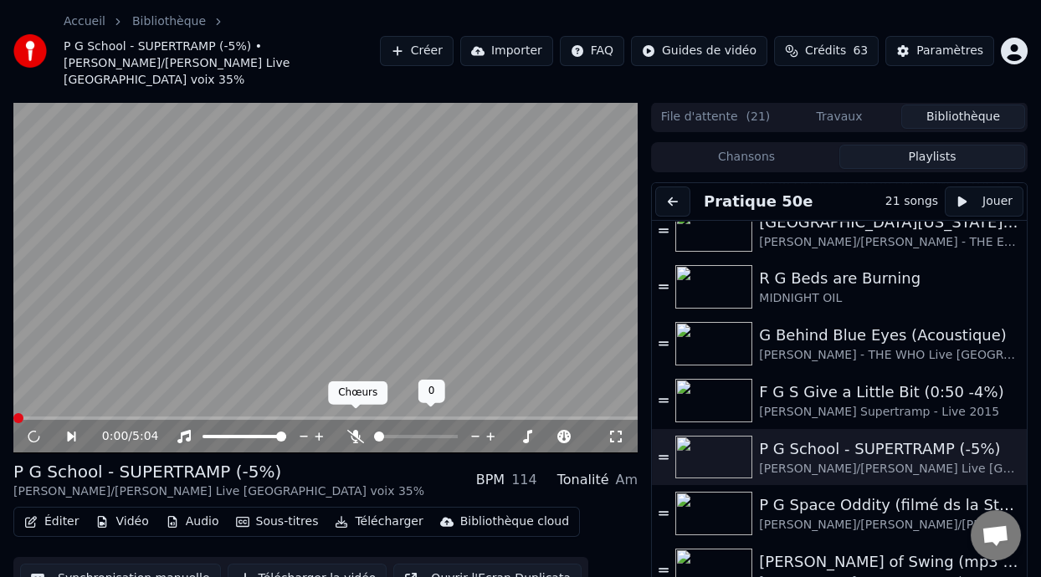
click at [355, 430] on icon at bounding box center [355, 436] width 17 height 13
click at [29, 430] on icon at bounding box center [46, 436] width 38 height 13
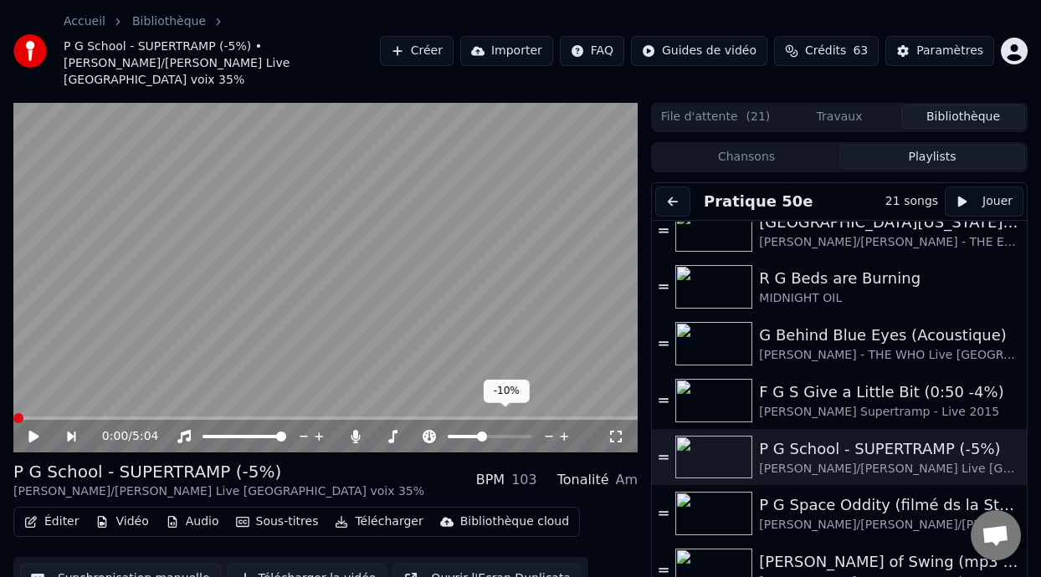
click at [480, 435] on span at bounding box center [464, 436] width 33 height 3
click at [33, 431] on icon at bounding box center [33, 437] width 10 height 12
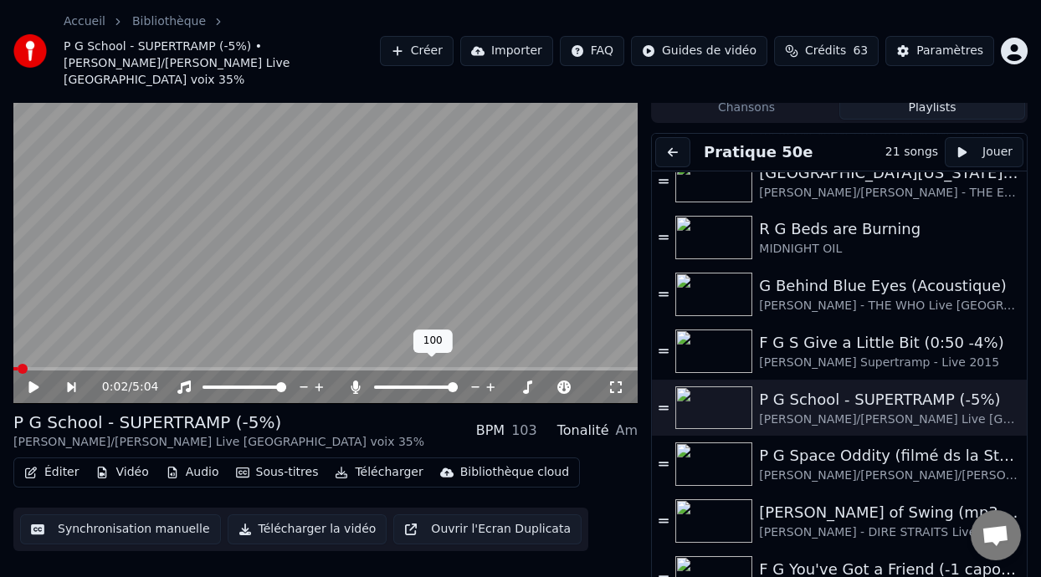
click at [396, 386] on span at bounding box center [416, 387] width 84 height 3
click at [404, 382] on span at bounding box center [399, 387] width 10 height 10
click at [402, 382] on span at bounding box center [404, 387] width 10 height 10
click at [18, 364] on span at bounding box center [23, 369] width 10 height 10
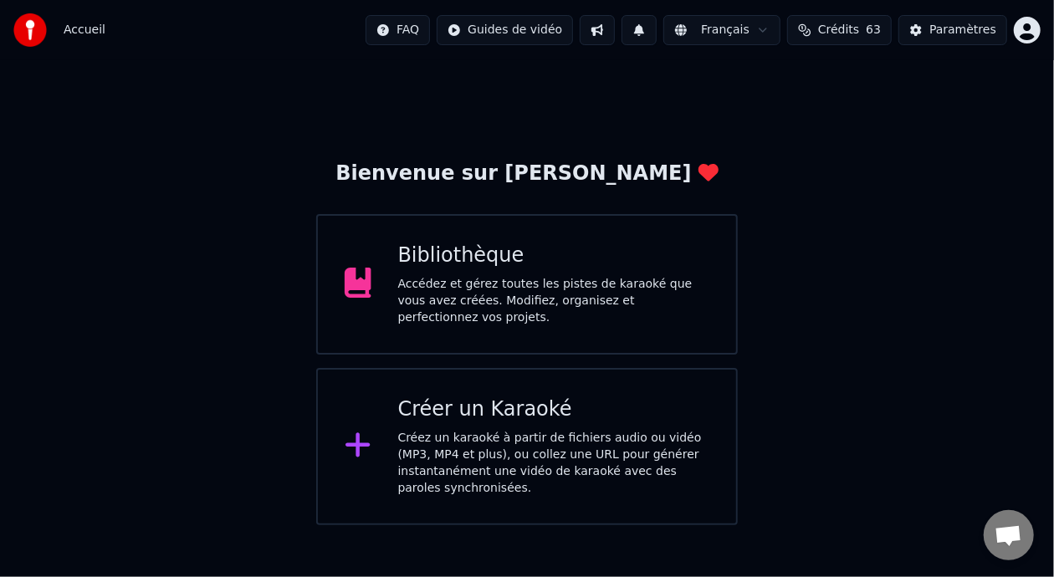
click at [541, 235] on div "Bibliothèque Accédez et gérez toutes les pistes de karaoké que vous avez créées…" at bounding box center [527, 284] width 422 height 141
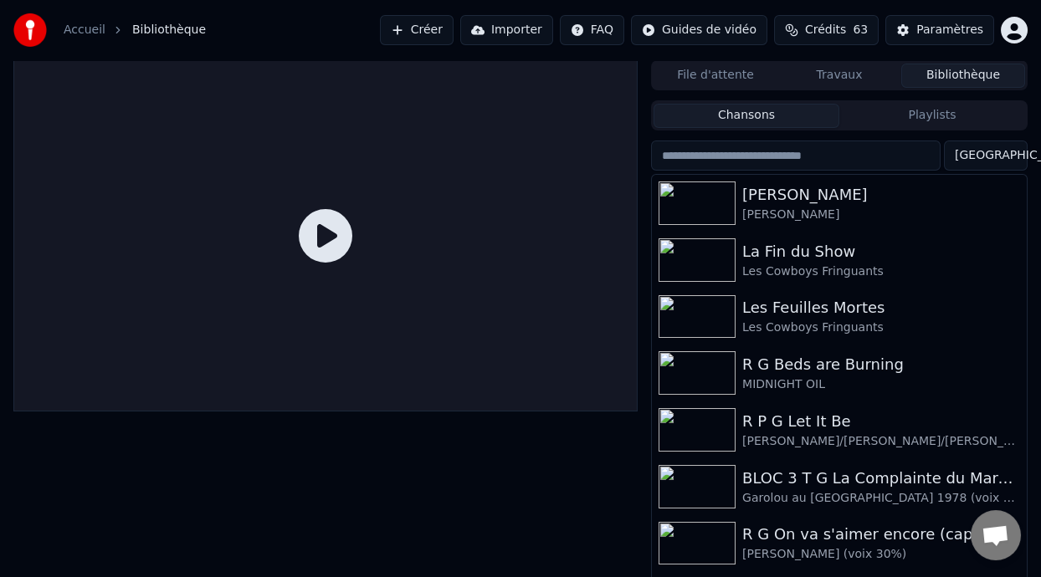
click at [935, 110] on button "Playlists" at bounding box center [932, 116] width 186 height 24
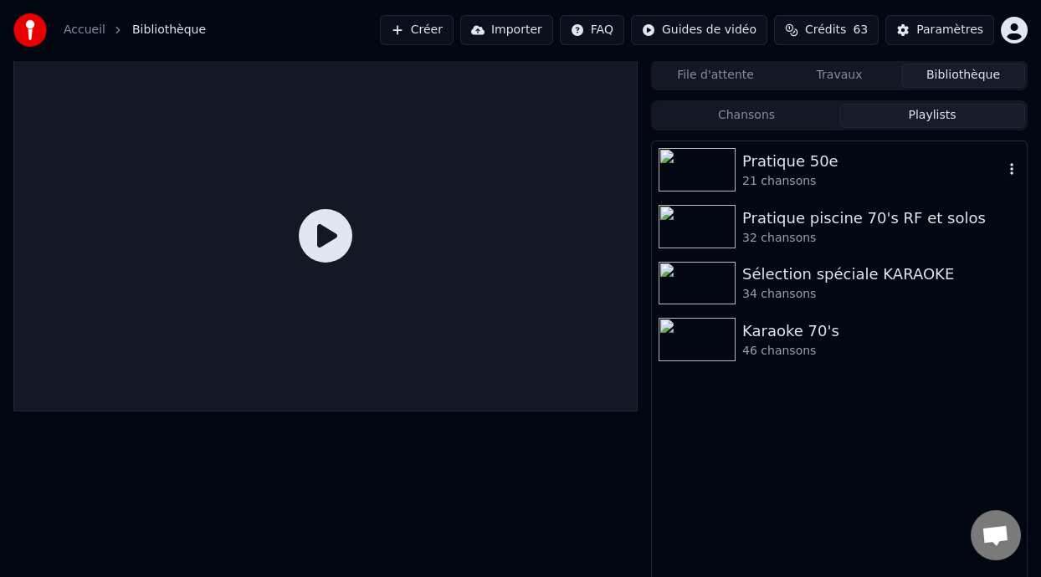
click at [837, 156] on div "Pratique 50e" at bounding box center [872, 161] width 261 height 23
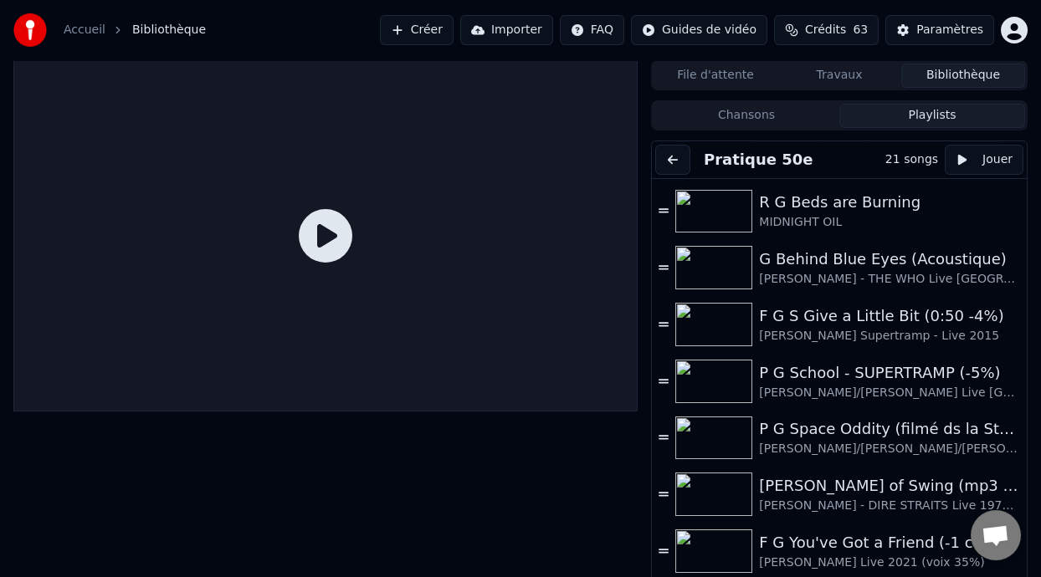
scroll to position [566, 0]
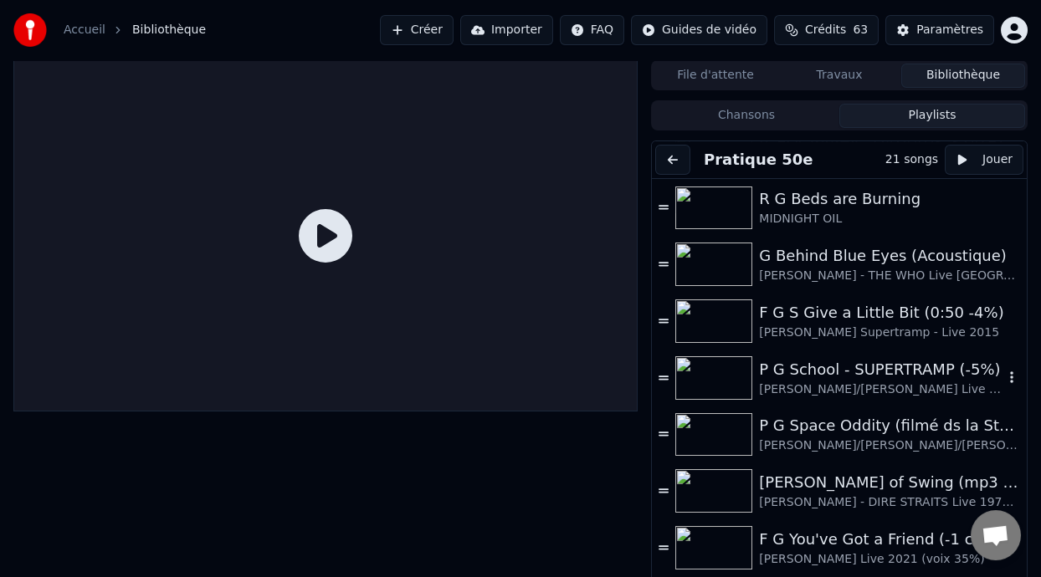
click at [837, 377] on div "P G School - SUPERTRAMP (-5%)" at bounding box center [881, 369] width 244 height 23
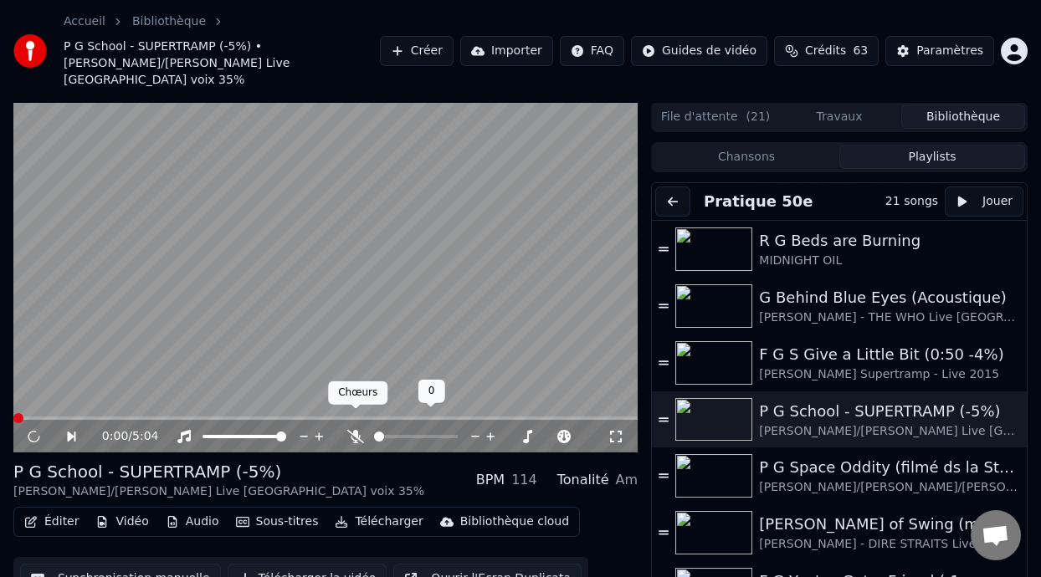
click at [356, 430] on icon at bounding box center [355, 436] width 17 height 13
click at [29, 430] on icon at bounding box center [46, 436] width 38 height 13
click at [402, 435] on span at bounding box center [416, 436] width 84 height 3
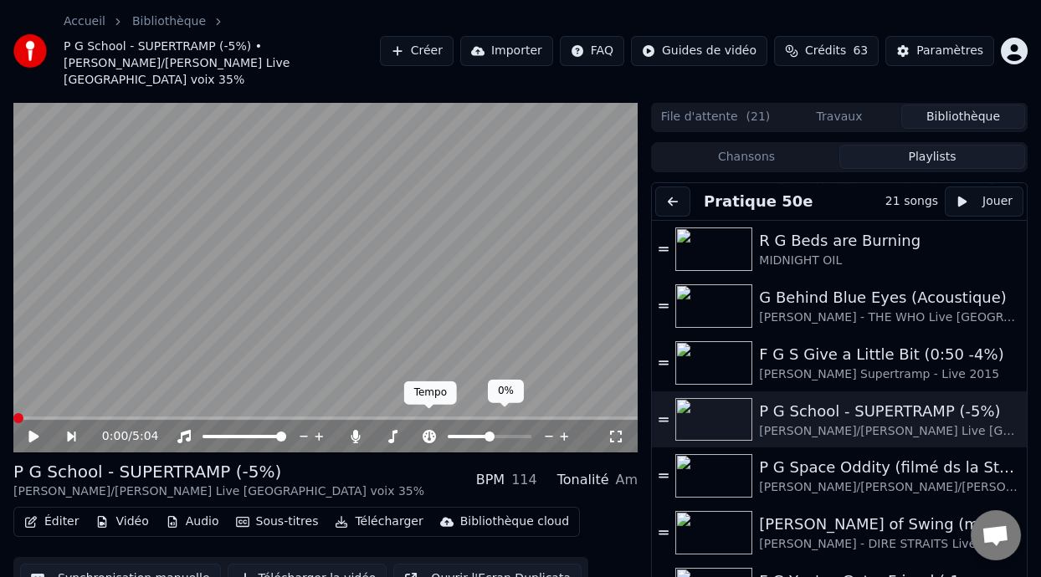
click at [428, 430] on icon at bounding box center [429, 436] width 13 height 13
click at [479, 435] on span at bounding box center [469, 436] width 42 height 3
click at [480, 432] on span at bounding box center [482, 437] width 10 height 10
click at [31, 431] on icon at bounding box center [33, 437] width 10 height 12
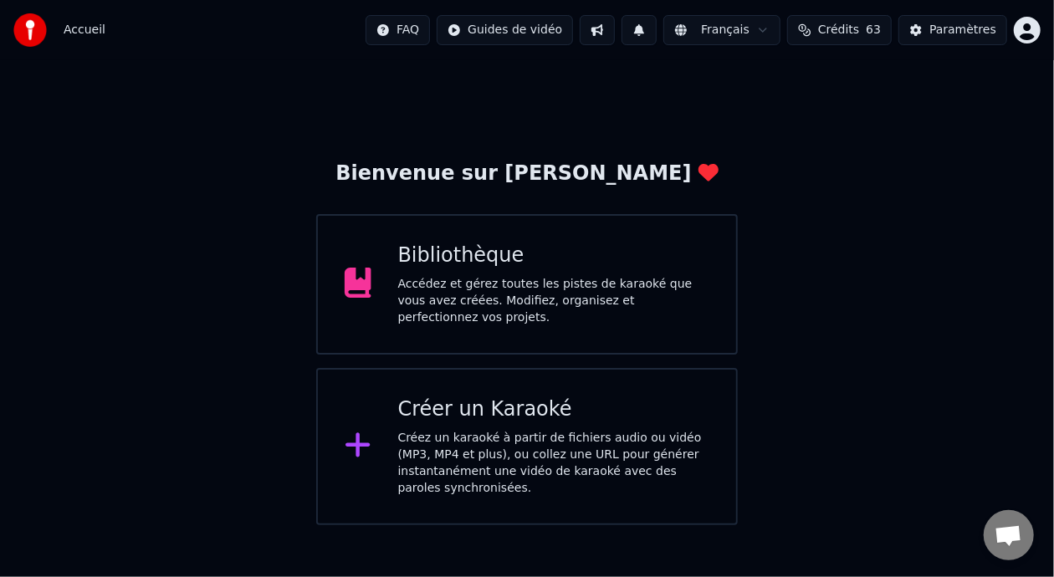
click at [622, 289] on div "Accédez et gérez toutes les pistes de karaoké que vous avez créées. Modifiez, o…" at bounding box center [554, 301] width 312 height 50
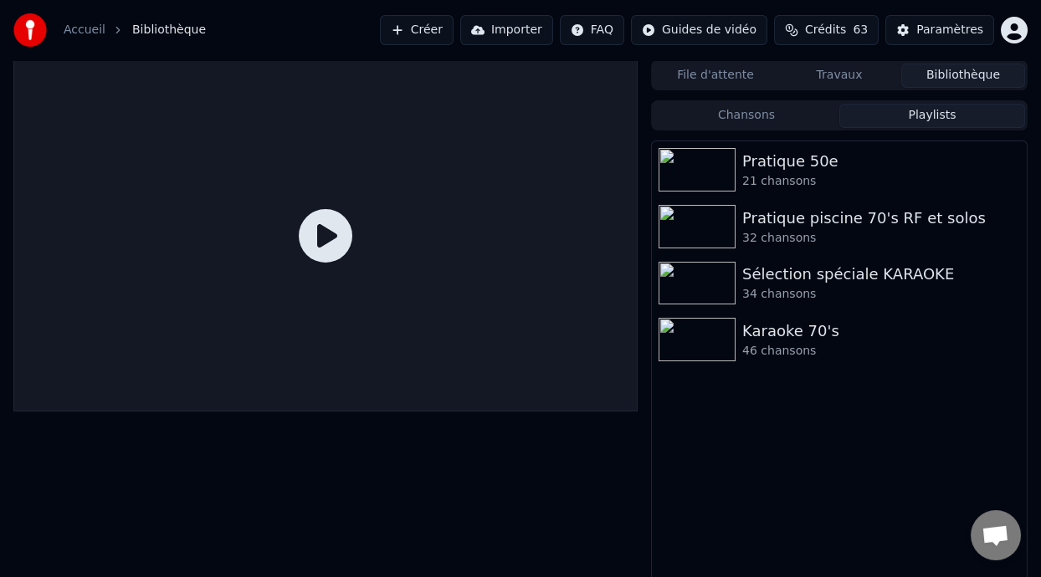
click at [959, 117] on button "Playlists" at bounding box center [932, 116] width 186 height 24
click at [835, 172] on div "Pratique 50e" at bounding box center [872, 161] width 261 height 23
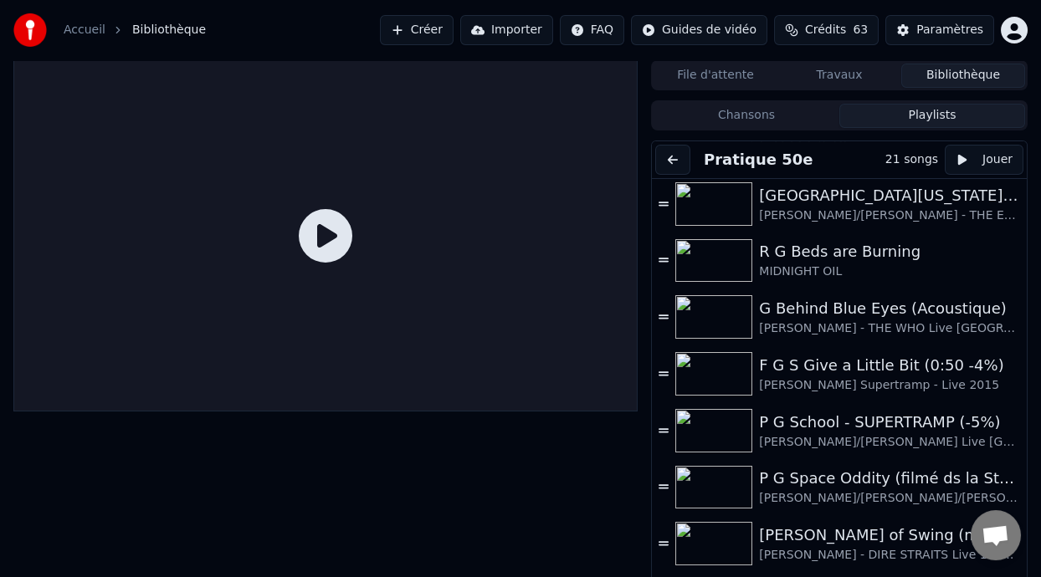
scroll to position [529, 0]
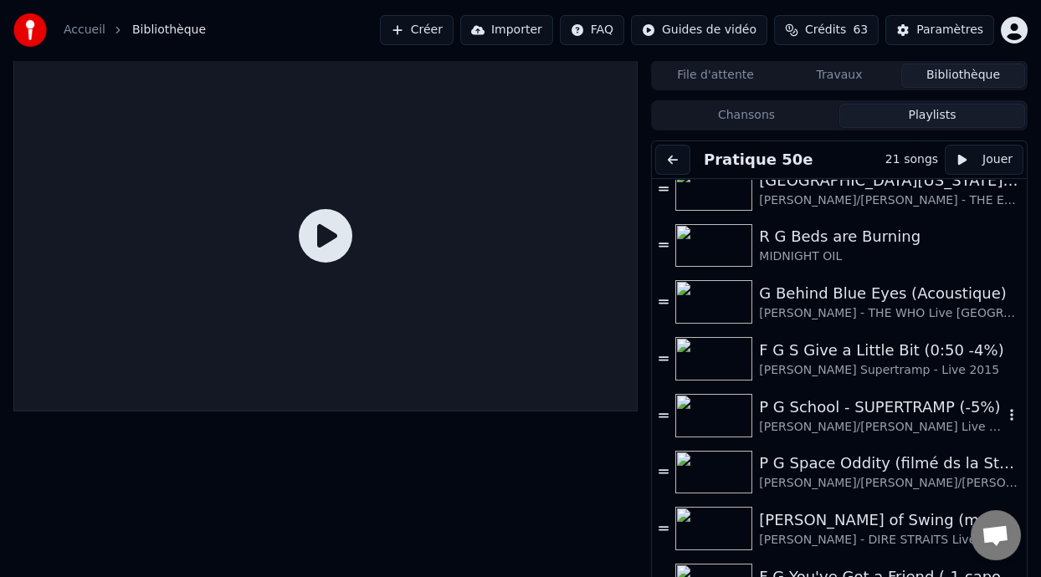
click at [837, 404] on div "P G School - SUPERTRAMP (-5%)" at bounding box center [881, 407] width 244 height 23
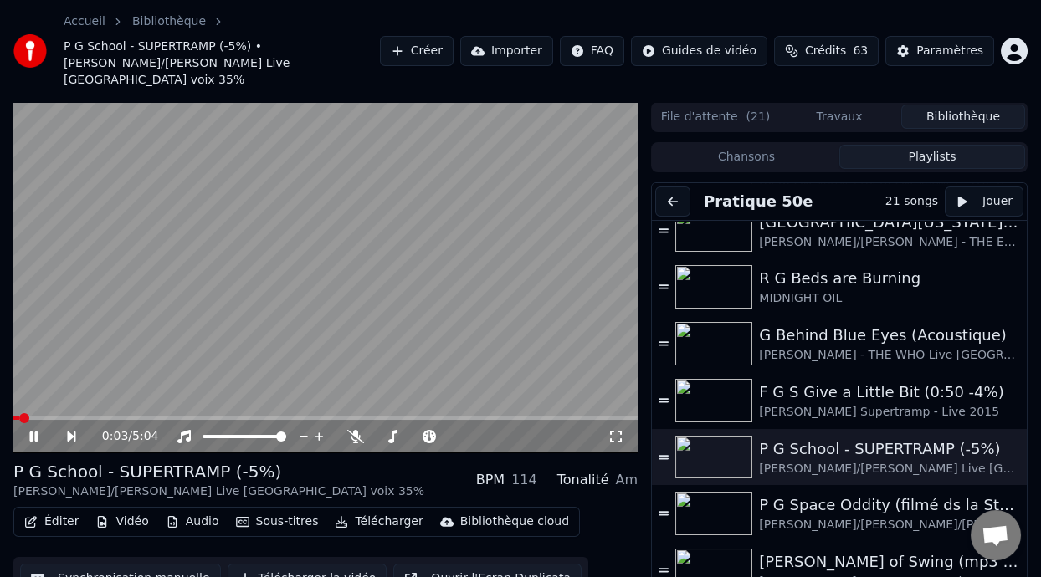
click at [19, 413] on span at bounding box center [24, 418] width 10 height 10
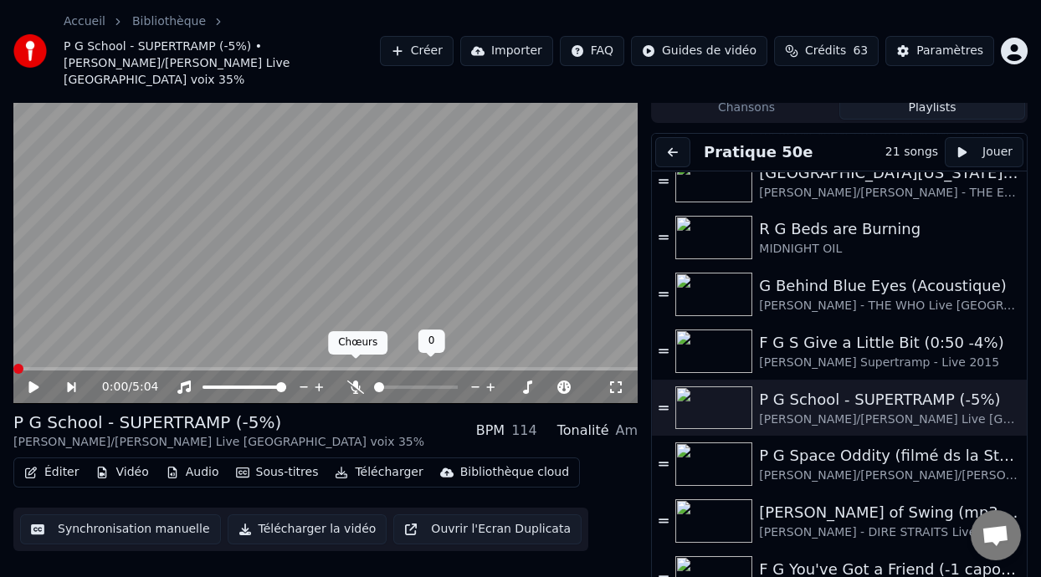
click at [353, 381] on icon at bounding box center [355, 387] width 17 height 13
click at [406, 386] on span at bounding box center [390, 387] width 32 height 3
click at [402, 382] on span at bounding box center [405, 387] width 10 height 10
click at [483, 386] on span at bounding box center [465, 387] width 35 height 3
click at [484, 382] on span at bounding box center [485, 387] width 10 height 10
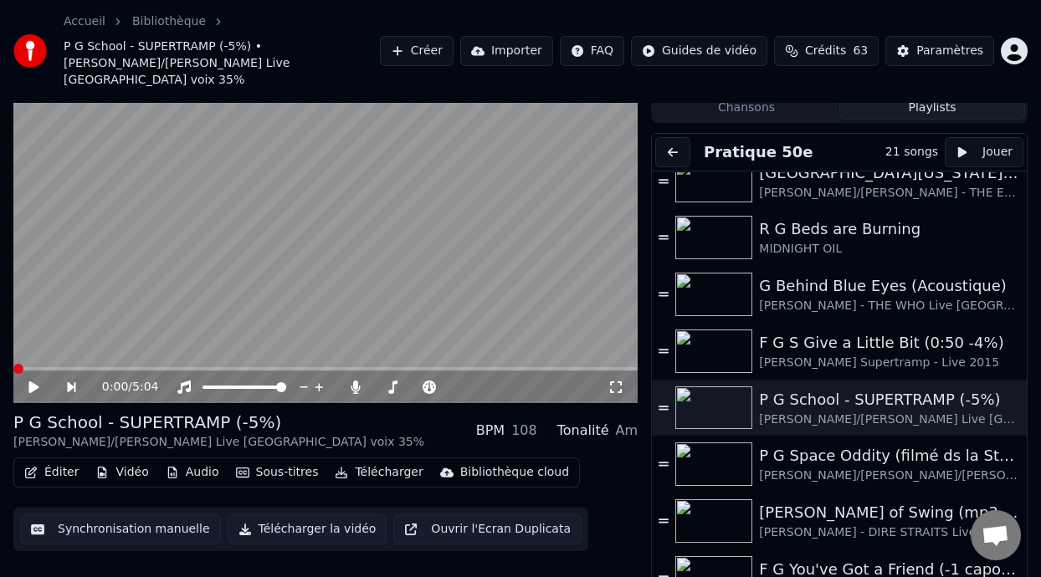
click at [32, 382] on icon at bounding box center [33, 388] width 10 height 12
click at [30, 382] on icon at bounding box center [33, 387] width 8 height 10
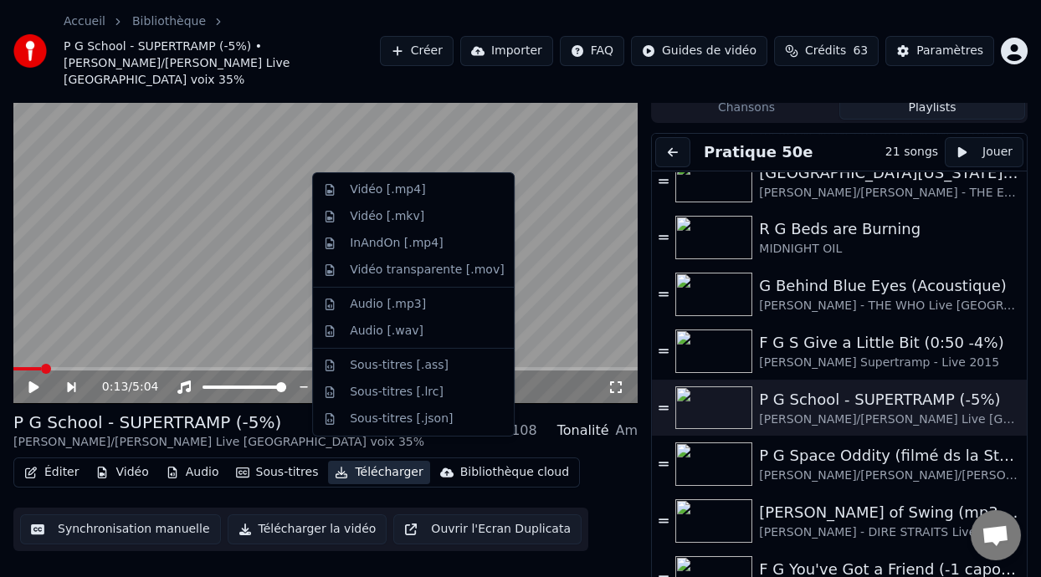
click at [381, 461] on button "Télécharger" at bounding box center [378, 472] width 101 height 23
click at [434, 187] on div "Vidéo [.mp4]" at bounding box center [427, 190] width 154 height 17
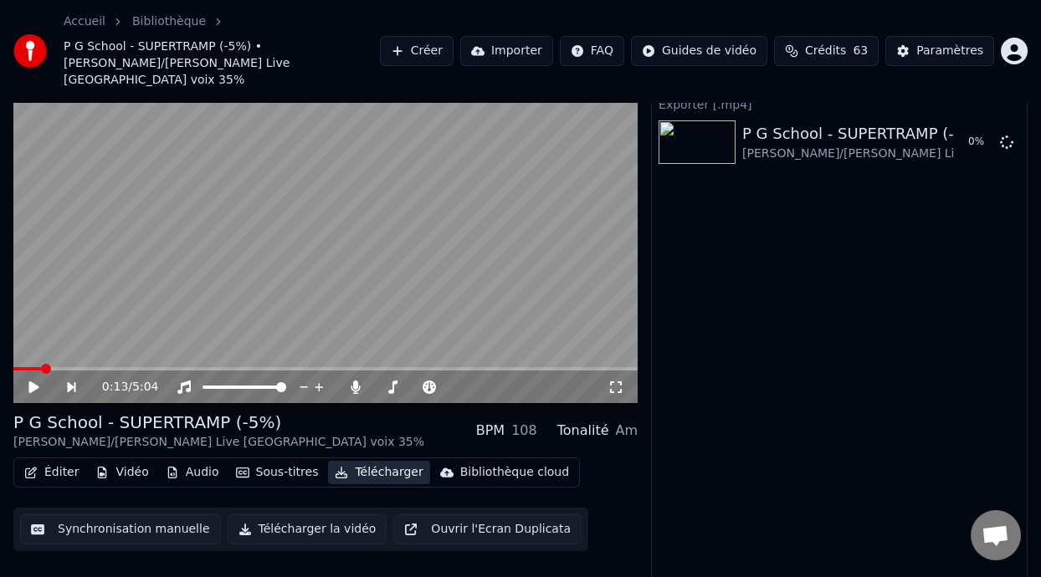
scroll to position [38, 0]
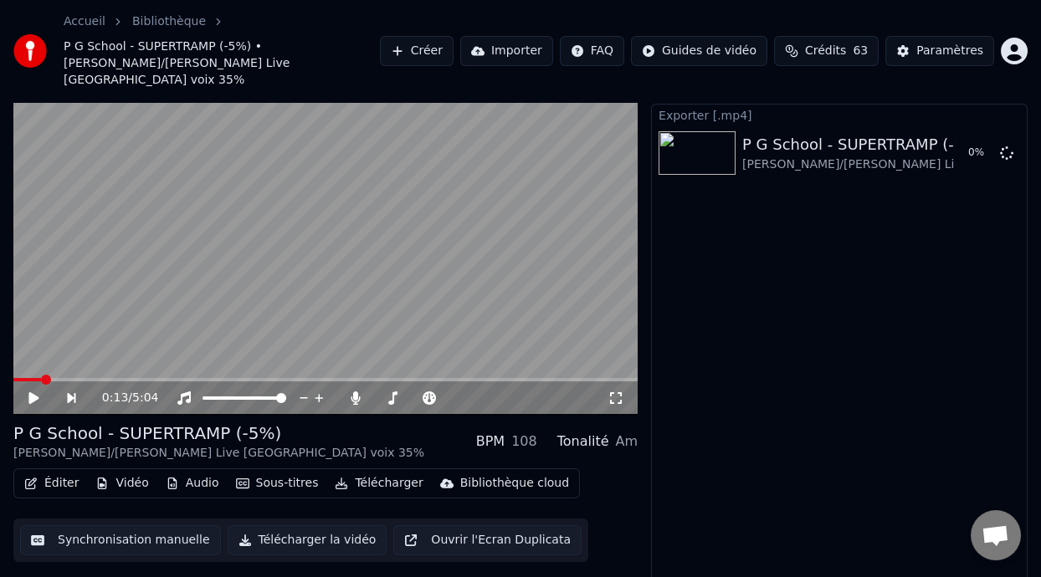
click at [36, 392] on icon at bounding box center [46, 398] width 38 height 13
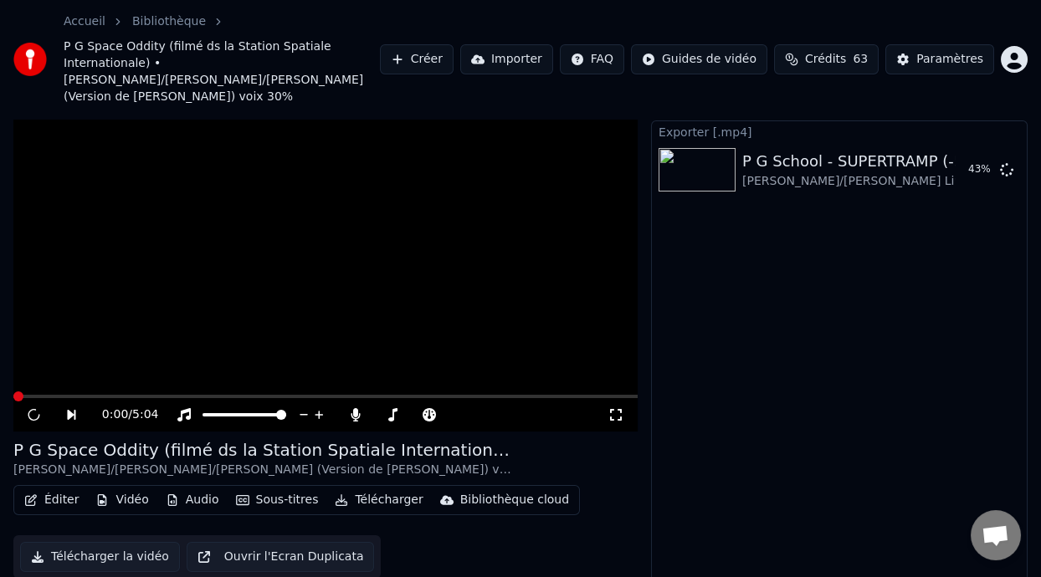
scroll to position [55, 0]
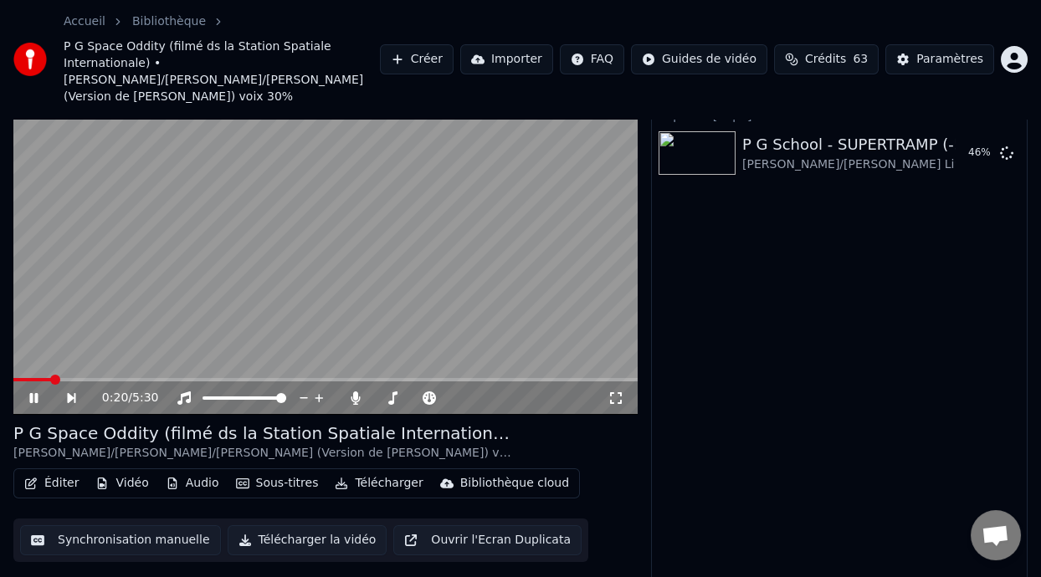
click at [28, 392] on icon at bounding box center [46, 398] width 38 height 13
click at [964, 138] on button "Afficher" at bounding box center [956, 153] width 74 height 30
